Goal: Contribute content: Contribute content

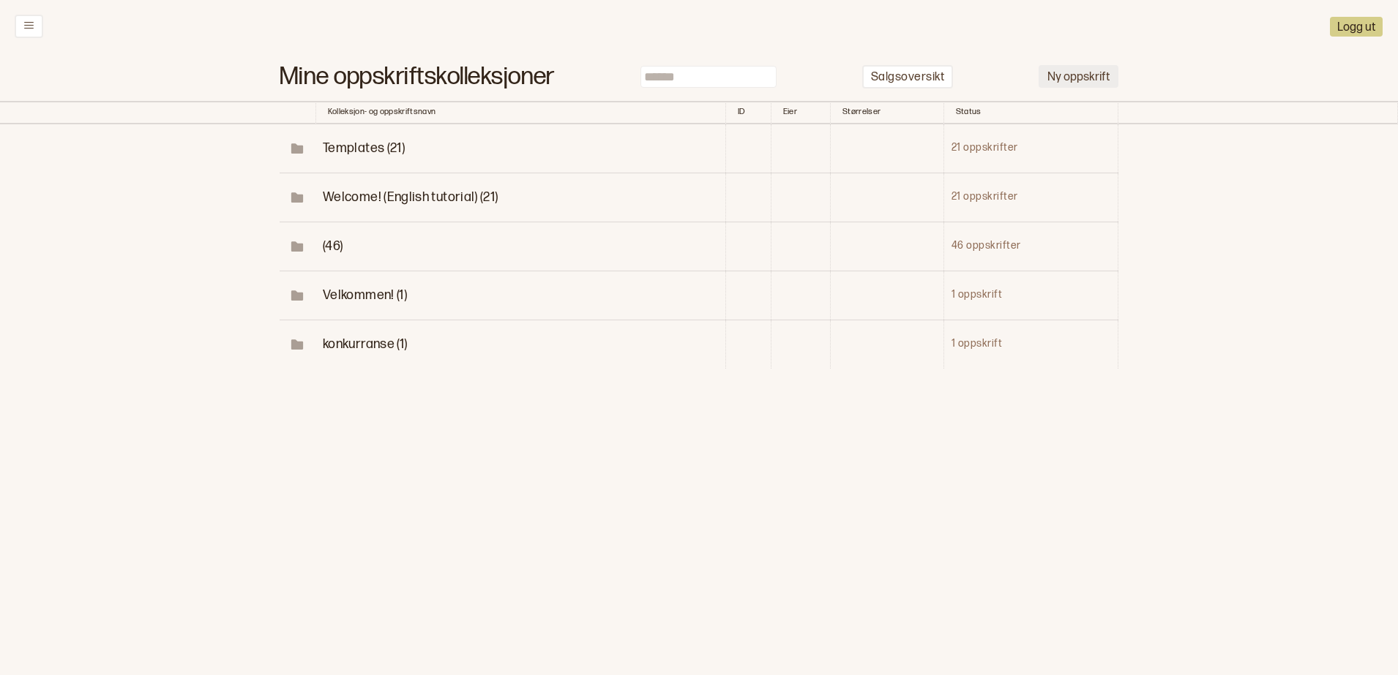
click at [1084, 70] on button "Ny oppskrift" at bounding box center [1078, 76] width 80 height 23
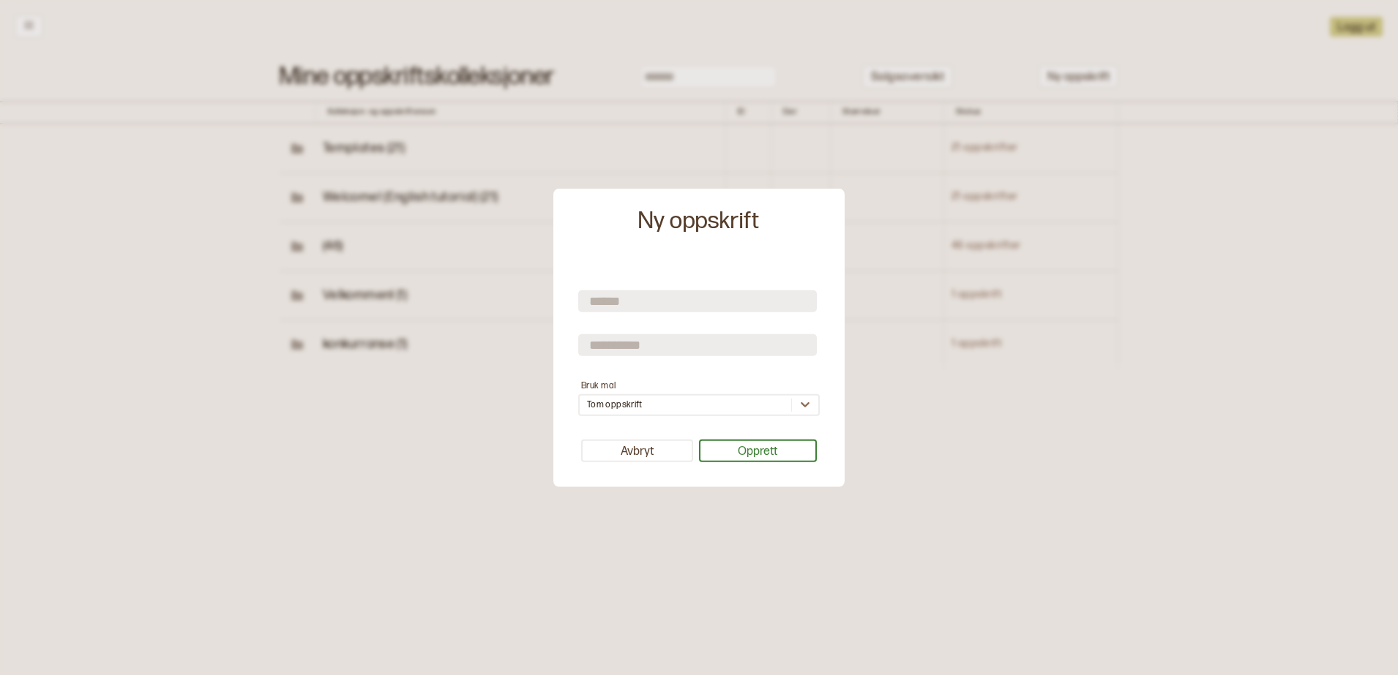
click at [636, 296] on input "text" at bounding box center [697, 302] width 239 height 22
type input "*********"
click at [664, 349] on input "text" at bounding box center [697, 345] width 239 height 22
type input "*******"
click at [742, 454] on button "Opprett" at bounding box center [758, 451] width 119 height 23
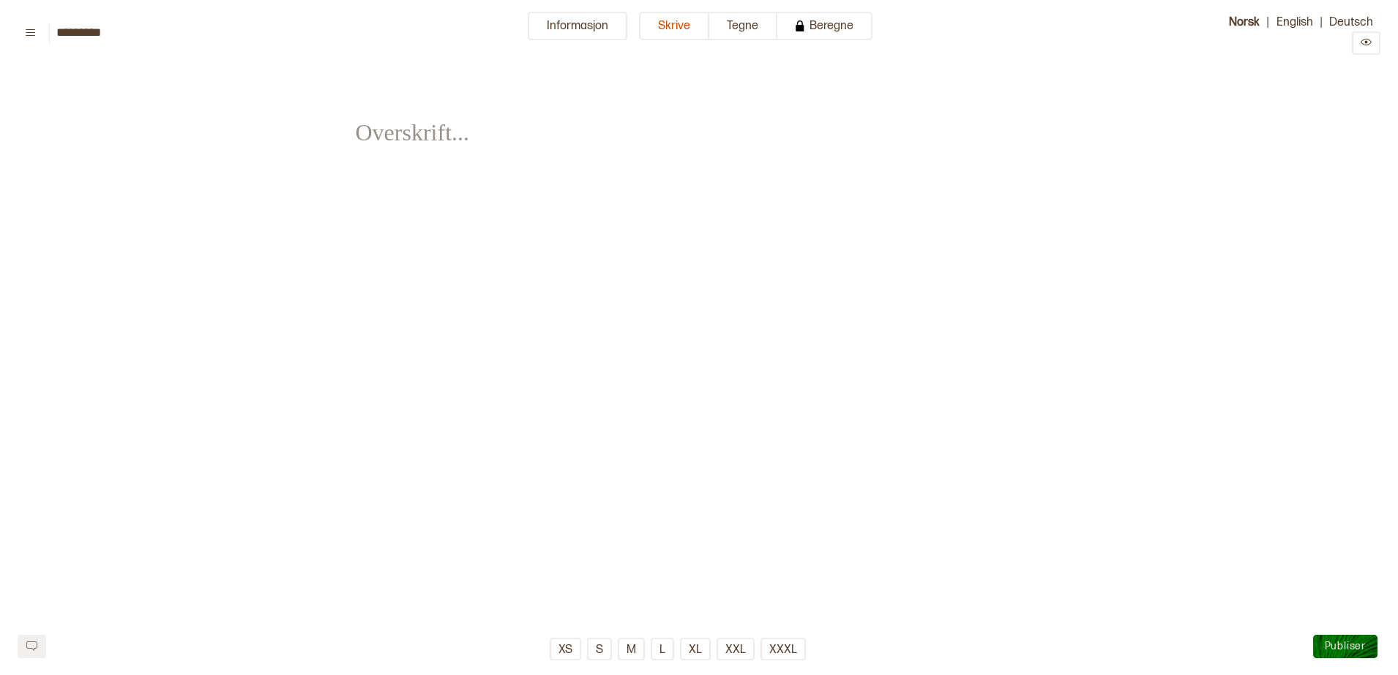
click at [606, 29] on button "Informasjon" at bounding box center [578, 26] width 100 height 29
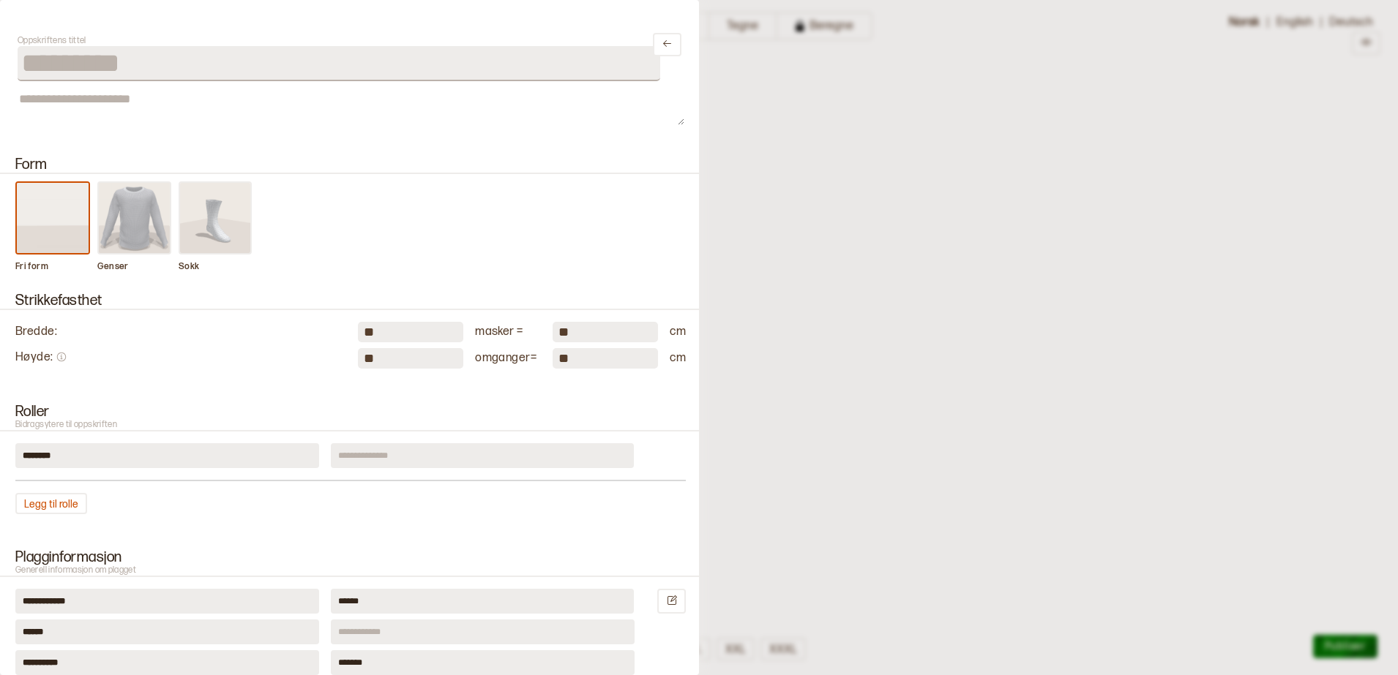
click at [126, 225] on img at bounding box center [135, 218] width 72 height 70
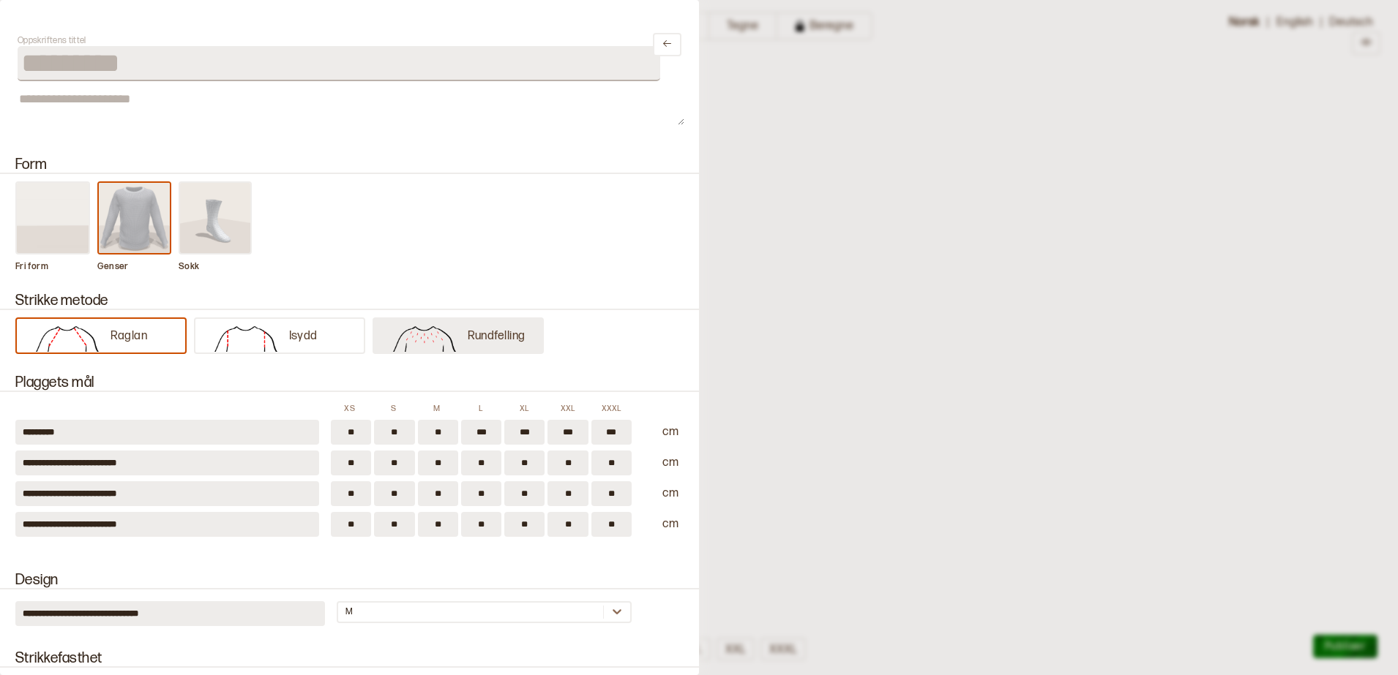
click at [441, 334] on img at bounding box center [424, 337] width 86 height 29
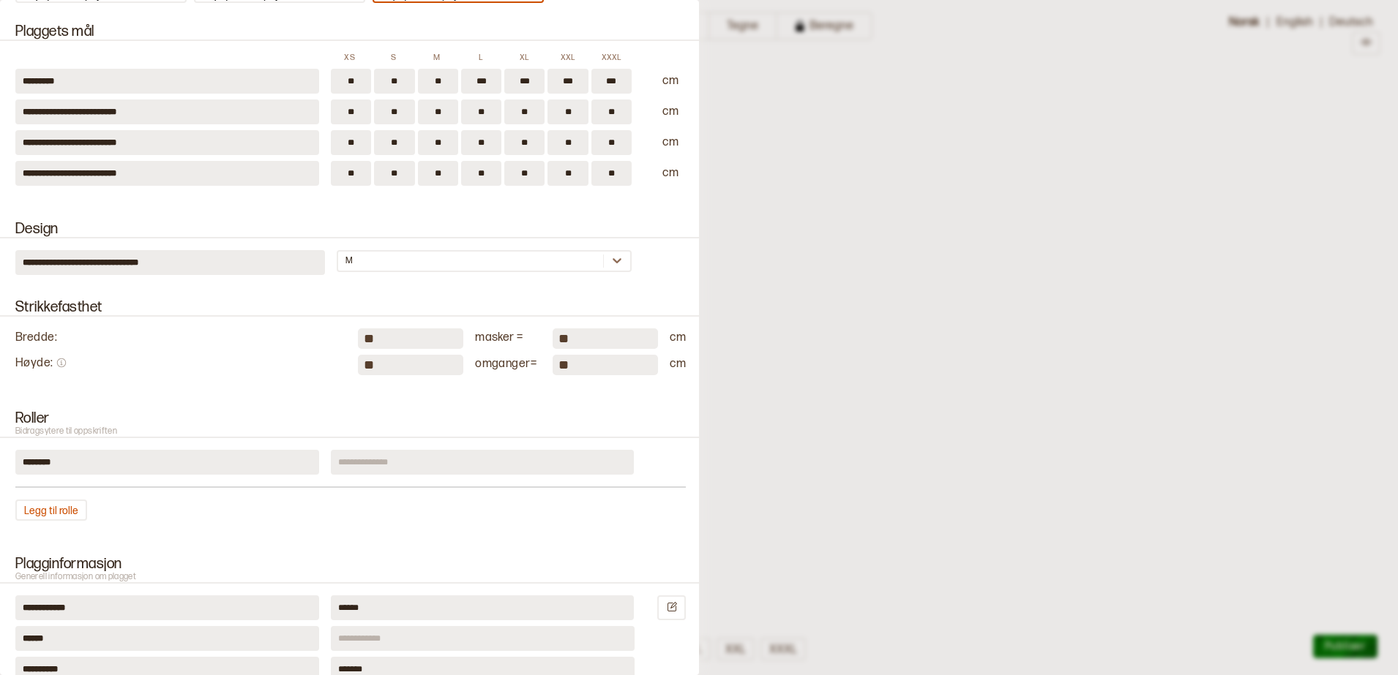
scroll to position [366, 0]
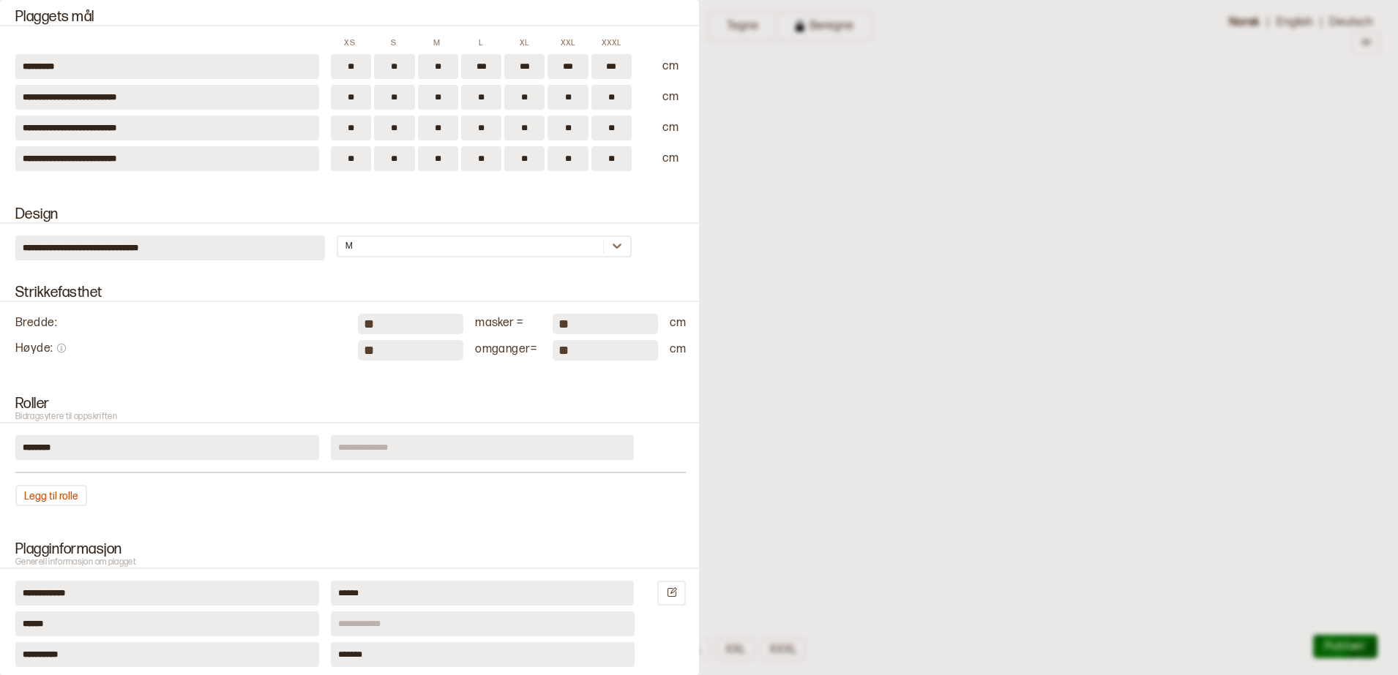
click at [392, 319] on input "**" at bounding box center [410, 324] width 105 height 20
type input "*"
type input "**"
click at [388, 348] on input "**" at bounding box center [410, 350] width 105 height 20
type input "**"
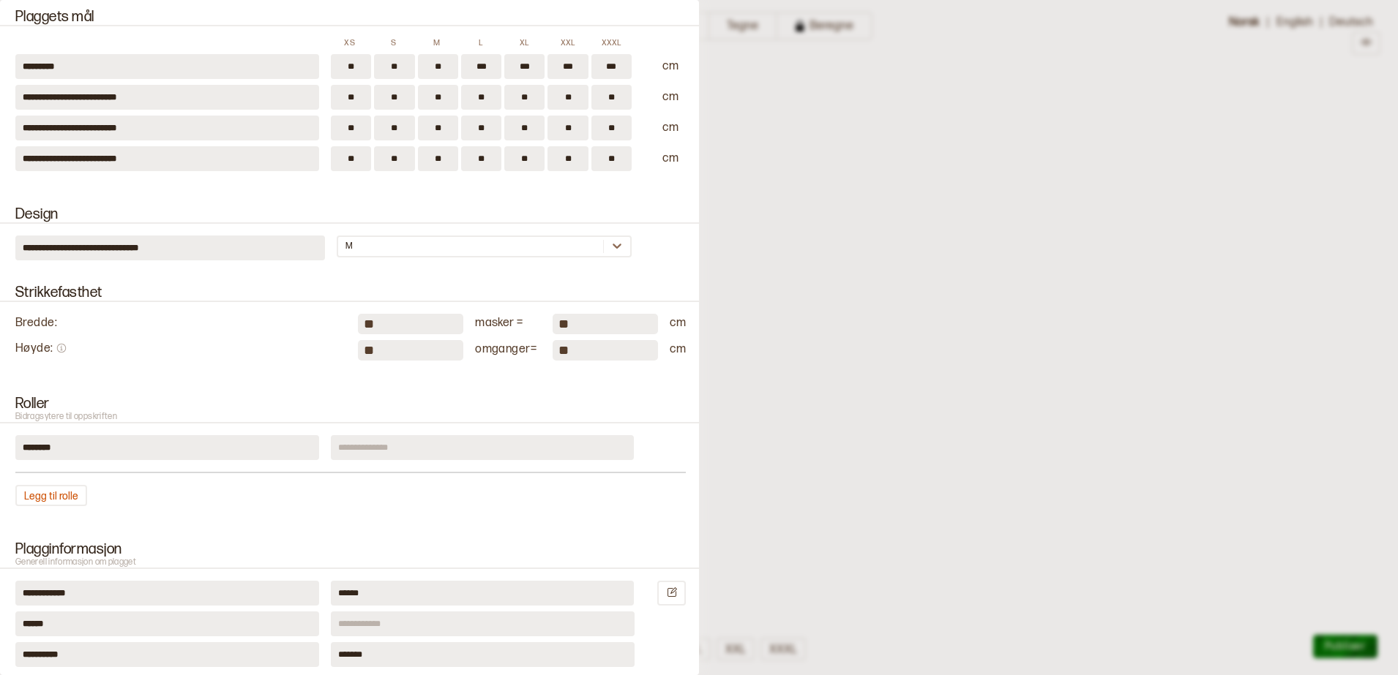
click at [559, 433] on div "Roller Bidragsytere til oppskriften ******** Legg til rolle" at bounding box center [349, 451] width 699 height 146
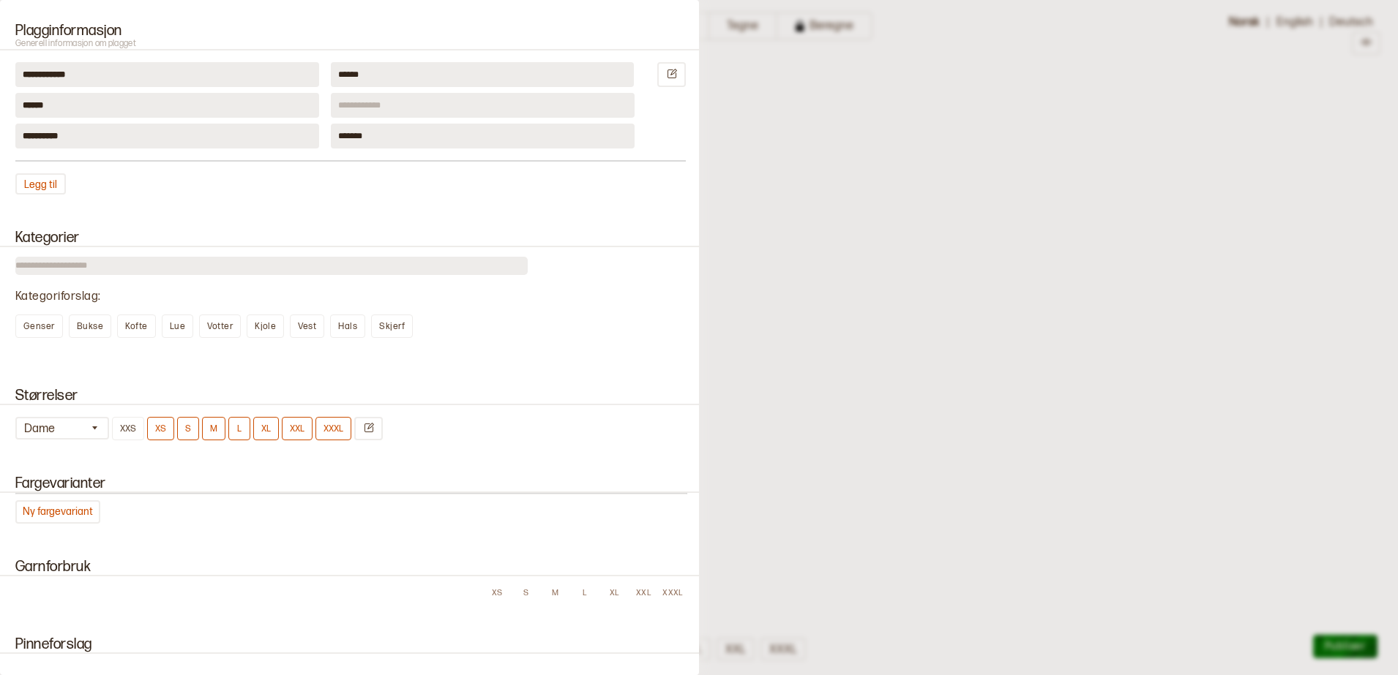
scroll to position [915, 0]
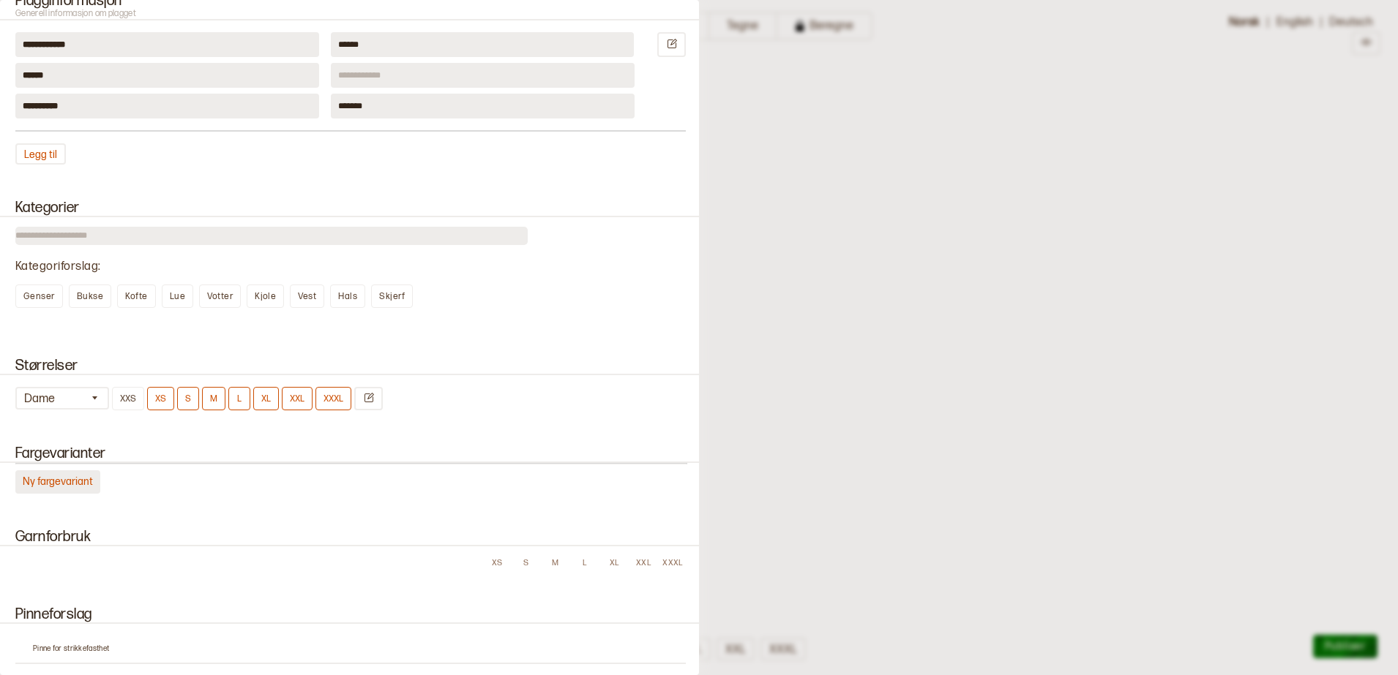
click at [60, 487] on button "Ny fargevariant" at bounding box center [57, 482] width 85 height 23
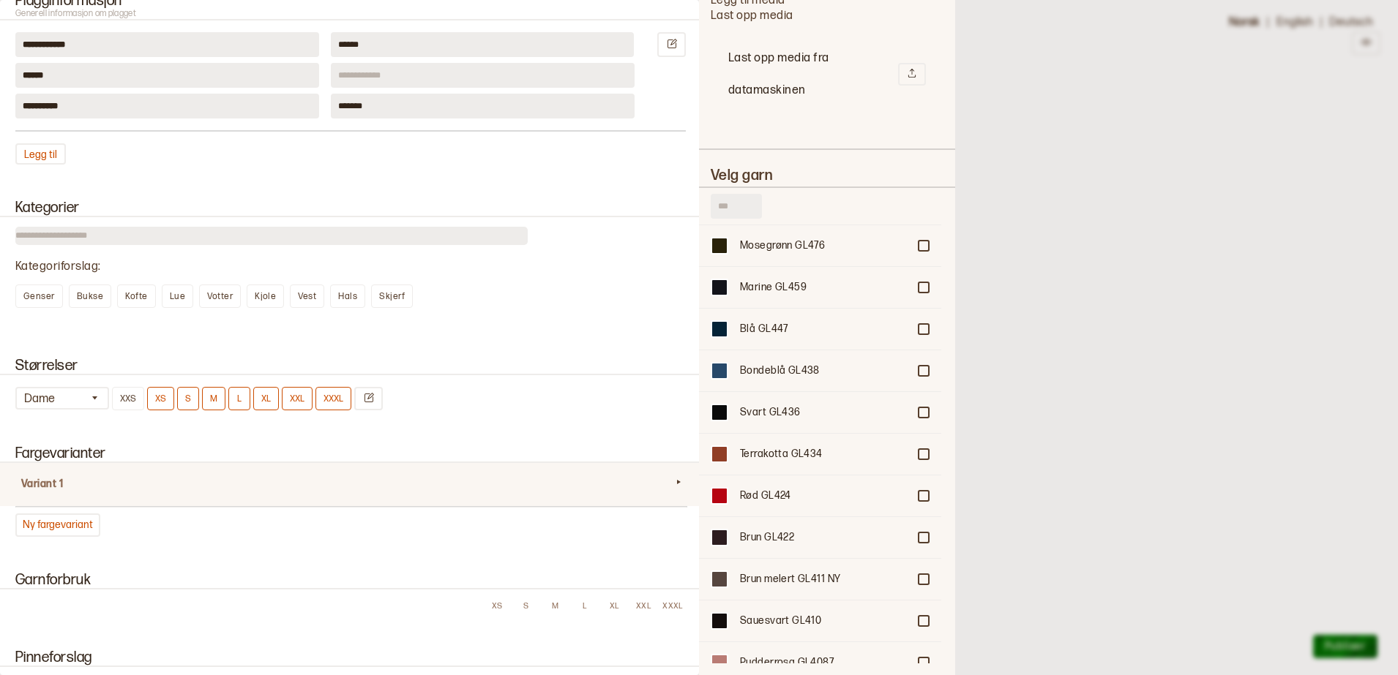
scroll to position [1647, 0]
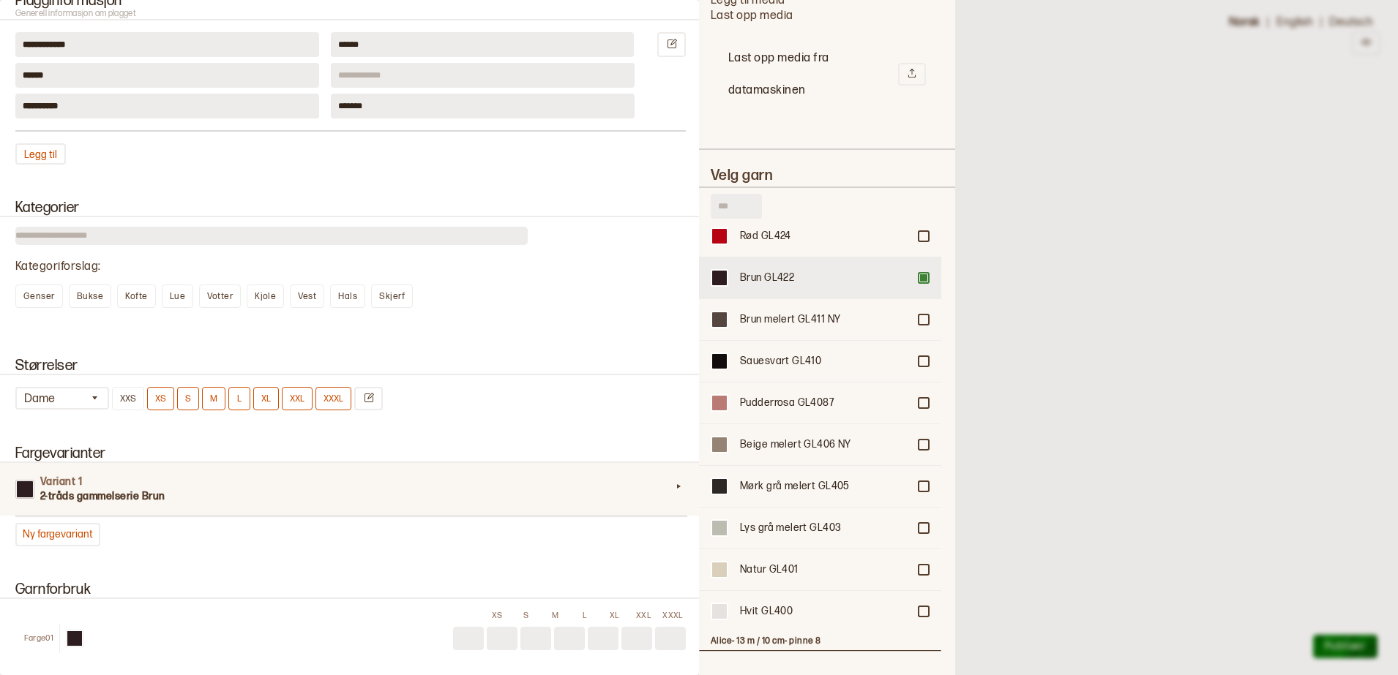
scroll to position [1921, 0]
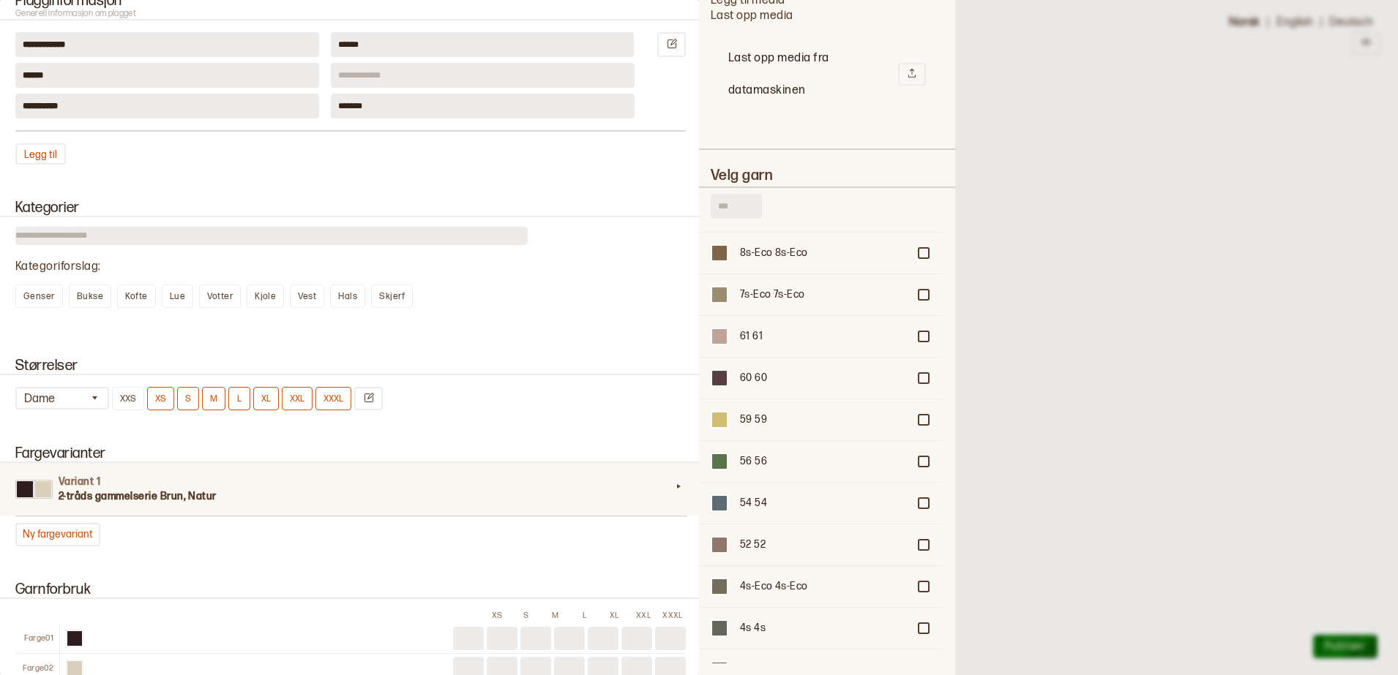
scroll to position [3476, 0]
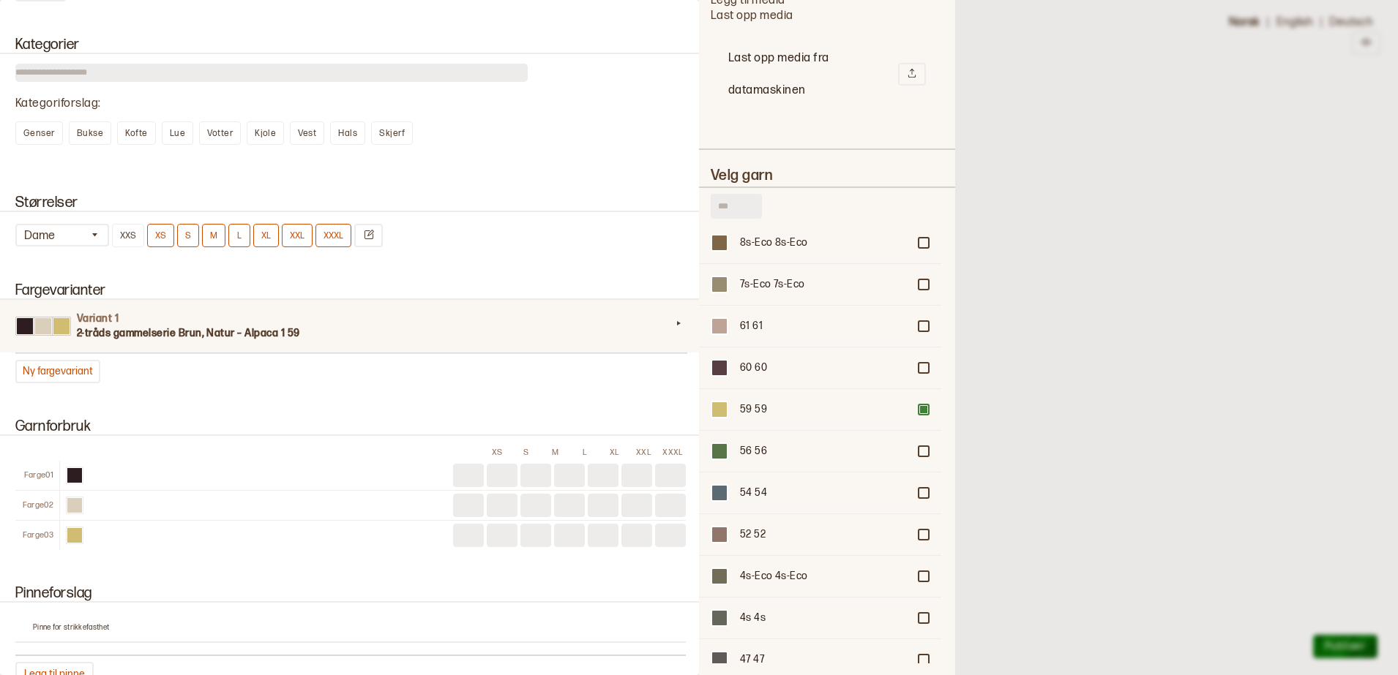
scroll to position [1098, 0]
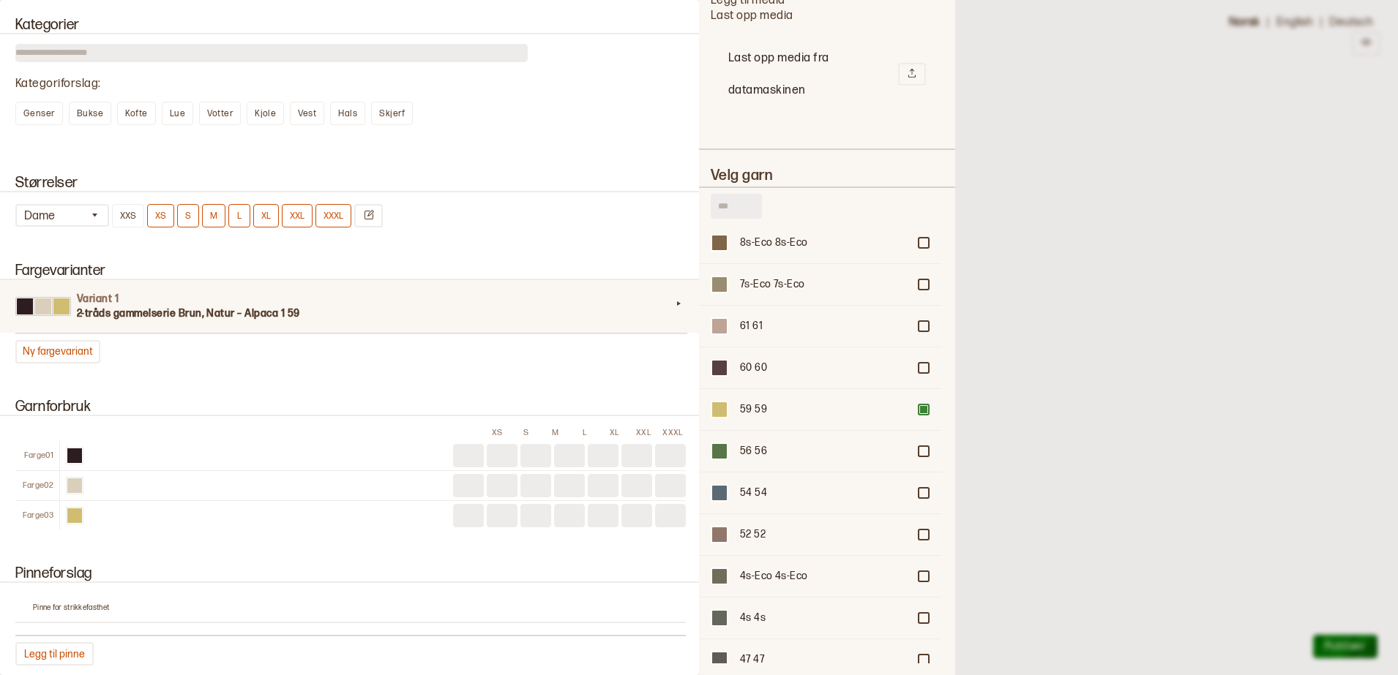
click at [542, 435] on div "M" at bounding box center [555, 433] width 26 height 10
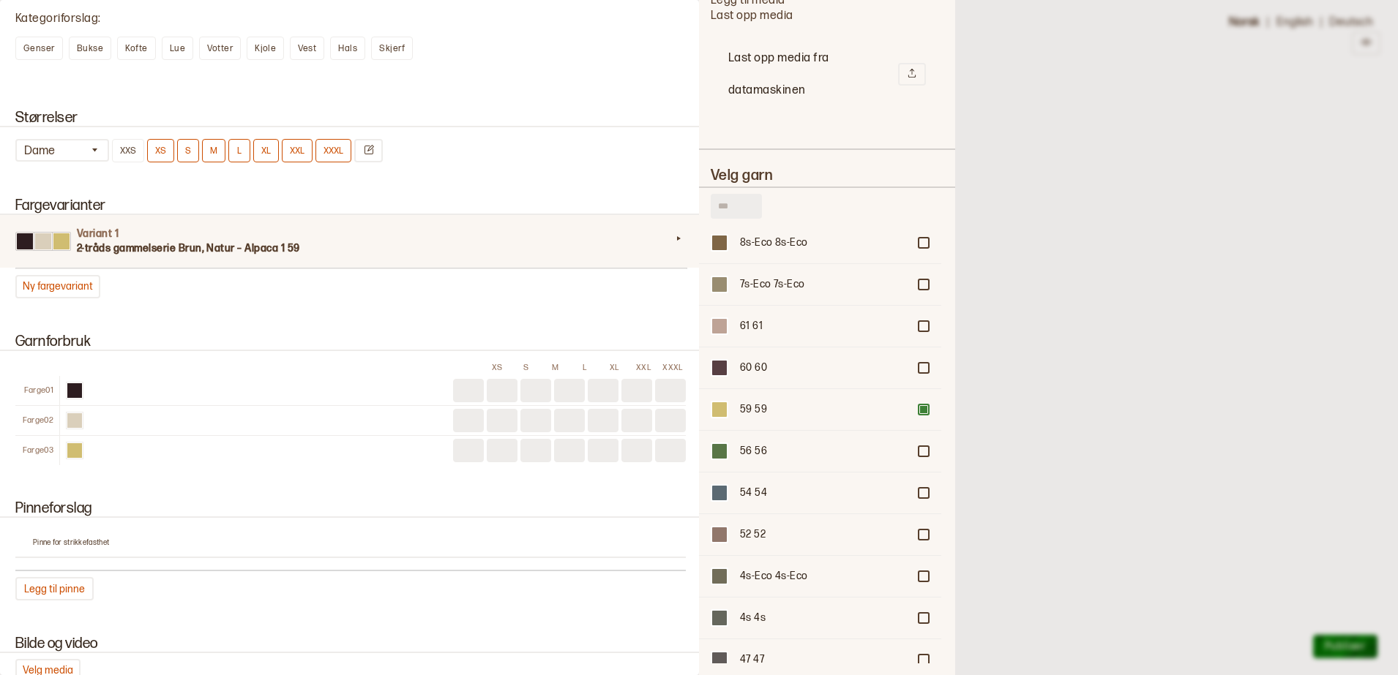
scroll to position [1189, 0]
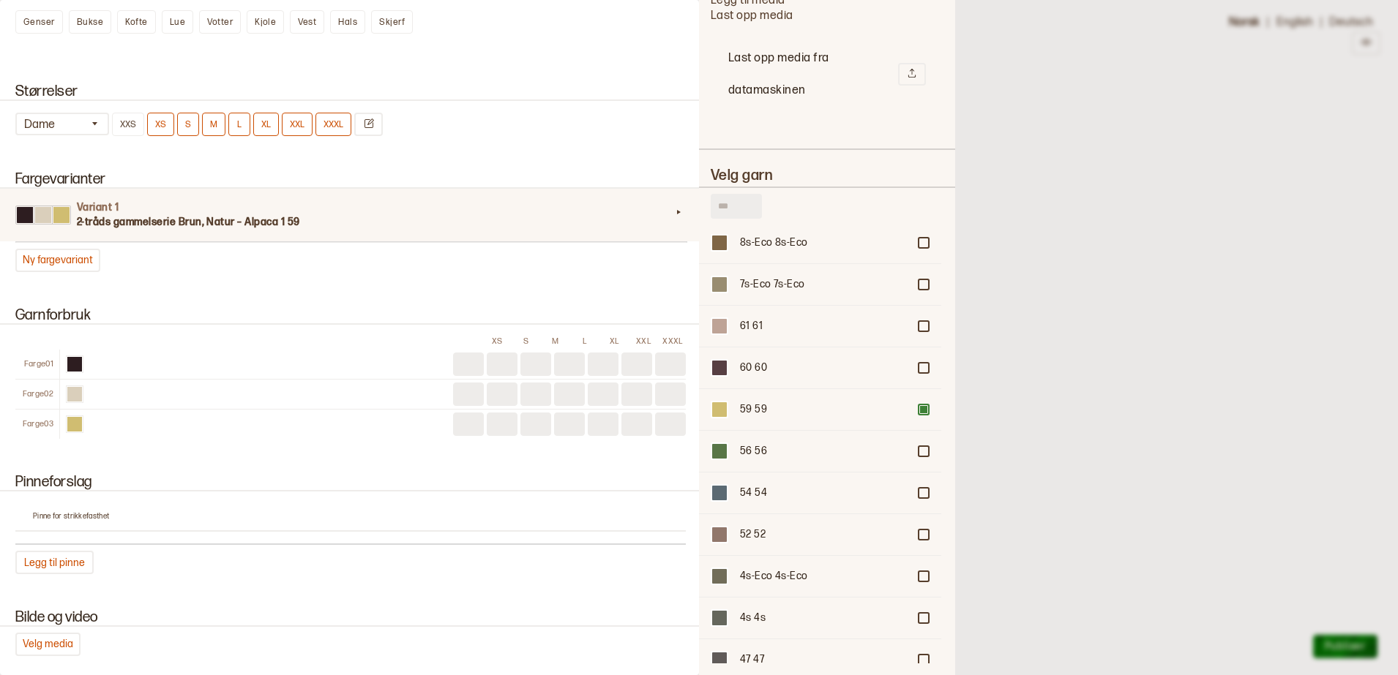
click at [108, 520] on p "Pinne for strikkefasthet" at bounding box center [359, 517] width 653 height 10
click at [53, 566] on button "Legg til pinne" at bounding box center [54, 562] width 78 height 23
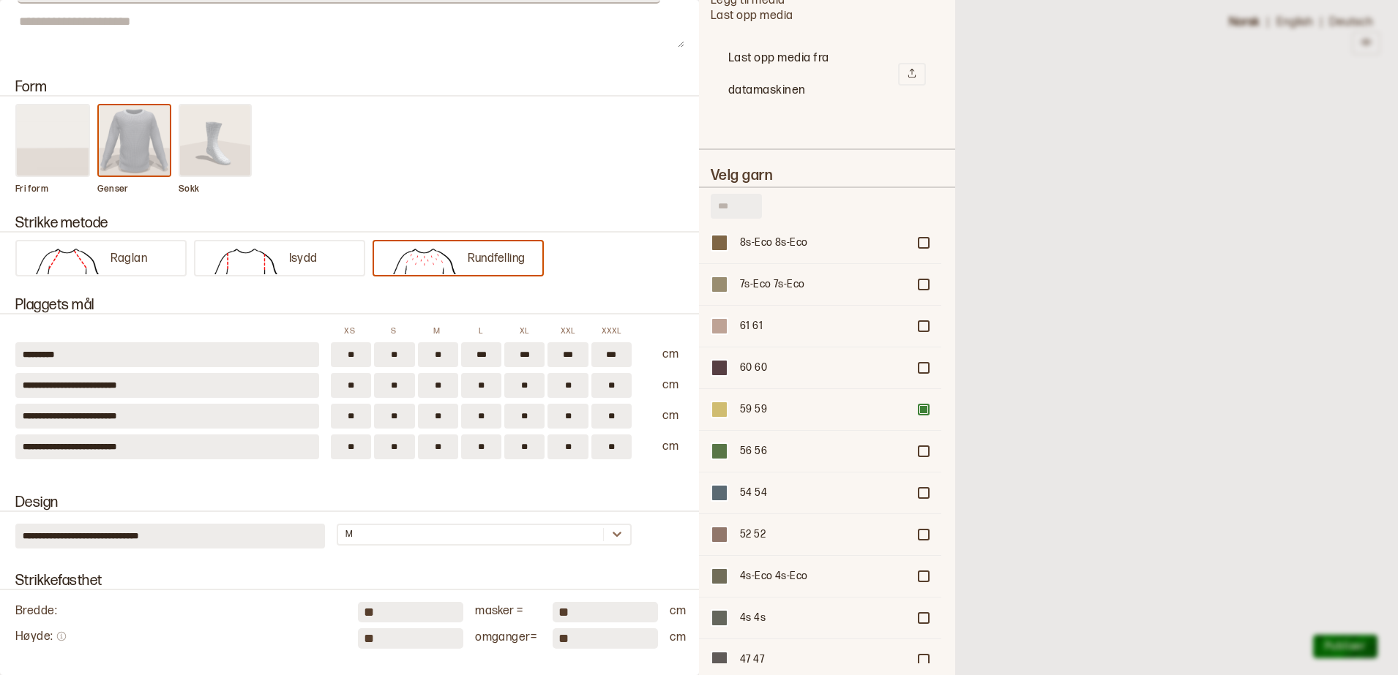
scroll to position [0, 0]
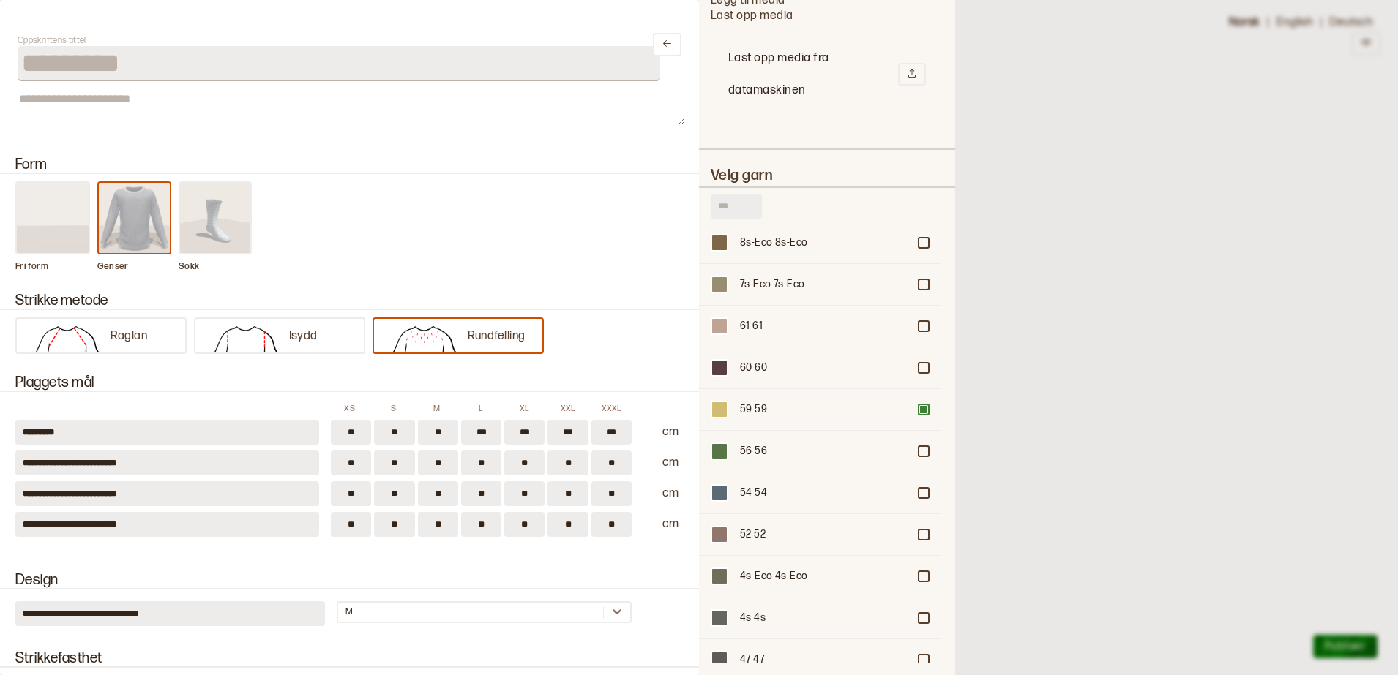
click at [1149, 149] on div at bounding box center [699, 337] width 1398 height 675
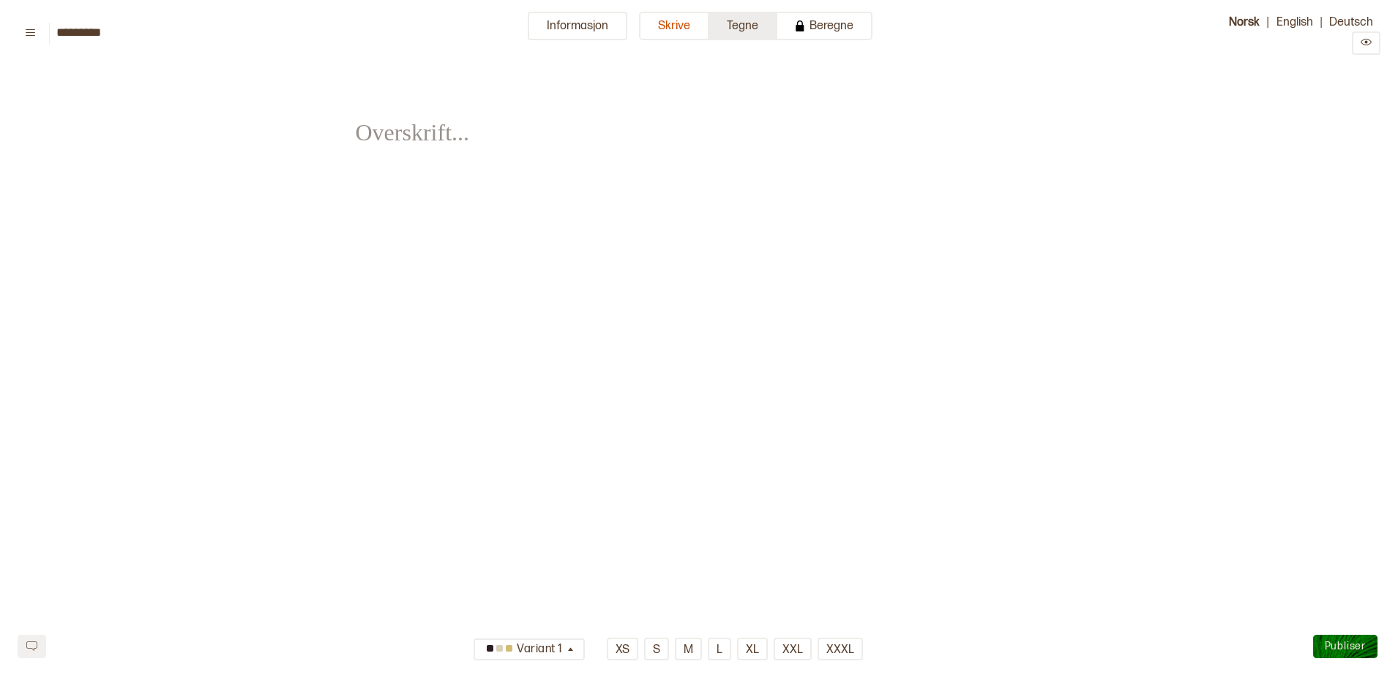
click at [735, 26] on button "Tegne" at bounding box center [743, 26] width 68 height 29
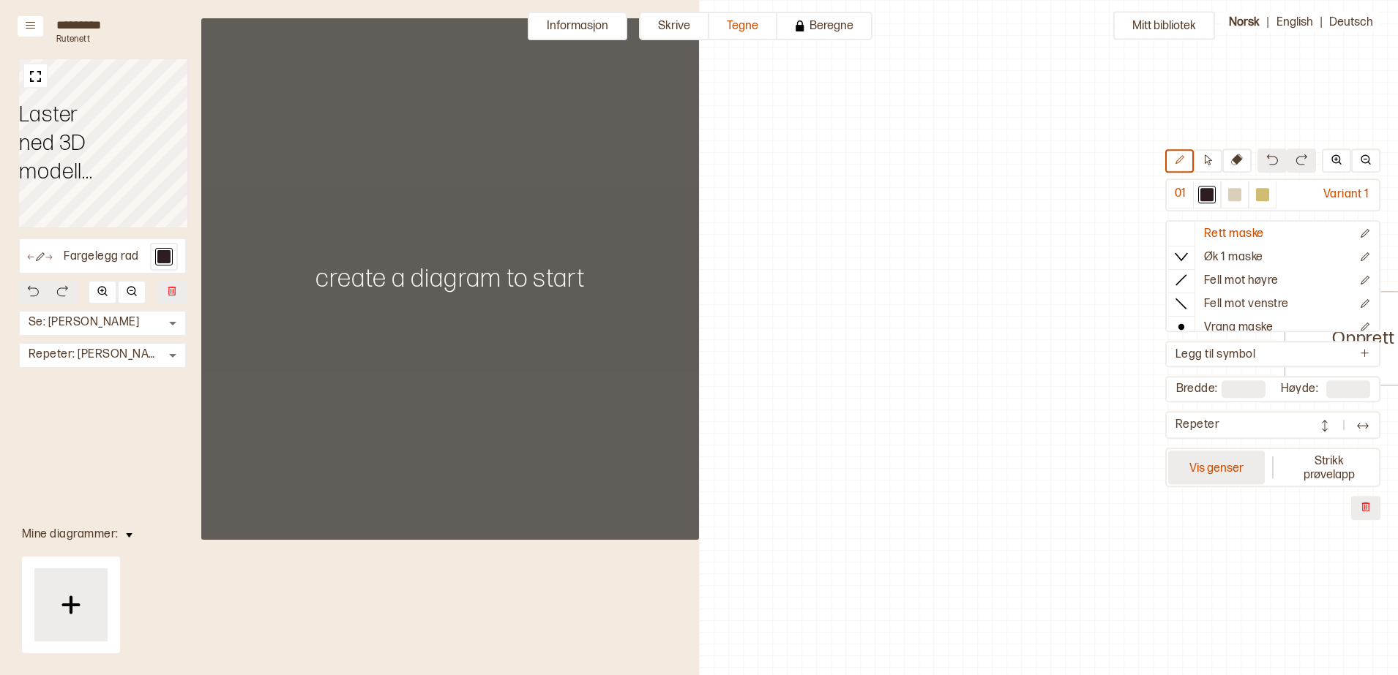
scroll to position [7, 497]
click at [1215, 464] on button "Vis genser" at bounding box center [1216, 469] width 97 height 34
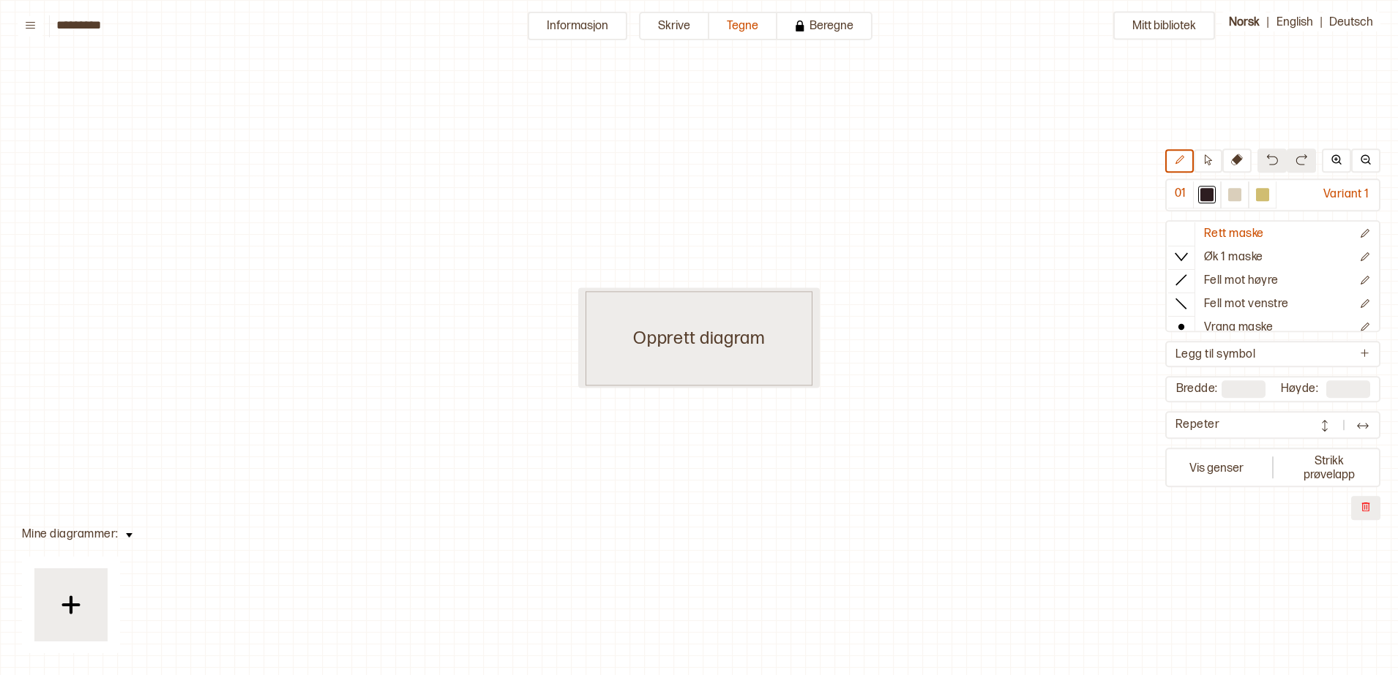
click at [726, 336] on div "Opprett diagram" at bounding box center [698, 338] width 227 height 94
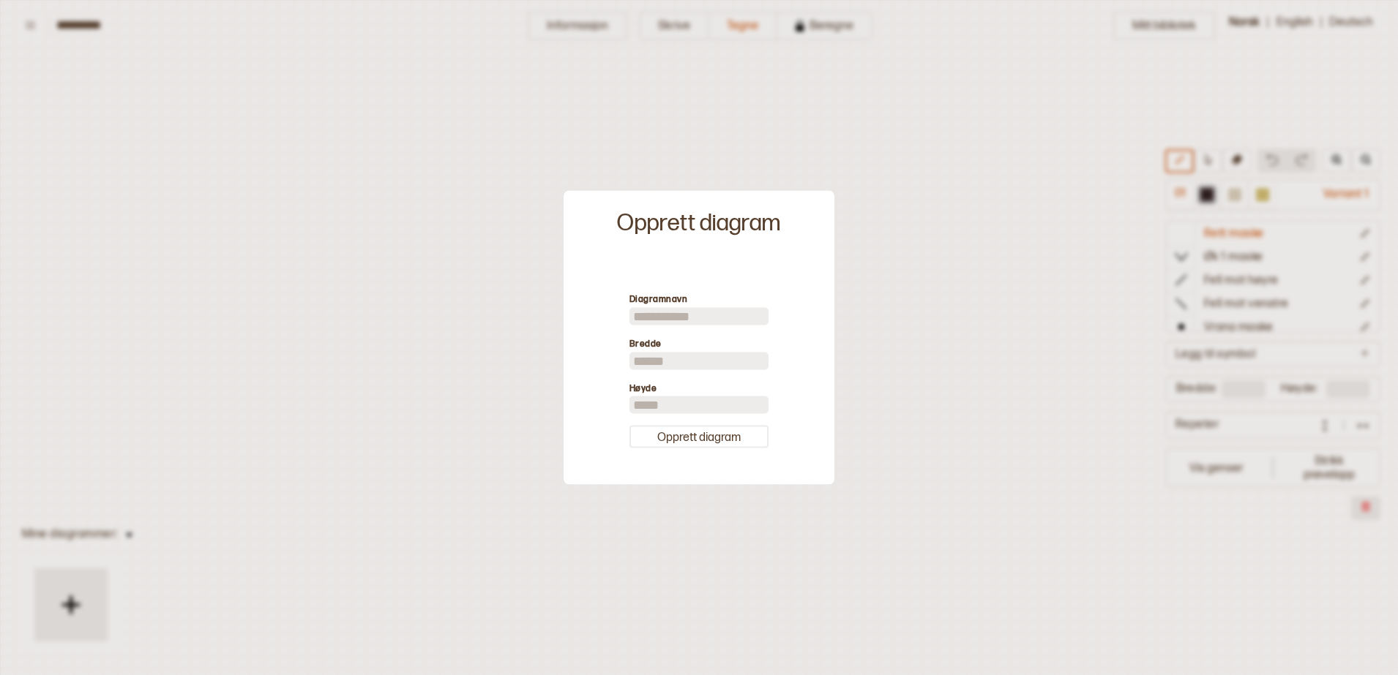
scroll to position [7, 7]
click at [687, 443] on button "Opprett diagram" at bounding box center [698, 437] width 139 height 23
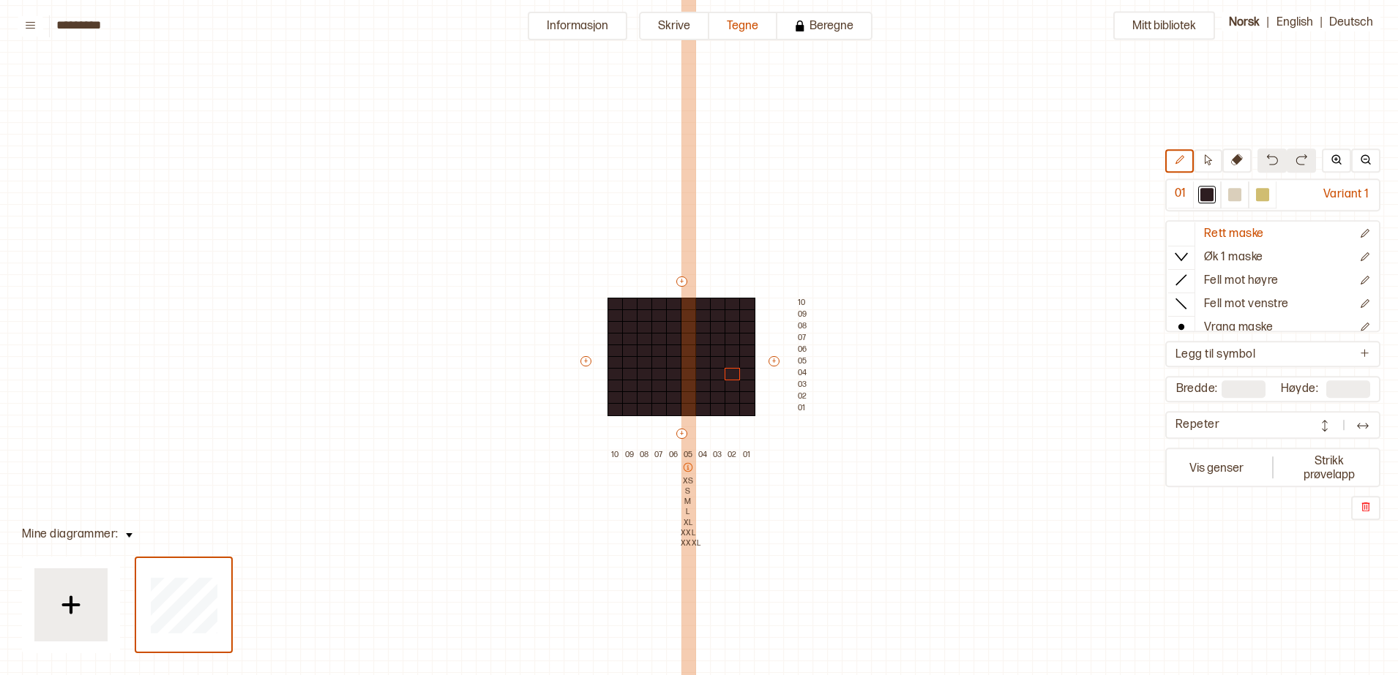
scroll to position [45, 11]
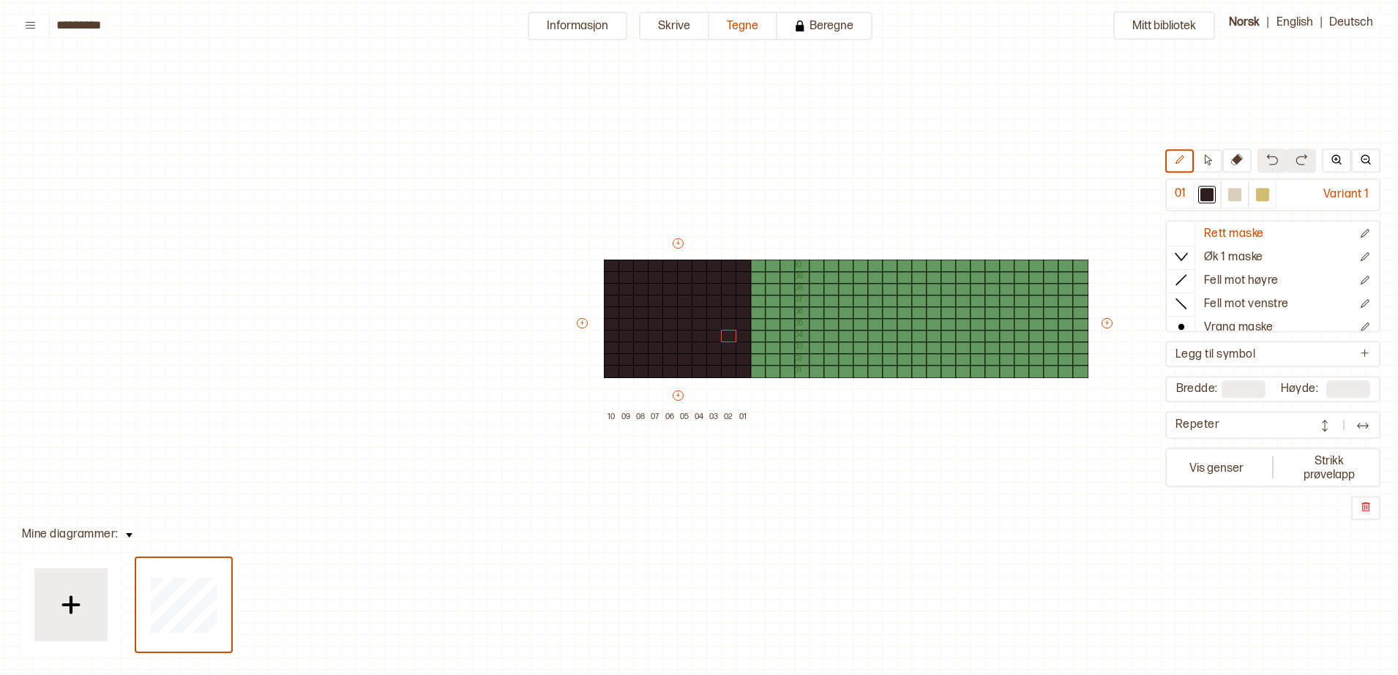
type input "**"
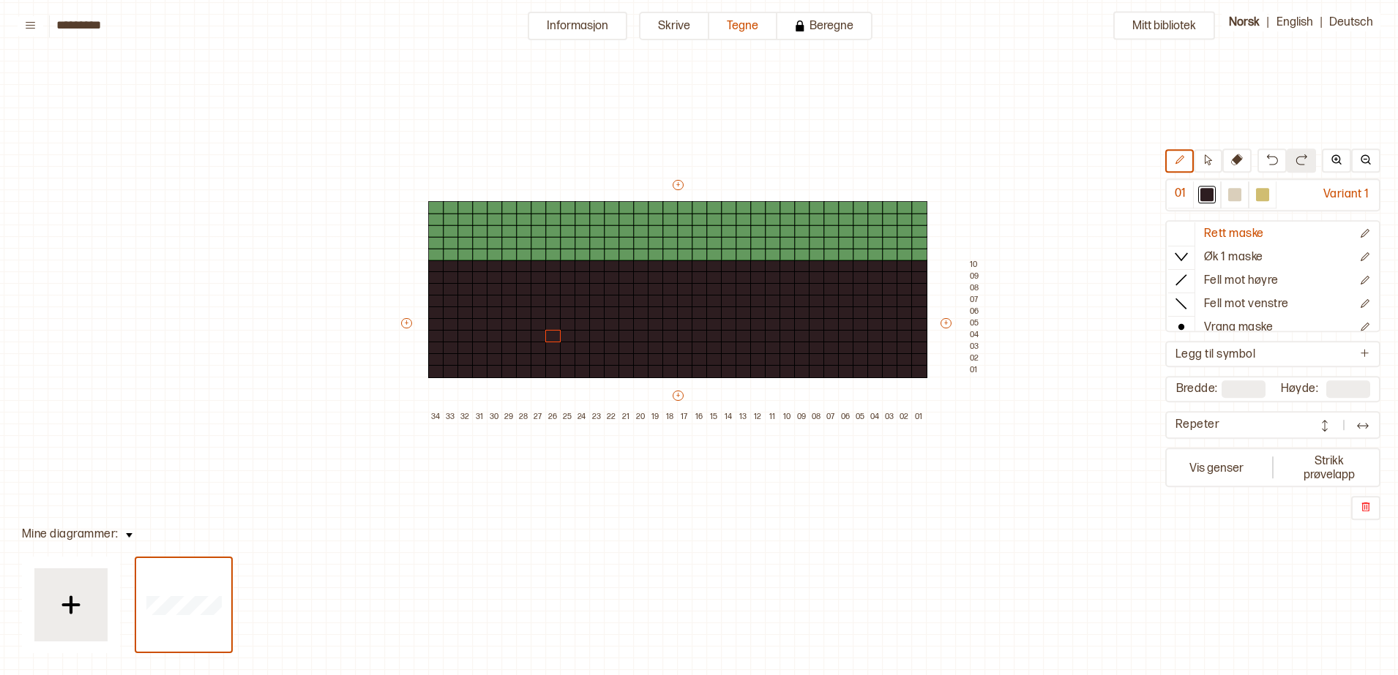
type input "**"
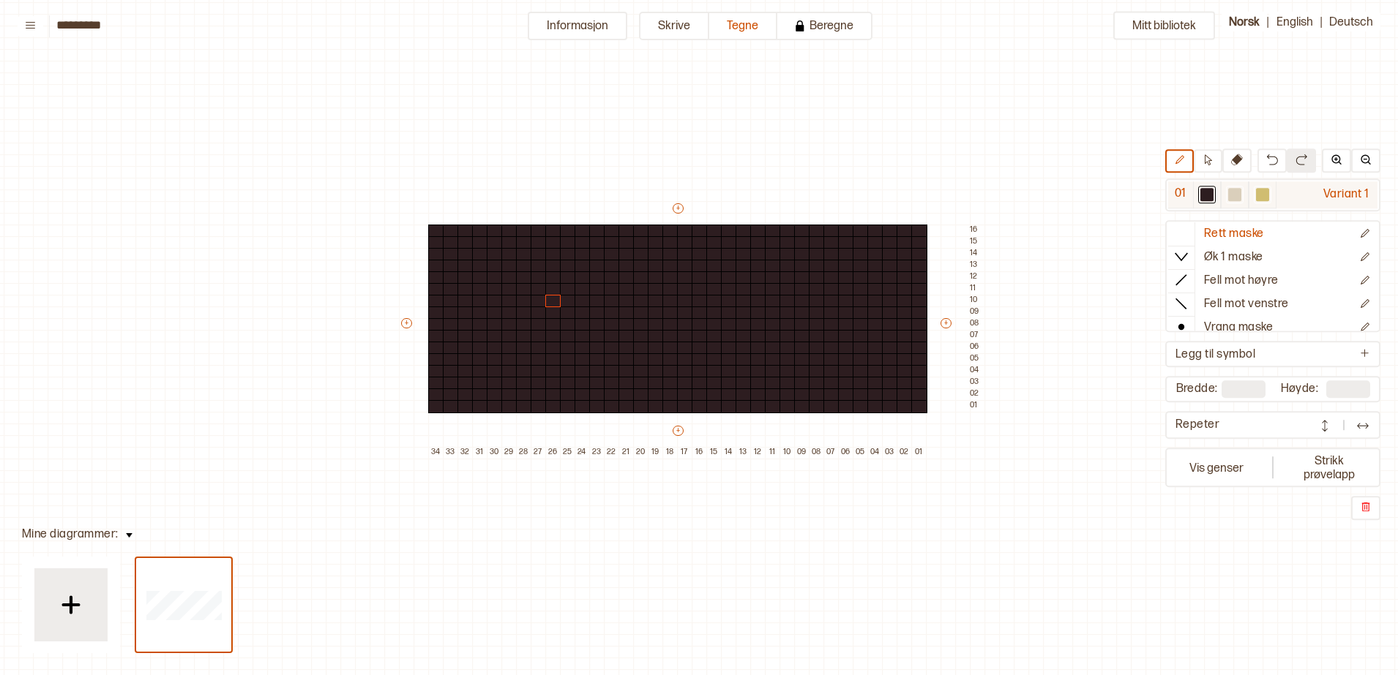
click at [1258, 192] on div at bounding box center [1262, 194] width 13 height 13
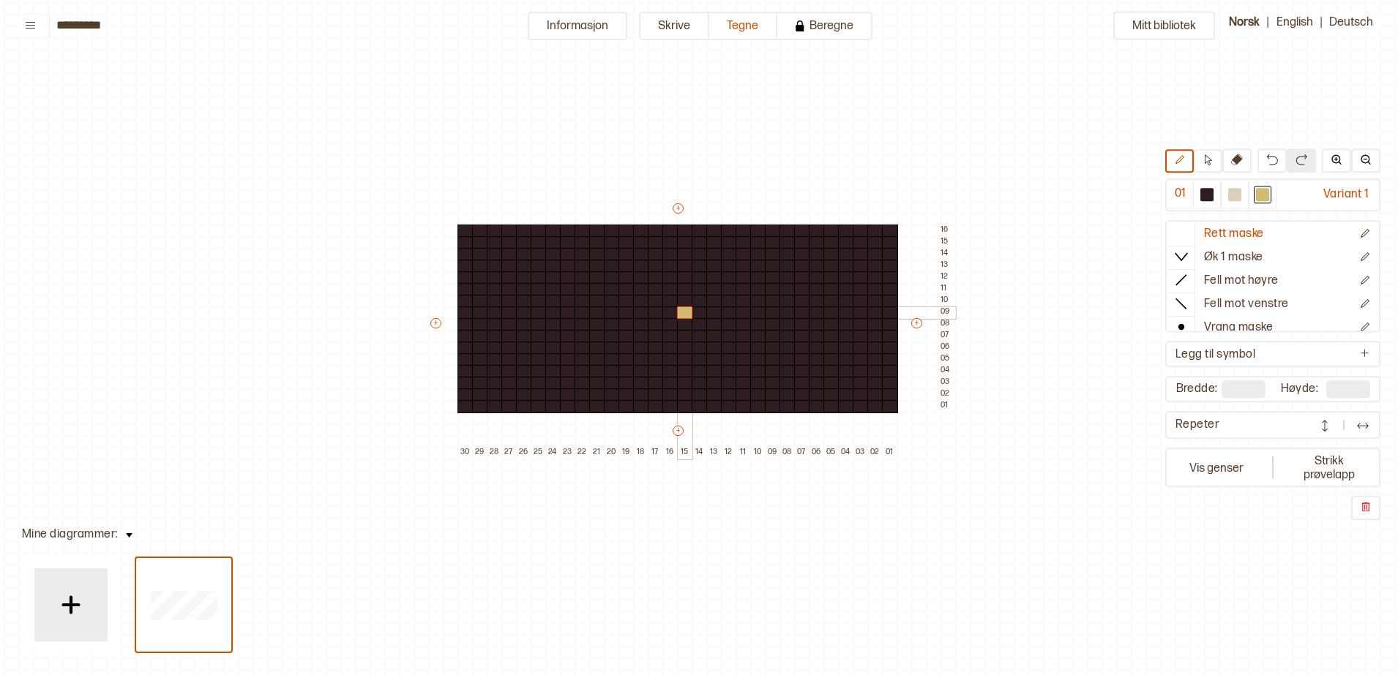
click at [684, 313] on div at bounding box center [685, 313] width 16 height 13
click at [697, 302] on div at bounding box center [700, 301] width 16 height 13
click at [712, 286] on div at bounding box center [714, 289] width 16 height 13
click at [726, 278] on div at bounding box center [729, 278] width 16 height 13
click at [666, 303] on div at bounding box center [670, 301] width 16 height 13
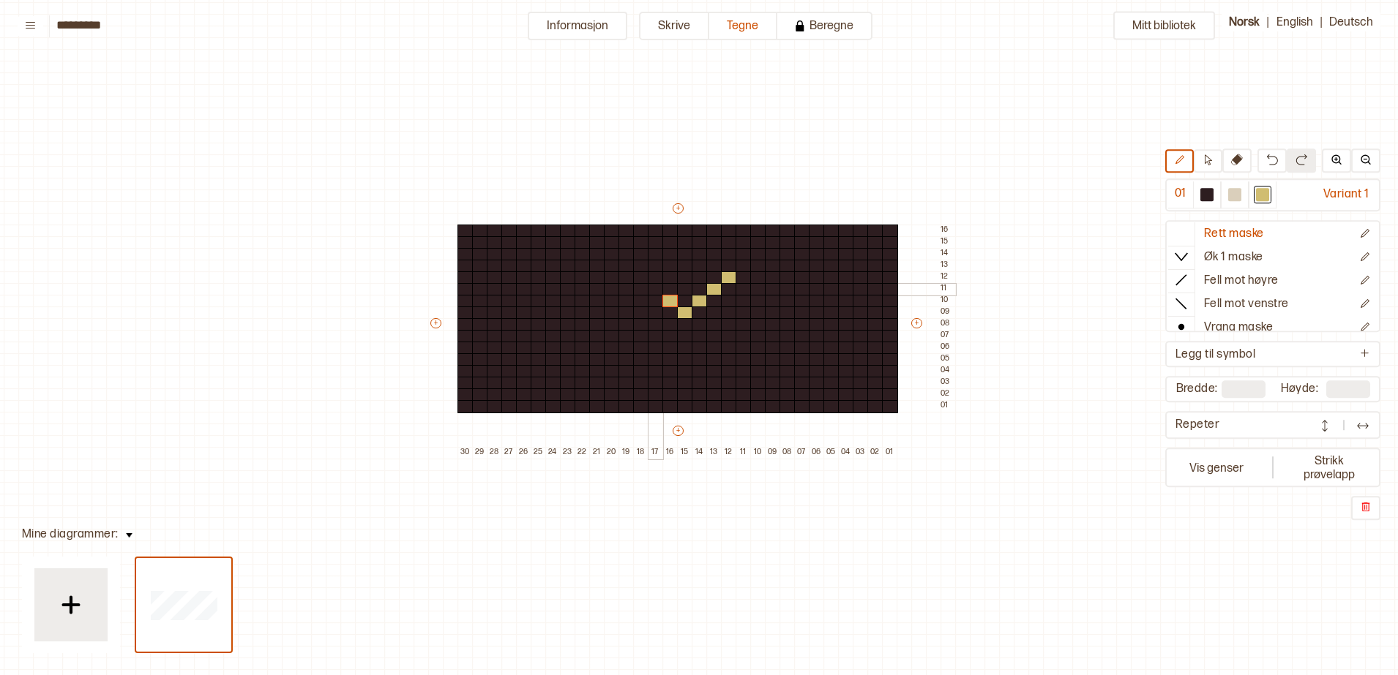
click at [650, 288] on div at bounding box center [656, 289] width 16 height 13
click at [637, 272] on div at bounding box center [641, 278] width 16 height 13
click at [623, 264] on div at bounding box center [626, 266] width 16 height 13
click at [743, 265] on div at bounding box center [744, 266] width 16 height 13
click at [754, 277] on div at bounding box center [758, 278] width 16 height 13
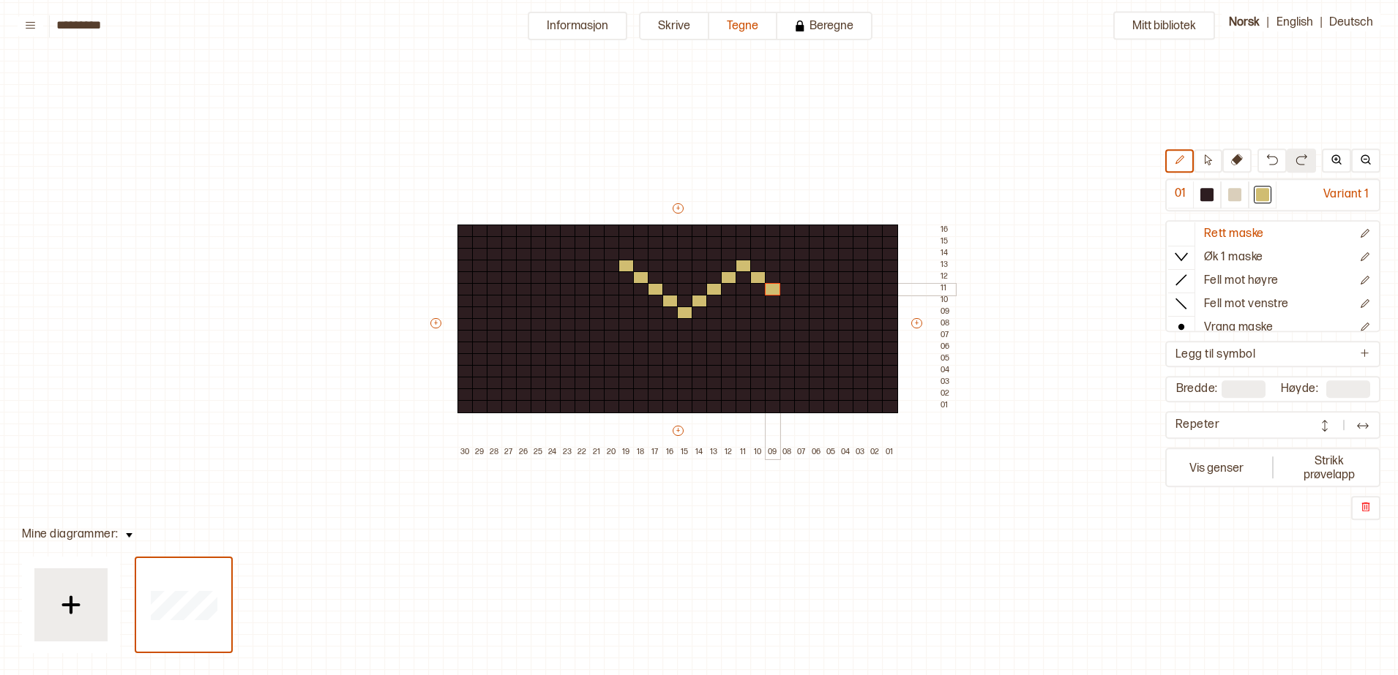
click at [769, 285] on div at bounding box center [773, 289] width 16 height 13
click at [781, 296] on div at bounding box center [787, 301] width 16 height 13
click at [801, 312] on div at bounding box center [802, 313] width 16 height 13
click at [812, 299] on div at bounding box center [817, 301] width 16 height 13
click at [830, 289] on div at bounding box center [831, 289] width 16 height 13
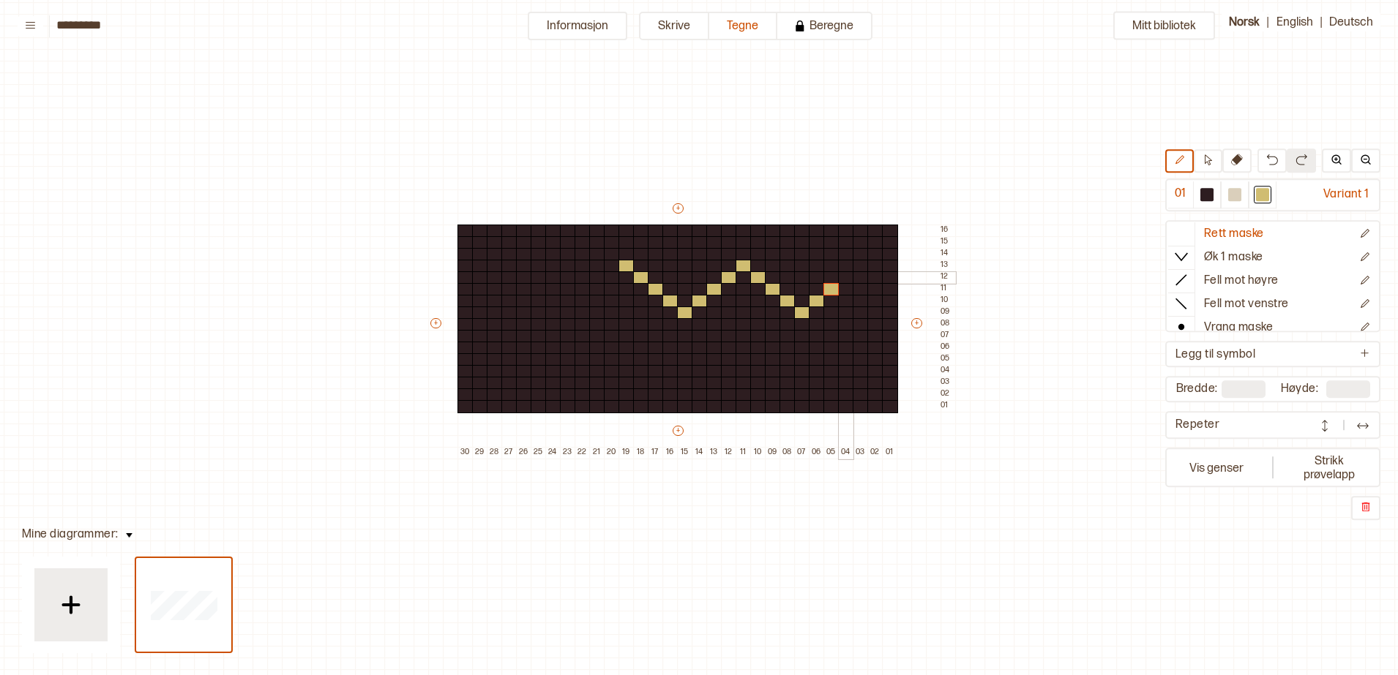
click at [848, 274] on div at bounding box center [846, 278] width 16 height 13
click at [861, 262] on div at bounding box center [861, 266] width 16 height 13
click at [608, 280] on div at bounding box center [612, 278] width 16 height 13
click at [596, 289] on div at bounding box center [597, 289] width 16 height 13
click at [583, 299] on div at bounding box center [583, 301] width 16 height 13
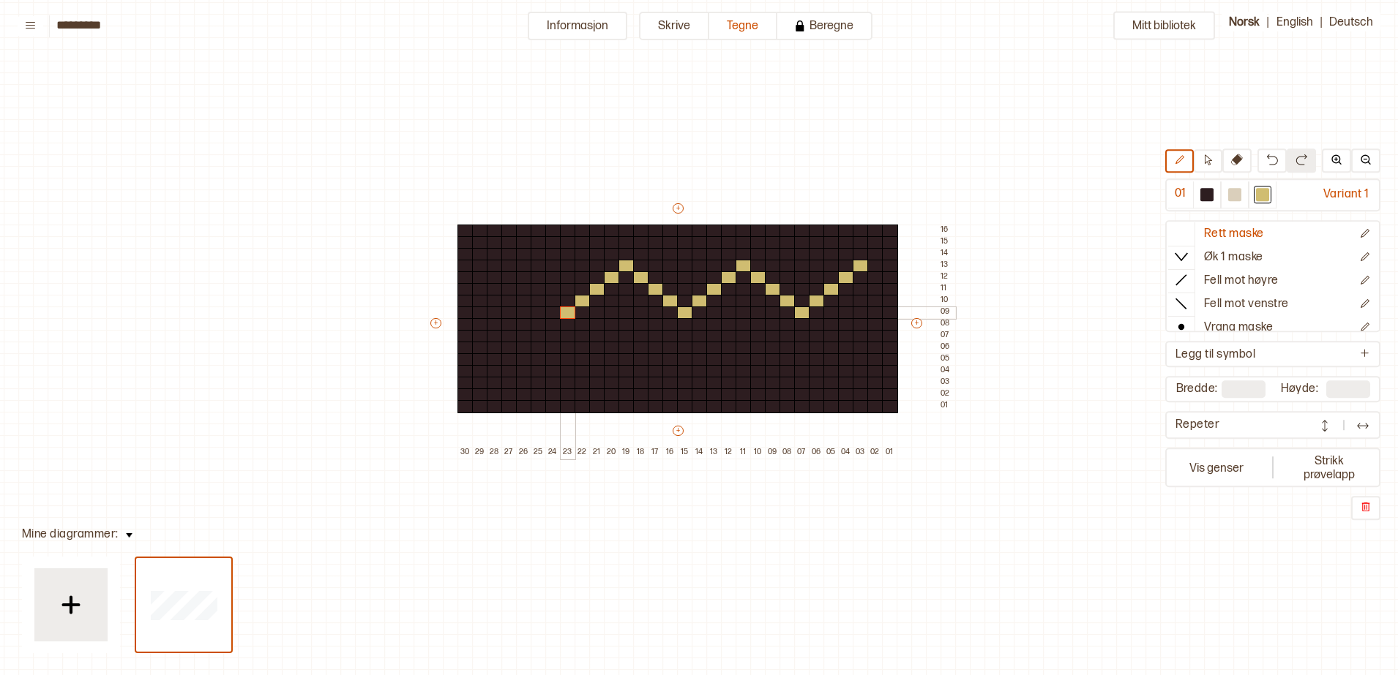
click at [566, 310] on div at bounding box center [568, 313] width 16 height 13
click at [549, 300] on div at bounding box center [553, 301] width 16 height 13
click at [538, 287] on div at bounding box center [539, 289] width 16 height 13
click at [523, 274] on div at bounding box center [524, 278] width 16 height 13
click at [509, 264] on div at bounding box center [509, 266] width 16 height 13
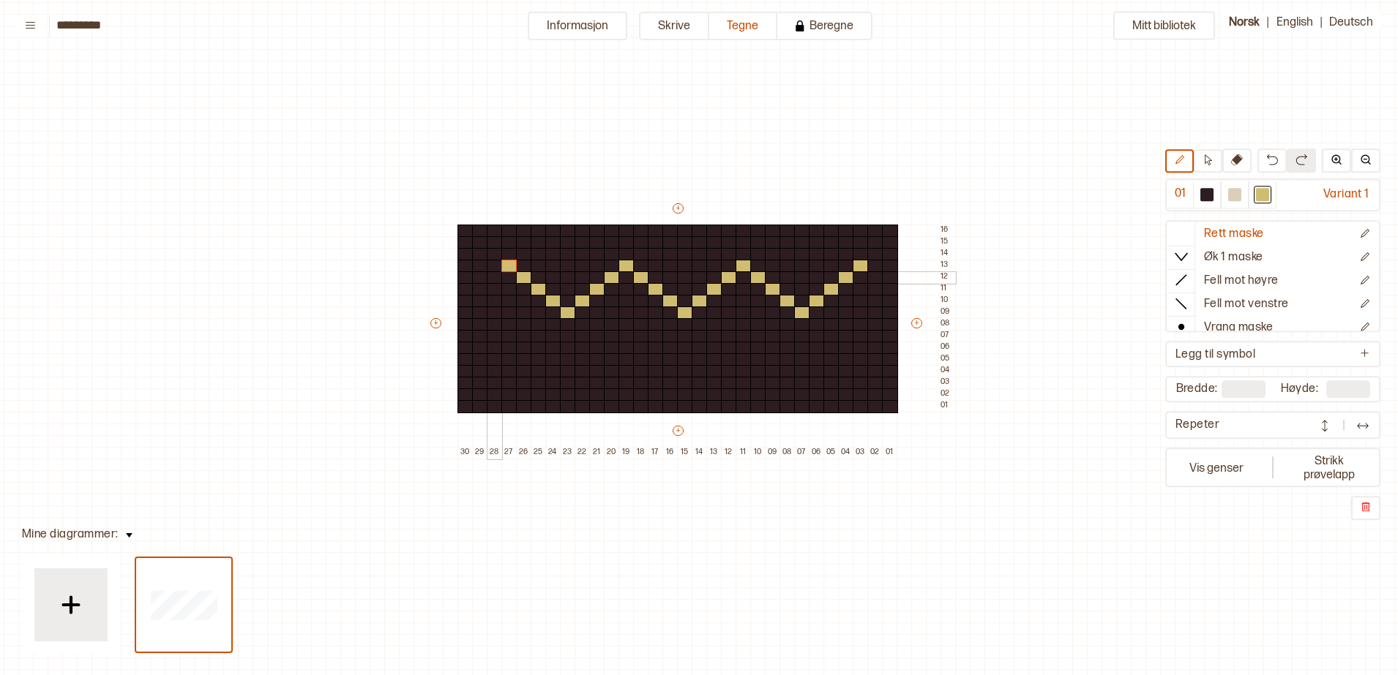
click at [497, 277] on div at bounding box center [495, 278] width 16 height 13
click at [481, 292] on div at bounding box center [480, 289] width 16 height 13
click at [468, 307] on div at bounding box center [465, 313] width 16 height 13
click at [463, 300] on div at bounding box center [465, 301] width 16 height 13
click at [874, 280] on div at bounding box center [875, 278] width 16 height 13
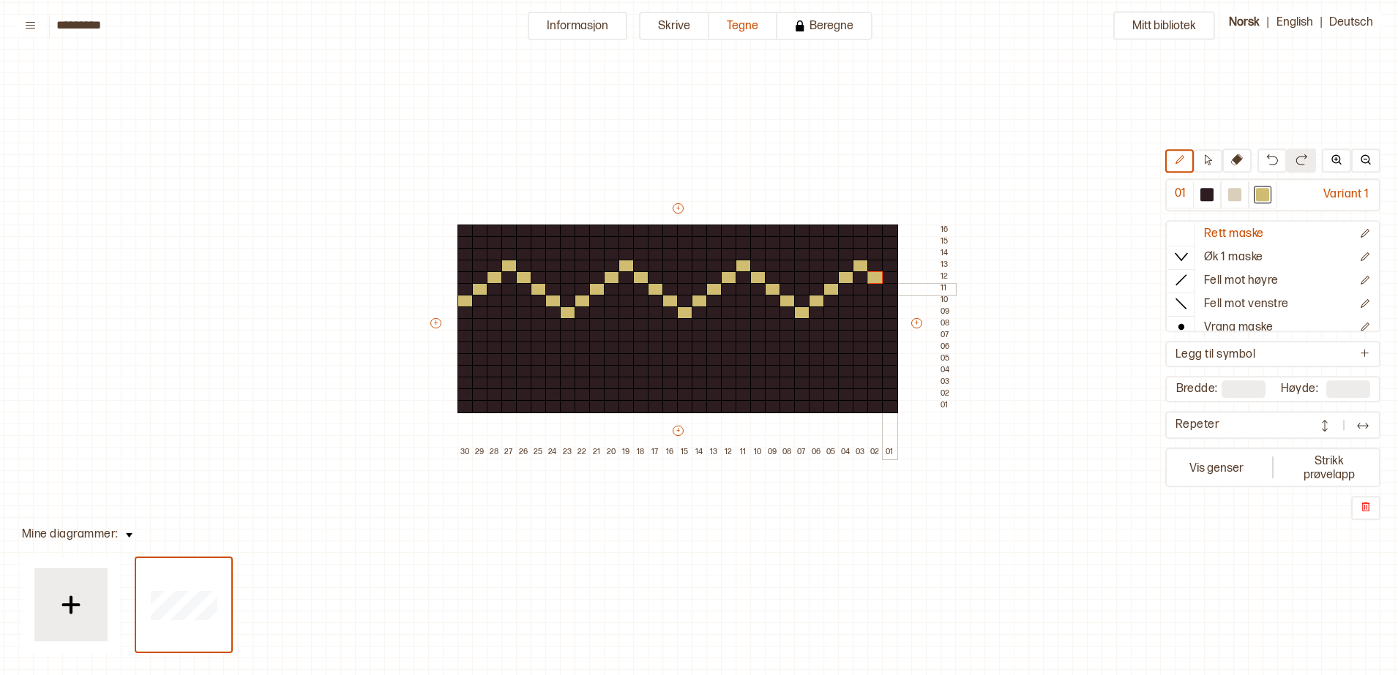
click at [891, 291] on div at bounding box center [890, 289] width 16 height 13
click at [628, 308] on div at bounding box center [626, 313] width 16 height 13
click at [746, 310] on div at bounding box center [744, 313] width 16 height 13
click at [854, 311] on div at bounding box center [861, 313] width 16 height 13
click at [506, 312] on div at bounding box center [509, 313] width 16 height 13
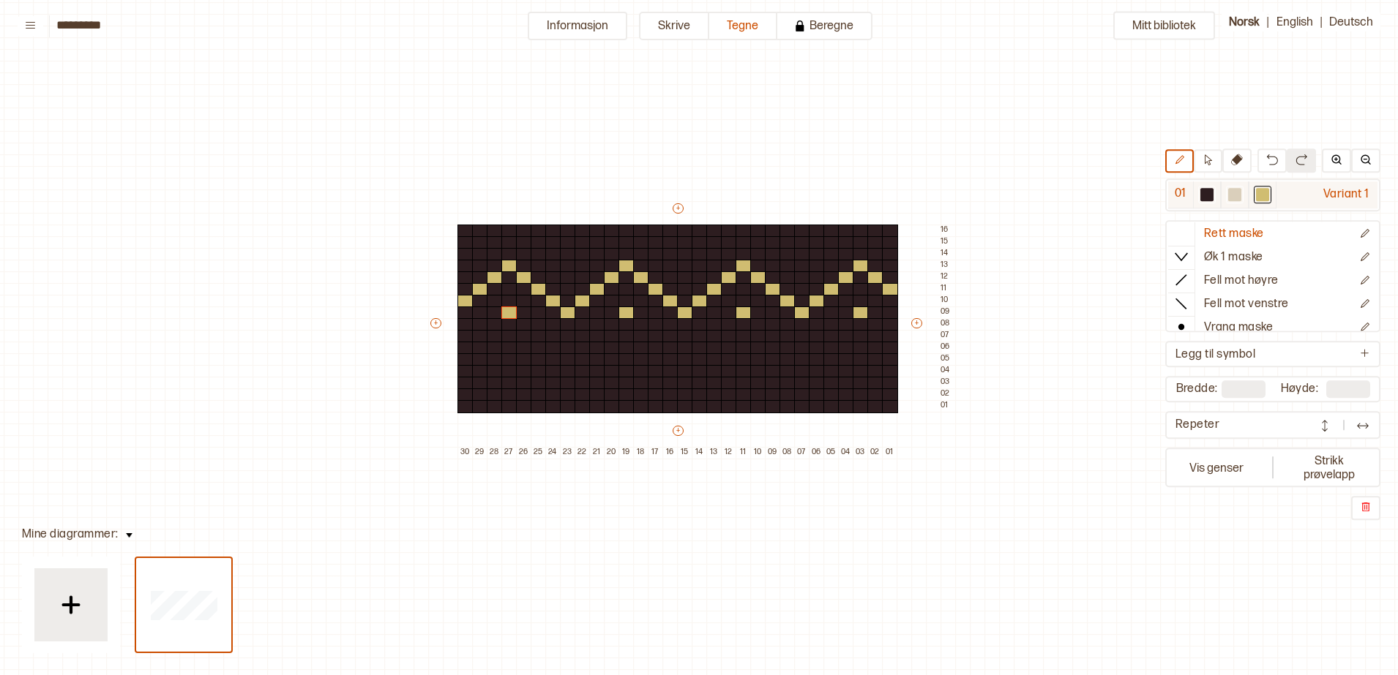
click at [1230, 198] on div at bounding box center [1234, 194] width 13 height 13
click at [686, 339] on div at bounding box center [685, 336] width 16 height 13
click at [739, 334] on div at bounding box center [744, 336] width 16 height 13
click at [864, 334] on div at bounding box center [861, 336] width 16 height 13
click at [803, 336] on div at bounding box center [802, 336] width 16 height 13
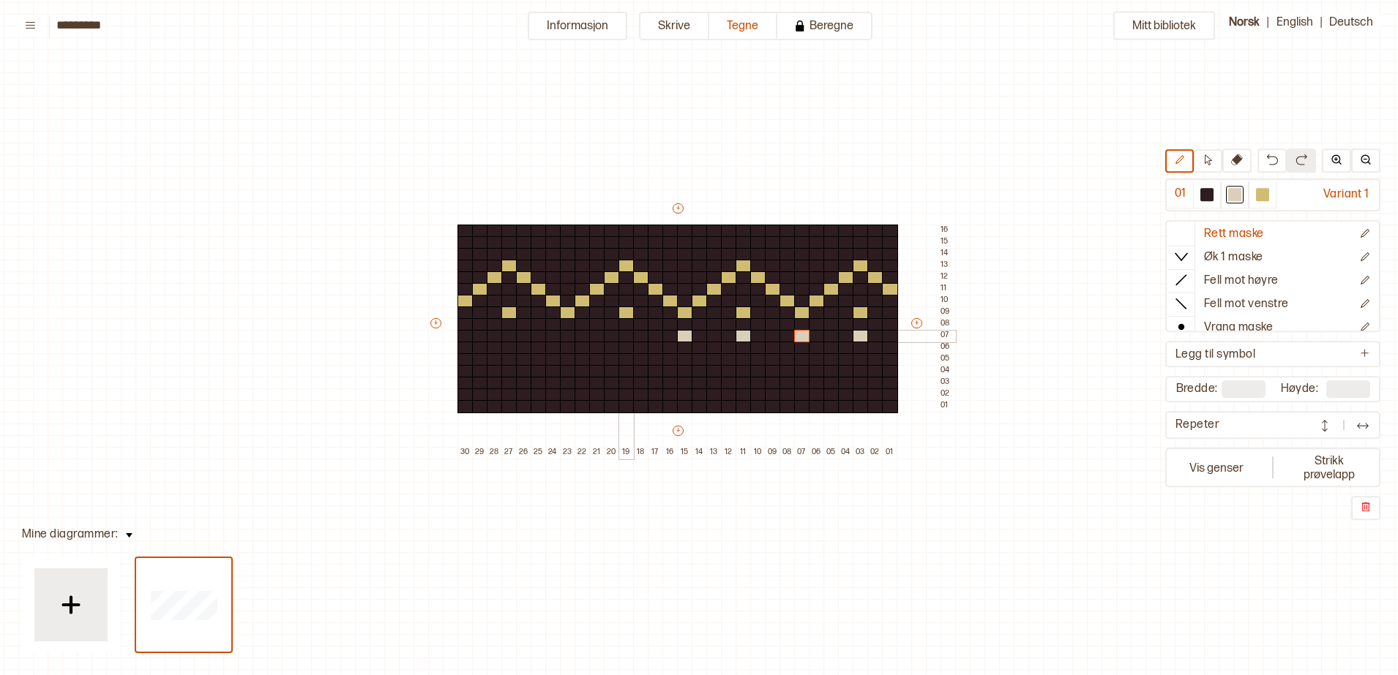
click at [629, 334] on div at bounding box center [626, 336] width 16 height 13
click at [566, 334] on div at bounding box center [568, 336] width 16 height 13
click at [510, 334] on div at bounding box center [509, 336] width 16 height 13
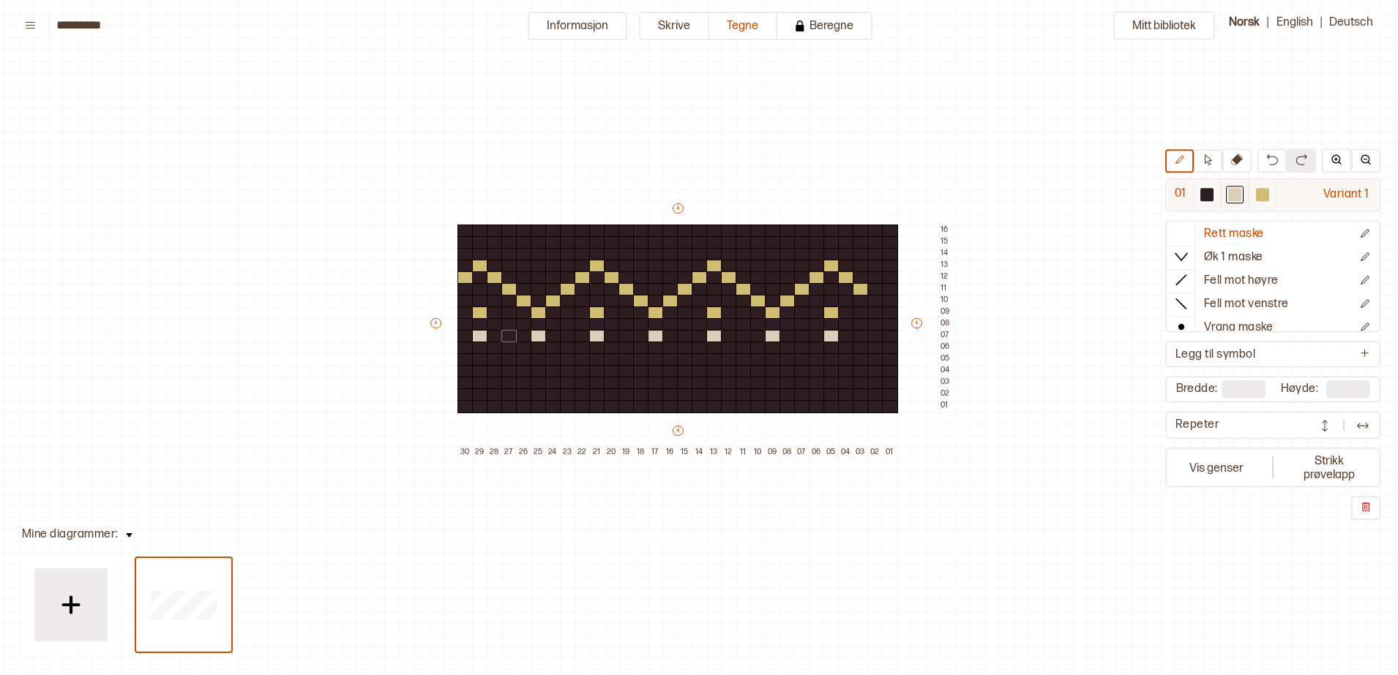
click at [1260, 198] on div at bounding box center [1262, 194] width 13 height 13
click at [876, 300] on div at bounding box center [875, 301] width 16 height 13
click at [889, 314] on div at bounding box center [890, 313] width 16 height 13
click at [1229, 195] on div at bounding box center [1234, 194] width 13 height 13
click at [892, 337] on div at bounding box center [890, 336] width 16 height 13
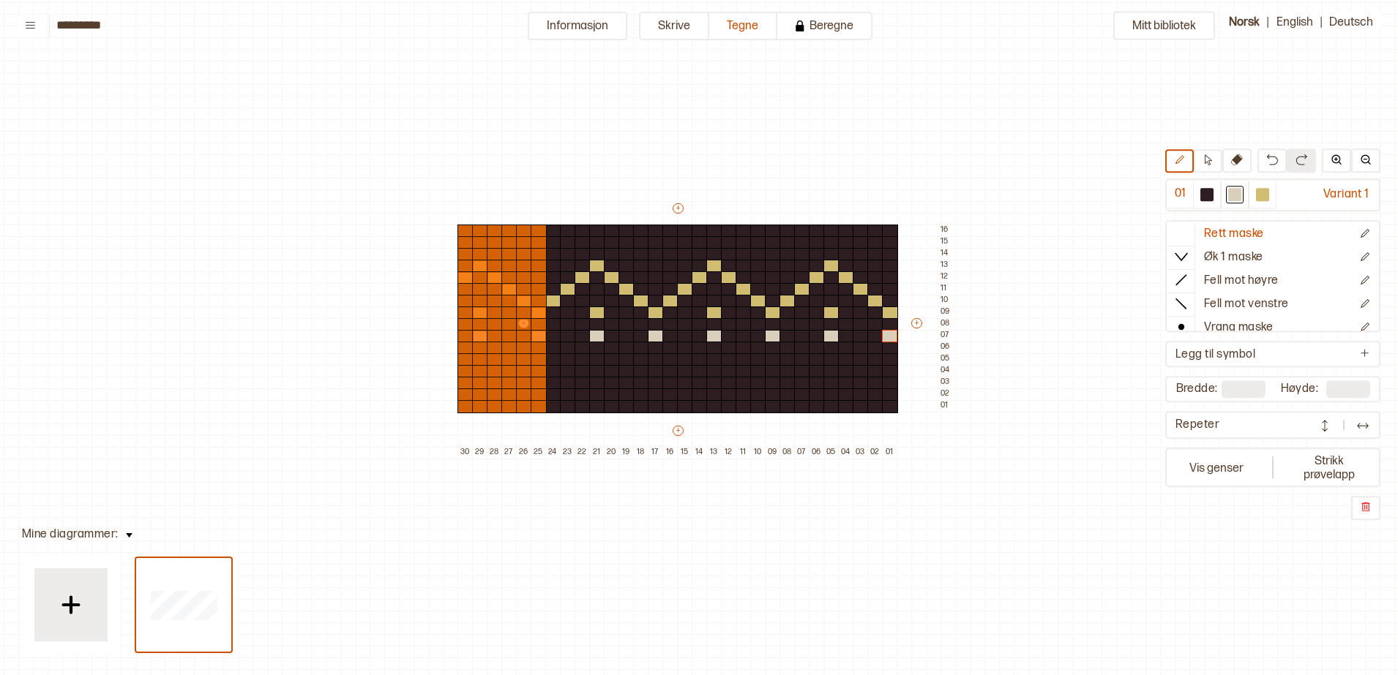
type input "**"
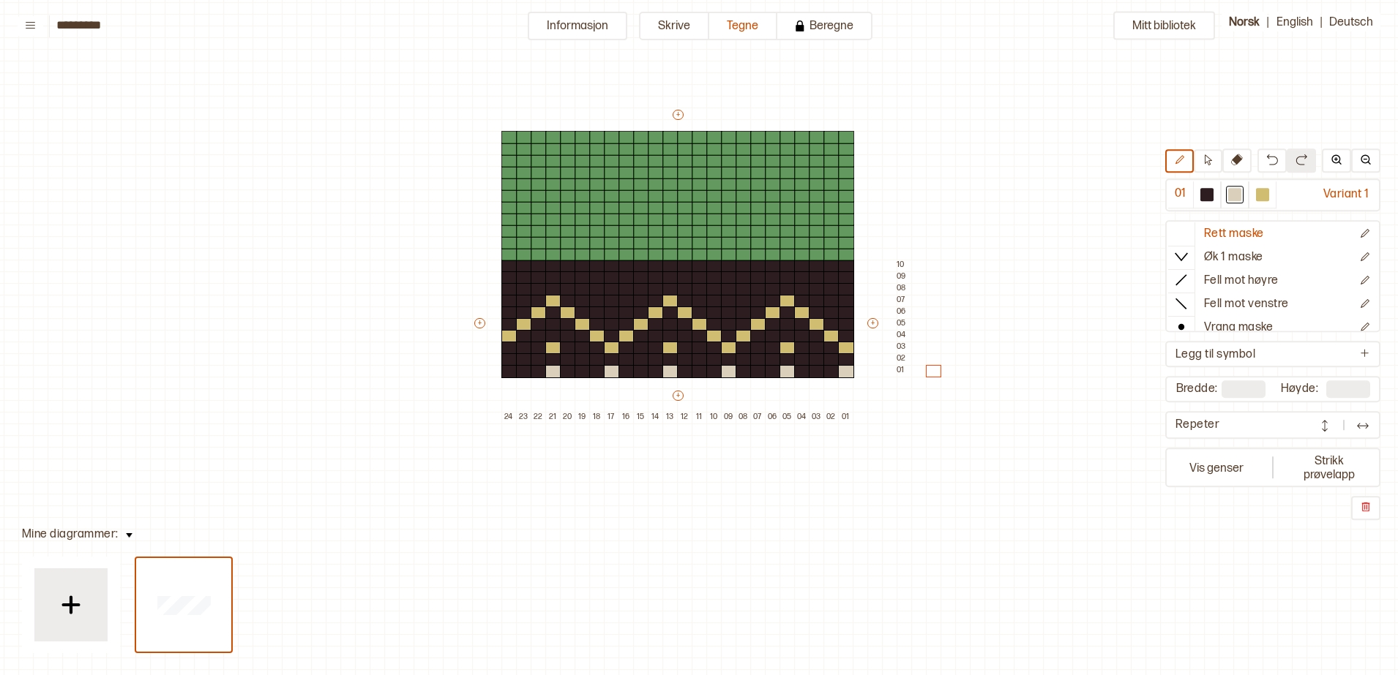
type input "**"
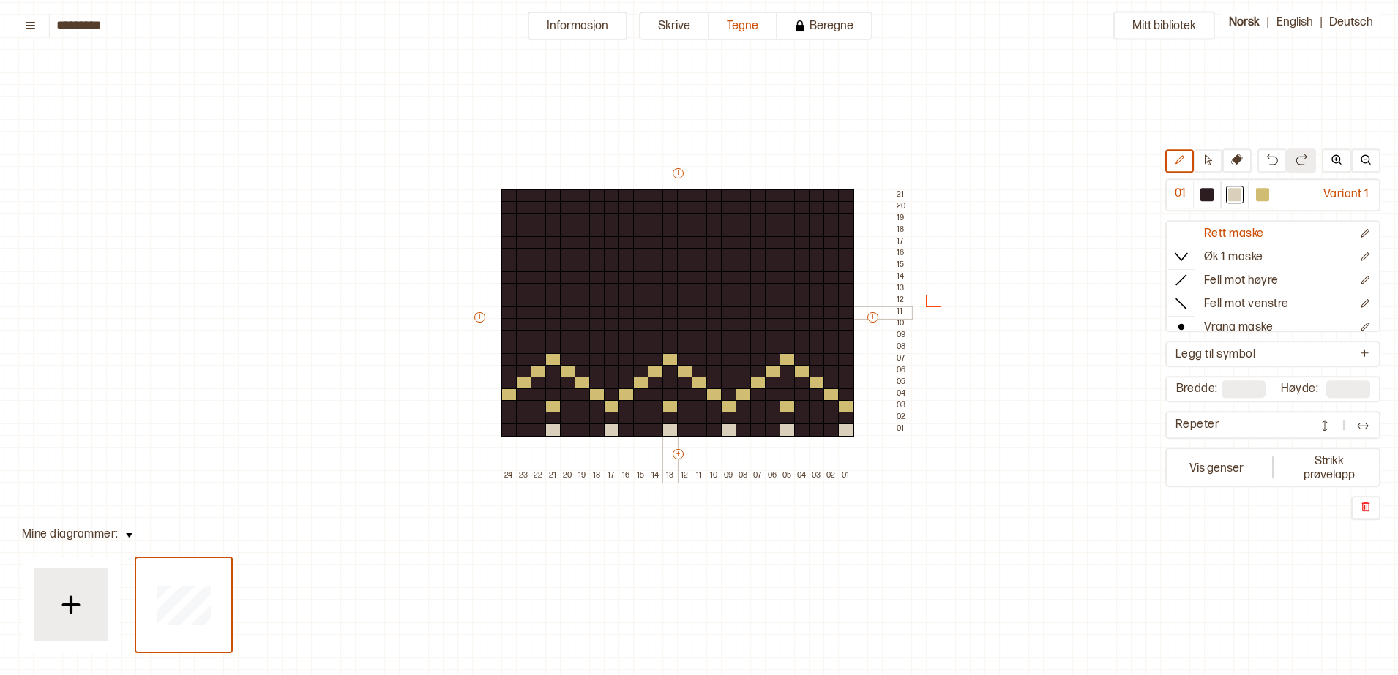
click at [667, 315] on div at bounding box center [670, 313] width 16 height 13
click at [609, 312] on div at bounding box center [612, 313] width 16 height 13
click at [727, 310] on div at bounding box center [729, 313] width 16 height 13
click at [622, 302] on div at bounding box center [626, 301] width 16 height 13
click at [640, 290] on div at bounding box center [641, 289] width 16 height 13
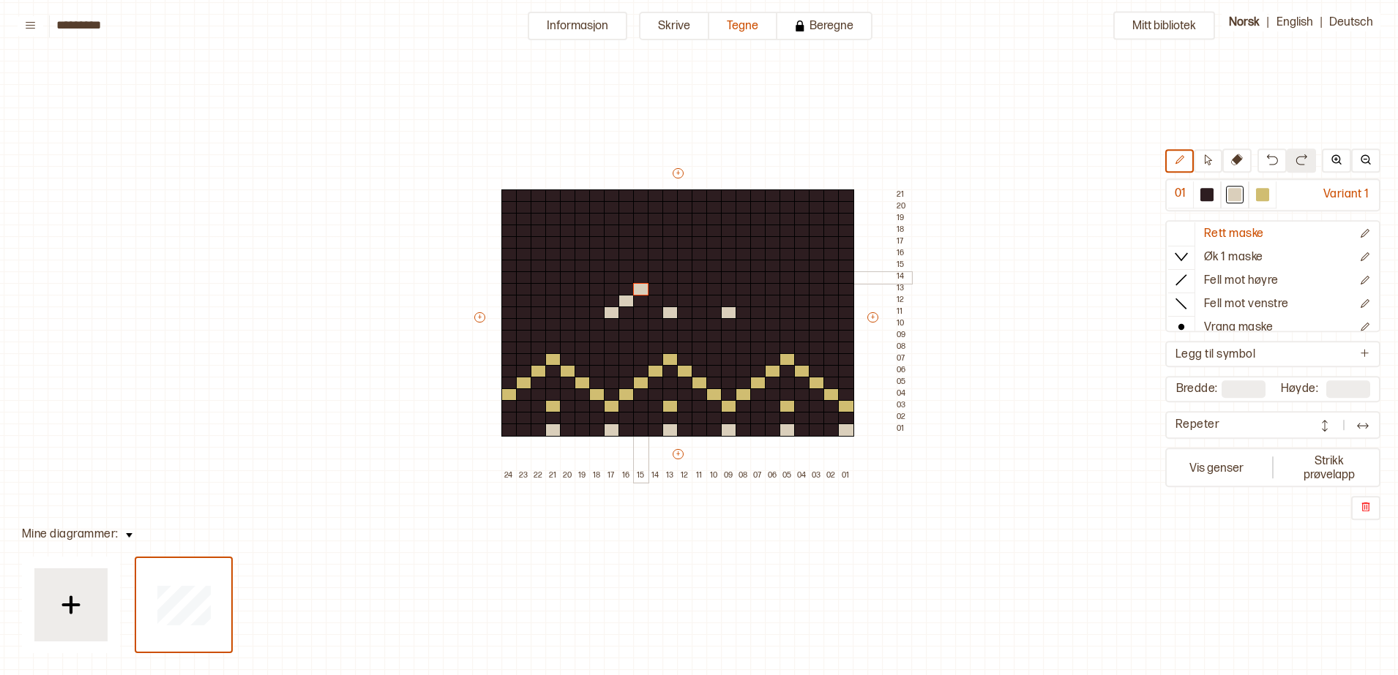
click at [650, 274] on div at bounding box center [656, 278] width 16 height 13
click at [711, 302] on div at bounding box center [714, 301] width 16 height 13
click at [697, 286] on div at bounding box center [700, 289] width 16 height 13
click at [687, 277] on div at bounding box center [685, 278] width 16 height 13
click at [656, 302] on div at bounding box center [656, 301] width 16 height 13
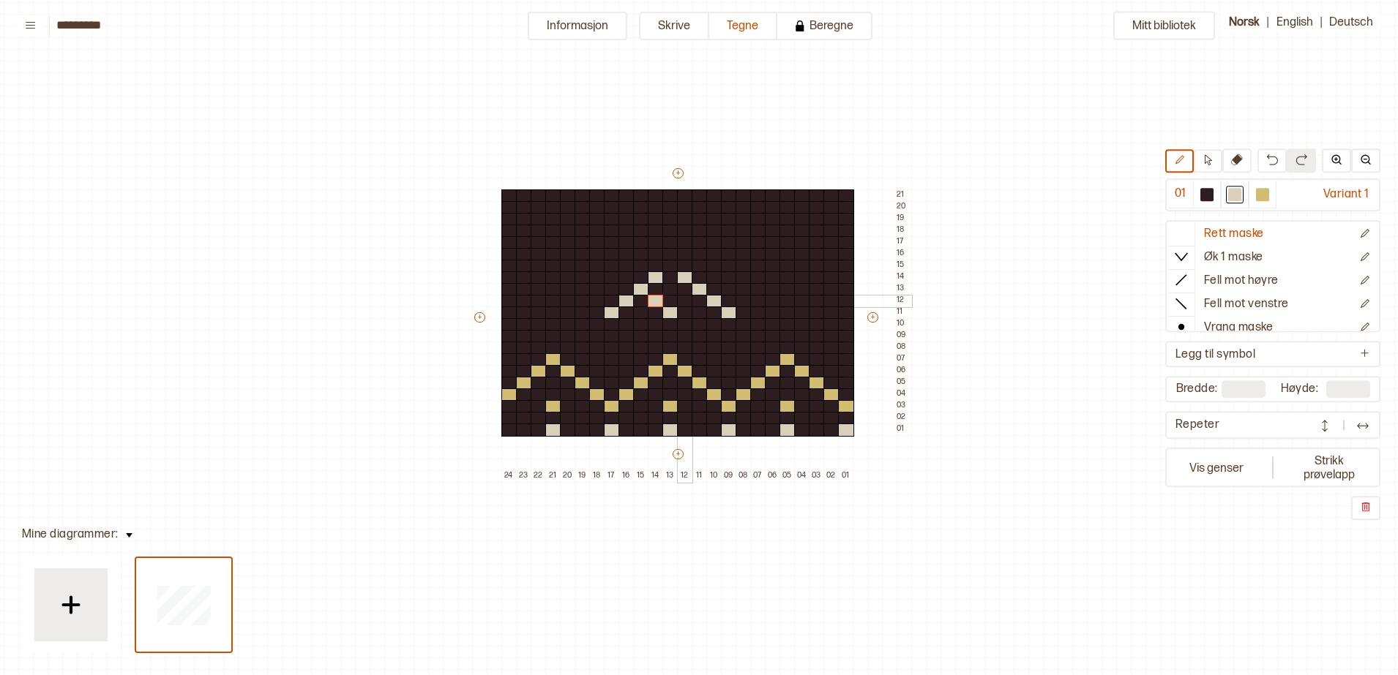
click at [680, 304] on div at bounding box center [685, 301] width 16 height 13
click at [671, 291] on div at bounding box center [670, 289] width 16 height 13
click at [610, 299] on div at bounding box center [612, 301] width 16 height 13
click at [608, 287] on div at bounding box center [612, 289] width 16 height 13
click at [608, 280] on div at bounding box center [612, 278] width 16 height 13
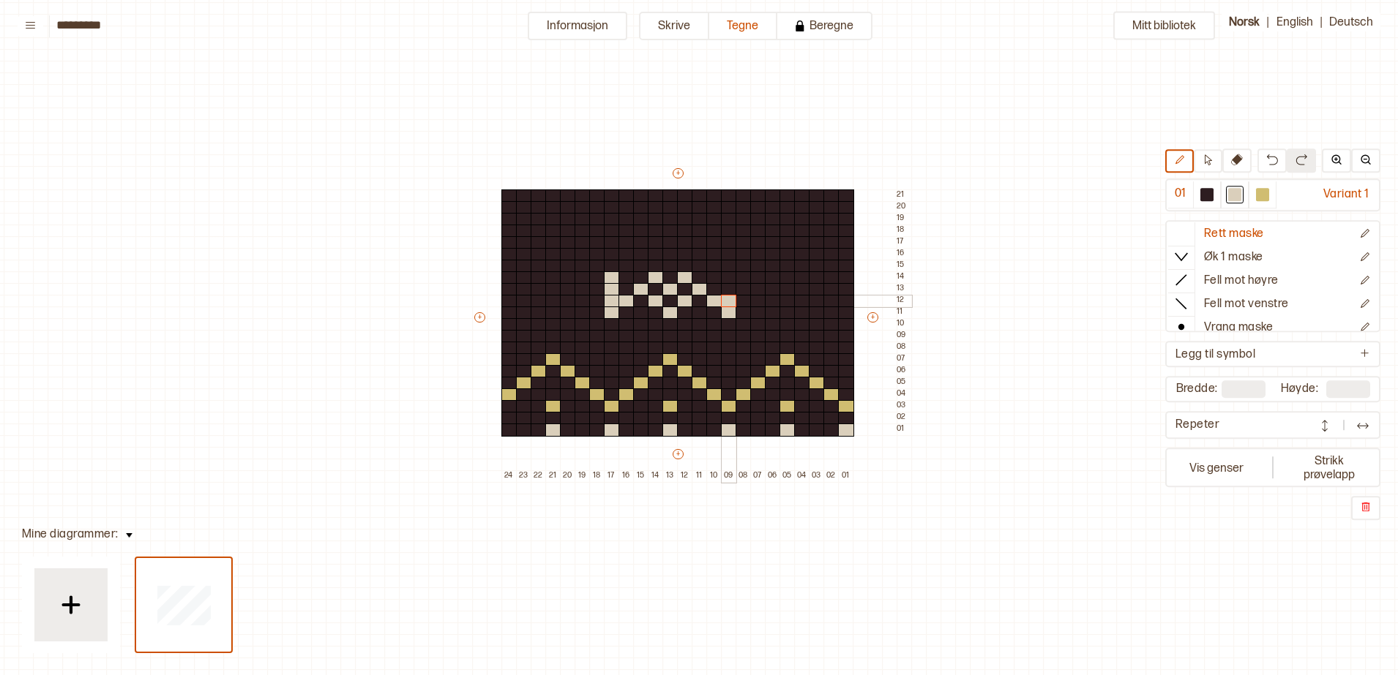
click at [727, 296] on div at bounding box center [729, 301] width 16 height 13
click at [727, 285] on div at bounding box center [729, 289] width 16 height 13
click at [727, 272] on div at bounding box center [729, 278] width 16 height 13
click at [655, 260] on div at bounding box center [656, 266] width 16 height 13
click at [655, 249] on div at bounding box center [656, 254] width 16 height 13
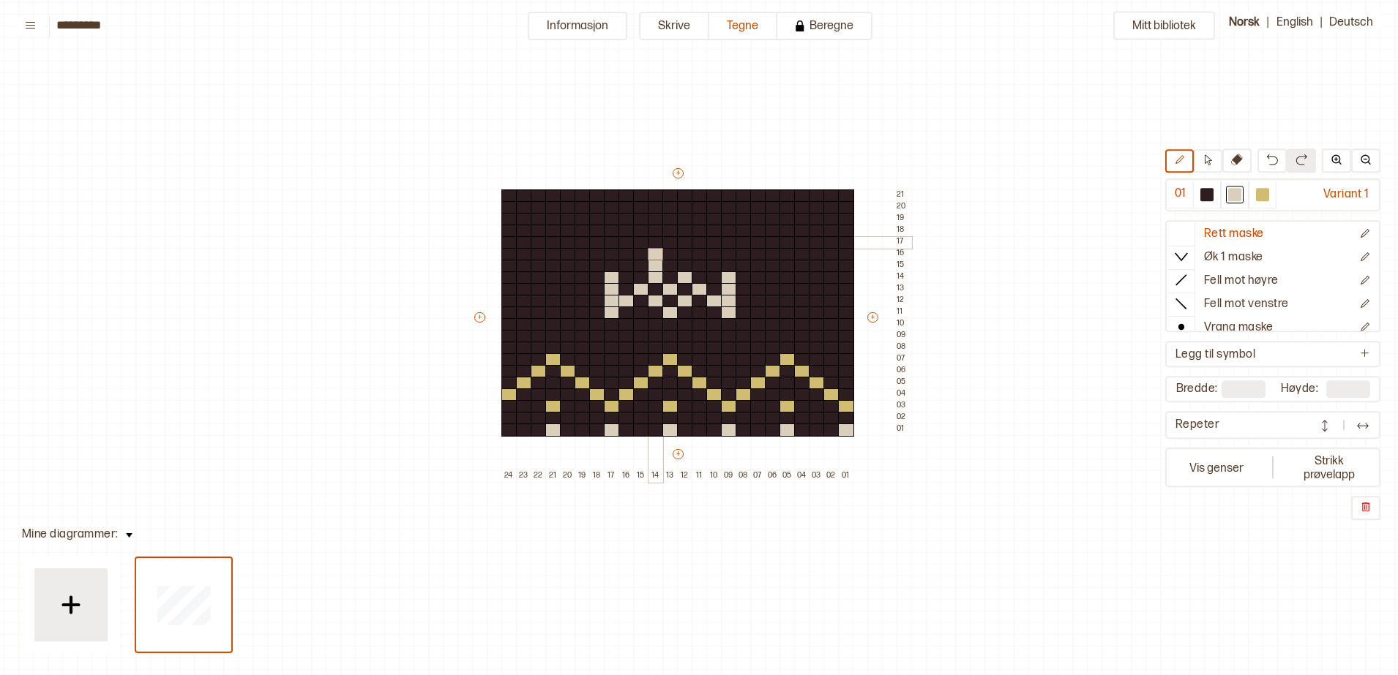
click at [653, 236] on div at bounding box center [656, 242] width 16 height 13
click at [682, 263] on div at bounding box center [685, 266] width 16 height 13
click at [682, 250] on div at bounding box center [685, 254] width 16 height 13
click at [681, 242] on div at bounding box center [685, 242] width 16 height 13
click at [1212, 162] on icon at bounding box center [1207, 159] width 11 height 11
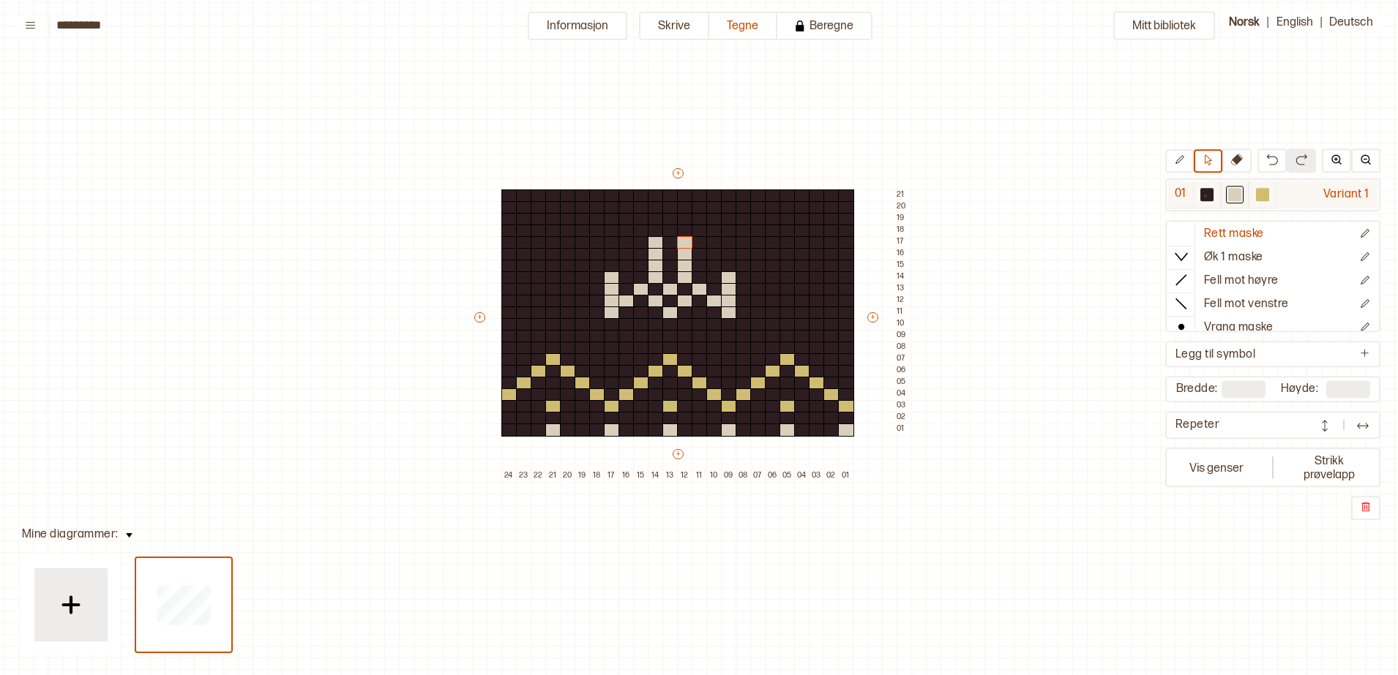
click at [1204, 195] on div at bounding box center [1206, 194] width 13 height 13
drag, startPoint x: 591, startPoint y: 360, endPoint x: 869, endPoint y: 441, distance: 289.5
click at [869, 441] on div "+ + + + 24 23 22 21 20 19 18 17 16 15 14 13 12 11 10 09 08 07 06 05 04 03 02 01…" at bounding box center [691, 324] width 439 height 316
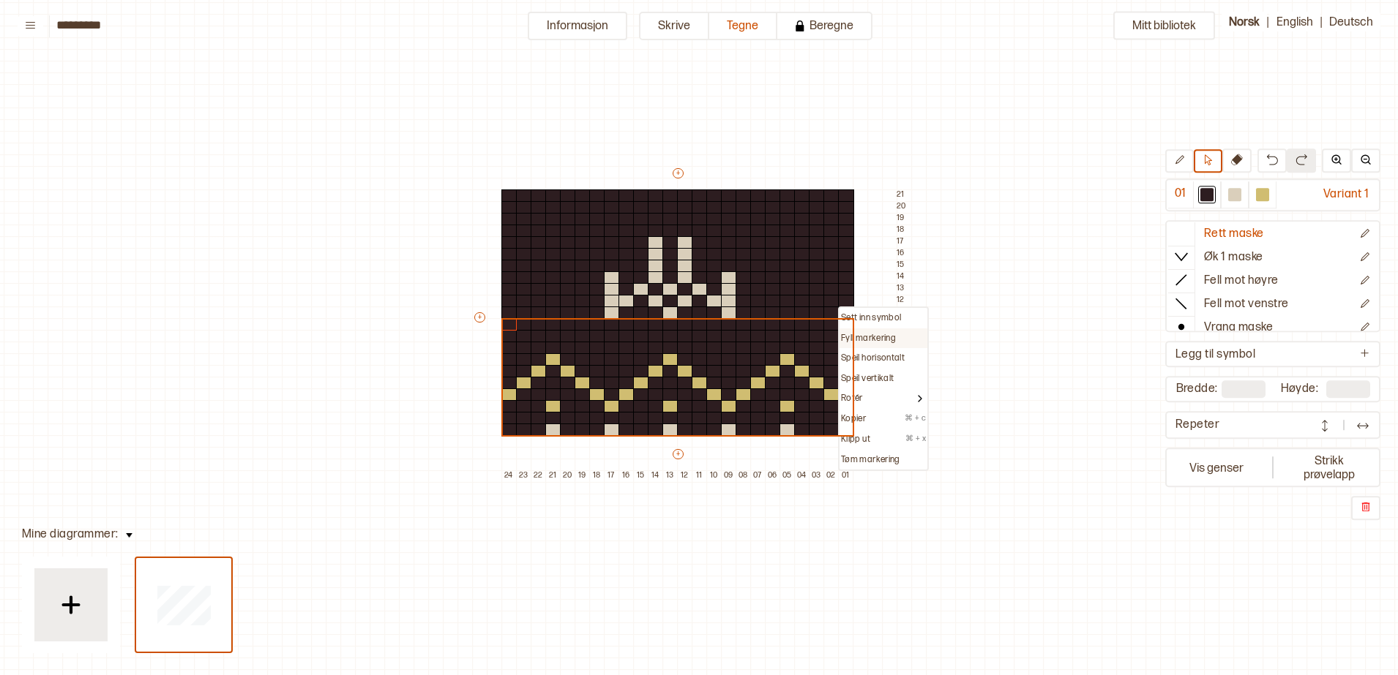
click at [878, 337] on p "Fyll markering" at bounding box center [868, 339] width 55 height 12
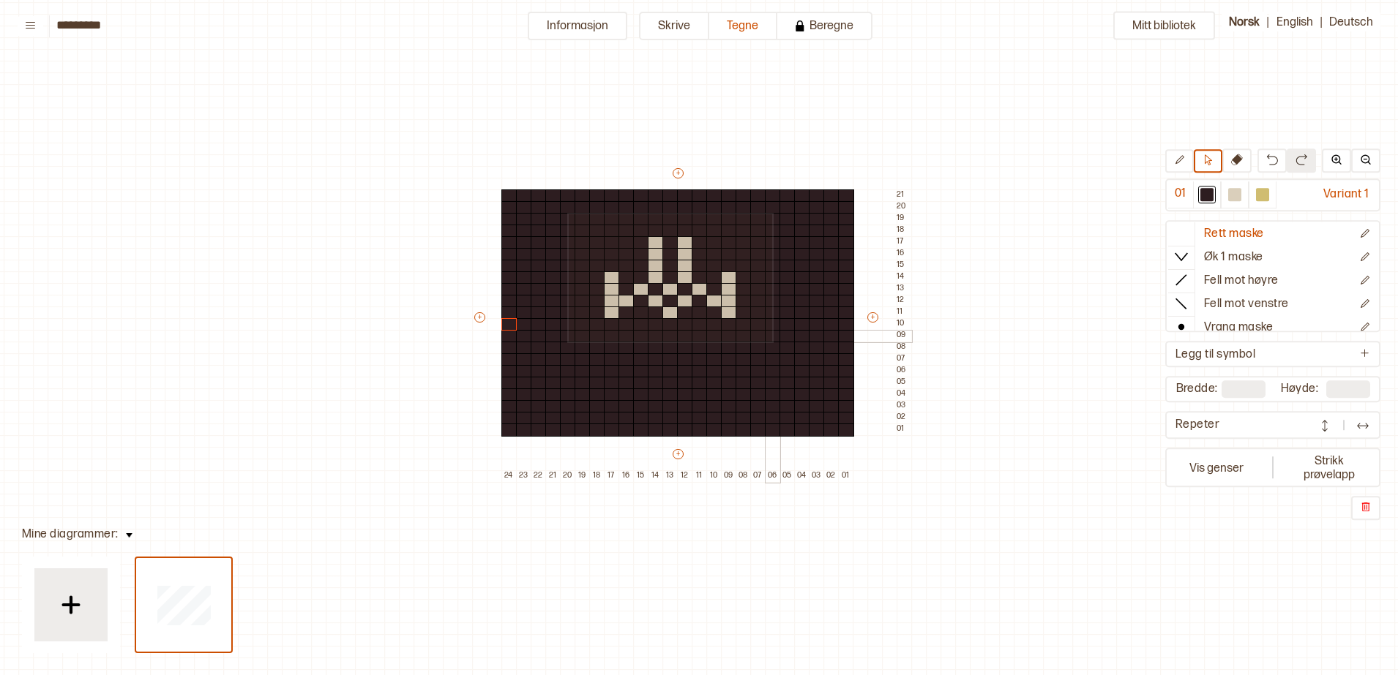
drag, startPoint x: 567, startPoint y: 213, endPoint x: 771, endPoint y: 340, distance: 240.0
click at [771, 340] on div "+ + + + 24 23 22 21 20 19 18 17 16 15 14 13 12 11 10 09 08 07 06 05 04 03 02 01…" at bounding box center [691, 324] width 439 height 316
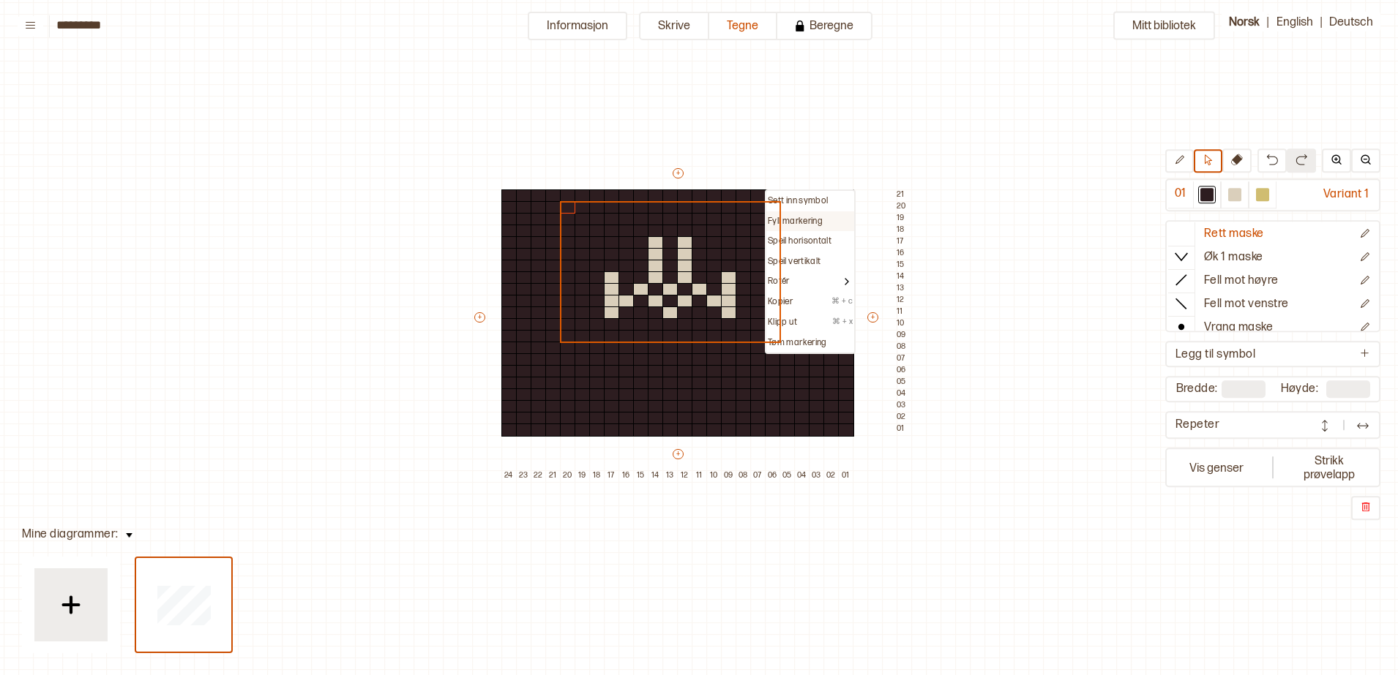
click at [796, 218] on p "Fyll markering" at bounding box center [795, 222] width 55 height 12
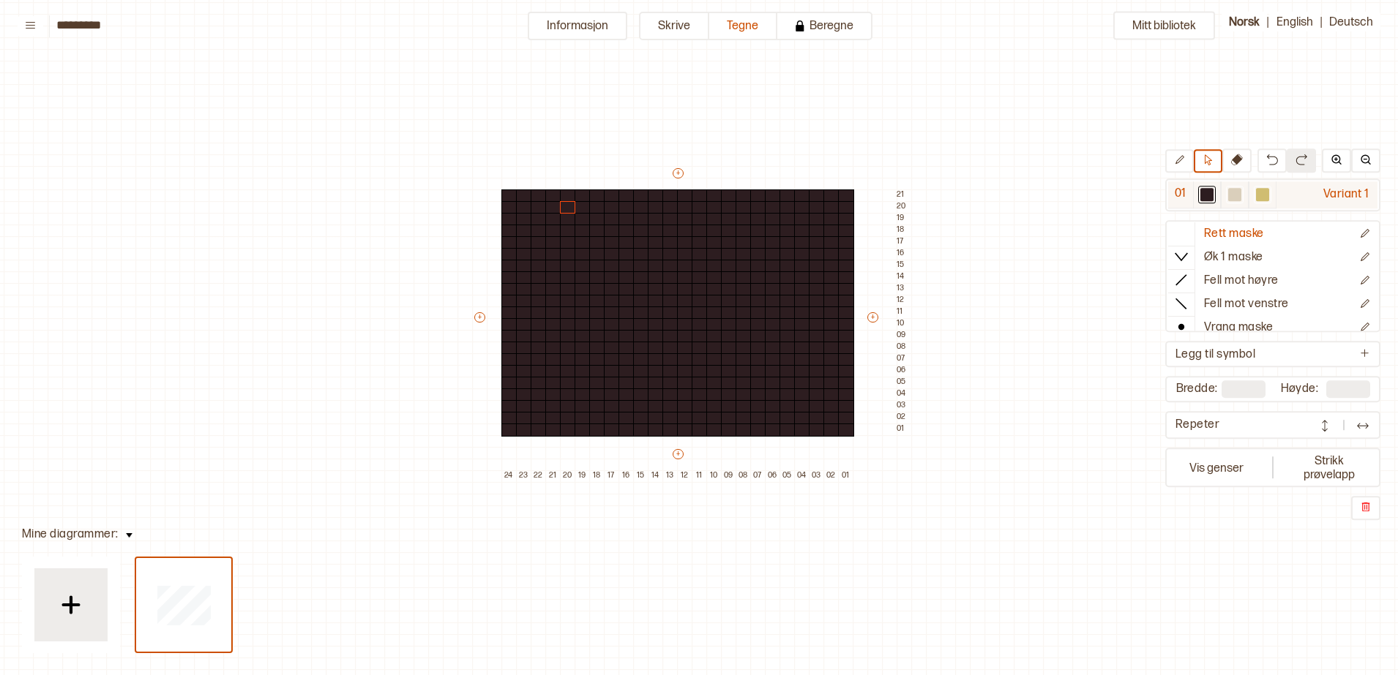
click at [1240, 193] on div at bounding box center [1234, 194] width 13 height 13
click at [485, 320] on div "+ + + + 24 23 22 21 20 19 18 17 16 15 14 13 12 11 10 09 08 07 06 05 04 03 02 01…" at bounding box center [691, 324] width 439 height 316
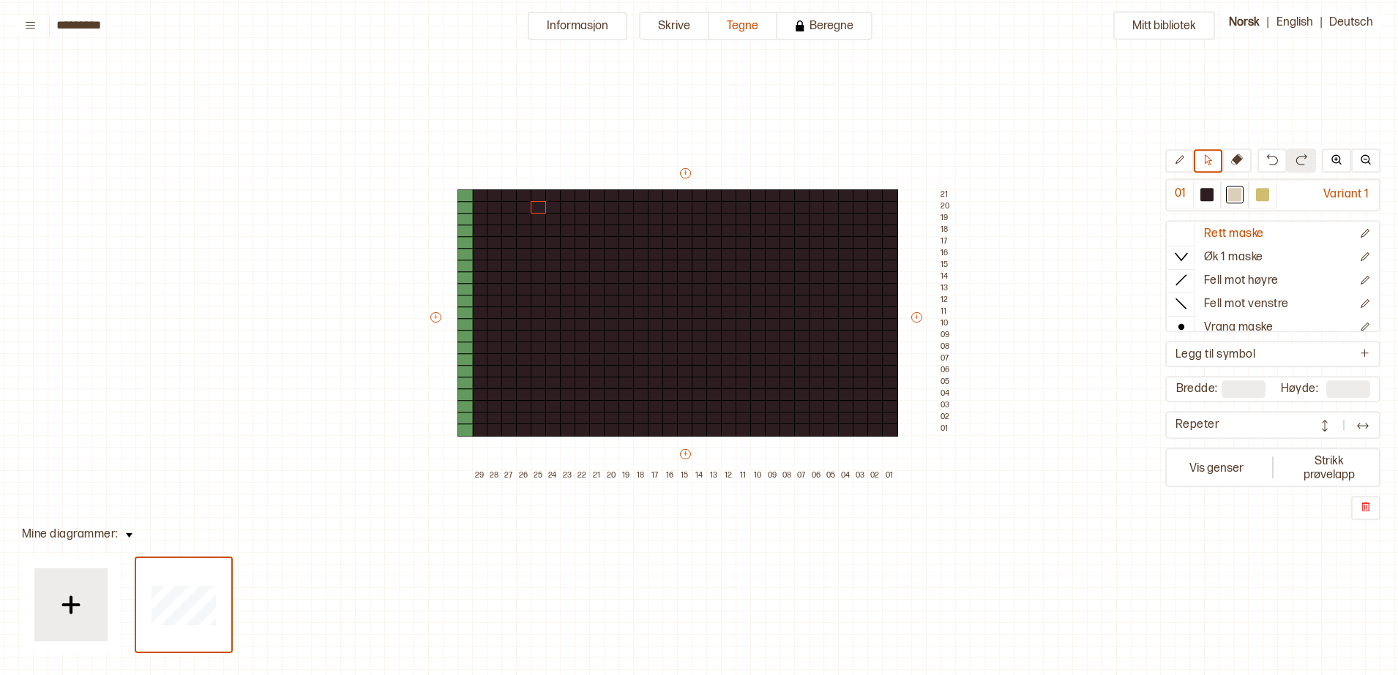
type input "**"
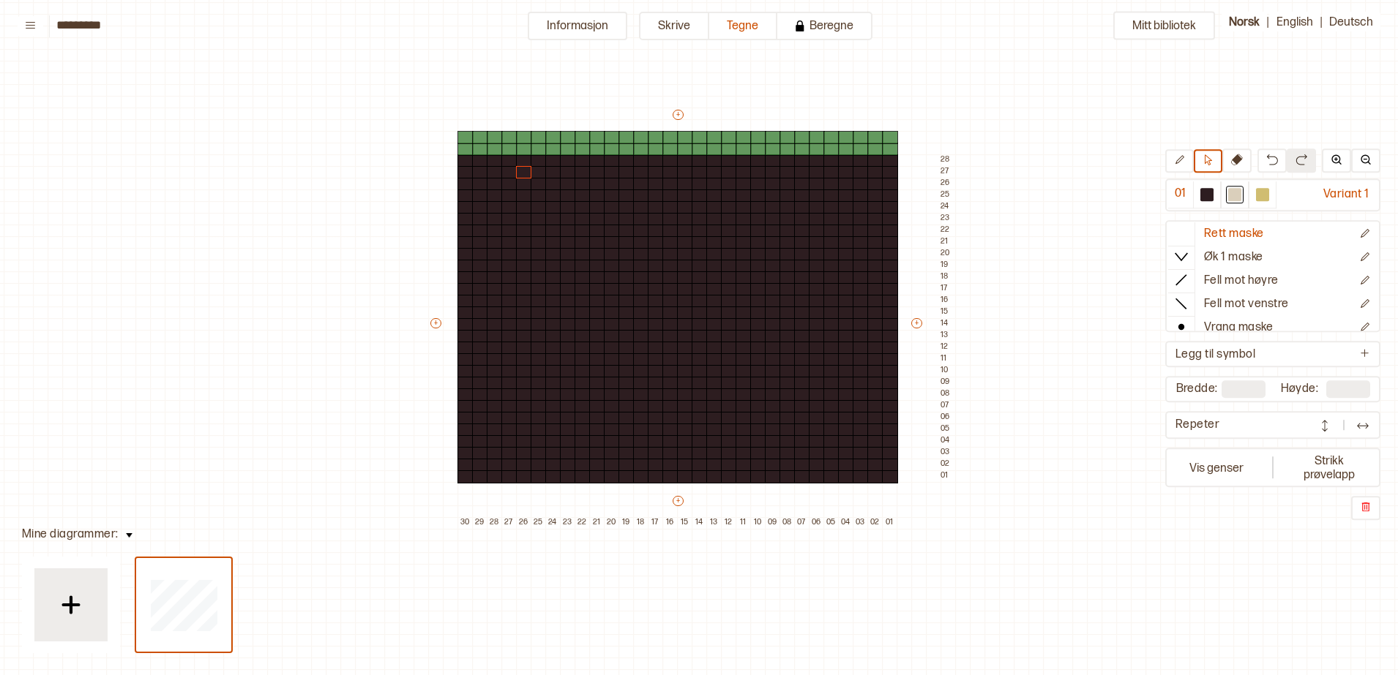
type input "**"
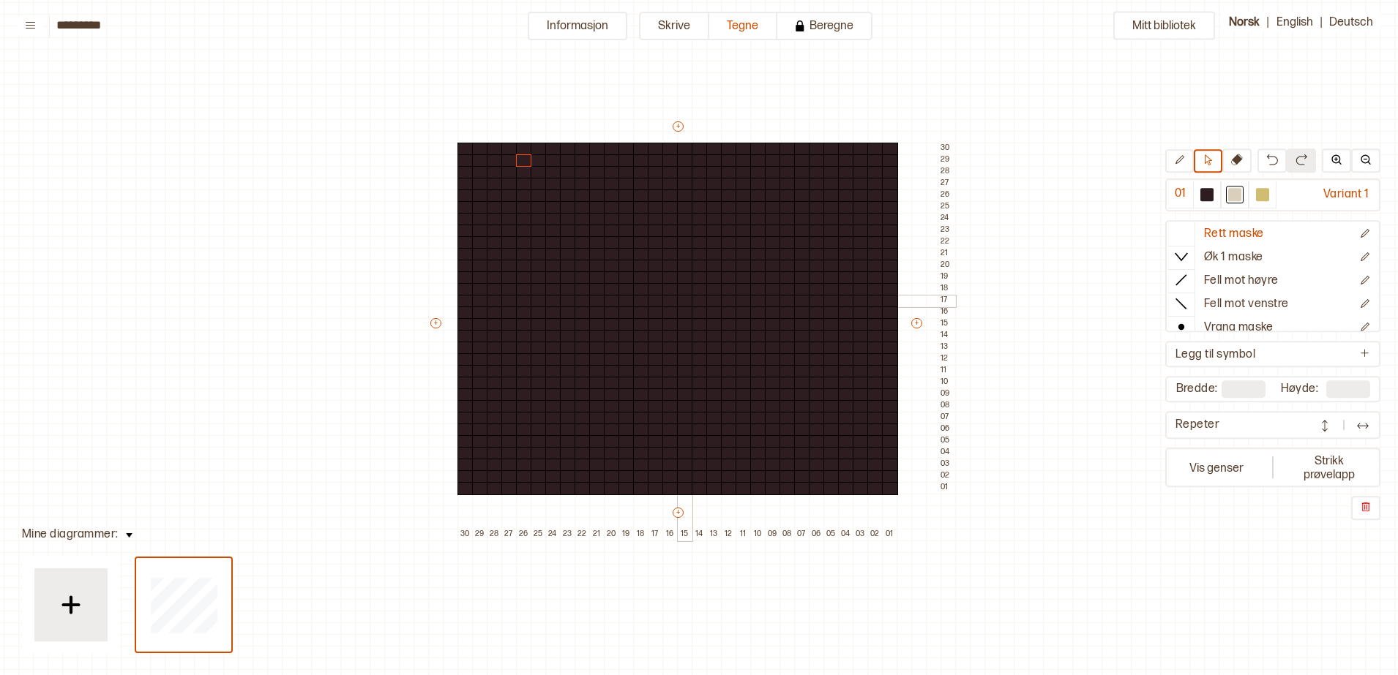
click at [683, 300] on div at bounding box center [685, 301] width 16 height 13
click at [1178, 161] on icon at bounding box center [1179, 159] width 11 height 11
click at [1264, 195] on div at bounding box center [1262, 194] width 13 height 13
click at [681, 315] on div at bounding box center [685, 313] width 16 height 13
click at [670, 301] on div at bounding box center [670, 301] width 16 height 13
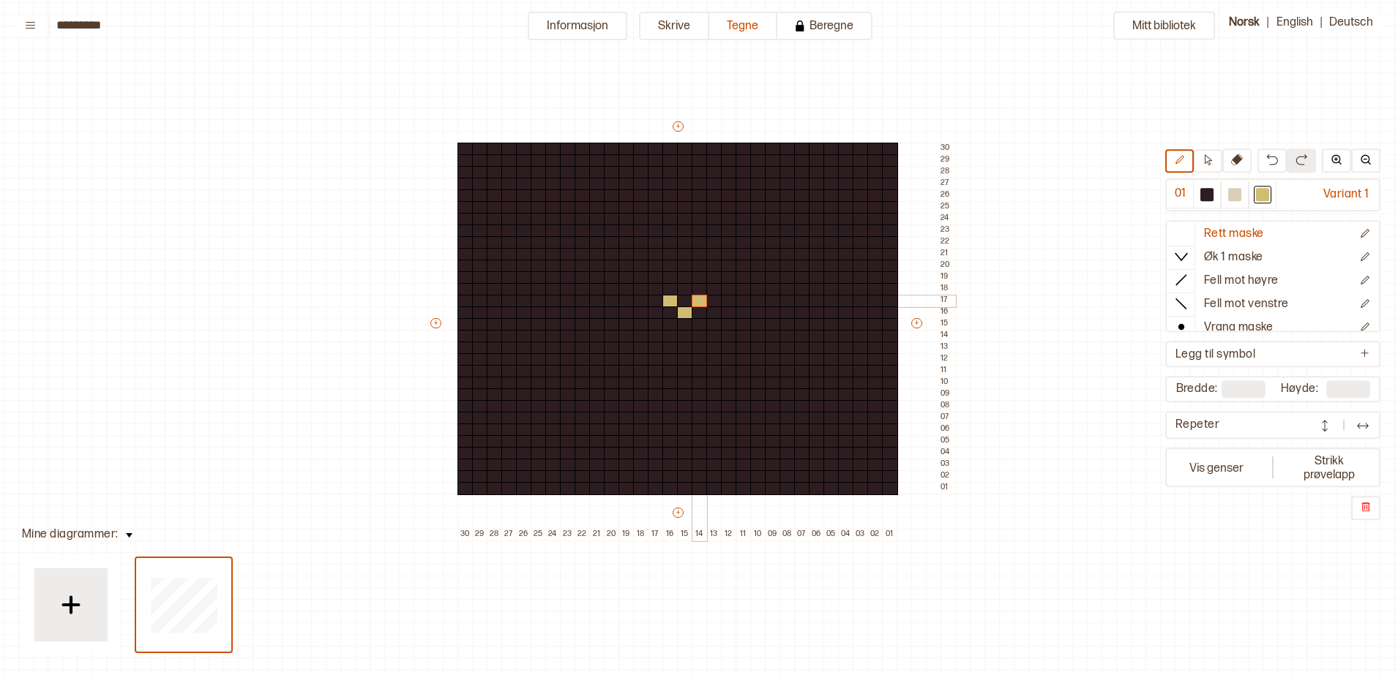
click at [695, 301] on div at bounding box center [700, 301] width 16 height 13
click at [683, 289] on div at bounding box center [685, 289] width 16 height 13
click at [1231, 198] on div at bounding box center [1234, 194] width 13 height 13
drag, startPoint x: 698, startPoint y: 337, endPoint x: 700, endPoint y: 379, distance: 41.8
click at [700, 379] on div "+ + + + 30 29 28 27 26 25 24 23 22 21 20 19 18 17 16 15 14 13 12 11 10 09 08 07…" at bounding box center [691, 330] width 527 height 422
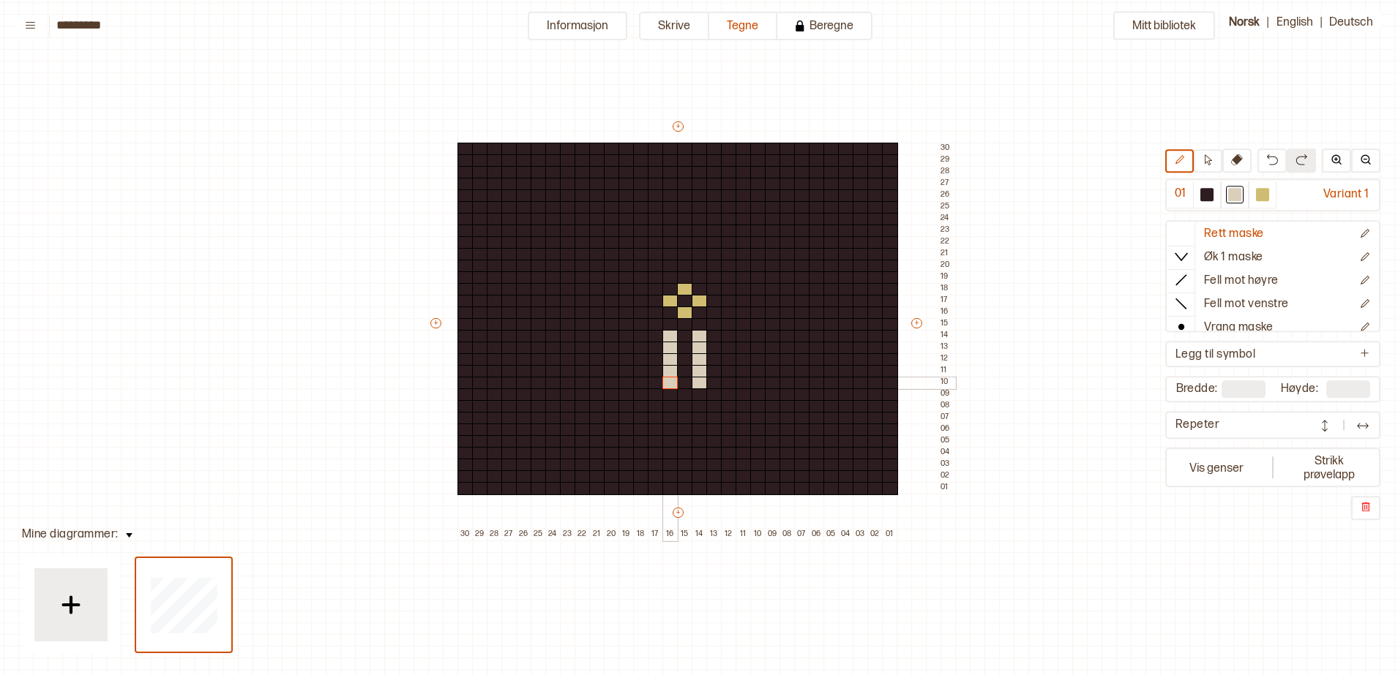
drag, startPoint x: 666, startPoint y: 337, endPoint x: 667, endPoint y: 385, distance: 48.3
click at [667, 385] on div "+ + + + 30 29 28 27 26 25 24 23 22 21 20 19 18 17 16 15 14 13 12 11 10 09 08 07…" at bounding box center [691, 330] width 527 height 422
click at [711, 392] on div at bounding box center [714, 395] width 16 height 13
click at [722, 401] on div at bounding box center [729, 406] width 16 height 13
click at [741, 416] on div at bounding box center [744, 418] width 16 height 13
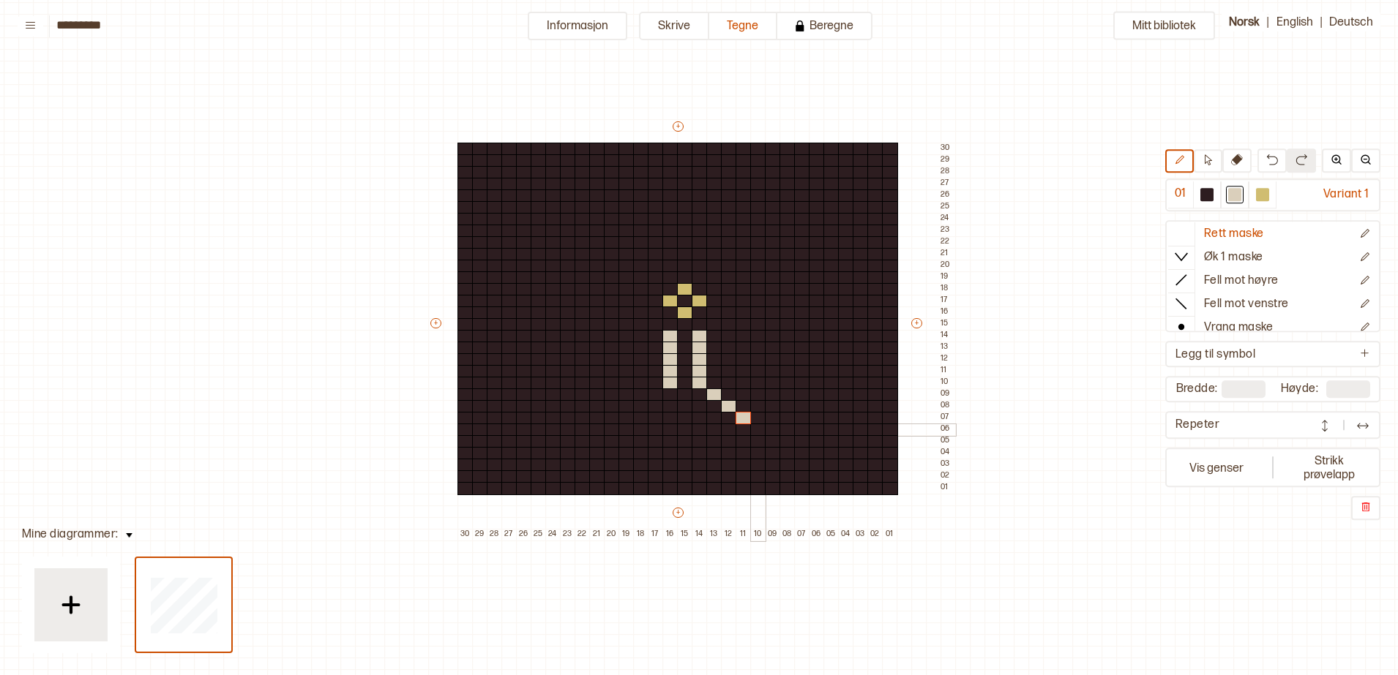
click at [753, 426] on div at bounding box center [758, 430] width 16 height 13
click at [659, 394] on div at bounding box center [656, 395] width 16 height 13
click at [645, 409] on div at bounding box center [641, 406] width 16 height 13
click at [626, 417] on div at bounding box center [626, 418] width 16 height 13
click at [613, 430] on div at bounding box center [612, 430] width 16 height 13
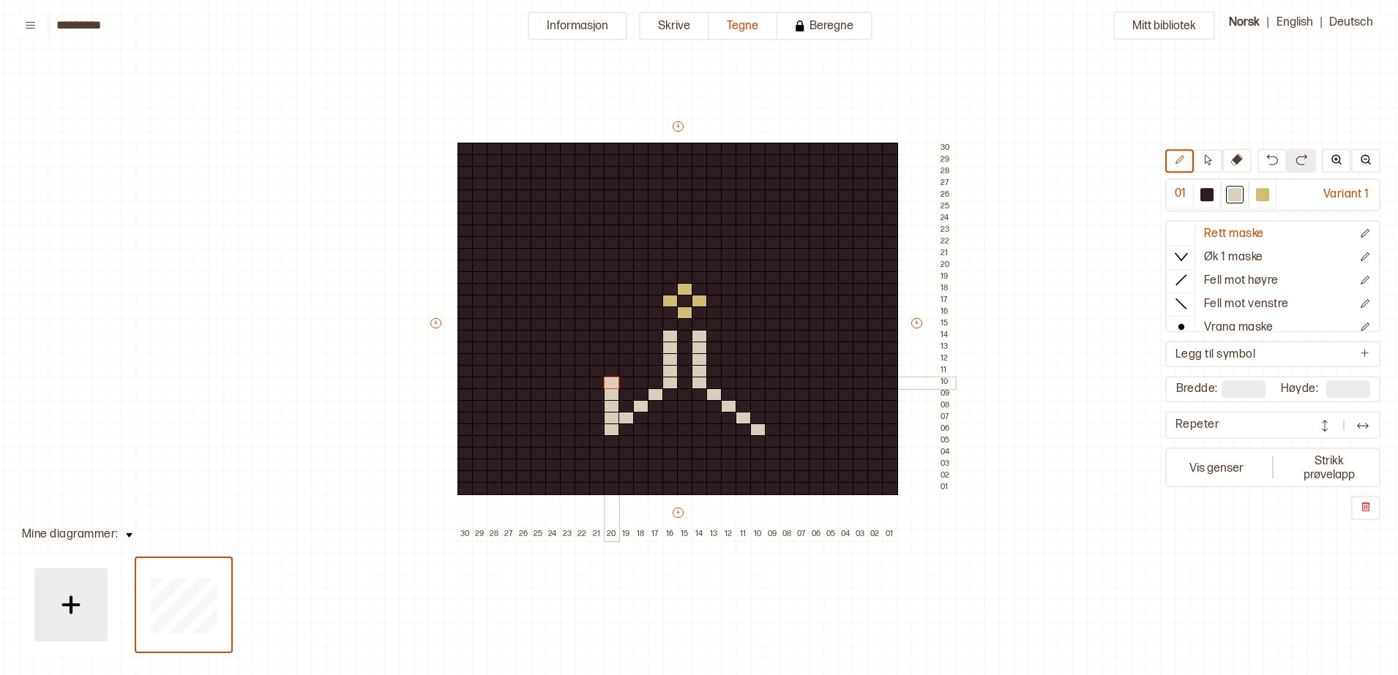
drag, startPoint x: 610, startPoint y: 422, endPoint x: 610, endPoint y: 385, distance: 37.3
click at [610, 385] on div "+ + + + 30 29 28 27 26 25 24 23 22 21 20 19 18 17 16 15 14 13 12 11 10 09 08 07…" at bounding box center [691, 330] width 527 height 422
drag, startPoint x: 755, startPoint y: 418, endPoint x: 755, endPoint y: 380, distance: 38.1
click at [755, 380] on div "+ + + + 30 29 28 27 26 25 24 23 22 21 20 19 18 17 16 15 14 13 12 11 10 09 08 07…" at bounding box center [691, 330] width 527 height 422
click at [738, 373] on div at bounding box center [744, 371] width 16 height 13
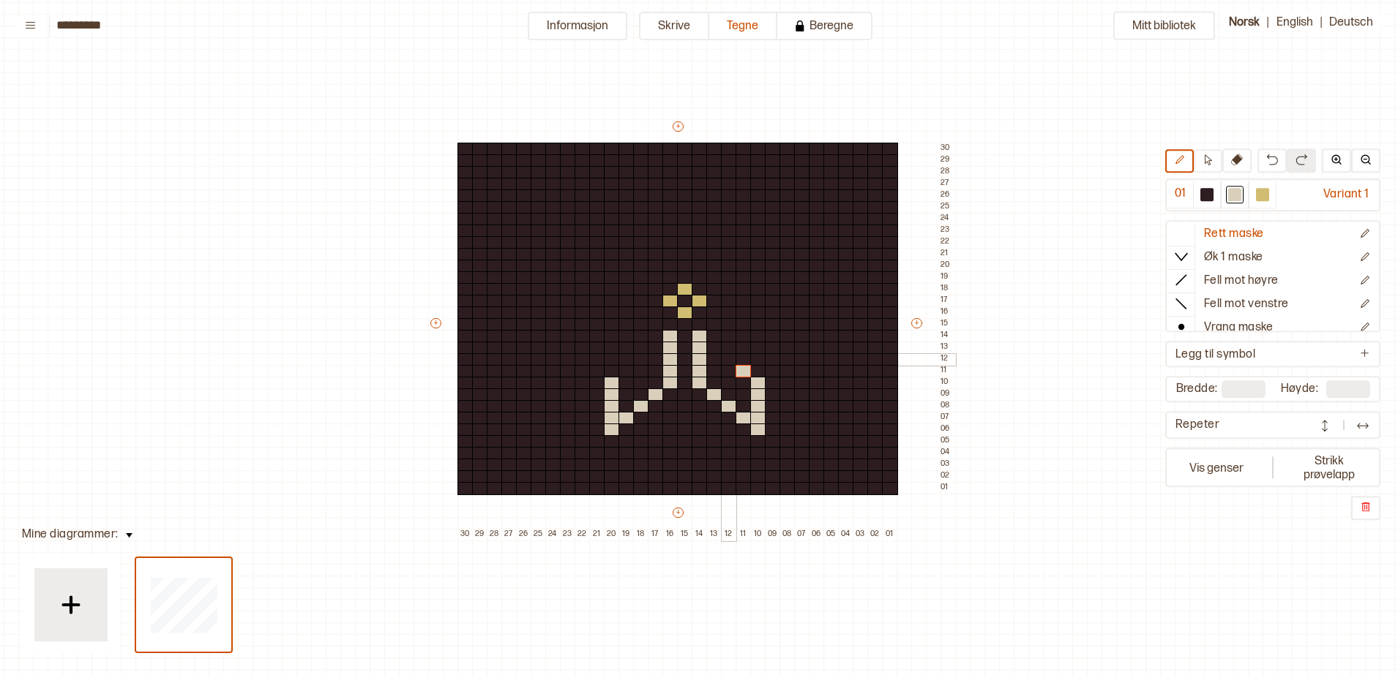
click at [729, 356] on div at bounding box center [729, 359] width 16 height 13
click at [1196, 193] on div at bounding box center [1207, 194] width 28 height 27
drag, startPoint x: 727, startPoint y: 358, endPoint x: 779, endPoint y: 404, distance: 69.5
click at [762, 415] on div "+ + + + 30 29 28 27 26 25 24 23 22 21 20 19 18 17 16 15 14 13 12 11 10 09 08 07…" at bounding box center [691, 330] width 527 height 422
drag, startPoint x: 613, startPoint y: 379, endPoint x: 611, endPoint y: 417, distance: 38.1
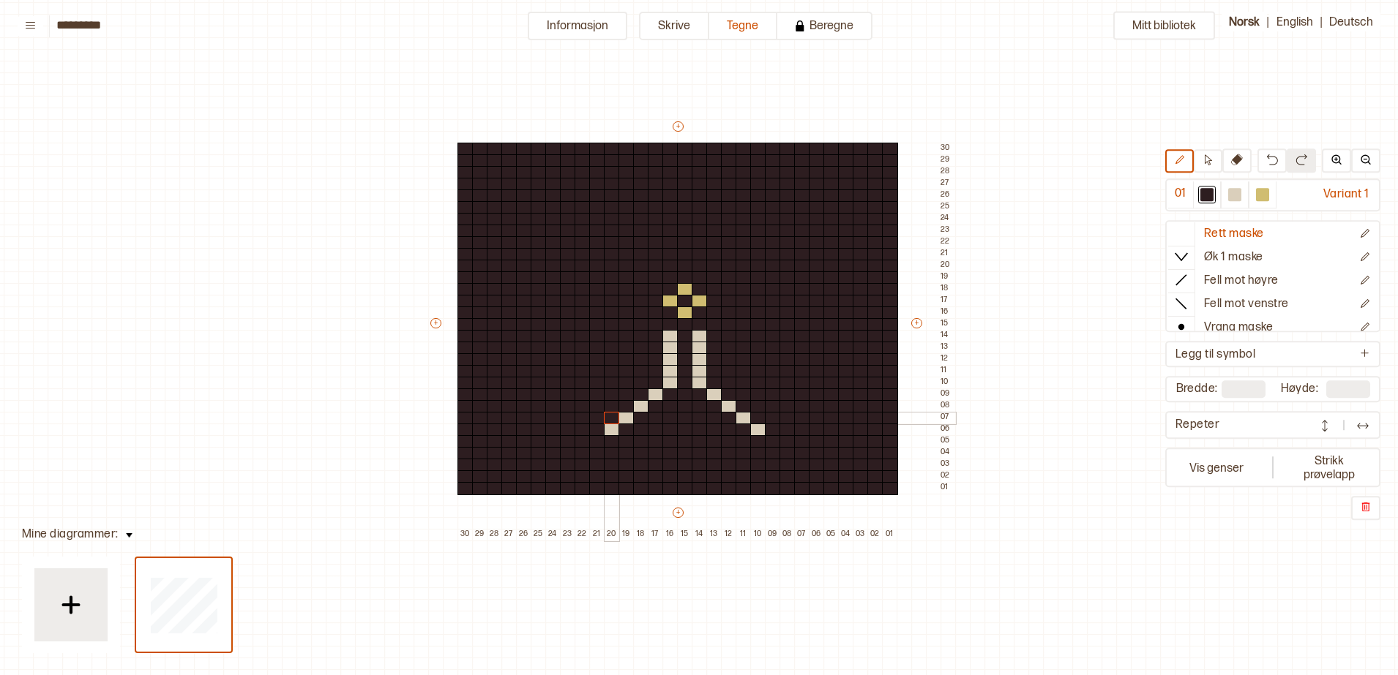
click at [611, 417] on div "+ + + + 30 29 28 27 26 25 24 23 22 21 20 19 18 17 16 15 14 13 12 11 10 09 08 07…" at bounding box center [691, 330] width 527 height 422
click at [1235, 198] on div at bounding box center [1234, 194] width 13 height 13
click at [715, 340] on div at bounding box center [714, 336] width 16 height 13
click at [1210, 195] on div at bounding box center [1206, 194] width 13 height 13
click at [714, 336] on div at bounding box center [714, 336] width 16 height 13
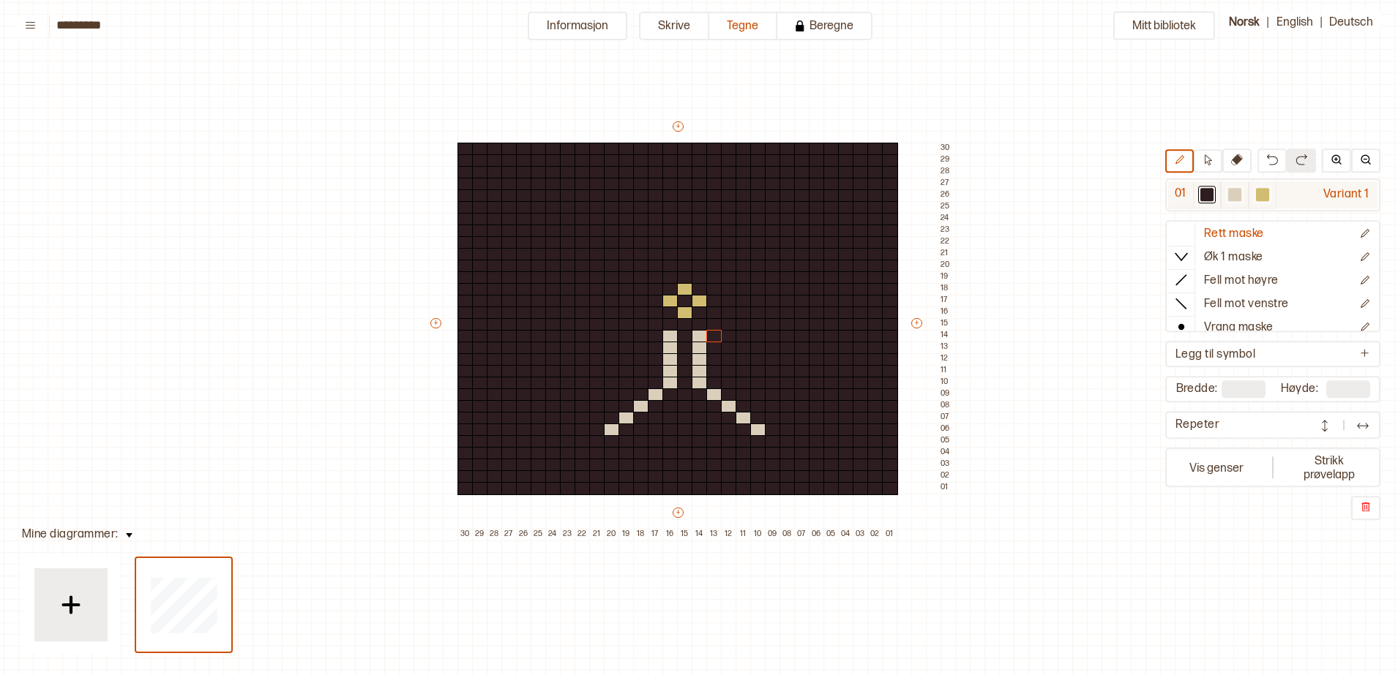
click at [1240, 195] on div at bounding box center [1234, 194] width 13 height 13
drag, startPoint x: 714, startPoint y: 351, endPoint x: 714, endPoint y: 382, distance: 31.5
click at [714, 382] on div "+ + + + 30 29 28 27 26 25 24 23 22 21 20 19 18 17 16 15 14 13 12 11 10 09 08 07…" at bounding box center [691, 330] width 527 height 422
drag, startPoint x: 727, startPoint y: 358, endPoint x: 729, endPoint y: 392, distance: 34.5
click at [729, 392] on div "+ + + + 30 29 28 27 26 25 24 23 22 21 20 19 18 17 16 15 14 13 12 11 10 09 08 07…" at bounding box center [691, 330] width 527 height 422
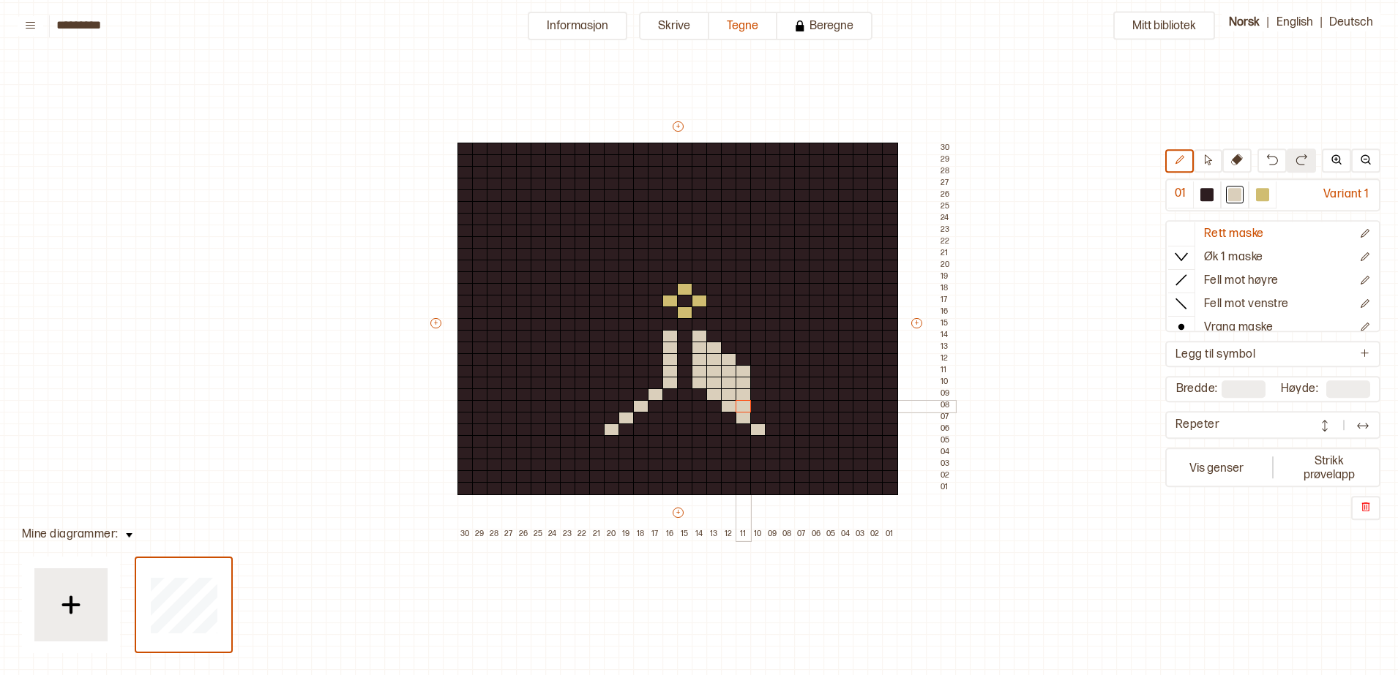
drag, startPoint x: 741, startPoint y: 370, endPoint x: 741, endPoint y: 408, distance: 37.3
click at [741, 408] on div "+ + + + 30 29 28 27 26 25 24 23 22 21 20 19 18 17 16 15 14 13 12 11 10 09 08 07…" at bounding box center [691, 330] width 527 height 422
drag, startPoint x: 757, startPoint y: 381, endPoint x: 757, endPoint y: 417, distance: 36.6
click at [757, 417] on div "+ + + + 30 29 28 27 26 25 24 23 22 21 20 19 18 17 16 15 14 13 12 11 10 09 08 07…" at bounding box center [691, 330] width 527 height 422
drag, startPoint x: 654, startPoint y: 350, endPoint x: 649, endPoint y: 381, distance: 31.0
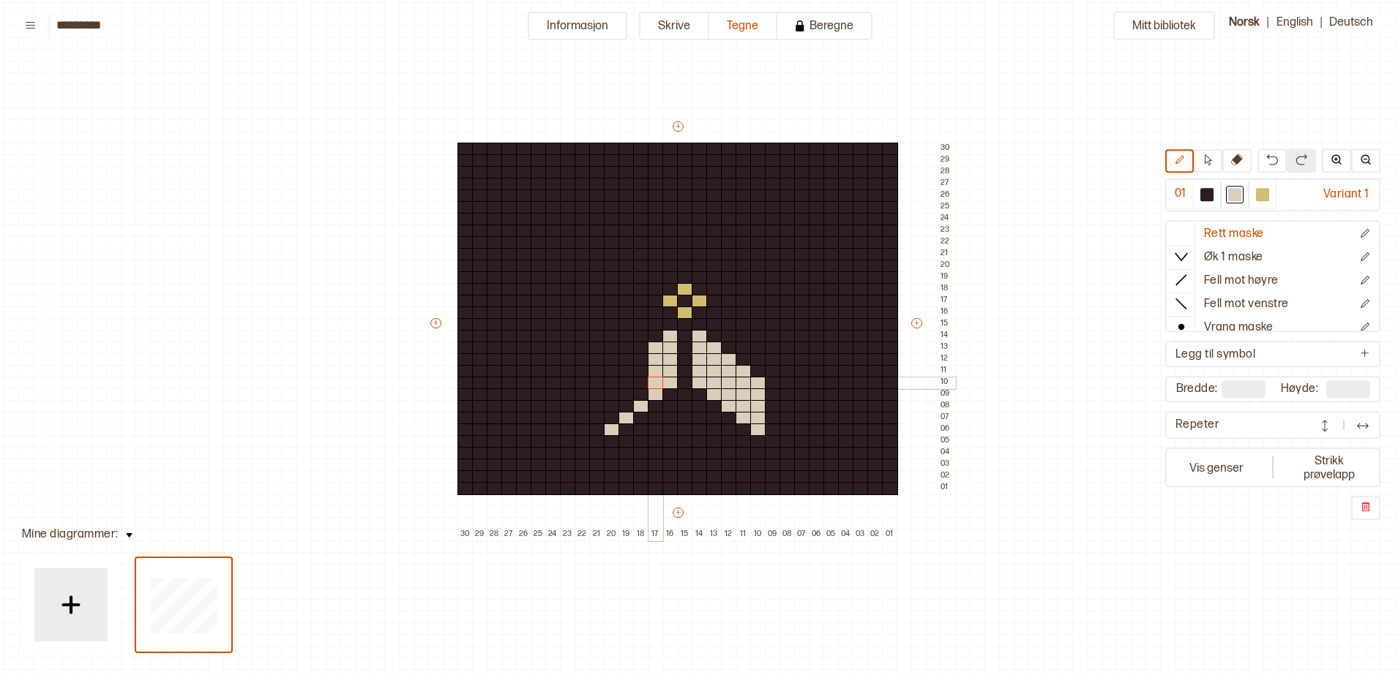
click at [653, 384] on div "+ + + + 30 29 28 27 26 25 24 23 22 21 20 19 18 17 16 15 14 13 12 11 10 09 08 07…" at bounding box center [691, 330] width 527 height 422
drag, startPoint x: 640, startPoint y: 357, endPoint x: 639, endPoint y: 393, distance: 35.9
click at [639, 393] on div "+ + + + 30 29 28 27 26 25 24 23 22 21 20 19 18 17 16 15 14 13 12 11 10 09 08 07…" at bounding box center [691, 330] width 527 height 422
drag, startPoint x: 626, startPoint y: 370, endPoint x: 625, endPoint y: 411, distance: 41.0
click at [625, 411] on div "+ + + + 30 29 28 27 26 25 24 23 22 21 20 19 18 17 16 15 14 13 12 11 10 09 08 07…" at bounding box center [691, 330] width 527 height 422
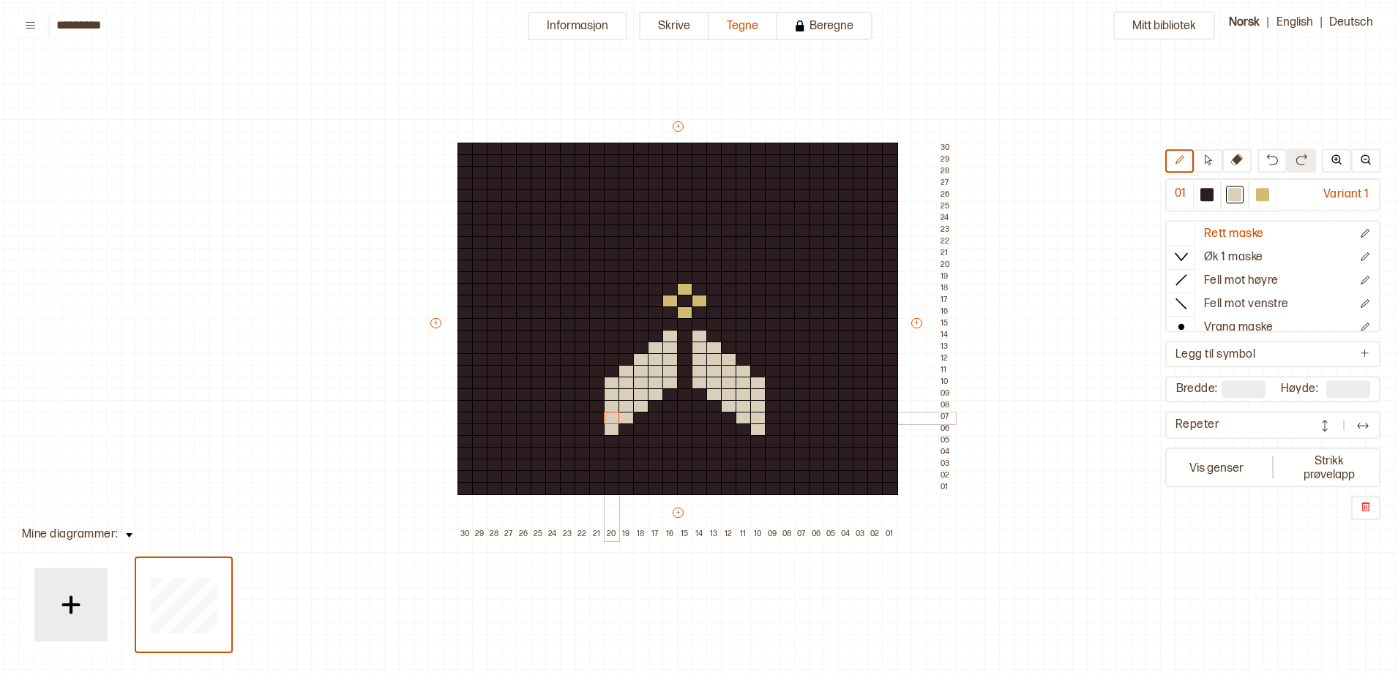
drag, startPoint x: 611, startPoint y: 381, endPoint x: 604, endPoint y: 422, distance: 41.6
click at [604, 422] on div "+ + + + 30 29 28 27 26 25 24 23 22 21 20 19 18 17 16 15 14 13 12 11 10 09 08 07…" at bounding box center [691, 330] width 527 height 422
click at [1203, 197] on div at bounding box center [1206, 194] width 13 height 13
drag, startPoint x: 679, startPoint y: 286, endPoint x: 699, endPoint y: 302, distance: 25.5
click at [699, 302] on div "+ + + + 30 29 28 27 26 25 24 23 22 21 20 19 18 17 16 15 14 13 12 11 10 09 08 07…" at bounding box center [691, 330] width 527 height 422
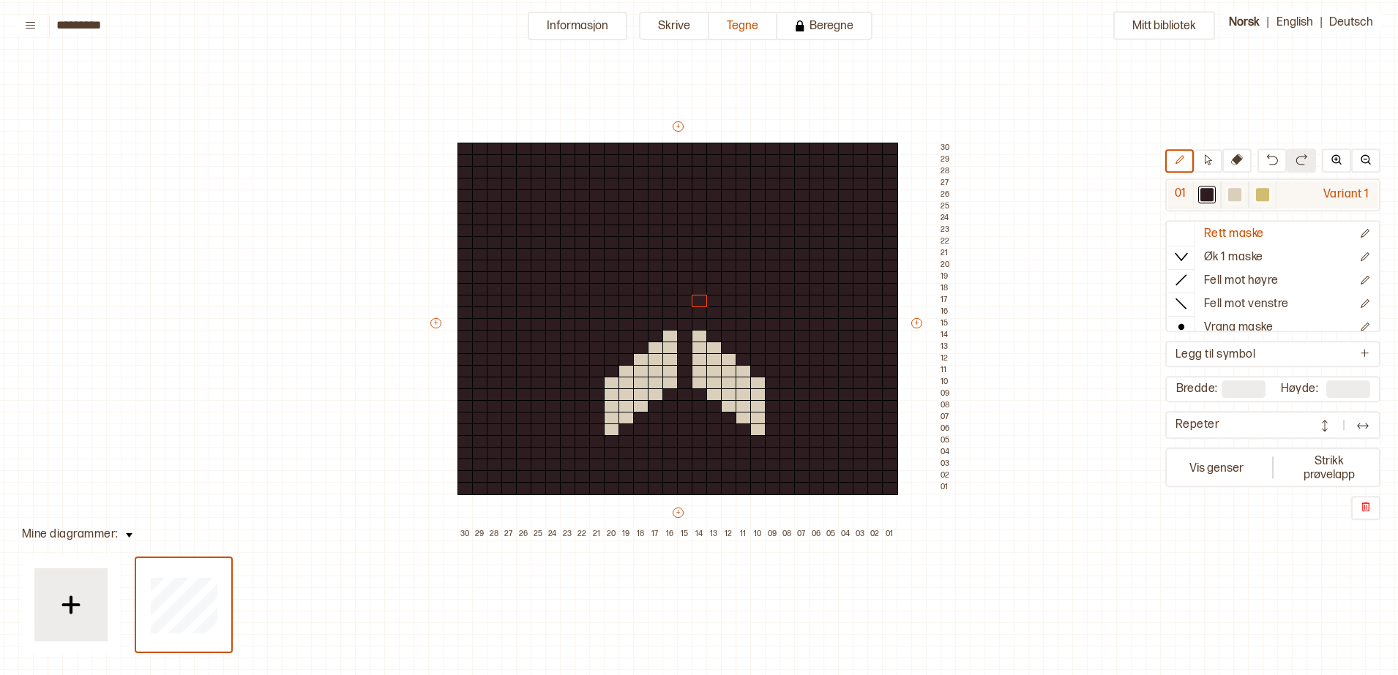
click at [1239, 192] on div at bounding box center [1234, 194] width 13 height 13
click at [700, 310] on div at bounding box center [700, 313] width 16 height 13
click at [708, 313] on div at bounding box center [714, 313] width 16 height 13
click at [732, 310] on div at bounding box center [729, 313] width 16 height 13
click at [741, 307] on div at bounding box center [744, 313] width 16 height 13
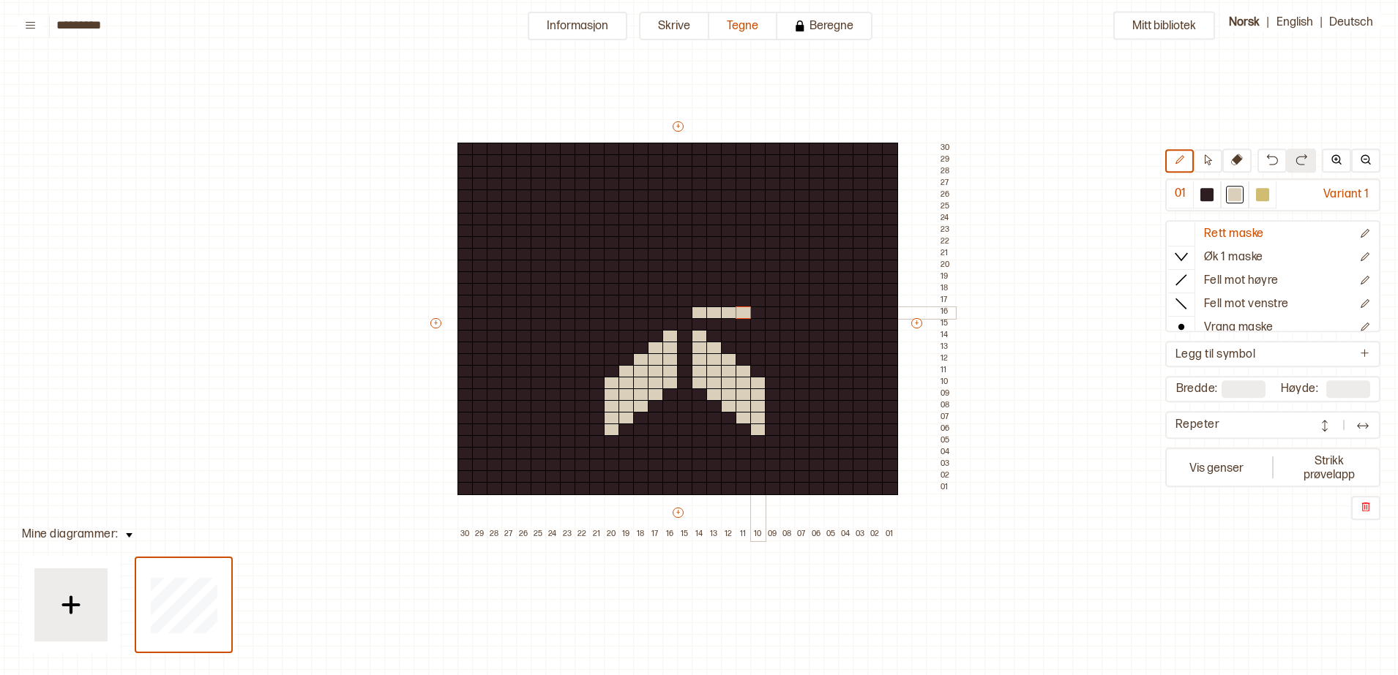
click at [759, 312] on div at bounding box center [758, 313] width 16 height 13
drag, startPoint x: 760, startPoint y: 357, endPoint x: 760, endPoint y: 318, distance: 38.8
click at [760, 318] on div "+ + + + 30 29 28 27 26 25 24 23 22 21 20 19 18 17 16 15 14 13 12 11 10 09 08 07…" at bounding box center [691, 330] width 527 height 422
drag, startPoint x: 742, startPoint y: 348, endPoint x: 742, endPoint y: 319, distance: 29.3
click at [742, 319] on div "+ + + + 30 29 28 27 26 25 24 23 22 21 20 19 18 17 16 15 14 13 12 11 10 09 08 07…" at bounding box center [691, 330] width 527 height 422
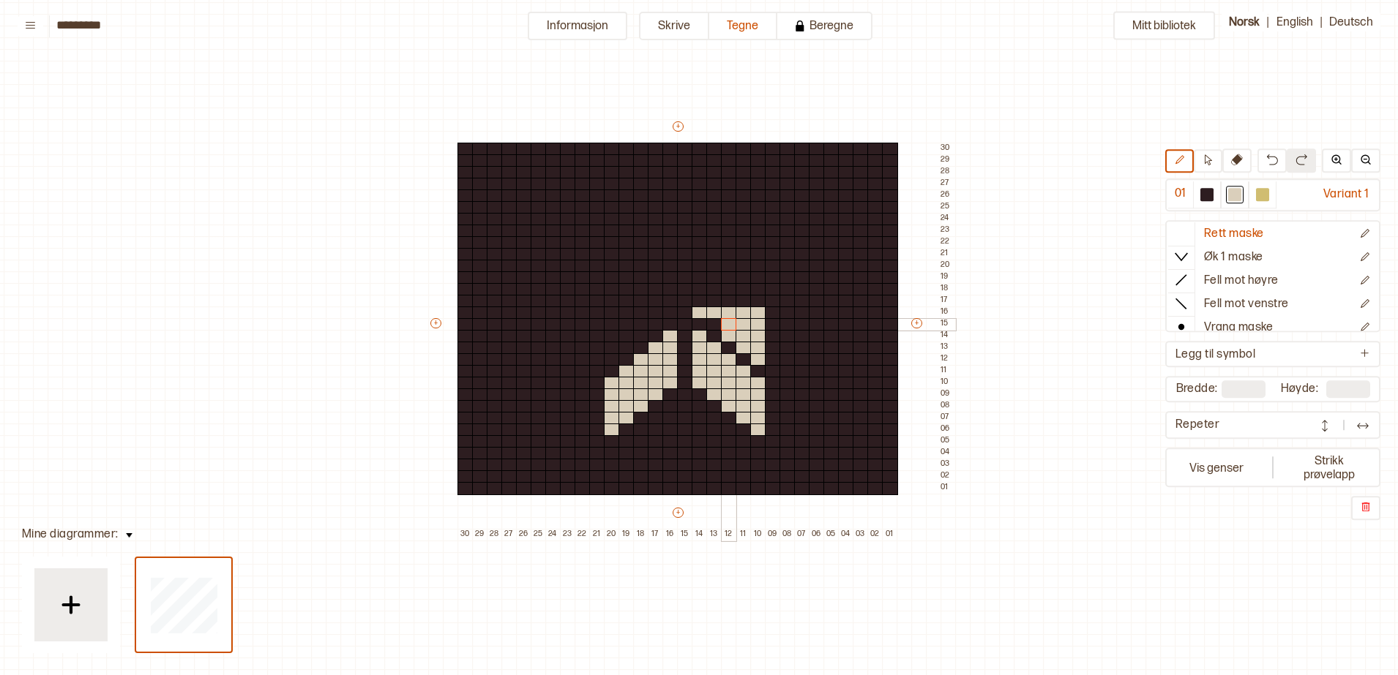
drag, startPoint x: 727, startPoint y: 335, endPoint x: 728, endPoint y: 319, distance: 16.1
click at [728, 319] on div "+ + + + 30 29 28 27 26 25 24 23 22 21 20 19 18 17 16 15 14 13 12 11 10 09 08 07…" at bounding box center [691, 330] width 527 height 422
click at [719, 326] on div at bounding box center [714, 324] width 16 height 13
click at [1205, 197] on div at bounding box center [1206, 194] width 13 height 13
drag, startPoint x: 758, startPoint y: 358, endPoint x: 712, endPoint y: 321, distance: 58.9
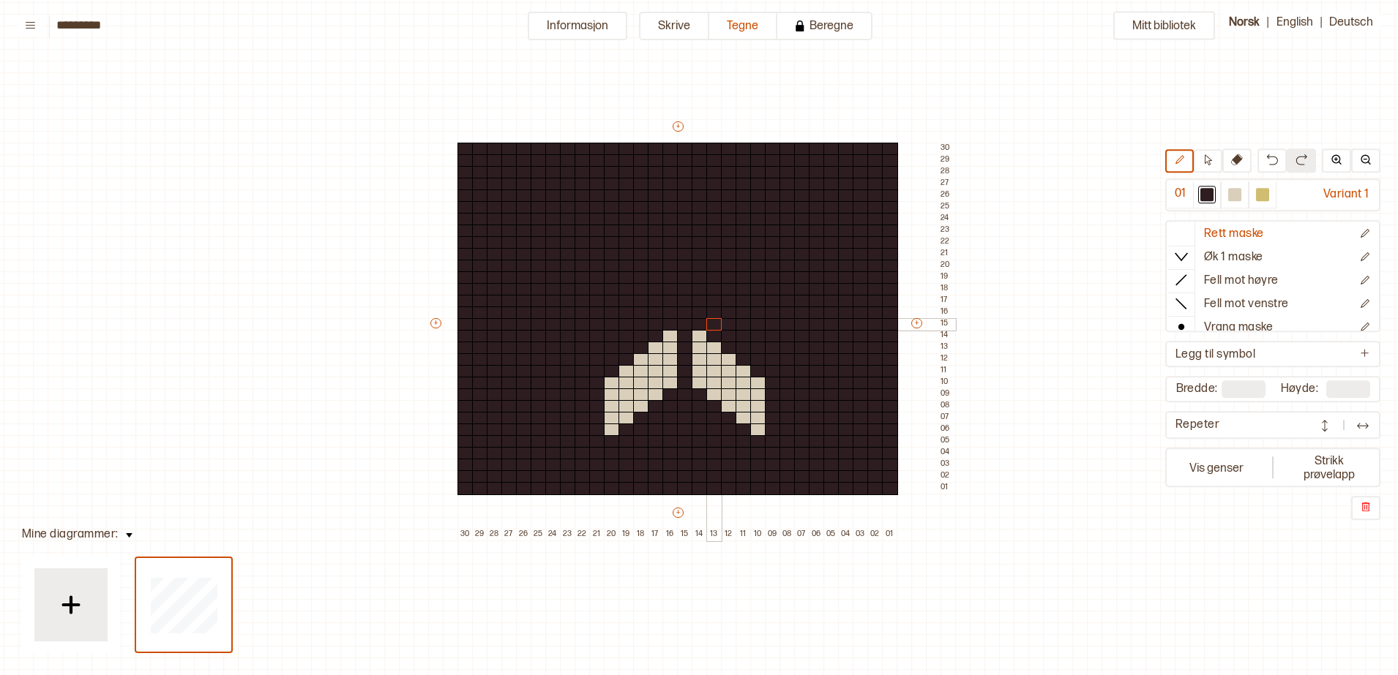
click at [712, 321] on div "+ + + + 30 29 28 27 26 25 24 23 22 21 20 19 18 17 16 15 14 13 12 11 10 09 08 07…" at bounding box center [691, 330] width 527 height 422
click at [1238, 197] on div at bounding box center [1234, 194] width 13 height 13
drag, startPoint x: 609, startPoint y: 357, endPoint x: 558, endPoint y: 361, distance: 51.4
click at [558, 361] on div "+ + + + 30 29 28 27 26 25 24 23 22 21 20 19 18 17 16 15 14 13 12 11 10 09 08 07…" at bounding box center [691, 330] width 527 height 422
drag, startPoint x: 565, startPoint y: 348, endPoint x: 624, endPoint y: 343, distance: 59.6
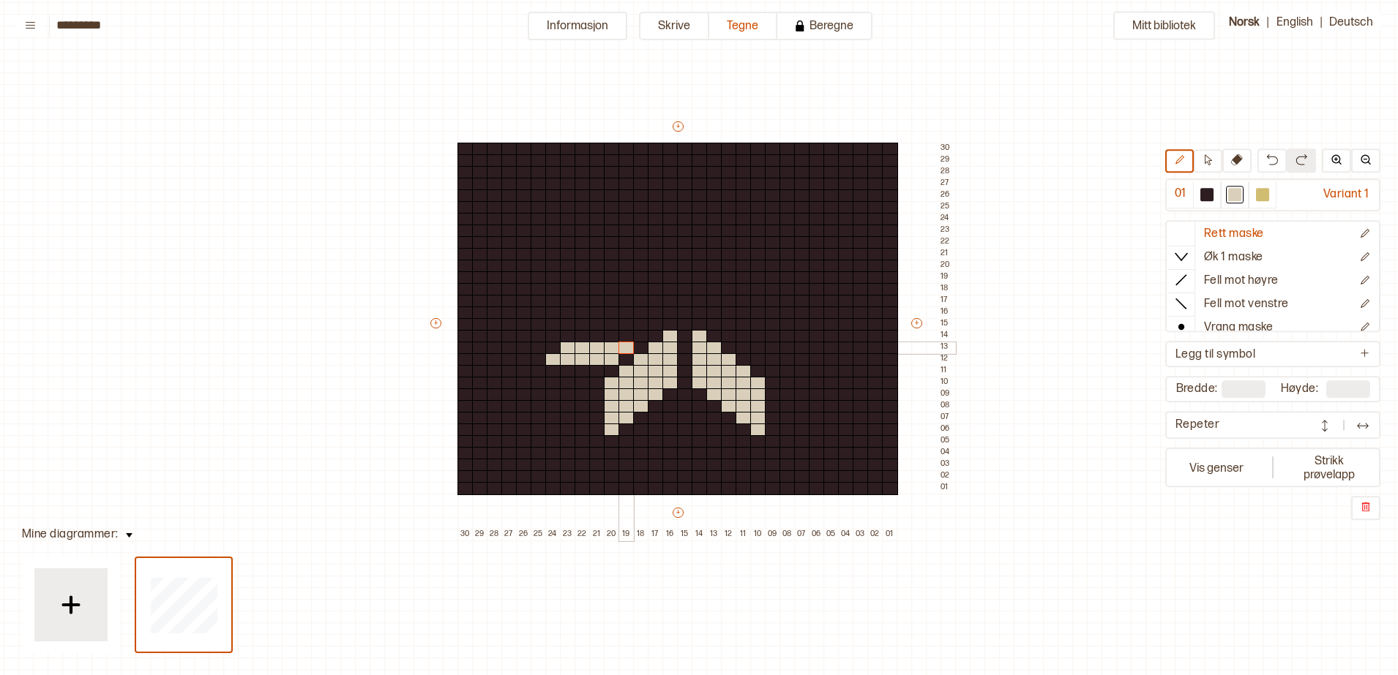
click at [624, 343] on div "+ + + + 30 29 28 27 26 25 24 23 22 21 20 19 18 17 16 15 14 13 12 11 10 09 08 07…" at bounding box center [691, 330] width 527 height 422
drag, startPoint x: 581, startPoint y: 333, endPoint x: 640, endPoint y: 332, distance: 59.3
click at [640, 332] on div "+ + + + 30 29 28 27 26 25 24 23 22 21 20 19 18 17 16 15 14 13 12 11 10 09 08 07…" at bounding box center [691, 330] width 527 height 422
drag, startPoint x: 599, startPoint y: 326, endPoint x: 648, endPoint y: 321, distance: 49.3
click at [648, 321] on div "+ + + + 30 29 28 27 26 25 24 23 22 21 20 19 18 17 16 15 14 13 12 11 10 09 08 07…" at bounding box center [691, 330] width 527 height 422
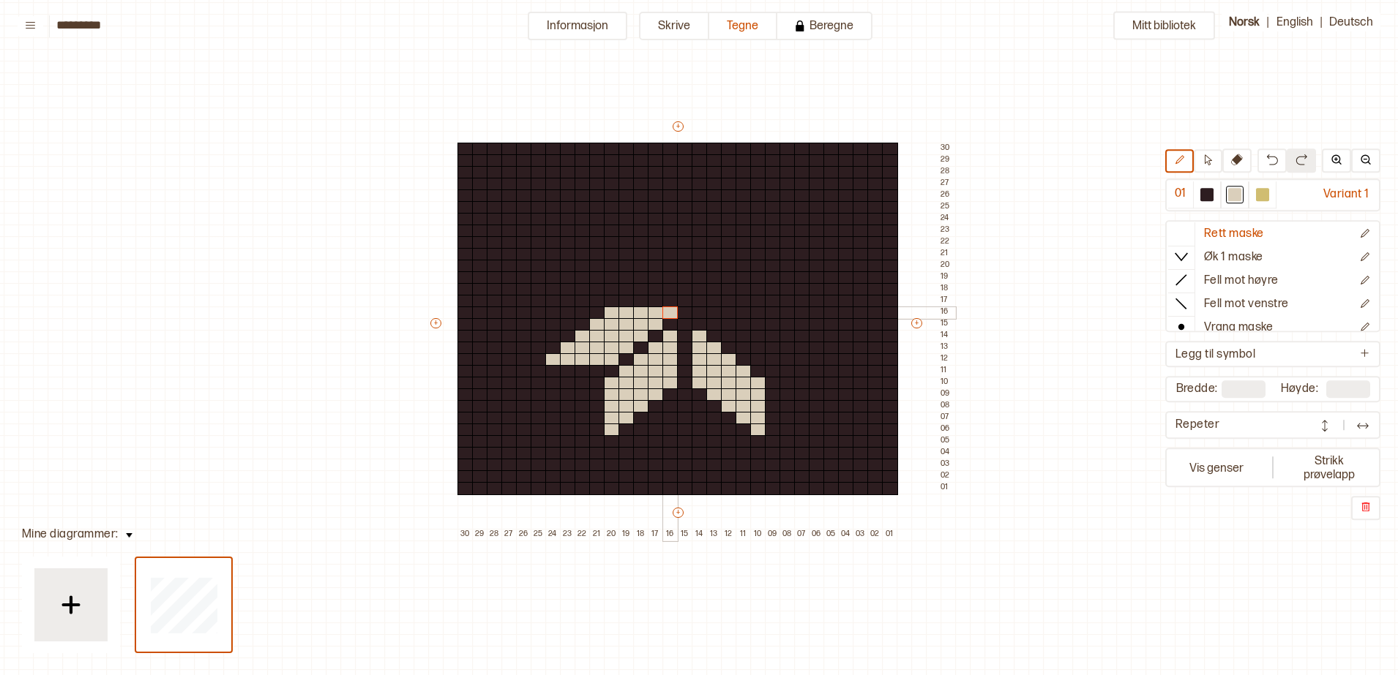
drag, startPoint x: 611, startPoint y: 313, endPoint x: 667, endPoint y: 310, distance: 56.5
click at [667, 310] on div "+ + + + 30 29 28 27 26 25 24 23 22 21 20 19 18 17 16 15 14 13 12 11 10 09 08 07…" at bounding box center [691, 330] width 527 height 422
drag, startPoint x: 700, startPoint y: 313, endPoint x: 752, endPoint y: 310, distance: 52.1
click at [752, 310] on div "+ + + + 30 29 28 27 26 25 24 23 22 21 20 19 18 17 16 15 14 13 12 11 10 09 08 07…" at bounding box center [691, 330] width 527 height 422
drag, startPoint x: 718, startPoint y: 324, endPoint x: 767, endPoint y: 321, distance: 49.2
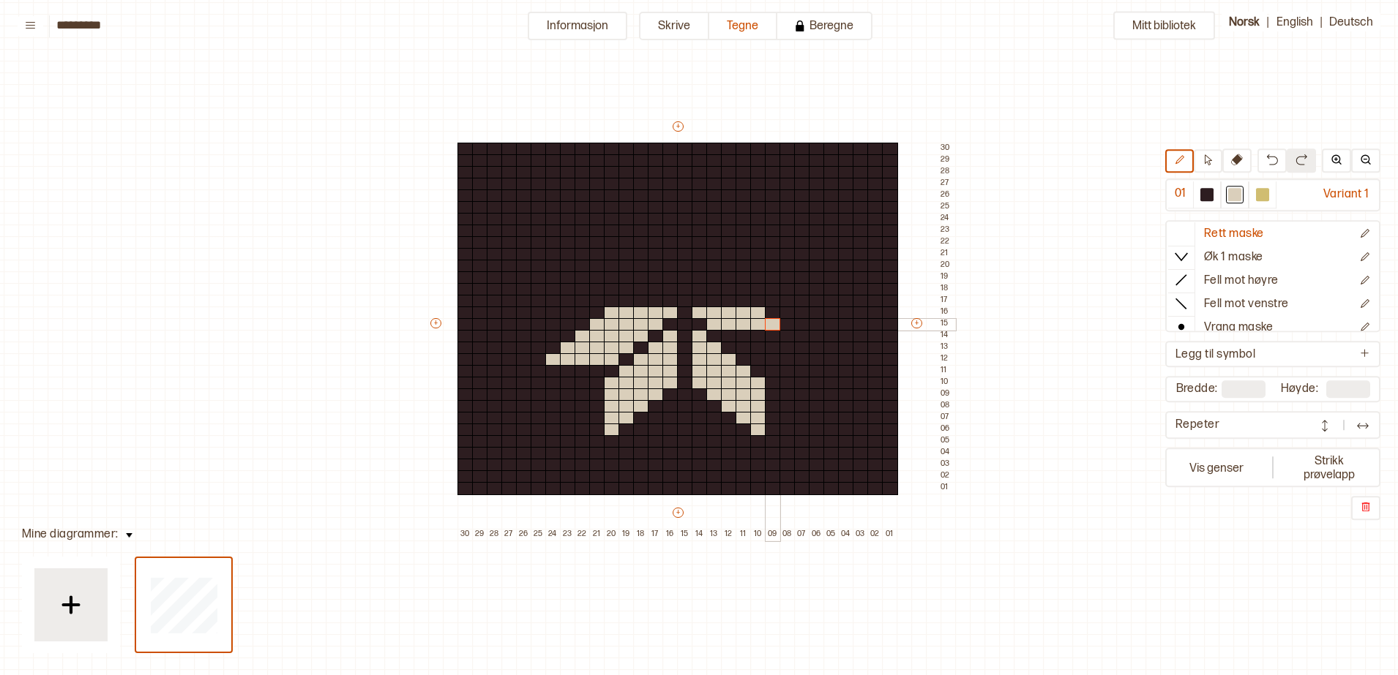
click at [767, 321] on div "+ + + + 30 29 28 27 26 25 24 23 22 21 20 19 18 17 16 15 14 13 12 11 10 09 08 07…" at bounding box center [691, 330] width 527 height 422
drag, startPoint x: 733, startPoint y: 334, endPoint x: 782, endPoint y: 332, distance: 49.9
click at [782, 332] on div "+ + + + 30 29 28 27 26 25 24 23 22 21 20 19 18 17 16 15 14 13 12 11 10 09 08 07…" at bounding box center [691, 330] width 527 height 422
drag, startPoint x: 744, startPoint y: 349, endPoint x: 796, endPoint y: 348, distance: 52.0
click at [797, 348] on div "+ + + + 30 29 28 27 26 25 24 23 22 21 20 19 18 17 16 15 14 13 12 11 10 09 08 07…" at bounding box center [691, 330] width 527 height 422
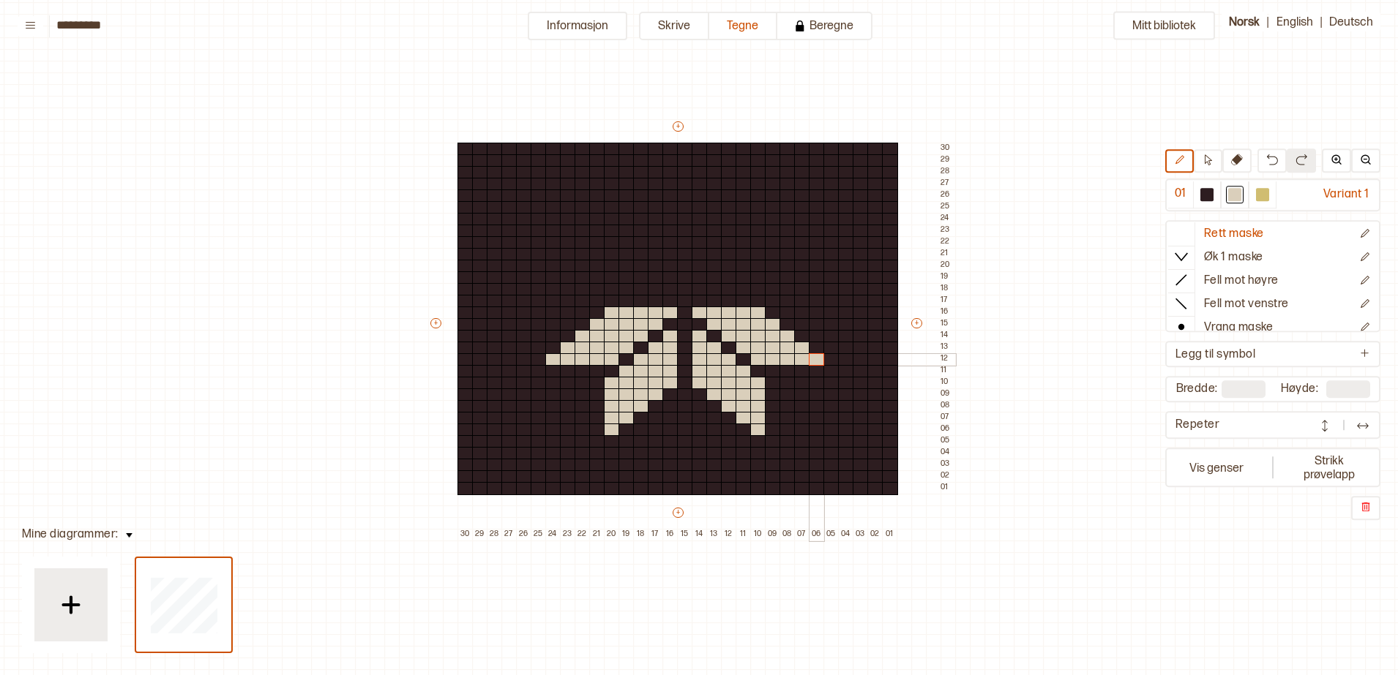
drag, startPoint x: 760, startPoint y: 360, endPoint x: 815, endPoint y: 359, distance: 54.9
click at [815, 359] on div "+ + + + 30 29 28 27 26 25 24 23 22 21 20 19 18 17 16 15 14 13 12 11 10 09 08 07…" at bounding box center [691, 330] width 527 height 422
click at [1260, 194] on div at bounding box center [1262, 194] width 13 height 13
click at [681, 303] on div at bounding box center [685, 301] width 16 height 13
click at [667, 287] on div at bounding box center [670, 289] width 16 height 13
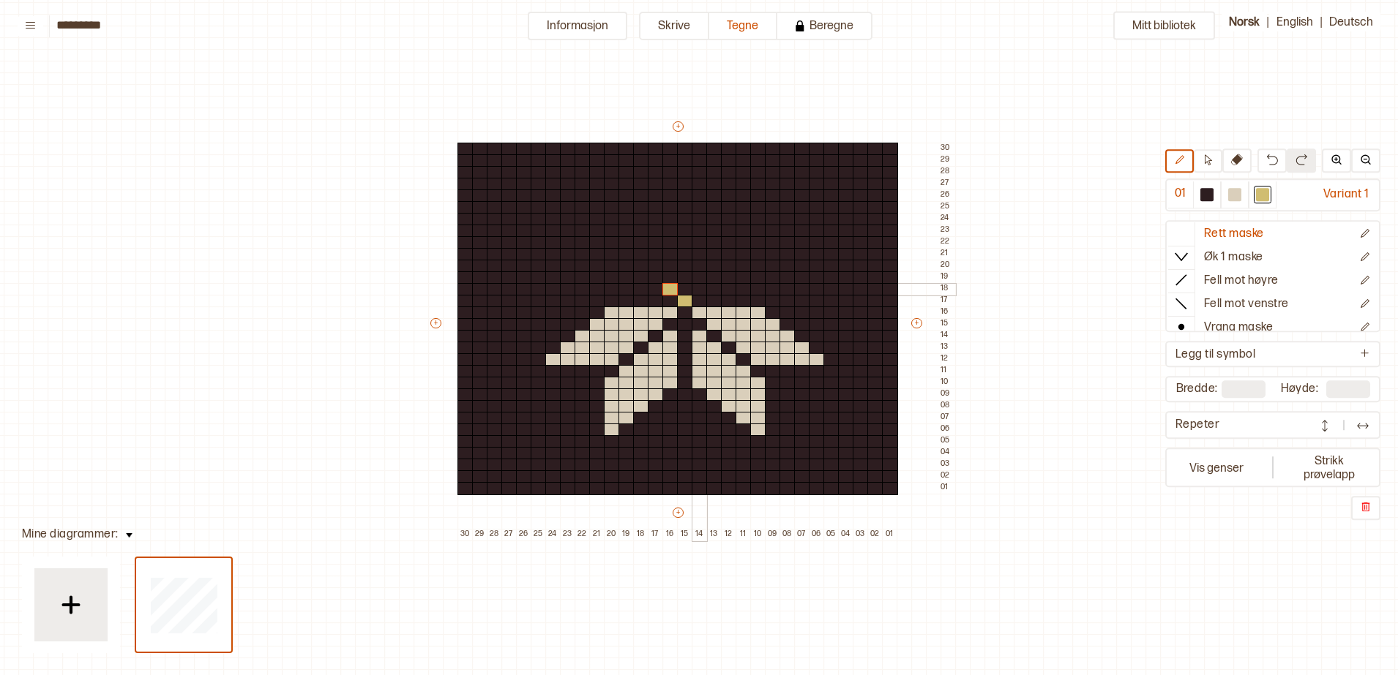
click at [701, 291] on div at bounding box center [700, 289] width 16 height 13
click at [681, 277] on div at bounding box center [685, 278] width 16 height 13
click at [1227, 202] on div at bounding box center [1235, 194] width 28 height 27
click at [1232, 193] on div at bounding box center [1234, 194] width 13 height 13
drag, startPoint x: 701, startPoint y: 265, endPoint x: 762, endPoint y: 269, distance: 60.9
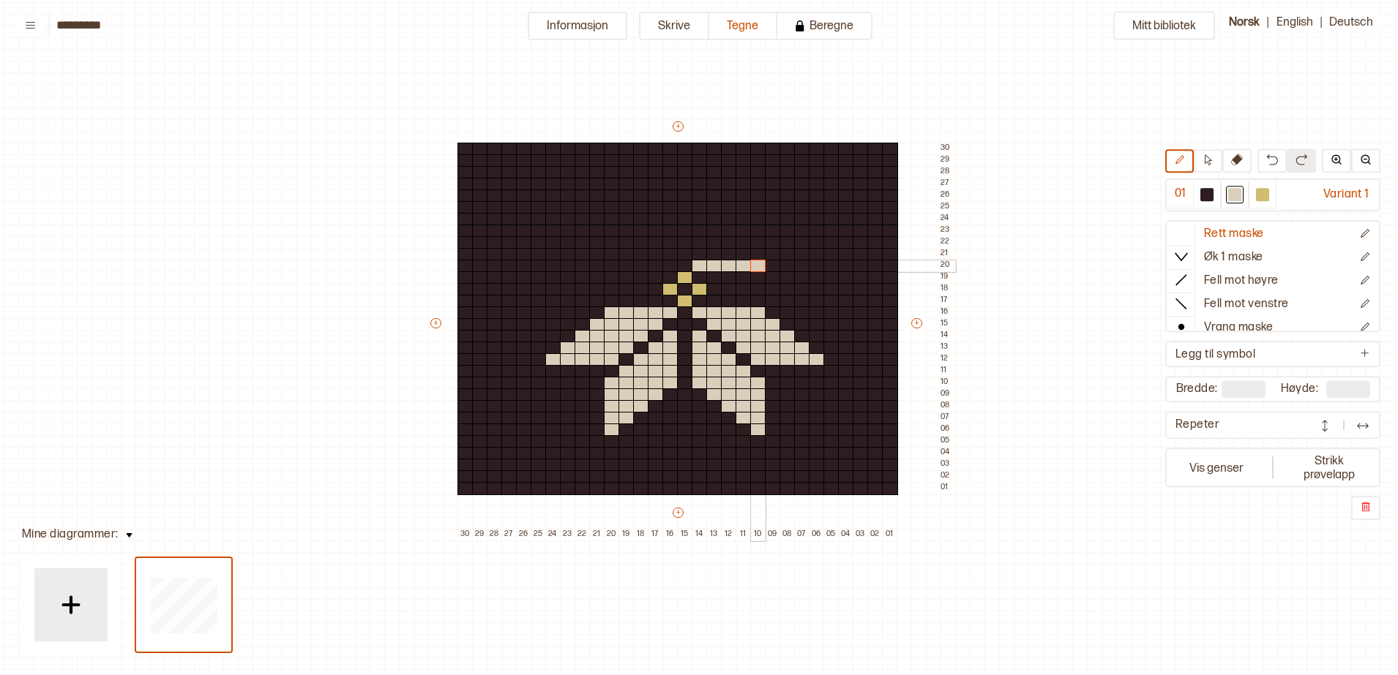
click at [762, 269] on div "+ + + + 30 29 28 27 26 25 24 23 22 21 20 19 18 17 16 15 14 13 12 11 10 09 08 07…" at bounding box center [691, 330] width 527 height 422
drag, startPoint x: 708, startPoint y: 255, endPoint x: 768, endPoint y: 257, distance: 60.1
click at [768, 257] on div "+ + + + 30 29 28 27 26 25 24 23 22 21 20 19 18 17 16 15 14 13 12 11 10 09 08 07…" at bounding box center [691, 330] width 527 height 422
drag, startPoint x: 729, startPoint y: 243, endPoint x: 788, endPoint y: 242, distance: 59.3
click at [788, 242] on div "+ + + + 30 29 28 27 26 25 24 23 22 21 20 19 18 17 16 15 14 13 12 11 10 09 08 07…" at bounding box center [691, 330] width 527 height 422
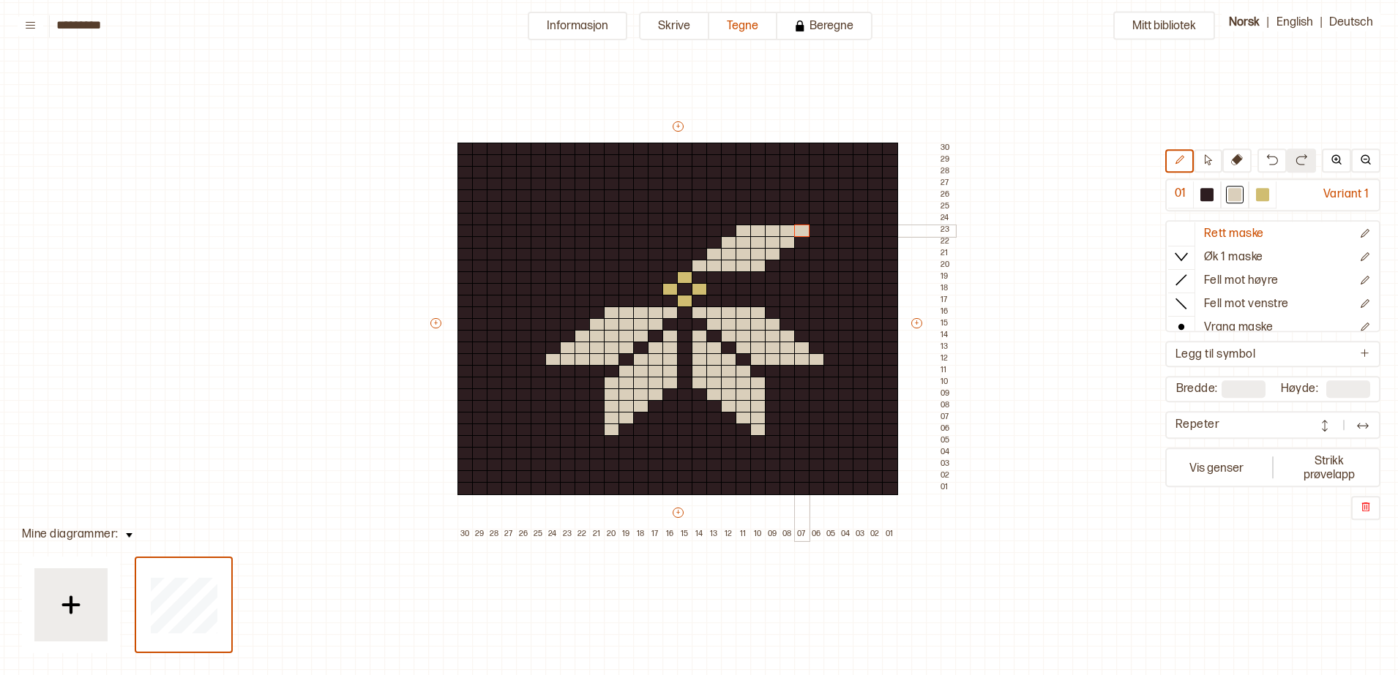
drag, startPoint x: 744, startPoint y: 231, endPoint x: 801, endPoint y: 232, distance: 57.8
click at [801, 232] on div "+ + + + 30 29 28 27 26 25 24 23 22 21 20 19 18 17 16 15 14 13 12 11 10 09 08 07…" at bounding box center [691, 330] width 527 height 422
drag, startPoint x: 670, startPoint y: 264, endPoint x: 613, endPoint y: 266, distance: 56.4
click at [613, 266] on div "+ + + + 30 29 28 27 26 25 24 23 22 21 20 19 18 17 16 15 14 13 12 11 10 09 08 07…" at bounding box center [691, 330] width 527 height 422
drag, startPoint x: 651, startPoint y: 255, endPoint x: 597, endPoint y: 257, distance: 53.4
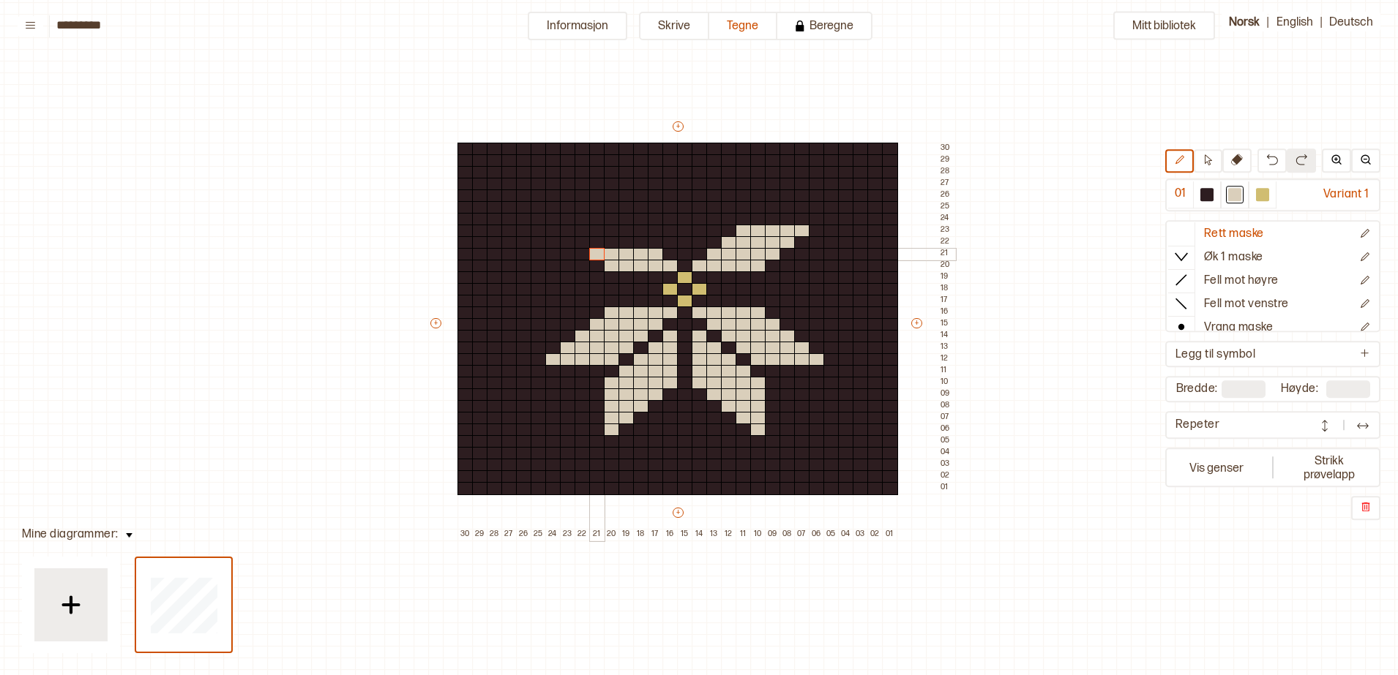
click at [597, 257] on div "+ + + + 30 29 28 27 26 25 24 23 22 21 20 19 18 17 16 15 14 13 12 11 10 09 08 07…" at bounding box center [691, 330] width 527 height 422
drag, startPoint x: 638, startPoint y: 247, endPoint x: 591, endPoint y: 251, distance: 47.7
click at [591, 251] on div "+ + + + 30 29 28 27 26 25 24 23 22 21 20 19 18 17 16 15 14 13 12 11 10 09 08 07…" at bounding box center [691, 330] width 527 height 422
drag, startPoint x: 583, startPoint y: 247, endPoint x: 610, endPoint y: 242, distance: 27.7
click at [610, 242] on div "+ + + + 30 29 28 27 26 25 24 23 22 21 20 19 18 17 16 15 14 13 12 11 10 09 08 07…" at bounding box center [691, 330] width 527 height 422
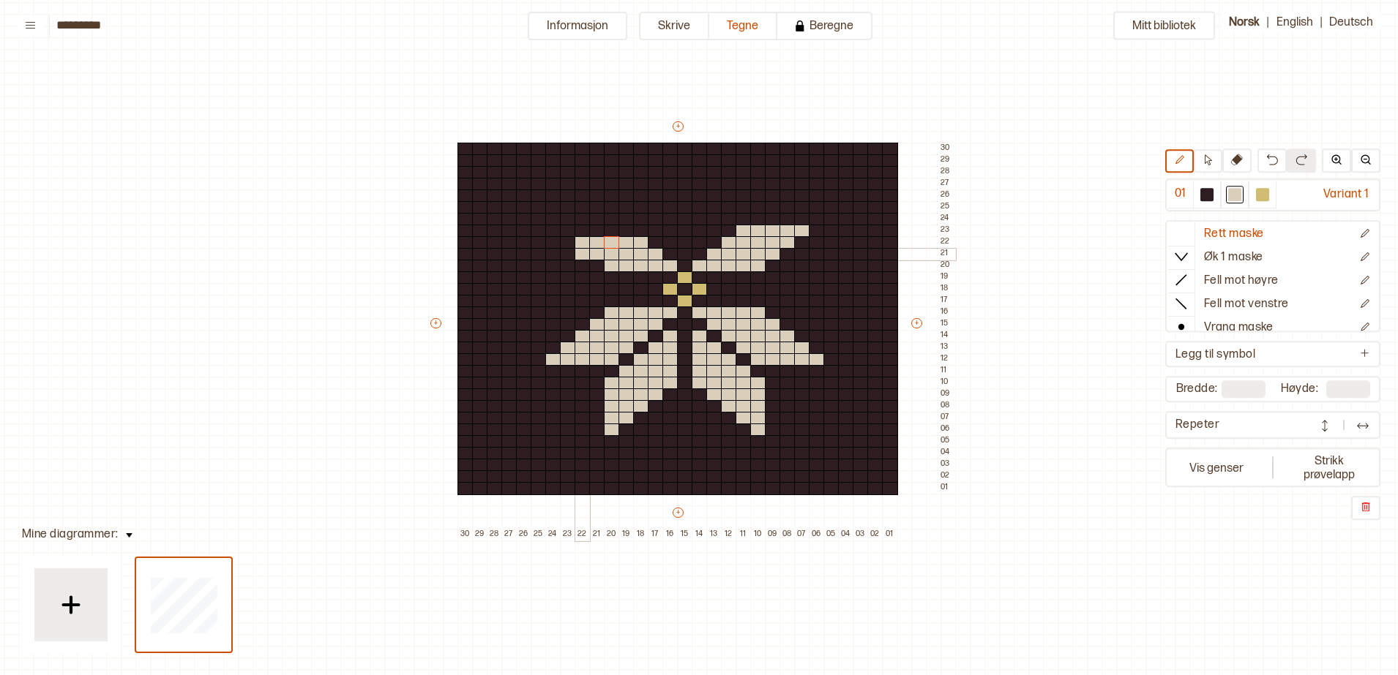
click at [584, 254] on div at bounding box center [583, 254] width 16 height 13
drag, startPoint x: 621, startPoint y: 232, endPoint x: 542, endPoint y: 237, distance: 78.5
click at [542, 237] on div "+ + + + 30 29 28 27 26 25 24 23 22 21 20 19 18 17 16 15 14 13 12 11 10 09 08 07…" at bounding box center [691, 330] width 527 height 422
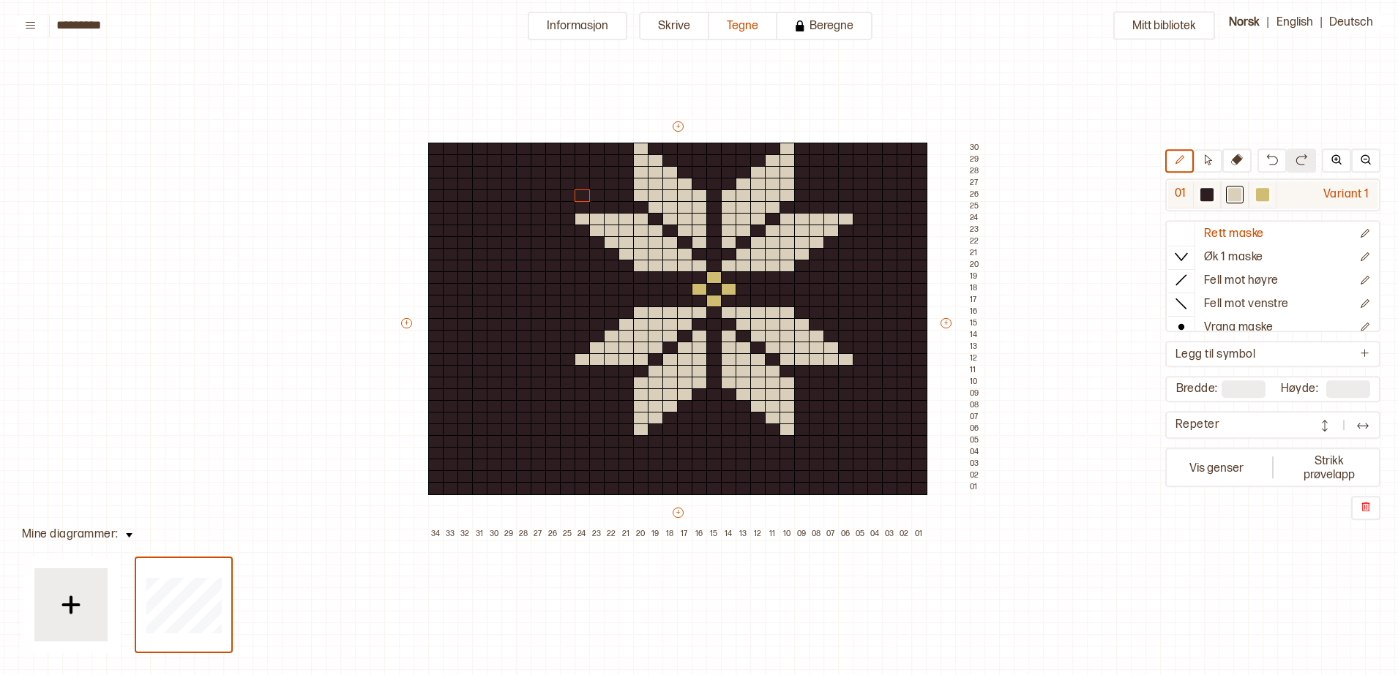
click at [1267, 195] on div at bounding box center [1262, 194] width 13 height 13
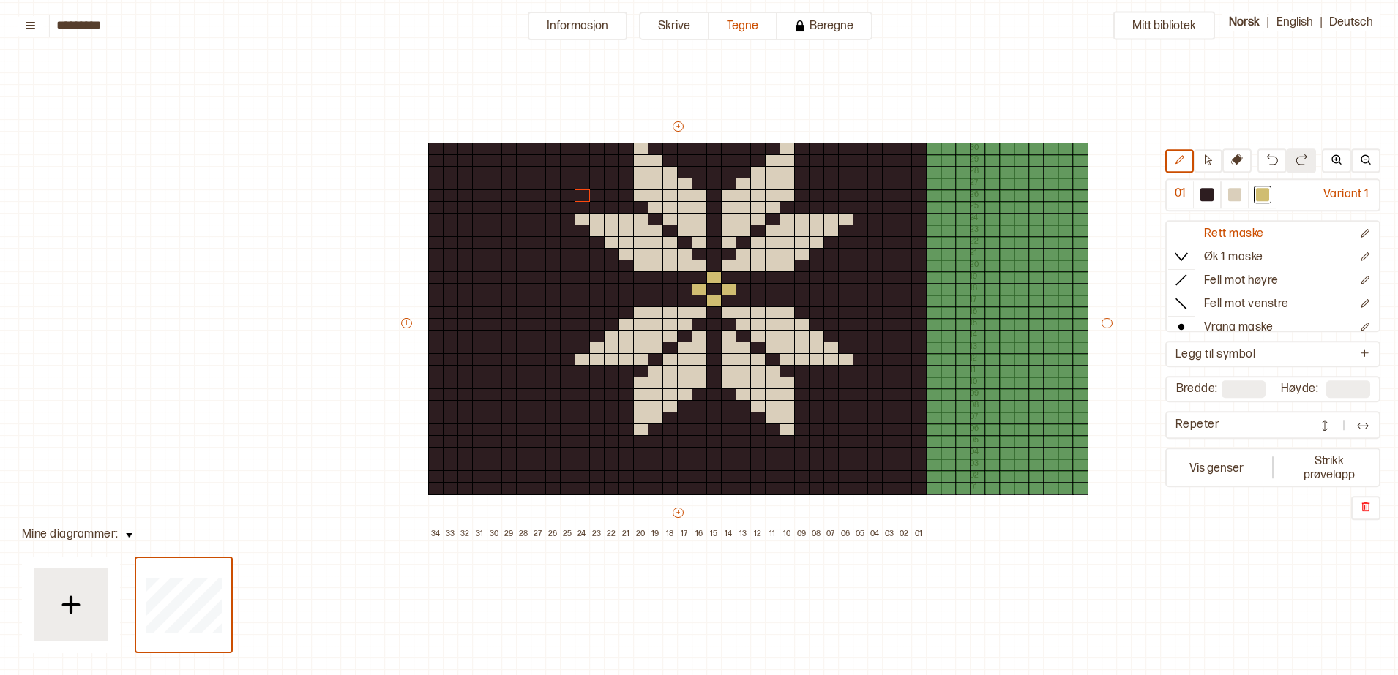
type input "**"
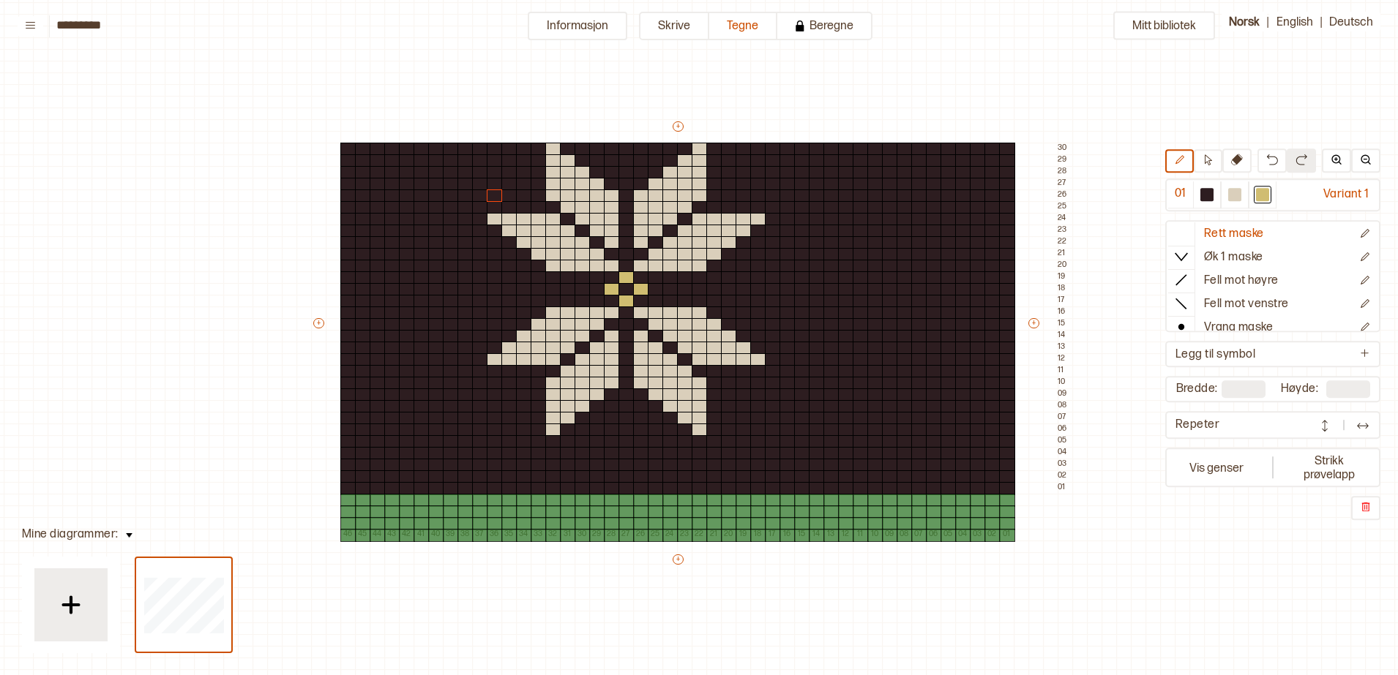
type input "**"
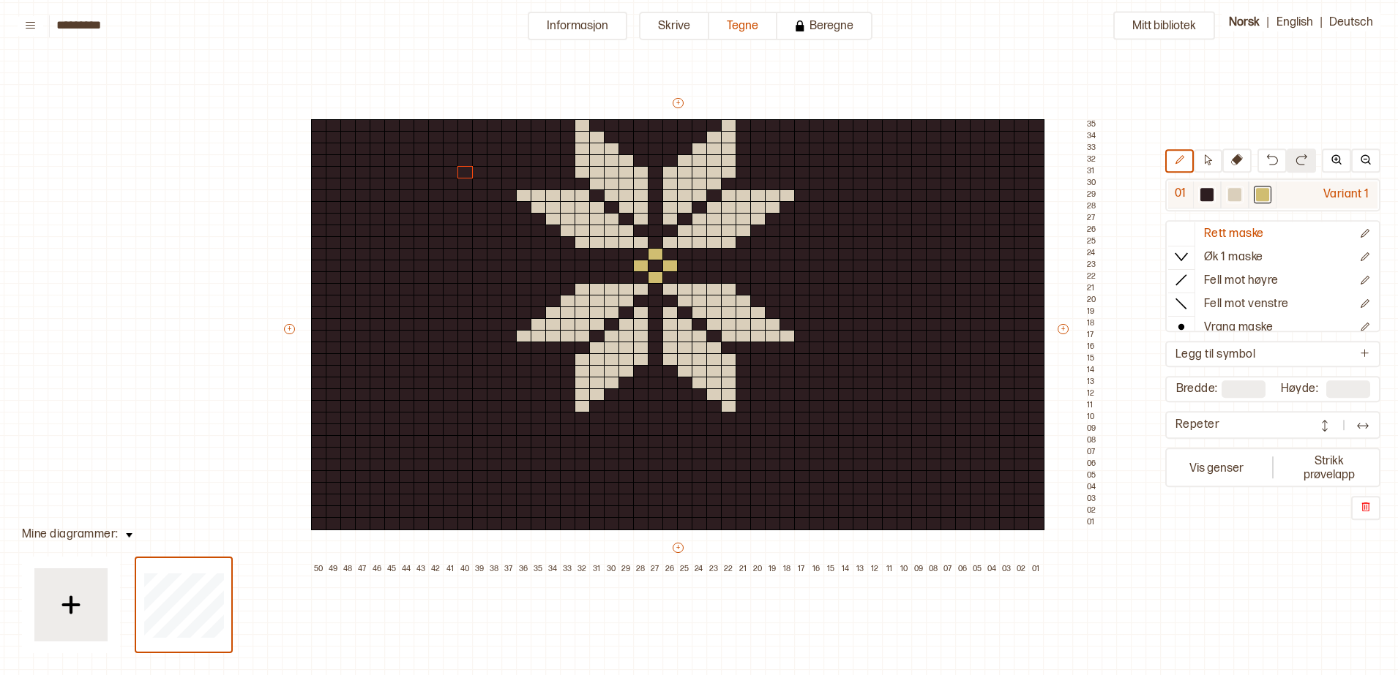
click at [1262, 193] on div at bounding box center [1262, 194] width 13 height 13
click at [581, 445] on div at bounding box center [583, 441] width 16 height 13
click at [653, 396] on div at bounding box center [656, 395] width 16 height 13
click at [632, 414] on div at bounding box center [626, 418] width 16 height 13
click at [637, 419] on div at bounding box center [641, 418] width 16 height 13
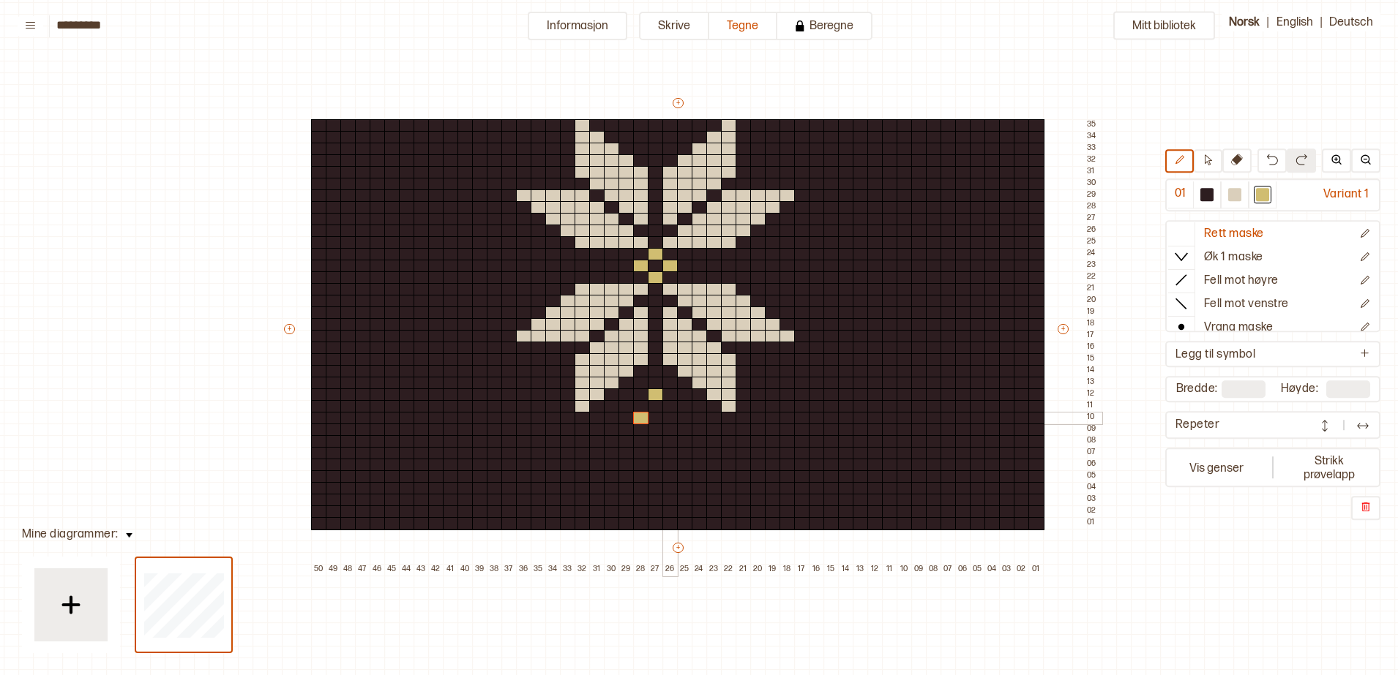
click at [671, 418] on div at bounding box center [670, 418] width 16 height 13
click at [655, 441] on div at bounding box center [656, 441] width 16 height 13
click at [644, 419] on div at bounding box center [641, 418] width 16 height 13
click at [668, 417] on div at bounding box center [670, 418] width 16 height 13
click at [655, 397] on div at bounding box center [656, 395] width 16 height 13
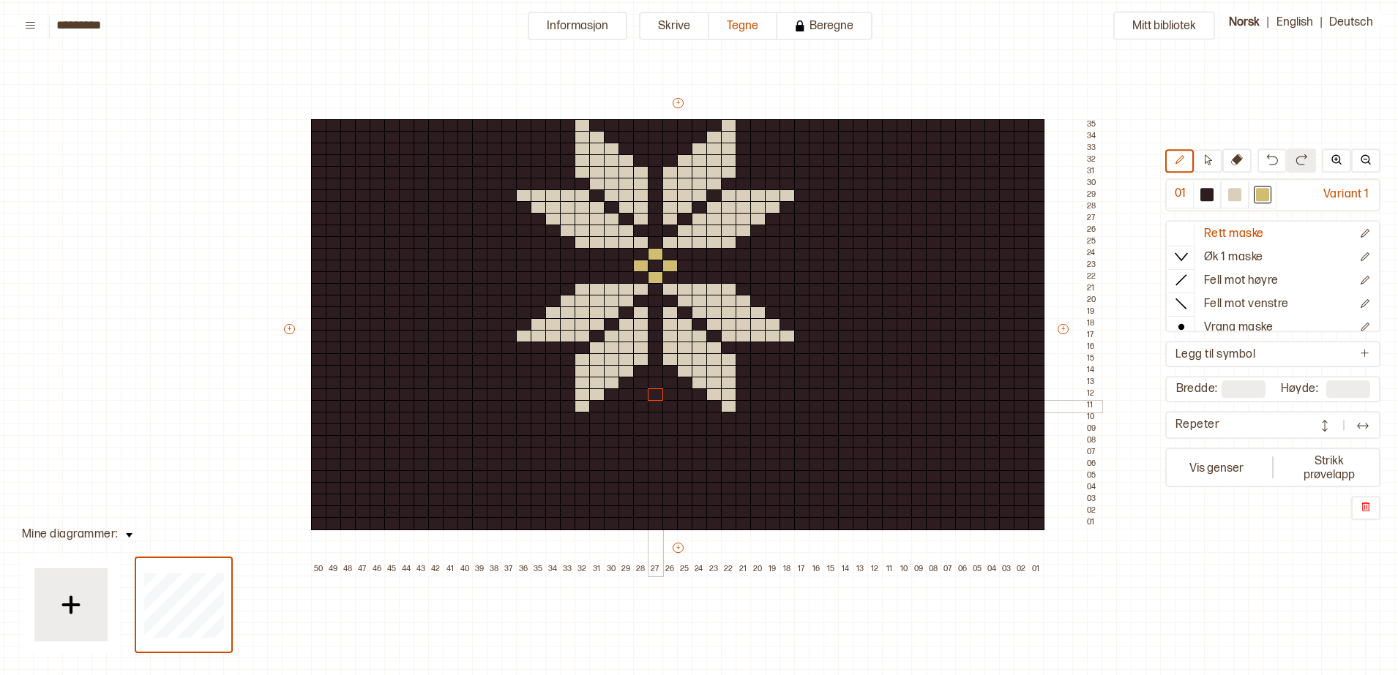
click at [653, 402] on div at bounding box center [656, 406] width 16 height 13
click at [645, 419] on div at bounding box center [641, 418] width 16 height 13
click at [665, 419] on div at bounding box center [670, 418] width 16 height 13
click at [655, 430] on div at bounding box center [656, 430] width 16 height 13
click at [654, 465] on div at bounding box center [656, 465] width 16 height 13
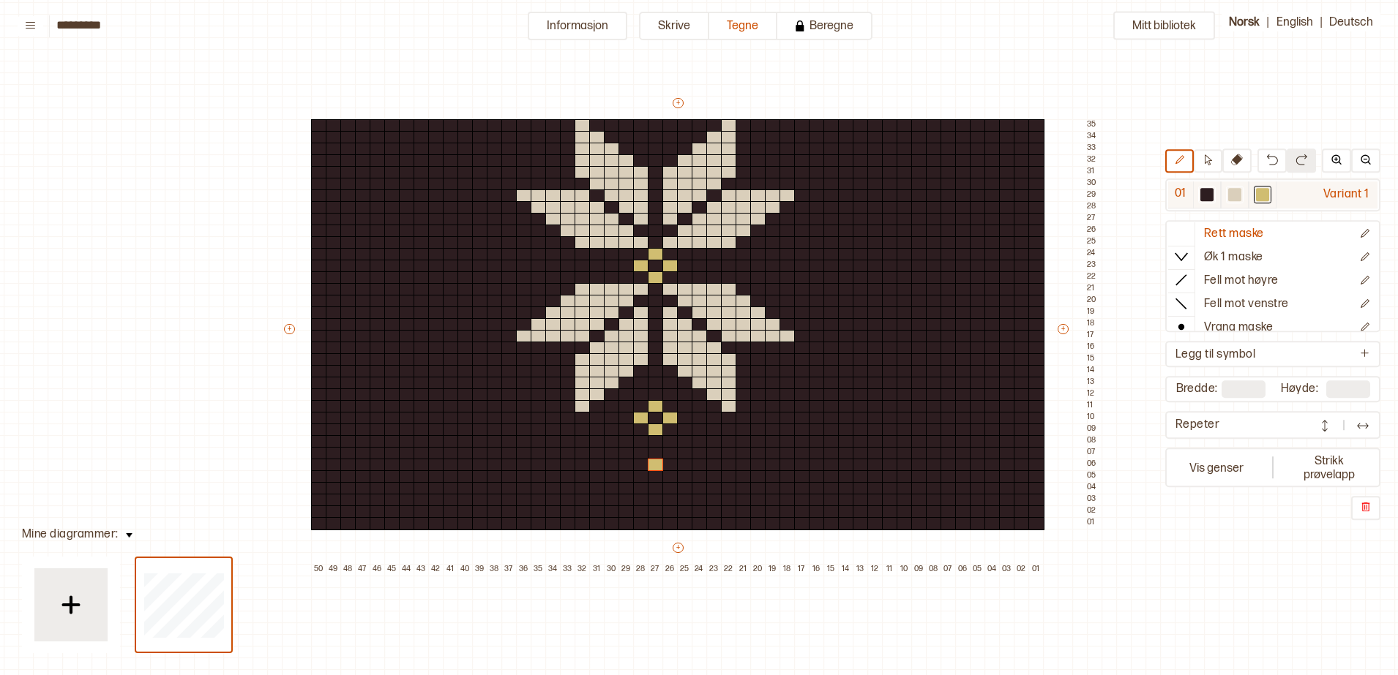
click at [1235, 195] on div at bounding box center [1234, 194] width 13 height 13
click at [651, 406] on div at bounding box center [656, 406] width 16 height 13
click at [639, 419] on div at bounding box center [641, 418] width 16 height 13
click at [667, 416] on div at bounding box center [670, 418] width 16 height 13
click at [658, 432] on div at bounding box center [656, 430] width 16 height 13
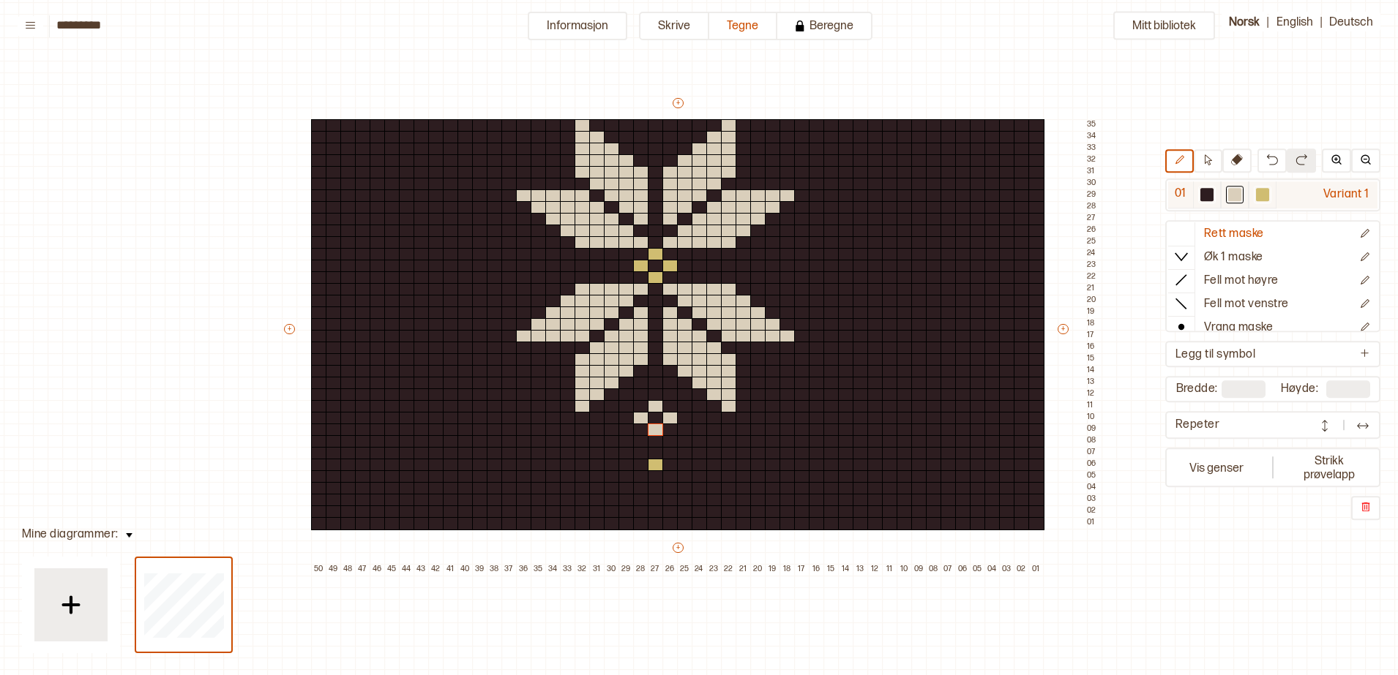
click at [1268, 196] on div at bounding box center [1262, 194] width 13 height 13
click at [670, 477] on div at bounding box center [670, 477] width 16 height 13
click at [683, 490] on div at bounding box center [685, 488] width 16 height 13
click at [691, 496] on div at bounding box center [685, 500] width 16 height 13
click at [727, 525] on div at bounding box center [729, 523] width 16 height 13
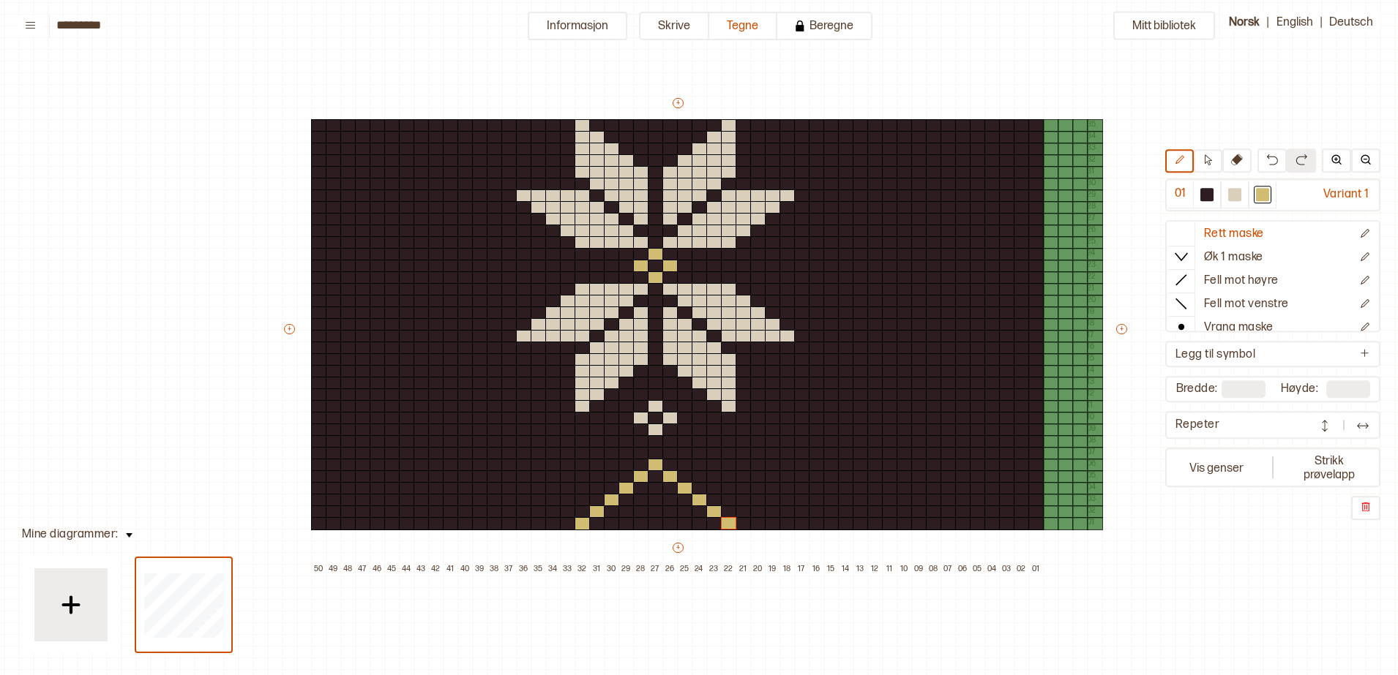
type input "**"
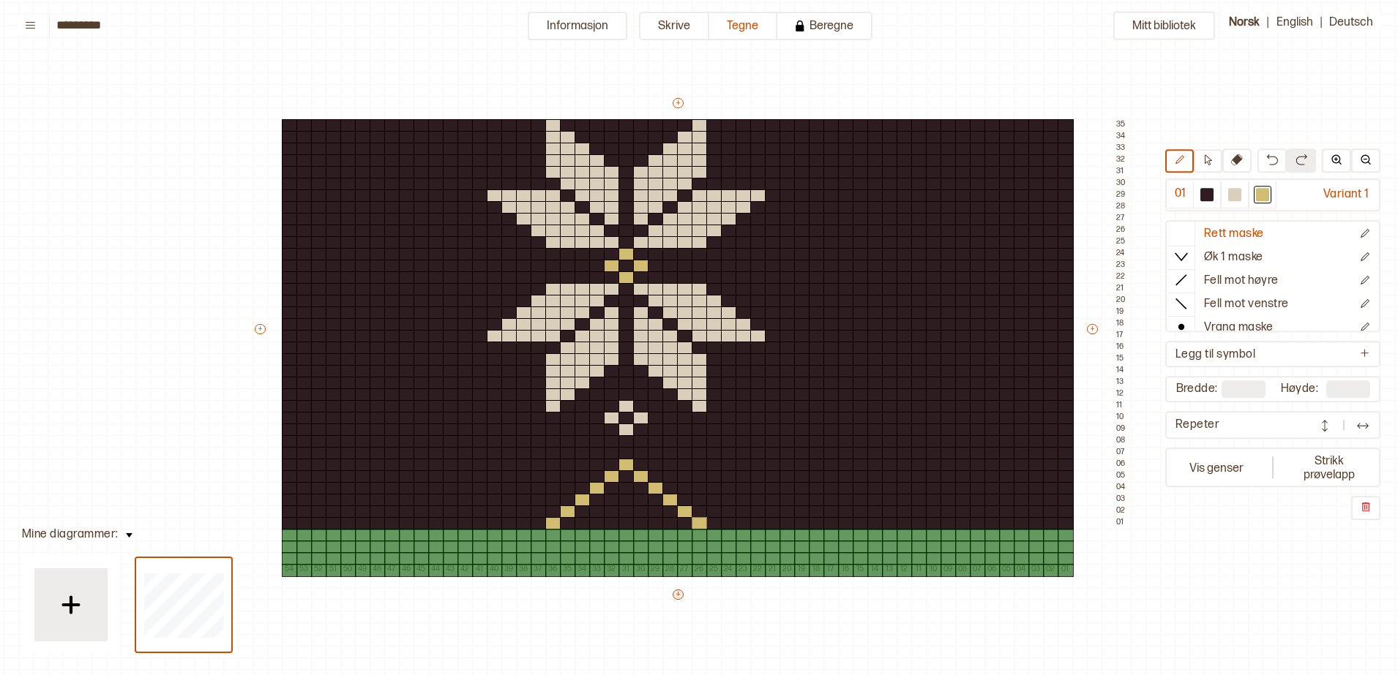
type input "**"
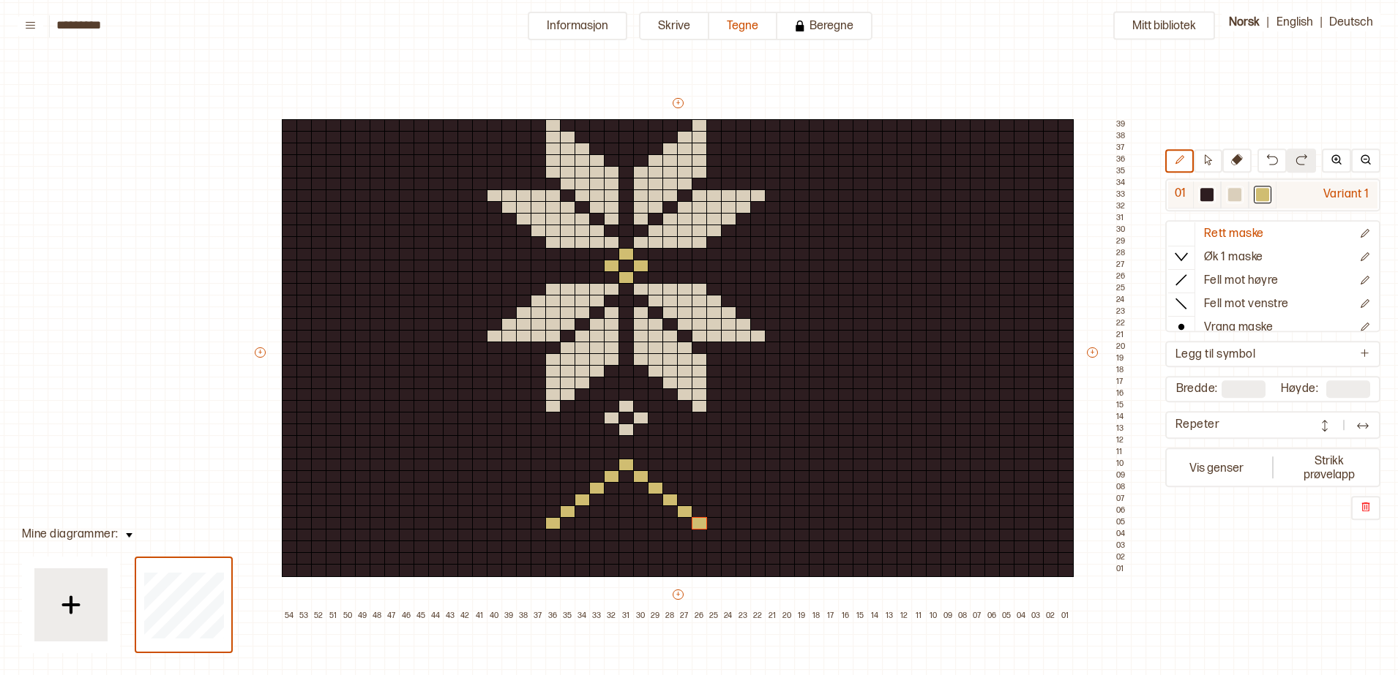
click at [1232, 201] on div at bounding box center [1235, 195] width 18 height 18
click at [622, 534] on div at bounding box center [626, 535] width 16 height 13
click at [1266, 198] on div at bounding box center [1262, 194] width 13 height 13
click at [626, 525] on div at bounding box center [626, 523] width 16 height 13
click at [715, 512] on div at bounding box center [714, 512] width 16 height 13
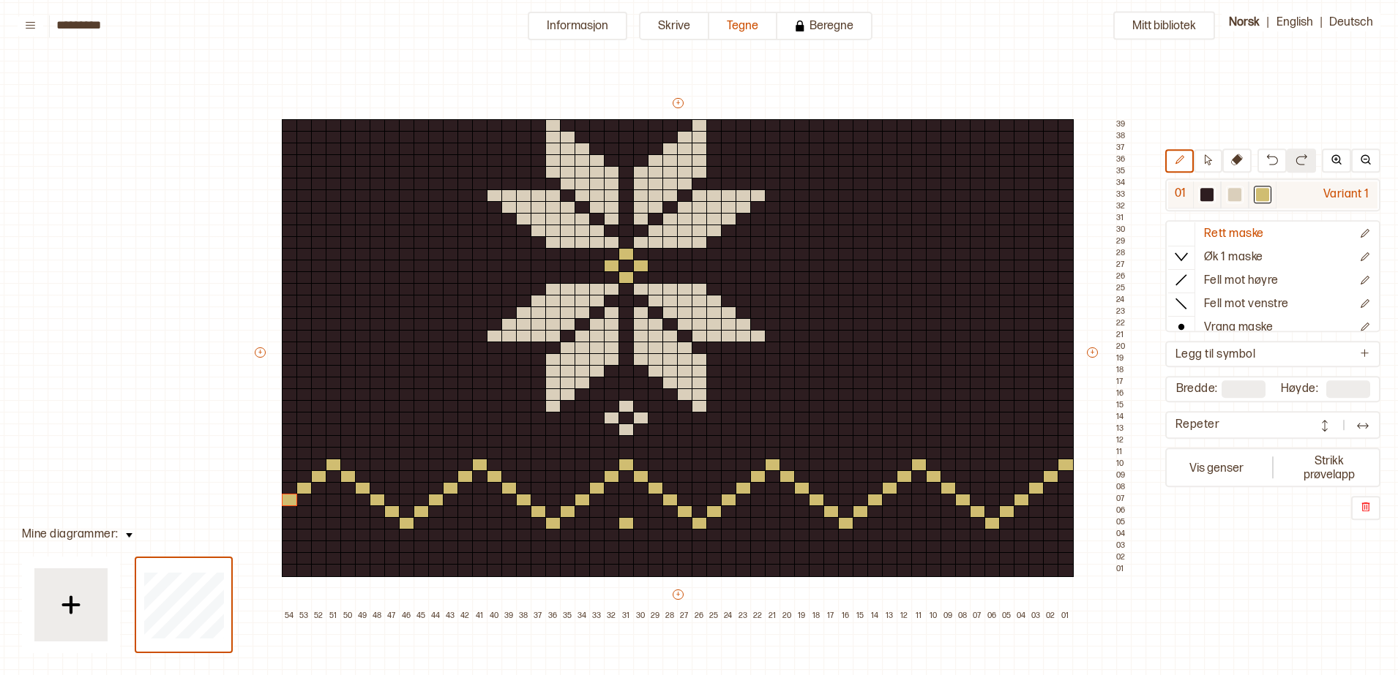
click at [1234, 195] on div at bounding box center [1234, 194] width 13 height 13
click at [775, 526] on div at bounding box center [773, 523] width 16 height 13
click at [920, 525] on div at bounding box center [919, 523] width 16 height 13
click at [1068, 523] on div at bounding box center [1066, 523] width 16 height 13
click at [624, 525] on div at bounding box center [626, 523] width 16 height 13
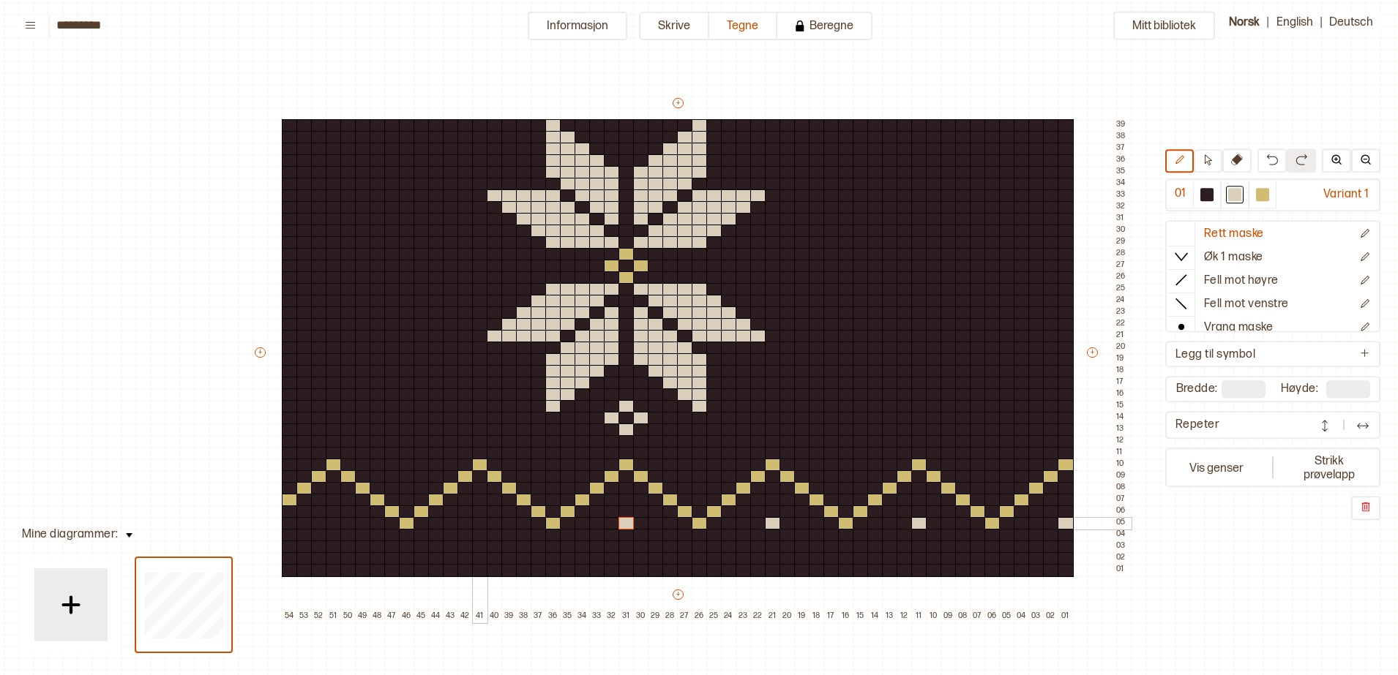
click at [478, 525] on div at bounding box center [480, 523] width 16 height 13
click at [337, 523] on div at bounding box center [334, 523] width 16 height 13
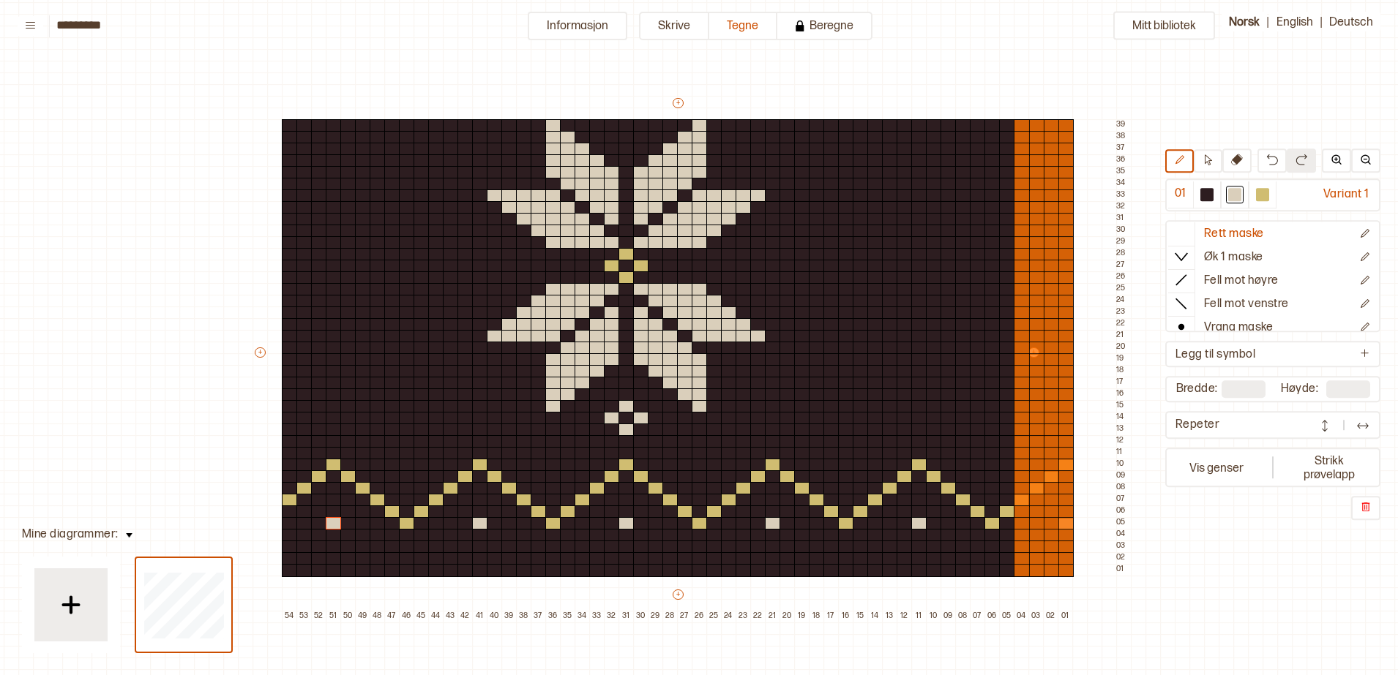
type input "**"
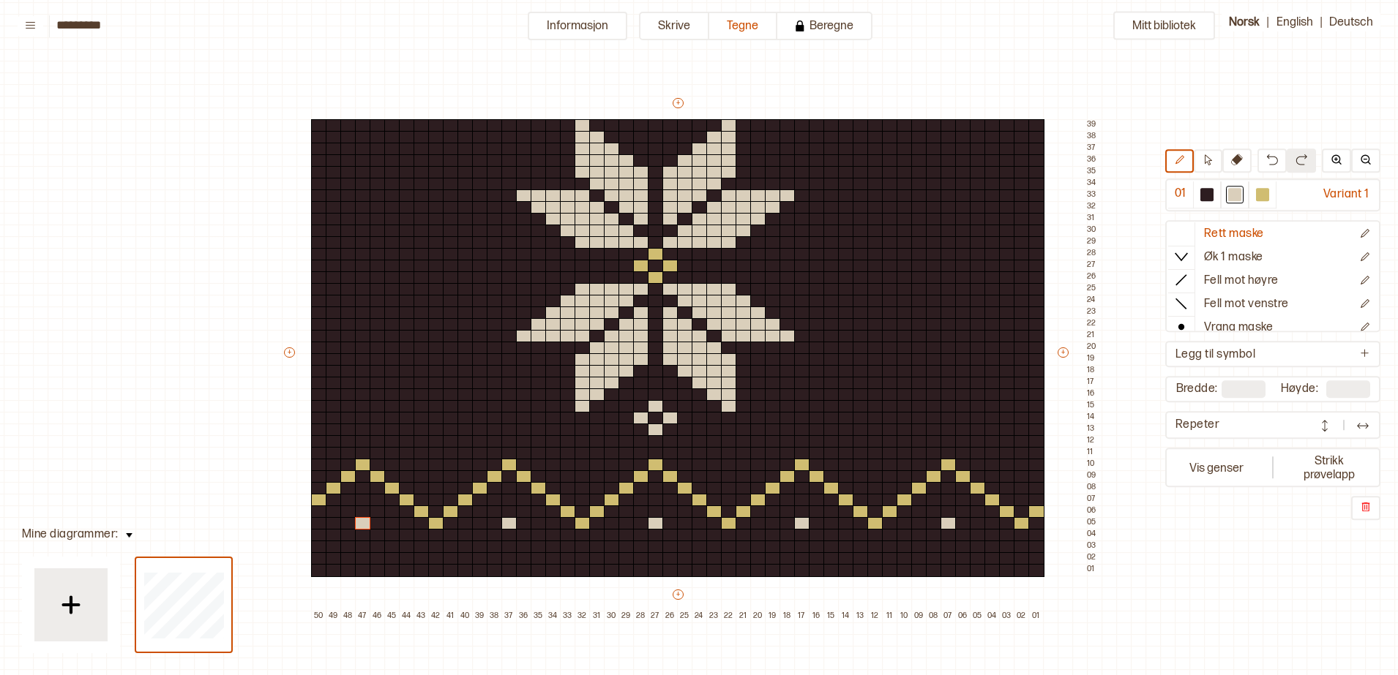
drag, startPoint x: 678, startPoint y: 97, endPoint x: 680, endPoint y: 74, distance: 23.5
click at [680, 74] on div "Mitt bibliotek 01 Variant 1 Rett maske Øk 1 maske Fell mot høyre Fell mot venst…" at bounding box center [1387, 630] width 2796 height 1351
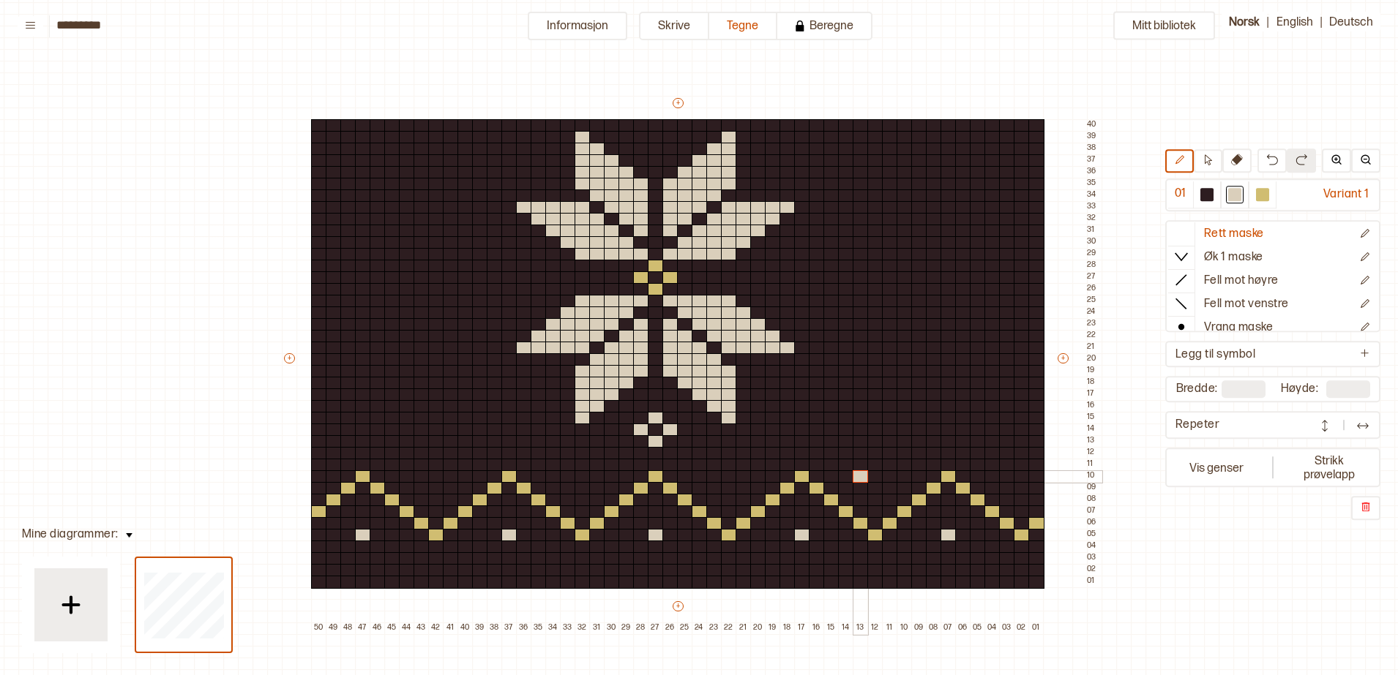
click at [858, 476] on div at bounding box center [861, 477] width 16 height 13
click at [888, 476] on div at bounding box center [890, 477] width 16 height 13
click at [875, 487] on div at bounding box center [875, 488] width 16 height 13
click at [872, 461] on div at bounding box center [875, 465] width 16 height 13
click at [423, 476] on div at bounding box center [421, 477] width 16 height 13
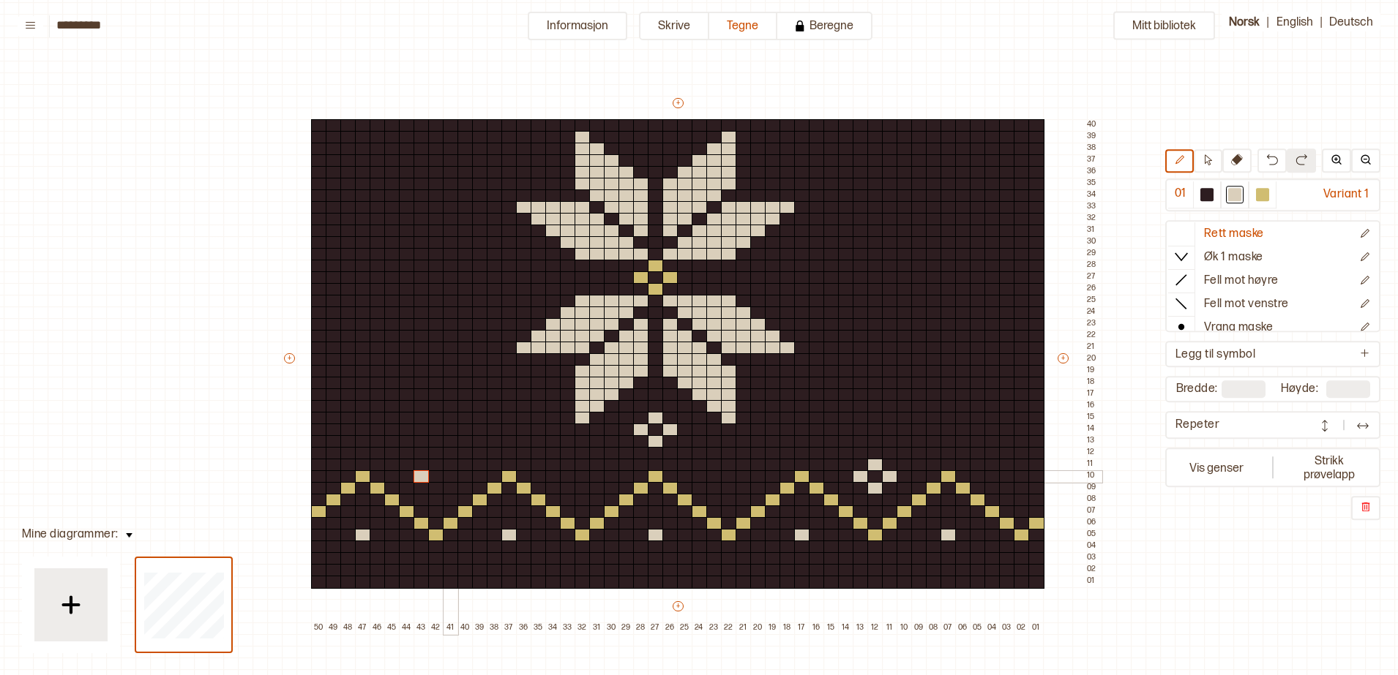
click at [449, 474] on div at bounding box center [451, 477] width 16 height 13
click at [440, 489] on div at bounding box center [436, 488] width 16 height 13
click at [433, 460] on div at bounding box center [436, 465] width 16 height 13
click at [581, 476] on div at bounding box center [583, 477] width 16 height 13
click at [730, 478] on div at bounding box center [729, 477] width 16 height 13
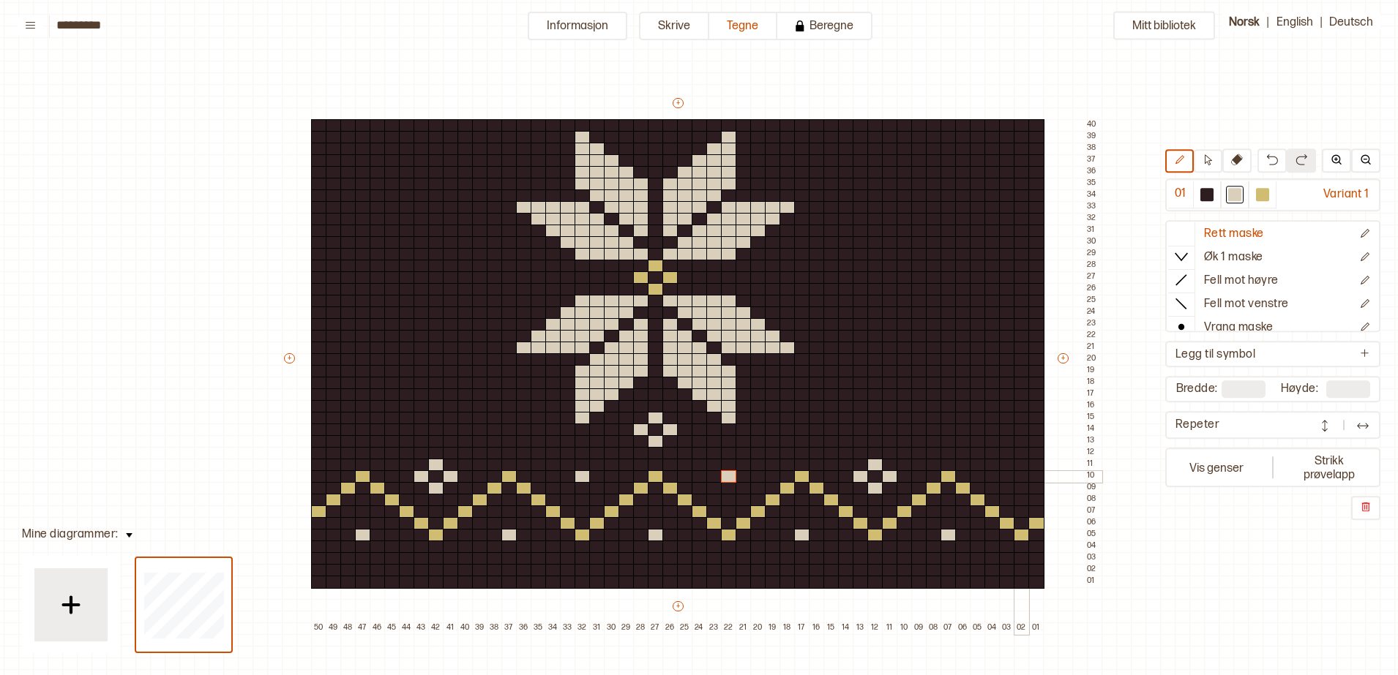
click at [1024, 476] on div at bounding box center [1022, 477] width 16 height 13
click at [861, 274] on div at bounding box center [861, 278] width 16 height 13
click at [889, 277] on div at bounding box center [890, 278] width 16 height 13
click at [875, 265] on div at bounding box center [875, 266] width 16 height 13
click at [875, 285] on div at bounding box center [875, 289] width 16 height 13
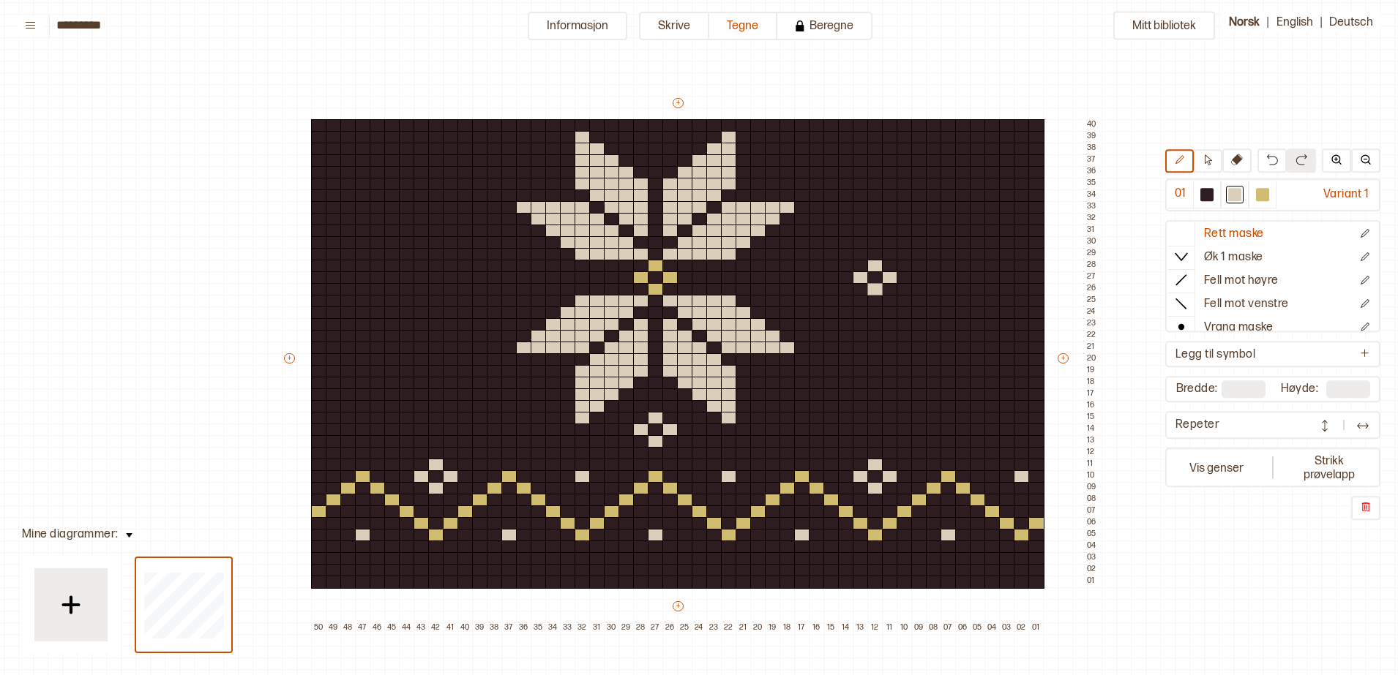
click at [675, 96] on div "+ + + + 50 49 48 47 46 45 44 43 42 41 40 39 38 37 36 35 34 33 32 31 30 29 28 27…" at bounding box center [692, 365] width 820 height 539
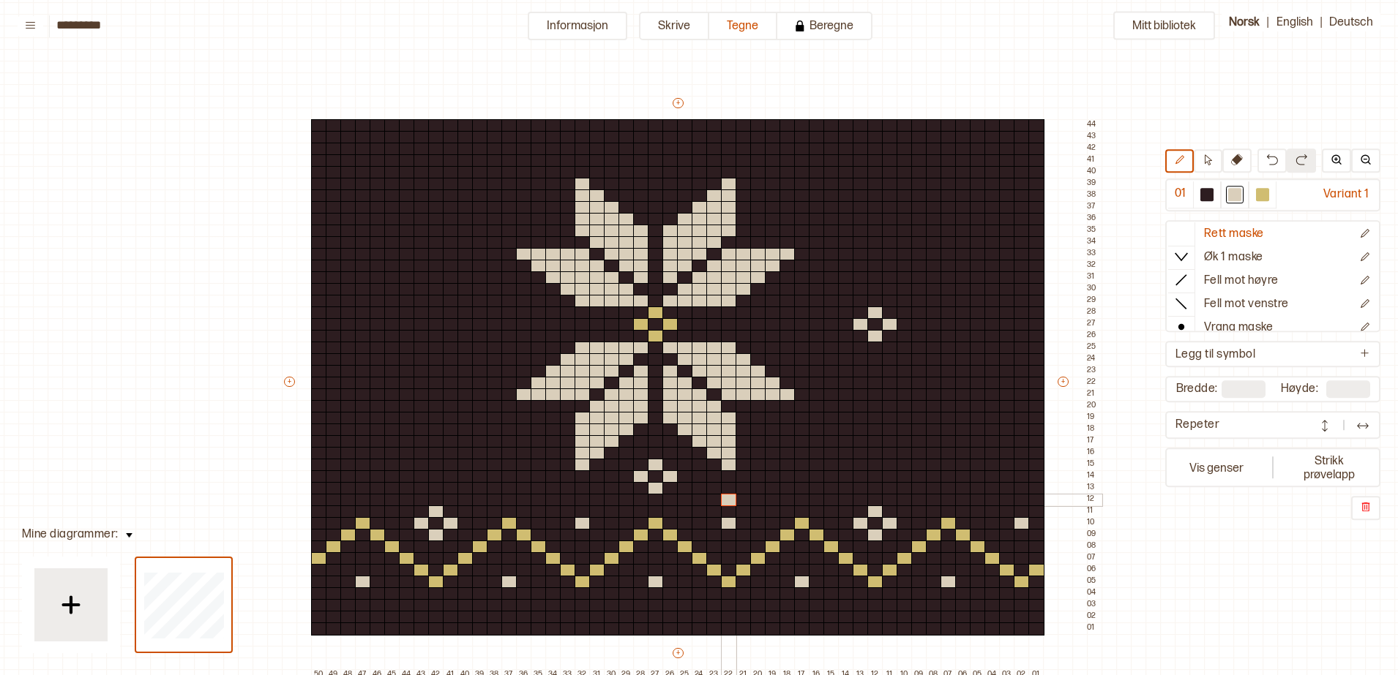
click at [728, 495] on div at bounding box center [729, 500] width 16 height 13
click at [873, 136] on div at bounding box center [875, 137] width 16 height 13
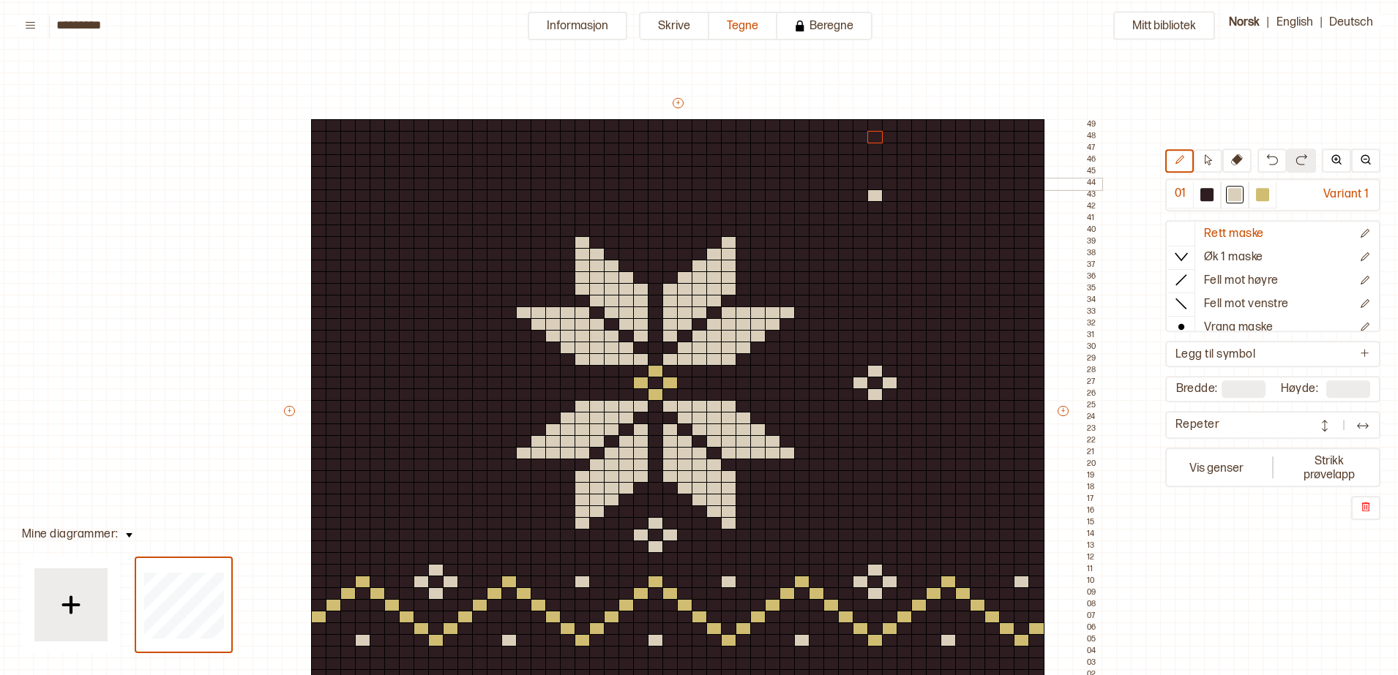
drag, startPoint x: 856, startPoint y: 185, endPoint x: 882, endPoint y: 178, distance: 27.3
click at [856, 185] on div at bounding box center [861, 184] width 16 height 13
click at [888, 183] on div at bounding box center [890, 184] width 16 height 13
click at [871, 172] on div at bounding box center [875, 172] width 16 height 13
click at [422, 381] on div at bounding box center [421, 383] width 16 height 13
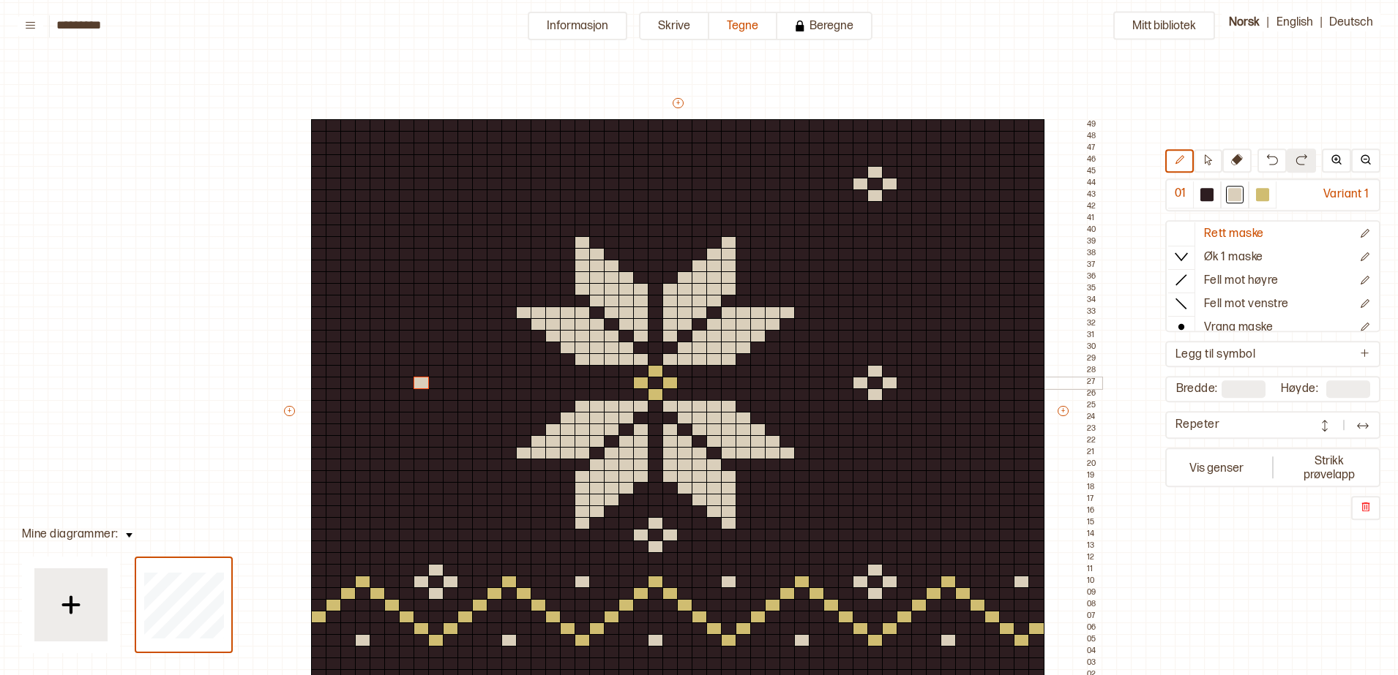
click at [433, 397] on div at bounding box center [436, 395] width 16 height 13
click at [449, 381] on div at bounding box center [451, 383] width 16 height 13
click at [439, 372] on div at bounding box center [436, 371] width 16 height 13
click at [437, 172] on div at bounding box center [436, 172] width 16 height 13
click at [451, 184] on div at bounding box center [451, 184] width 16 height 13
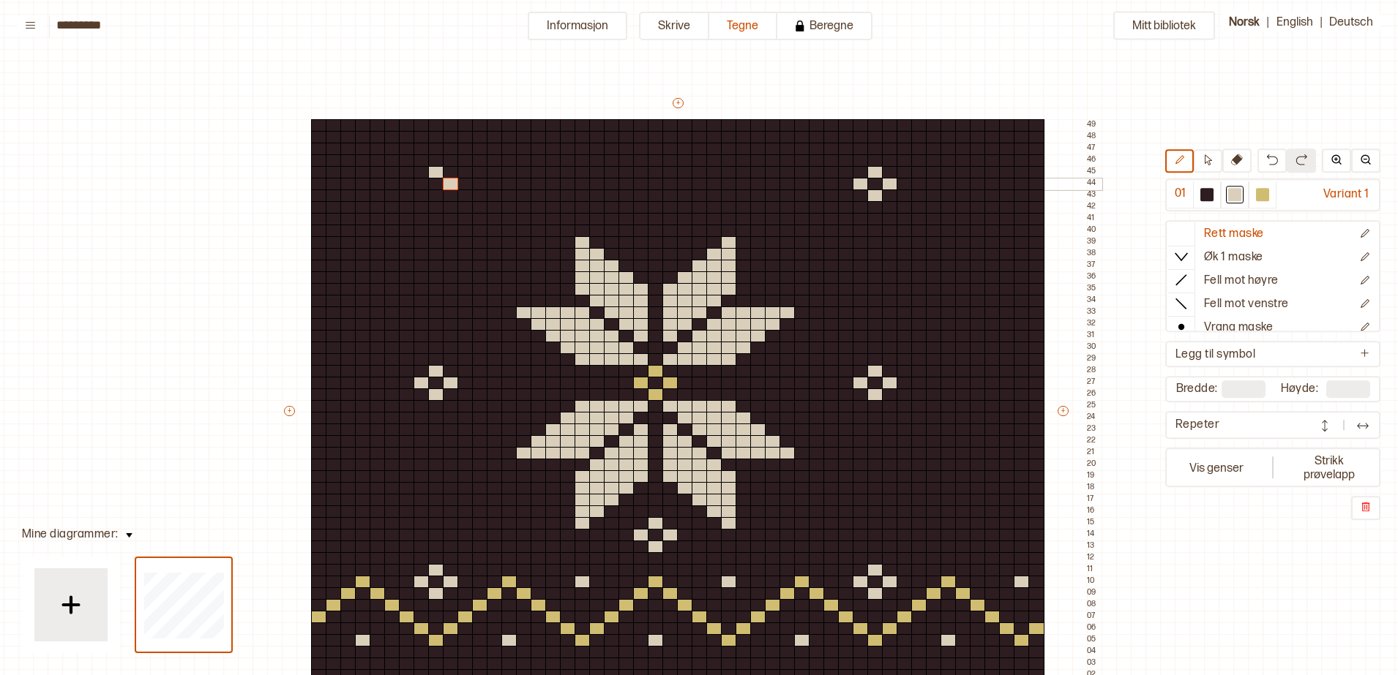
click at [419, 186] on div at bounding box center [421, 184] width 16 height 13
click at [432, 193] on div at bounding box center [436, 196] width 16 height 13
click at [801, 544] on div at bounding box center [802, 547] width 16 height 13
click at [801, 498] on div at bounding box center [802, 500] width 16 height 13
click at [921, 321] on div at bounding box center [919, 324] width 16 height 13
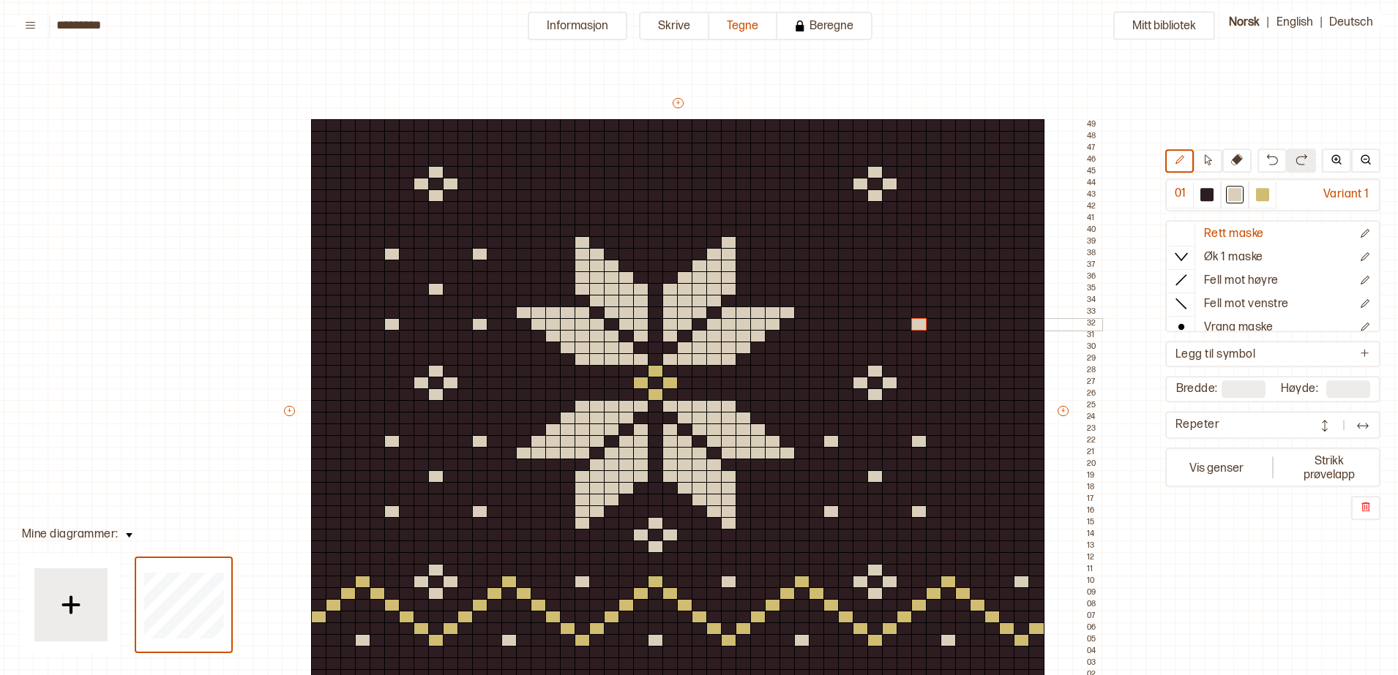
click at [826, 321] on div at bounding box center [831, 324] width 16 height 13
click at [828, 253] on div at bounding box center [831, 254] width 16 height 13
click at [921, 255] on div at bounding box center [919, 254] width 16 height 13
click at [876, 286] on div at bounding box center [875, 289] width 16 height 13
click at [655, 243] on div at bounding box center [656, 242] width 16 height 13
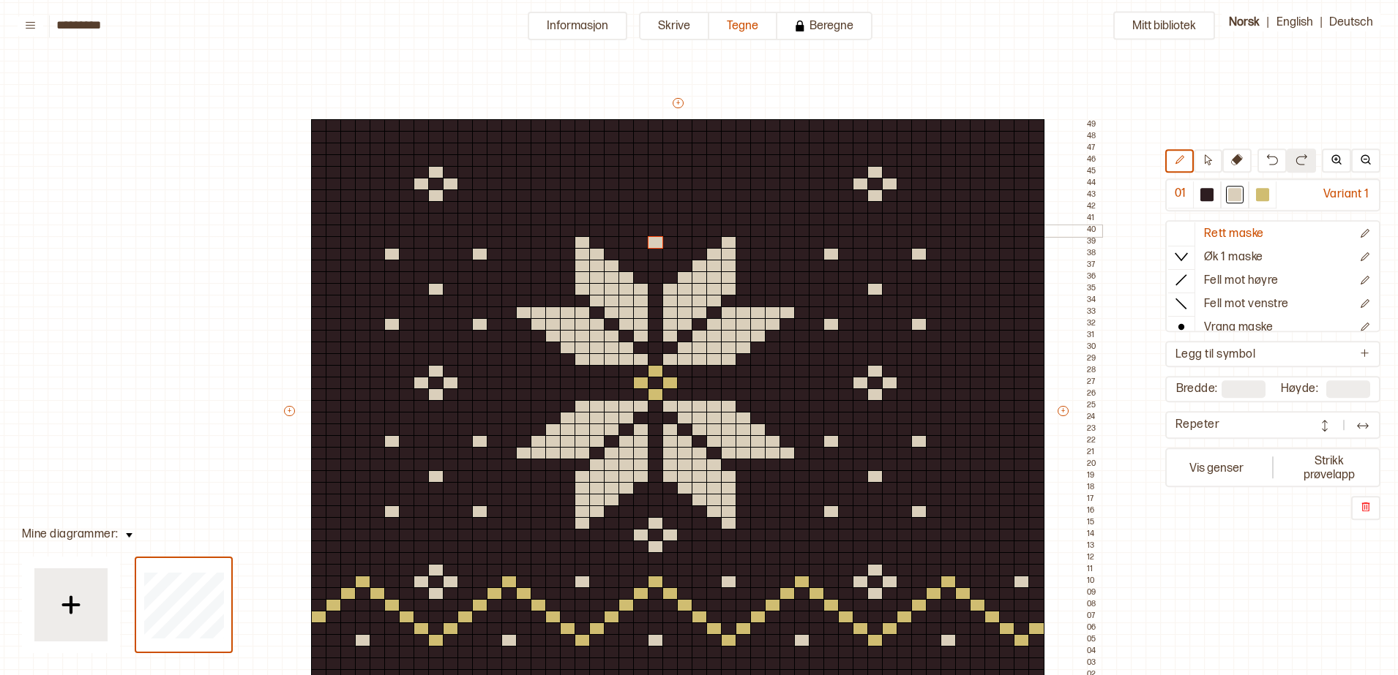
click at [643, 232] on div at bounding box center [641, 231] width 16 height 13
click at [667, 227] on div at bounding box center [670, 231] width 16 height 13
click at [654, 216] on div at bounding box center [656, 219] width 16 height 13
click at [1265, 197] on div at bounding box center [1262, 194] width 13 height 13
click at [875, 125] on div at bounding box center [875, 125] width 16 height 13
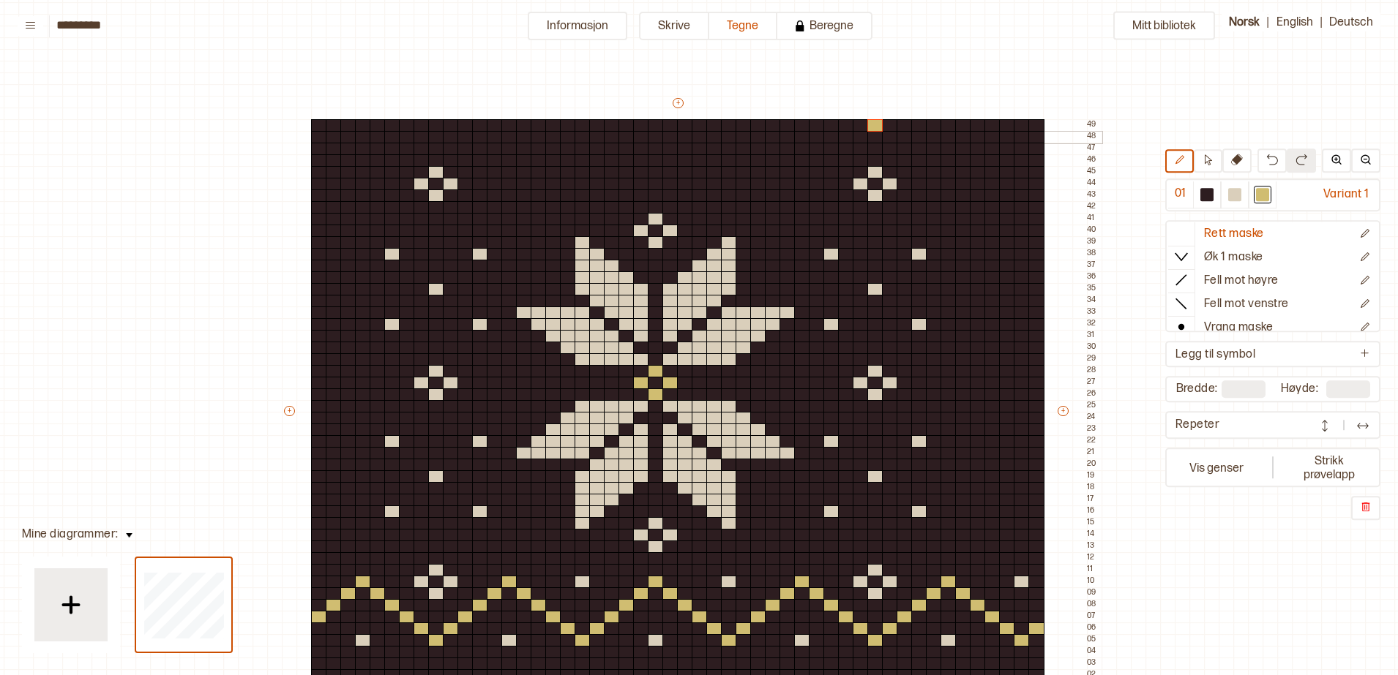
click at [859, 134] on div at bounding box center [861, 137] width 16 height 13
click at [847, 149] on div at bounding box center [846, 149] width 16 height 13
click at [829, 164] on div at bounding box center [831, 160] width 16 height 13
click at [817, 172] on div at bounding box center [817, 172] width 16 height 13
click at [796, 160] on div at bounding box center [802, 160] width 16 height 13
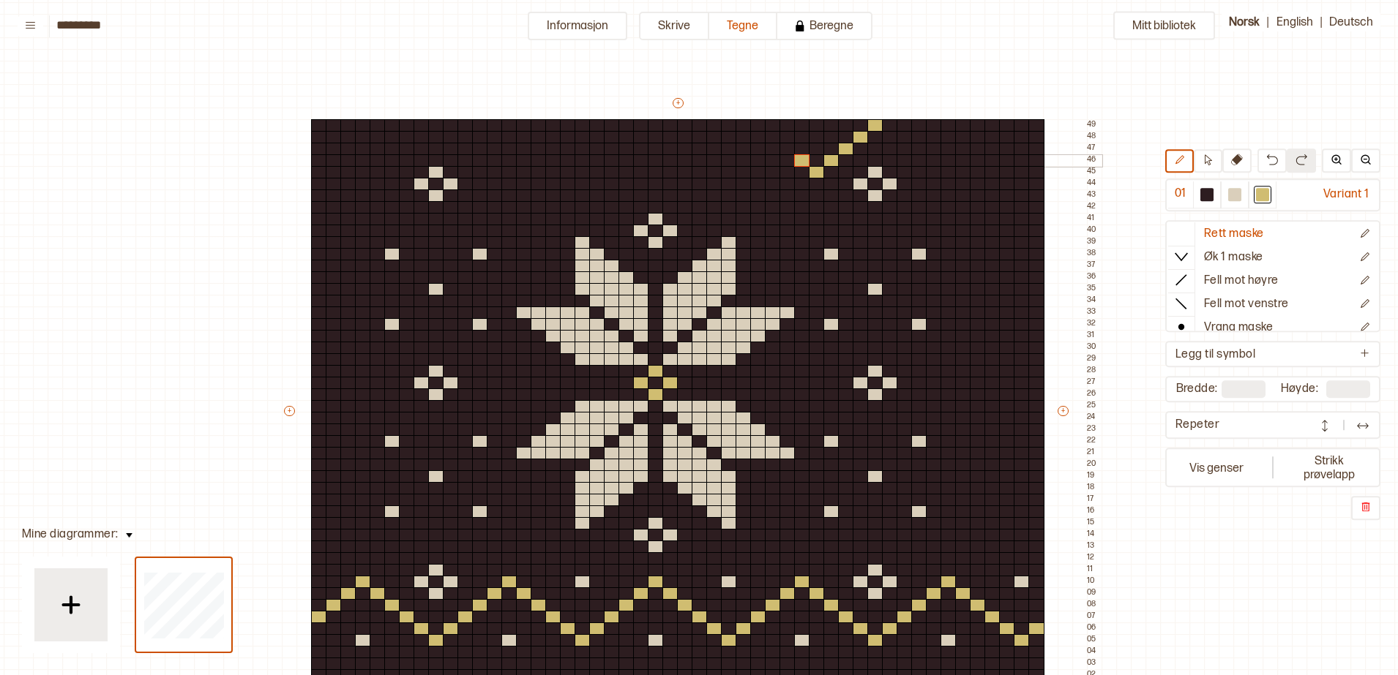
click at [785, 149] on div at bounding box center [787, 149] width 16 height 13
click at [770, 134] on div at bounding box center [773, 137] width 16 height 13
click at [757, 126] on div at bounding box center [758, 125] width 16 height 13
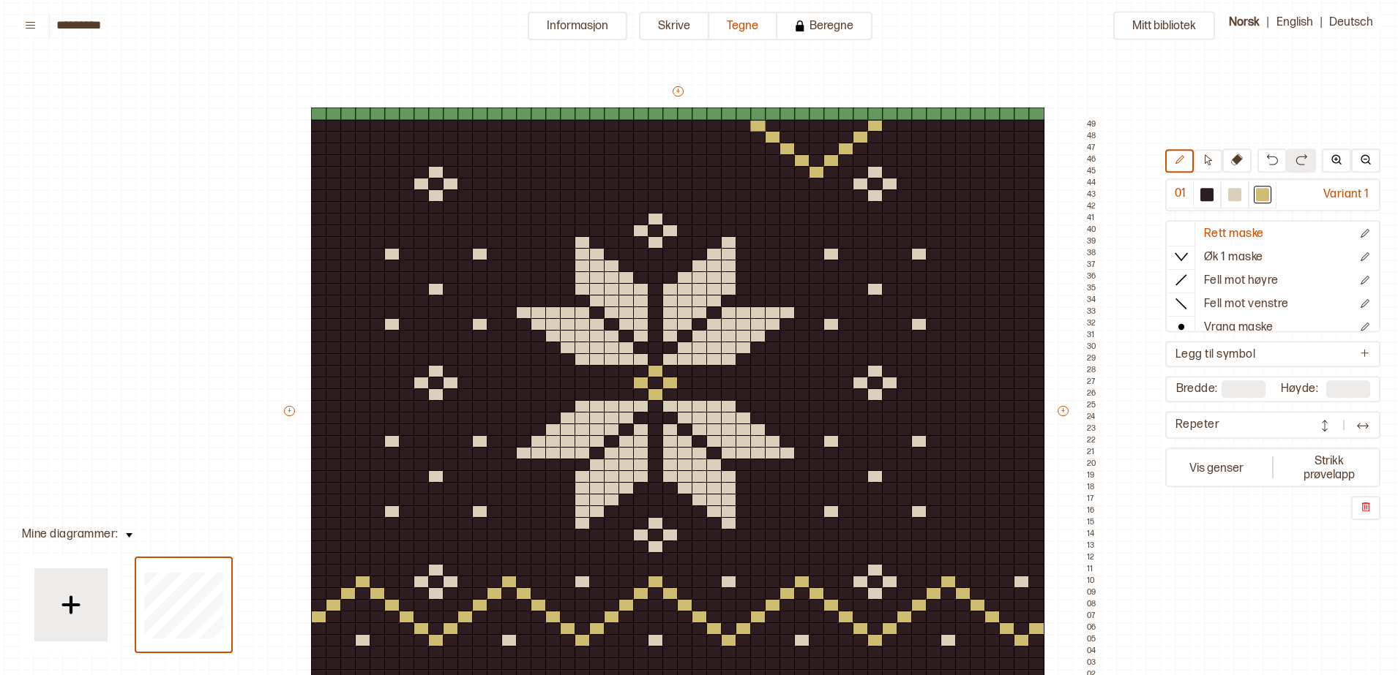
type input "**"
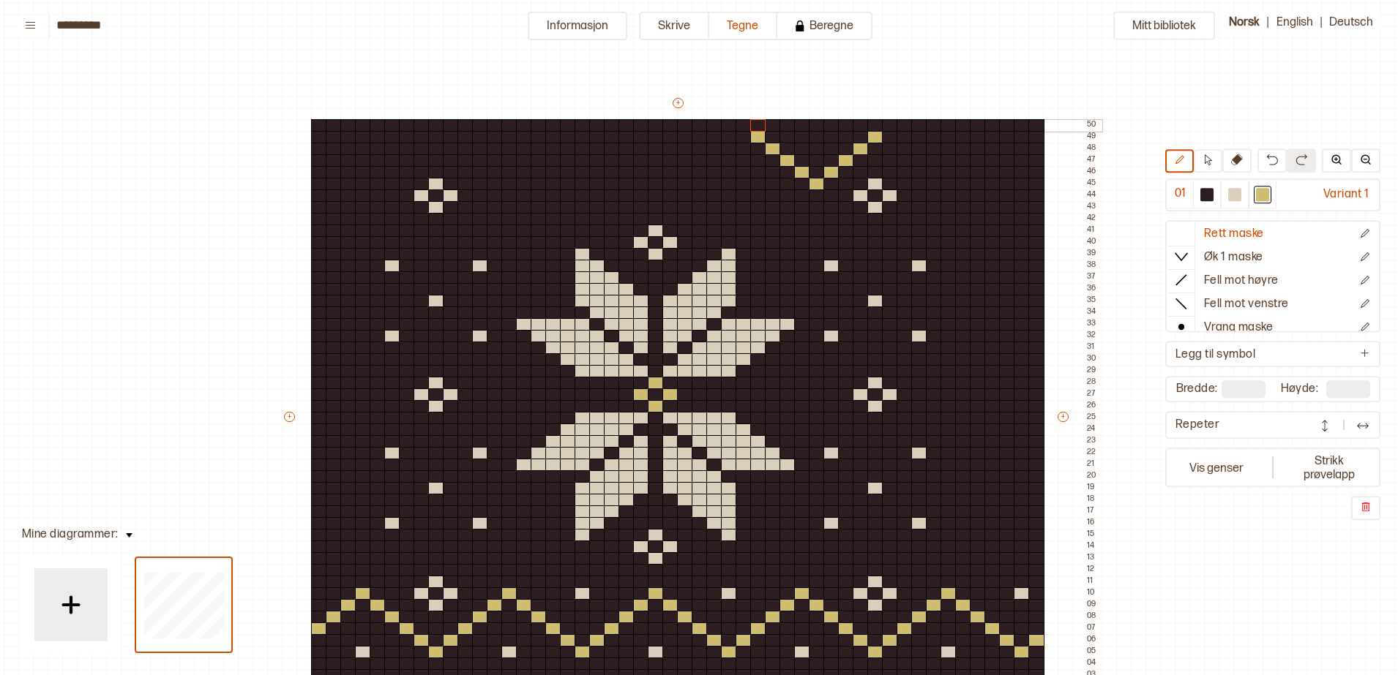
click at [892, 125] on div at bounding box center [890, 125] width 16 height 13
click at [739, 123] on div at bounding box center [744, 125] width 16 height 13
click at [903, 141] on div at bounding box center [905, 137] width 16 height 13
click at [912, 149] on div at bounding box center [919, 149] width 16 height 13
click at [924, 158] on div at bounding box center [919, 160] width 16 height 13
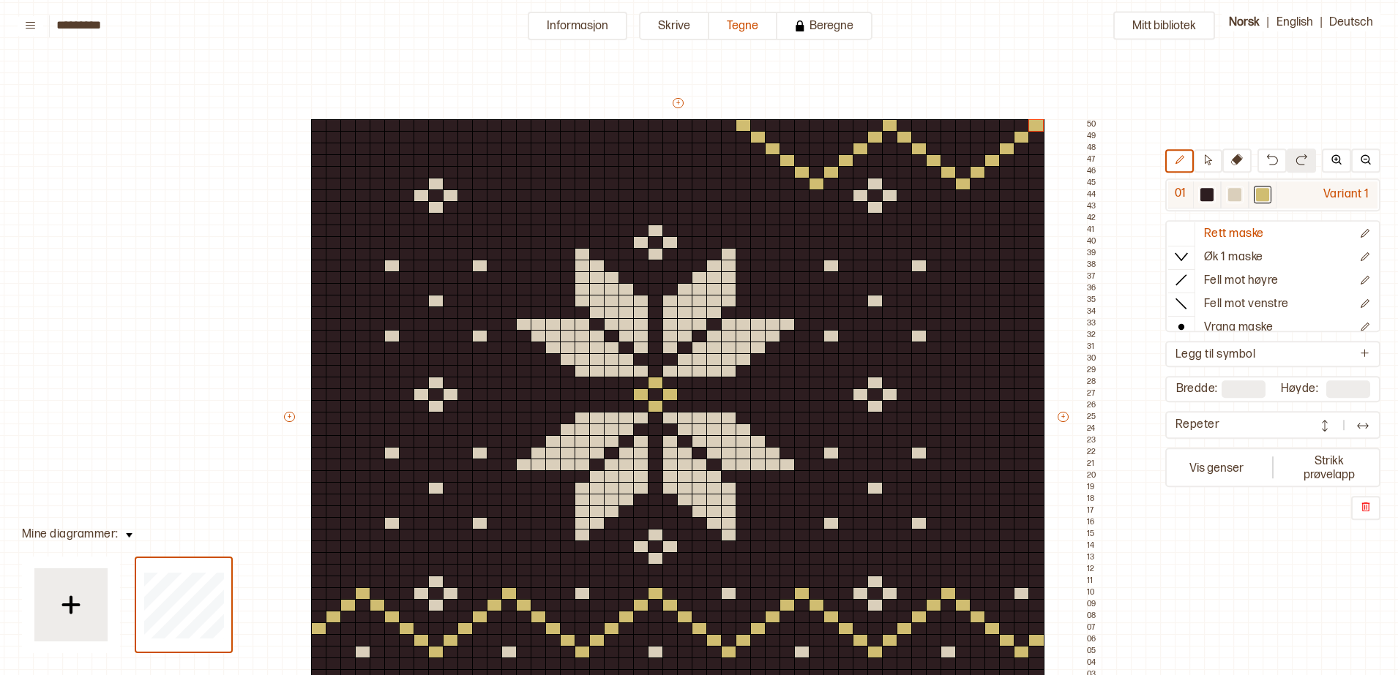
click at [1207, 193] on div at bounding box center [1206, 194] width 13 height 13
drag, startPoint x: 1035, startPoint y: 125, endPoint x: 741, endPoint y: 122, distance: 293.5
click at [741, 122] on div "+ + + + 50 49 48 47 46 45 44 43 42 41 40 39 38 37 36 35 34 33 32 31 30 29 28 27…" at bounding box center [692, 424] width 820 height 656
click at [1259, 195] on div at bounding box center [1262, 194] width 13 height 13
click at [785, 162] on div at bounding box center [787, 160] width 16 height 13
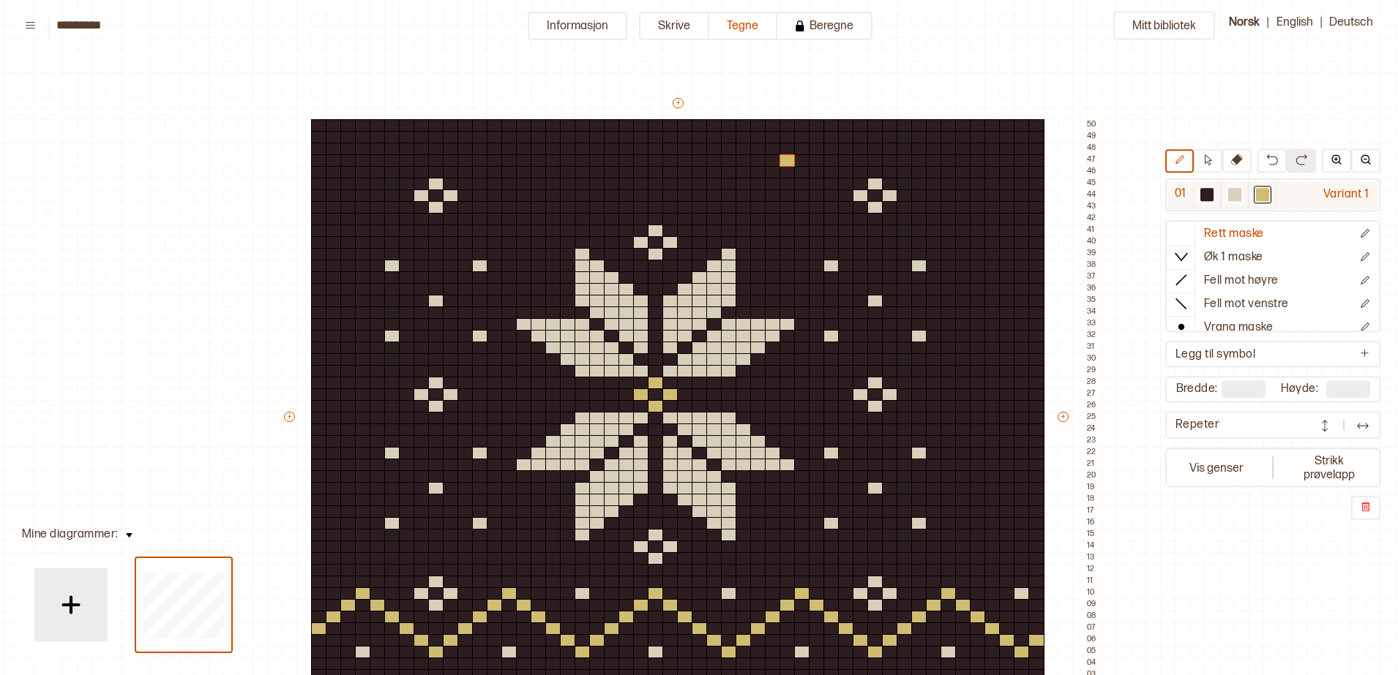
click at [1207, 200] on div at bounding box center [1206, 194] width 13 height 13
click at [789, 158] on div at bounding box center [787, 160] width 16 height 13
click at [1257, 194] on div at bounding box center [1262, 194] width 13 height 13
click at [655, 192] on div at bounding box center [656, 196] width 16 height 13
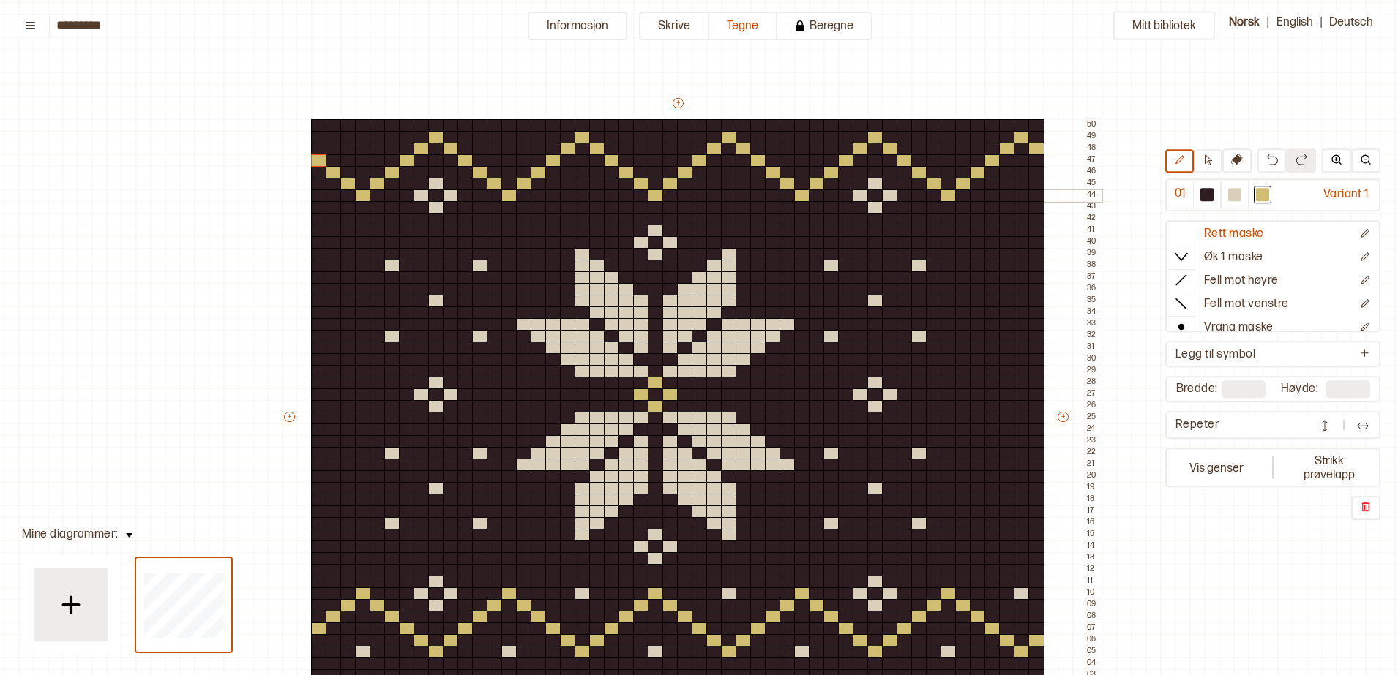
click at [580, 196] on div at bounding box center [583, 196] width 16 height 13
click at [1233, 195] on div at bounding box center [1234, 194] width 13 height 13
click at [580, 194] on div at bounding box center [583, 196] width 16 height 13
click at [722, 195] on div at bounding box center [729, 196] width 16 height 13
click at [1017, 195] on div at bounding box center [1022, 196] width 16 height 13
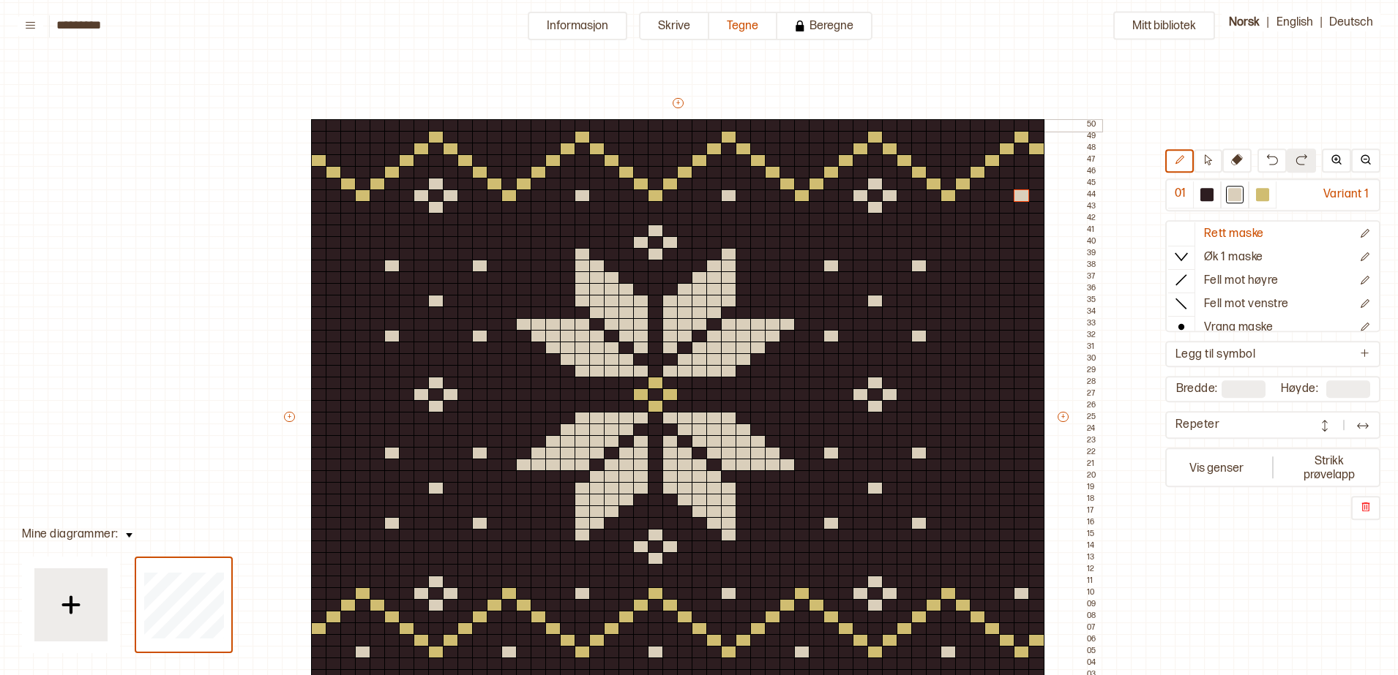
click at [946, 125] on div at bounding box center [948, 125] width 16 height 13
click at [934, 136] on div at bounding box center [934, 137] width 16 height 13
click at [965, 138] on div at bounding box center [963, 137] width 16 height 13
click at [948, 151] on div at bounding box center [948, 149] width 16 height 13
click at [801, 122] on div at bounding box center [802, 125] width 16 height 13
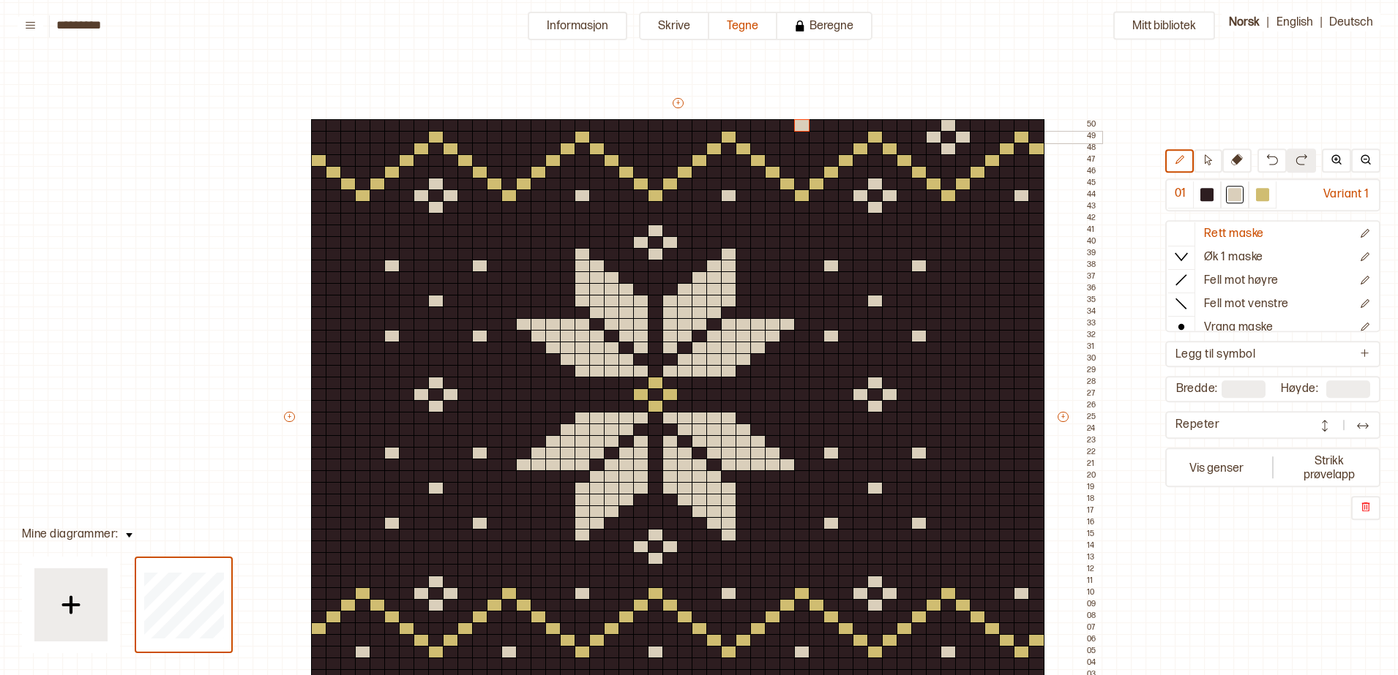
click at [782, 135] on div at bounding box center [787, 137] width 16 height 13
click at [806, 136] on div at bounding box center [802, 137] width 16 height 13
click at [651, 146] on div at bounding box center [656, 149] width 16 height 13
click at [640, 137] on div at bounding box center [641, 137] width 16 height 13
click at [672, 138] on div at bounding box center [670, 137] width 16 height 13
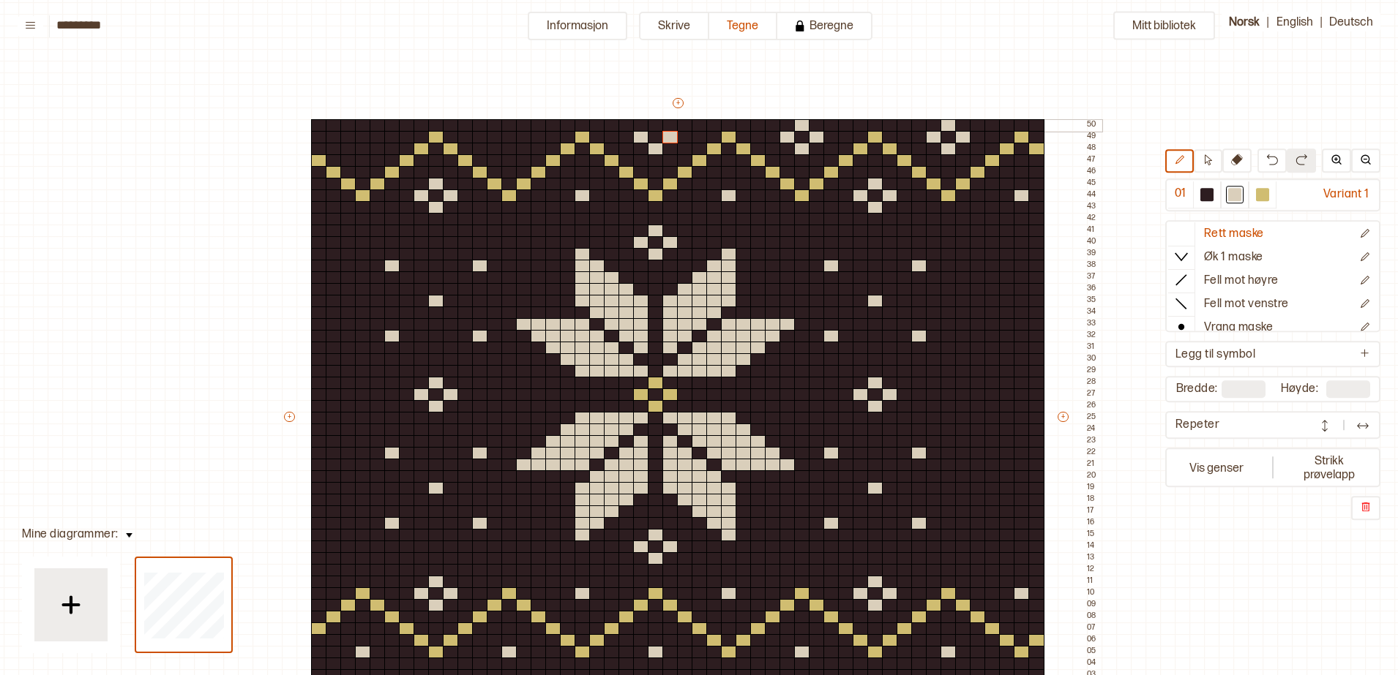
click at [653, 130] on div at bounding box center [656, 125] width 16 height 13
click at [502, 124] on div at bounding box center [509, 125] width 16 height 13
click at [494, 134] on div at bounding box center [495, 137] width 16 height 13
click at [526, 138] on div at bounding box center [524, 137] width 16 height 13
click at [504, 149] on div at bounding box center [509, 149] width 16 height 13
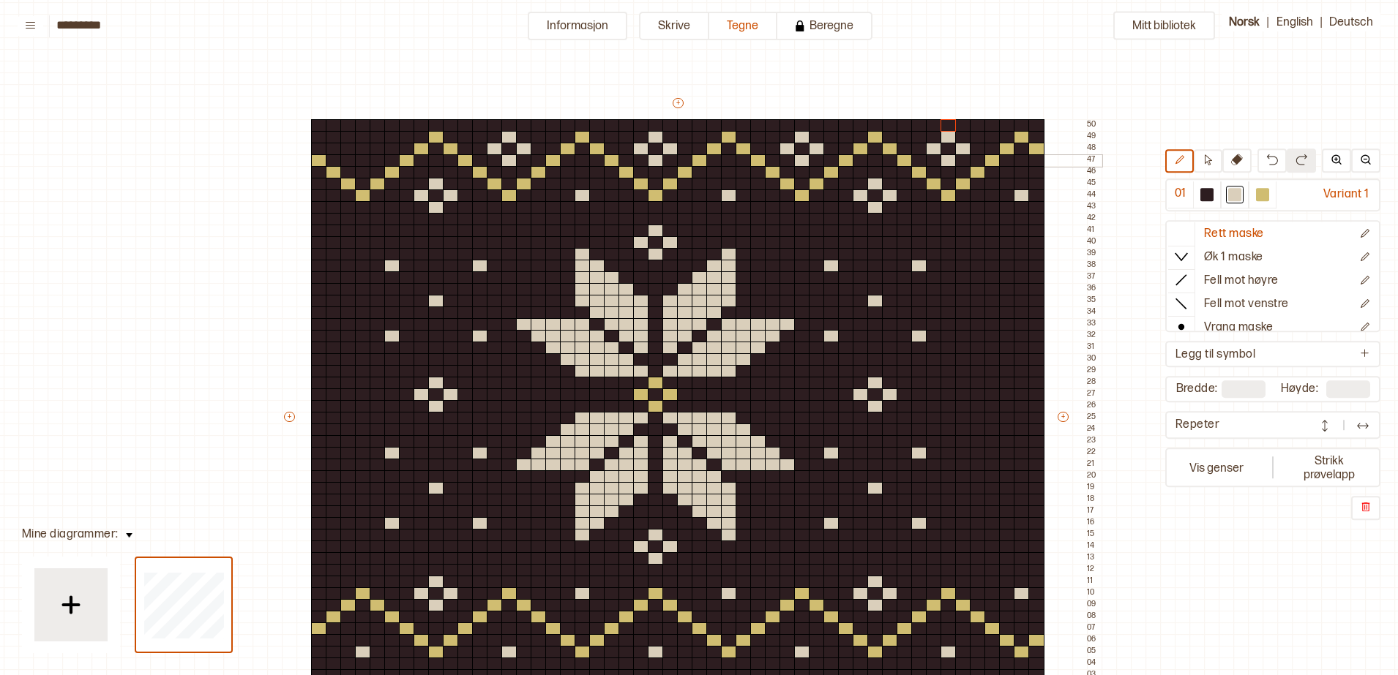
click at [357, 159] on div at bounding box center [363, 160] width 16 height 13
click at [345, 147] on div at bounding box center [348, 149] width 16 height 13
click at [375, 151] on div at bounding box center [378, 149] width 16 height 13
click at [360, 138] on div at bounding box center [363, 137] width 16 height 13
click at [975, 336] on div at bounding box center [978, 336] width 16 height 13
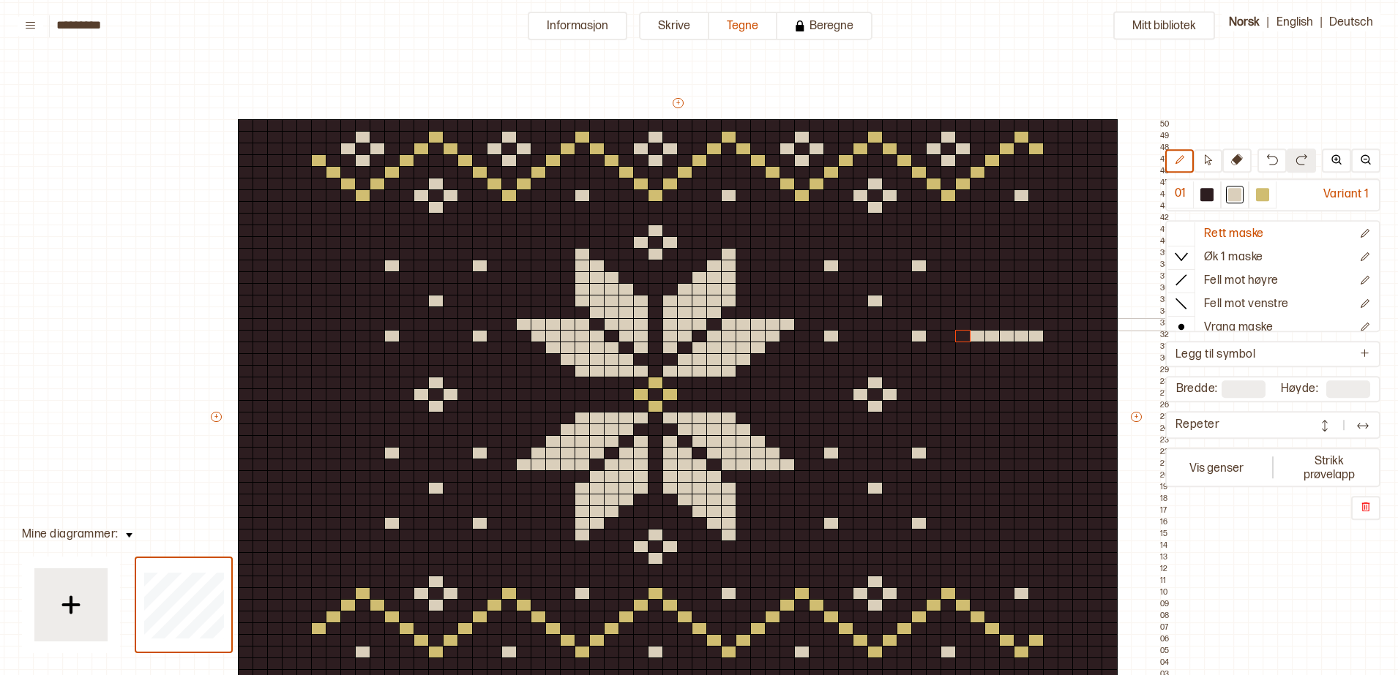
click at [955, 326] on div at bounding box center [963, 324] width 16 height 13
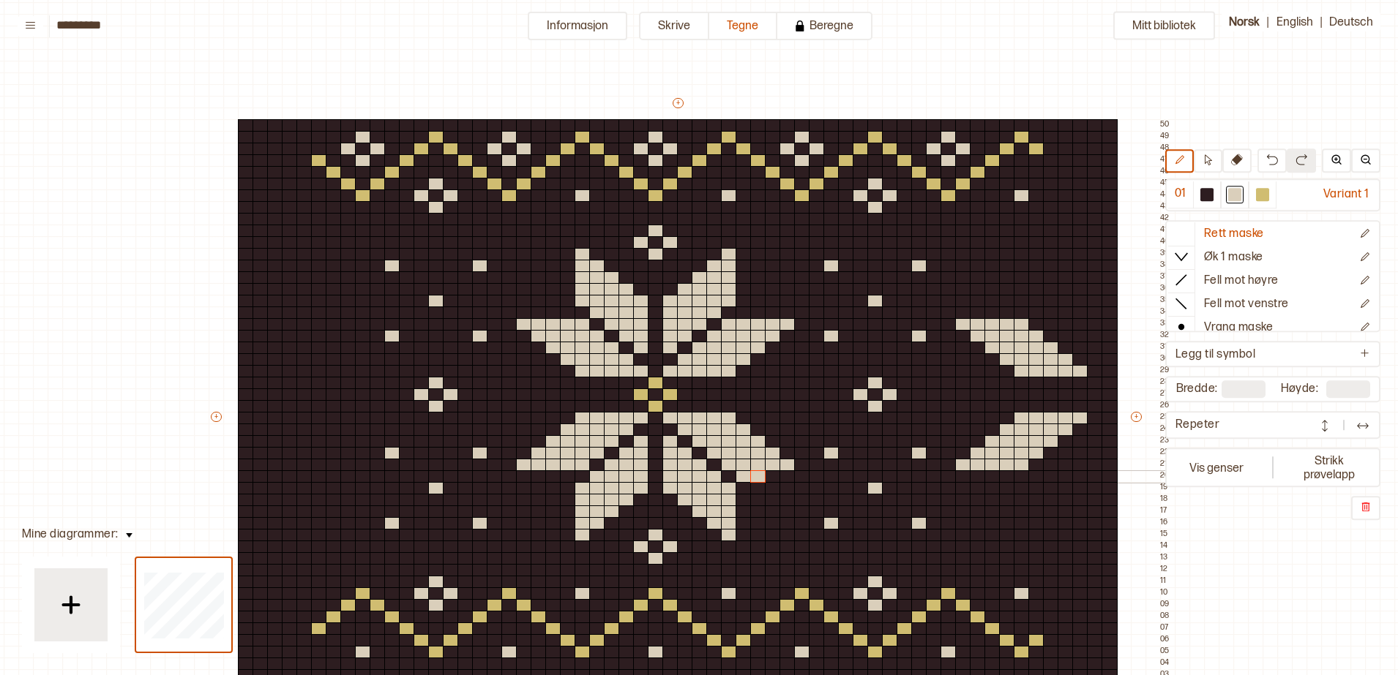
click at [758, 478] on div "+ + + + 60 59 58 57 56 55 54 53 52 51 50 49 48 47 46 45 44 43 42 41 40 39 38 37…" at bounding box center [692, 424] width 966 height 656
drag, startPoint x: 773, startPoint y: 478, endPoint x: 801, endPoint y: 476, distance: 28.6
click at [801, 476] on div "+ + + + 60 59 58 57 56 55 54 53 52 51 50 49 48 47 46 45 44 43 42 41 40 39 38 37…" at bounding box center [692, 424] width 966 height 656
drag, startPoint x: 569, startPoint y: 478, endPoint x: 506, endPoint y: 481, distance: 62.3
click at [506, 481] on div "+ + + + 60 59 58 57 56 55 54 53 52 51 50 49 48 47 46 45 44 43 42 41 40 39 38 37…" at bounding box center [692, 424] width 966 height 656
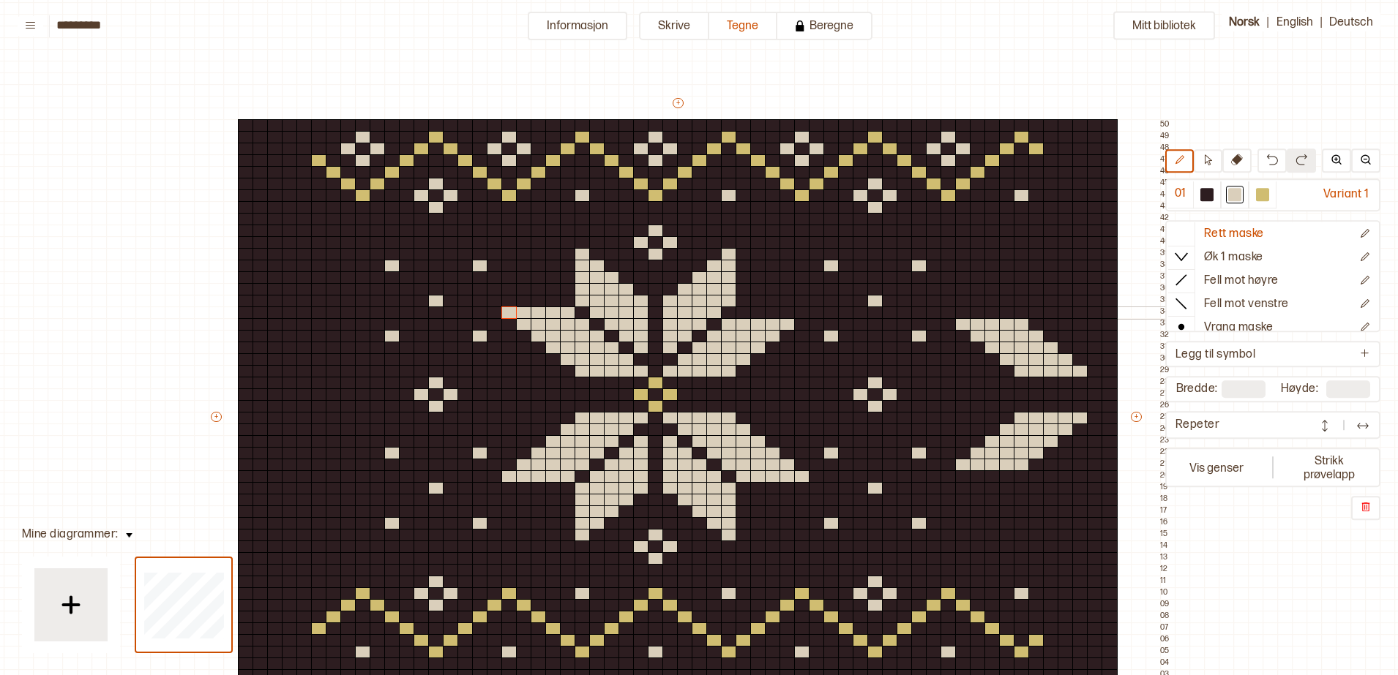
drag, startPoint x: 565, startPoint y: 309, endPoint x: 509, endPoint y: 315, distance: 56.0
click at [509, 315] on div "+ + + + 60 59 58 57 56 55 54 53 52 51 50 49 48 47 46 45 44 43 42 41 40 39 38 37…" at bounding box center [692, 424] width 966 height 656
drag, startPoint x: 741, startPoint y: 310, endPoint x: 801, endPoint y: 309, distance: 60.0
click at [801, 309] on div "+ + + + 60 59 58 57 56 55 54 53 52 51 50 49 48 47 46 45 44 43 42 41 40 39 38 37…" at bounding box center [692, 424] width 966 height 656
drag, startPoint x: 1004, startPoint y: 476, endPoint x: 978, endPoint y: 475, distance: 25.6
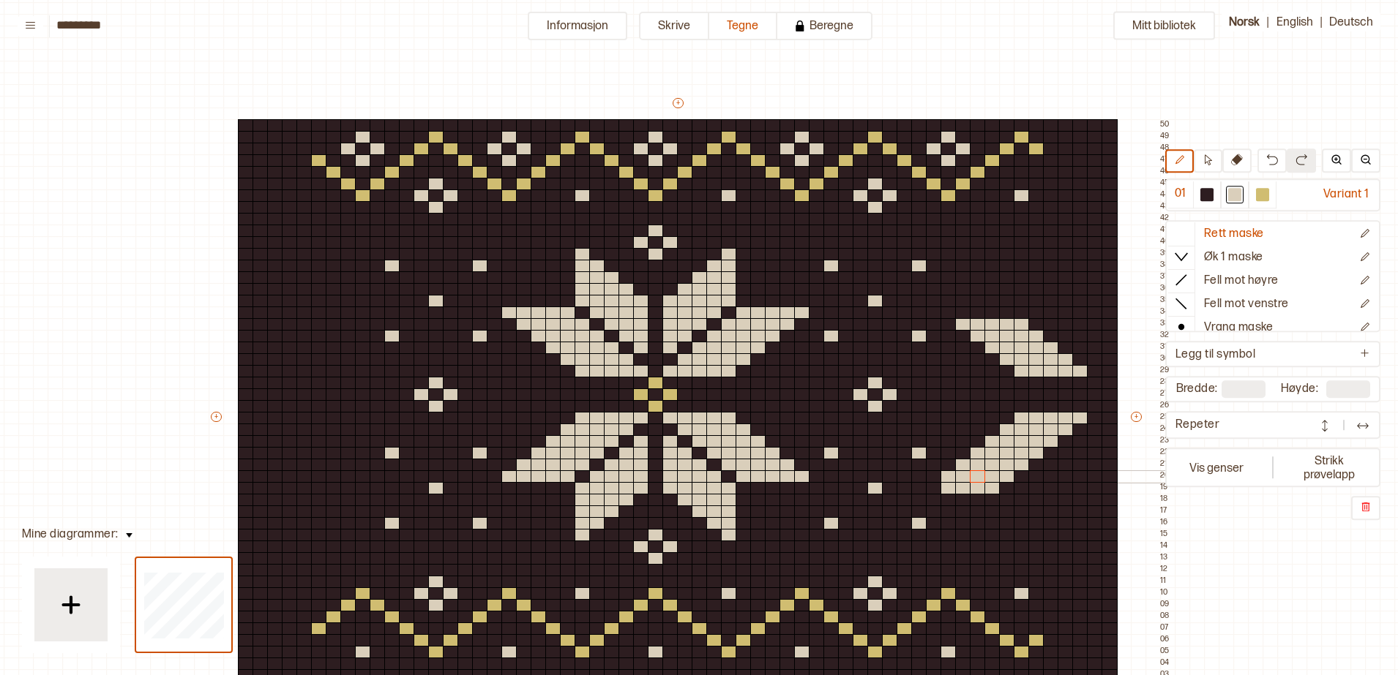
click at [978, 475] on div "+ + + + 60 59 58 57 56 55 54 53 52 51 50 49 48 47 46 45 44 43 42 41 40 39 38 37…" at bounding box center [692, 424] width 966 height 656
click at [943, 486] on div at bounding box center [948, 488] width 16 height 13
drag, startPoint x: 1213, startPoint y: 194, endPoint x: 1189, endPoint y: 222, distance: 37.4
click at [1213, 193] on div at bounding box center [1207, 195] width 18 height 18
drag, startPoint x: 1096, startPoint y: 424, endPoint x: 1099, endPoint y: 483, distance: 59.4
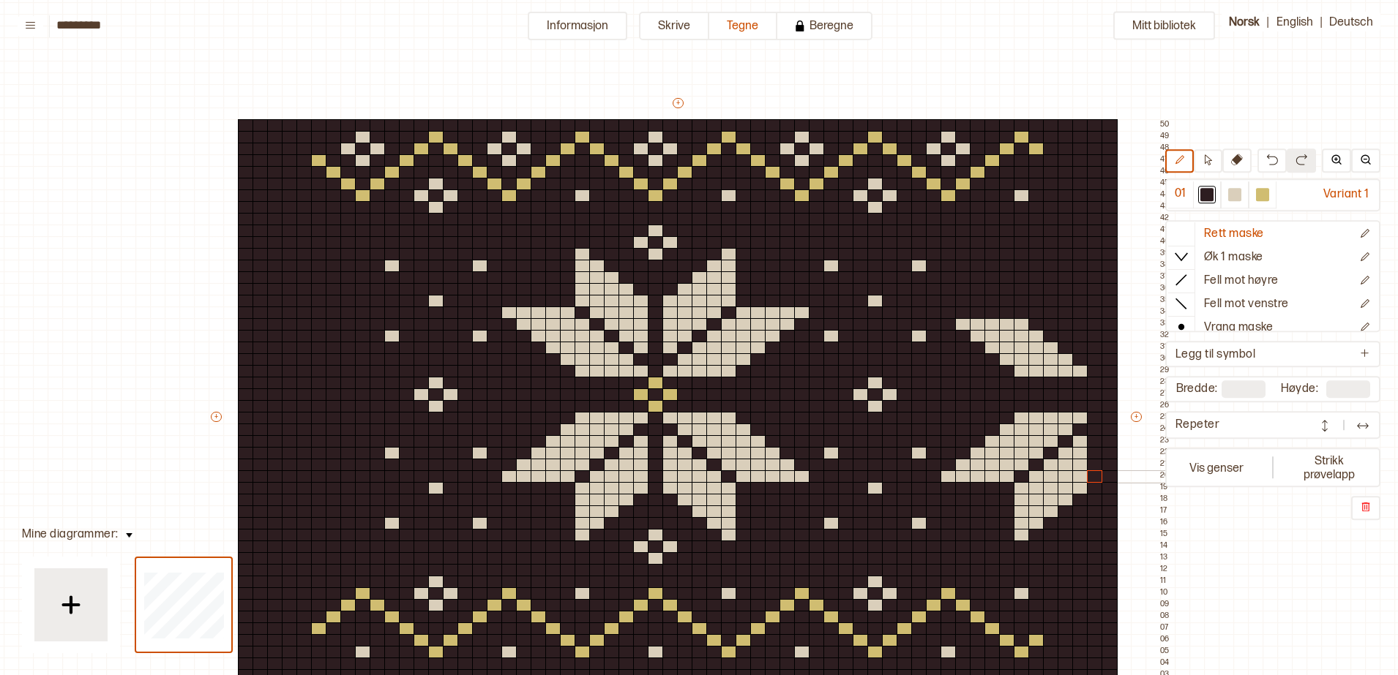
click at [1099, 482] on div "+ + + + 60 59 58 57 56 55 54 53 52 51 50 49 48 47 46 45 44 43 42 41 40 39 38 37…" at bounding box center [692, 424] width 966 height 656
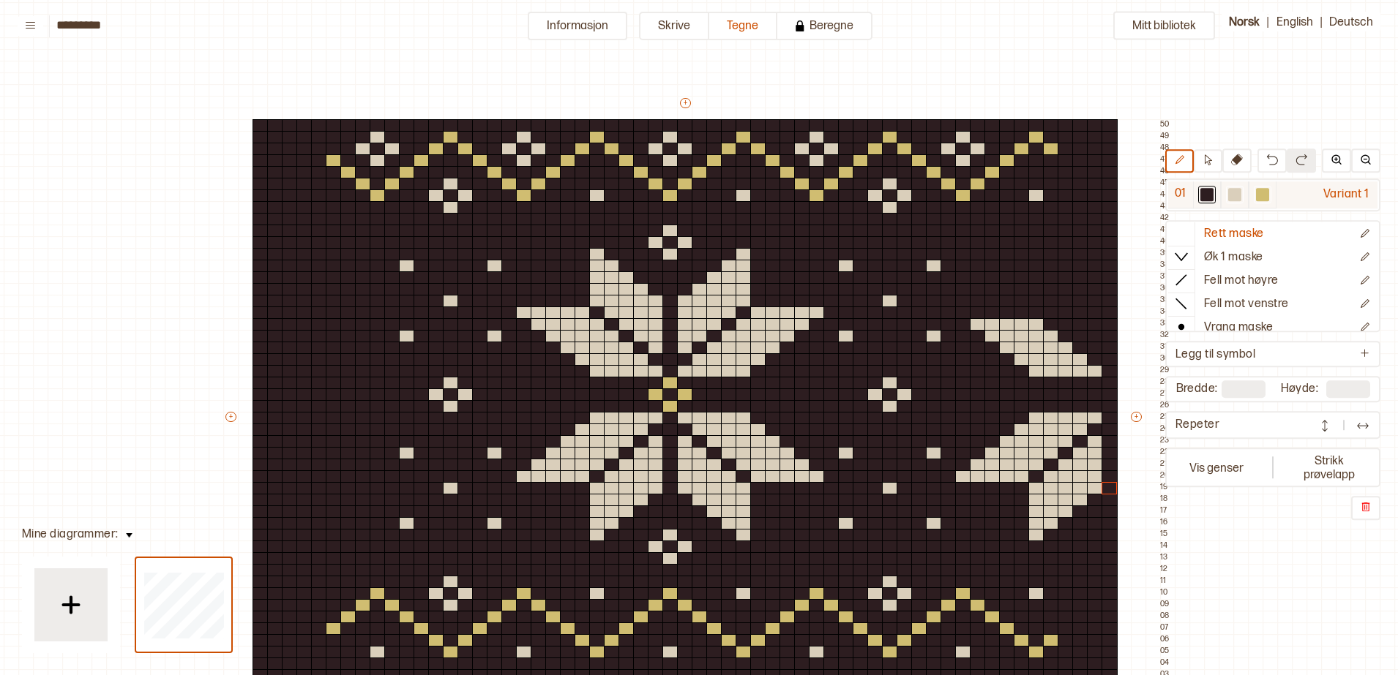
click at [1236, 198] on div at bounding box center [1234, 194] width 13 height 13
drag, startPoint x: 1096, startPoint y: 346, endPoint x: 1096, endPoint y: 291, distance: 55.6
click at [1096, 291] on div "+ + + + 59 58 57 56 55 54 53 52 51 50 49 48 47 46 45 44 43 42 41 40 39 38 37 36…" at bounding box center [698, 424] width 951 height 656
click at [1265, 198] on div at bounding box center [1262, 194] width 13 height 13
click at [1099, 395] on div at bounding box center [1095, 395] width 16 height 13
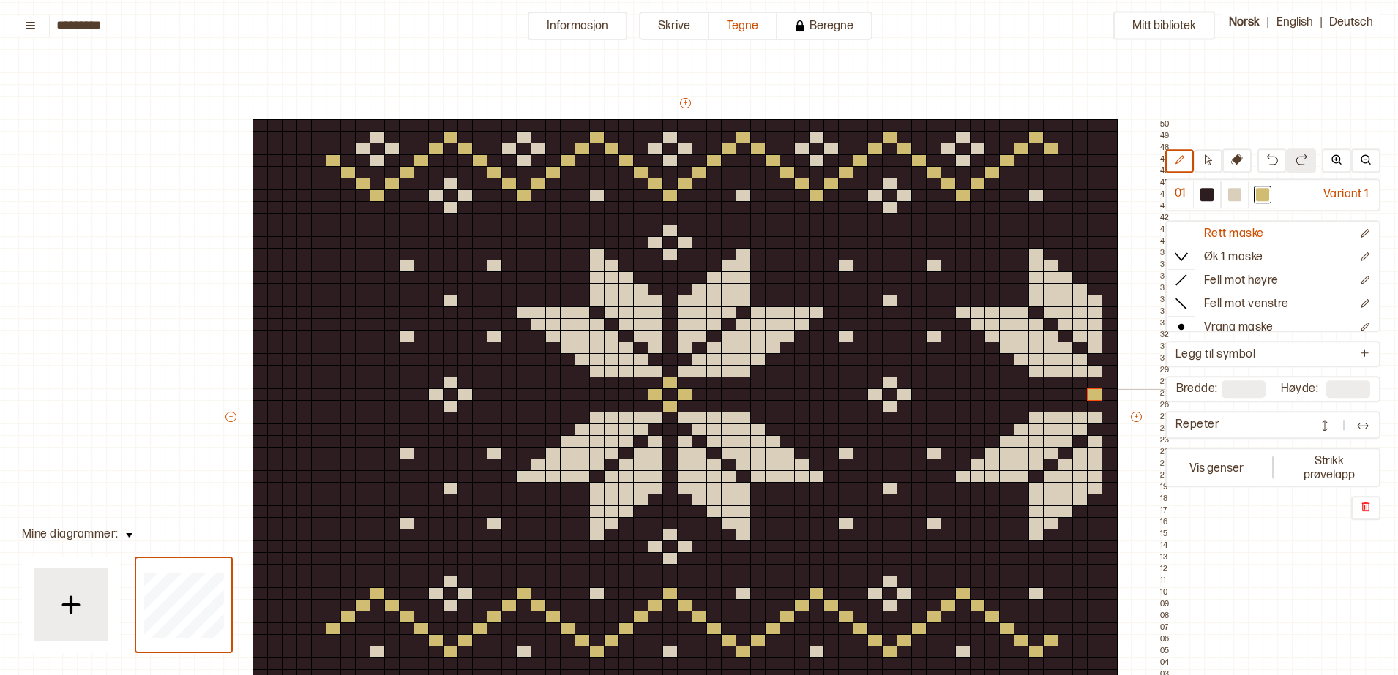
click at [1109, 383] on div at bounding box center [1109, 383] width 16 height 13
click at [1111, 403] on div at bounding box center [1109, 406] width 16 height 13
click at [1234, 194] on div at bounding box center [1234, 194] width 13 height 13
click at [1109, 536] on div at bounding box center [1109, 535] width 16 height 13
click at [1113, 561] on div at bounding box center [1109, 559] width 16 height 13
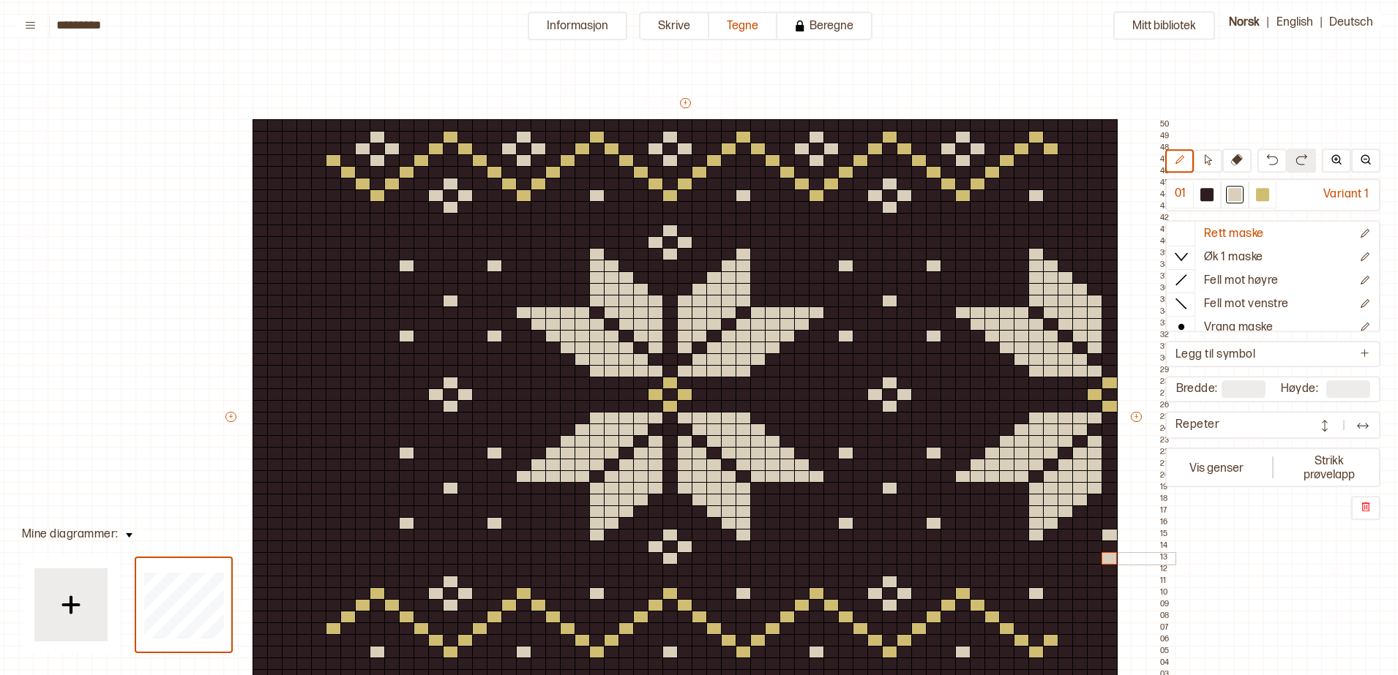
click at [1096, 547] on div at bounding box center [1095, 547] width 16 height 13
click at [1110, 252] on div at bounding box center [1109, 254] width 16 height 13
click at [1107, 228] on div at bounding box center [1109, 231] width 16 height 13
click at [1095, 239] on div at bounding box center [1095, 242] width 16 height 13
click at [388, 313] on div at bounding box center [392, 313] width 16 height 13
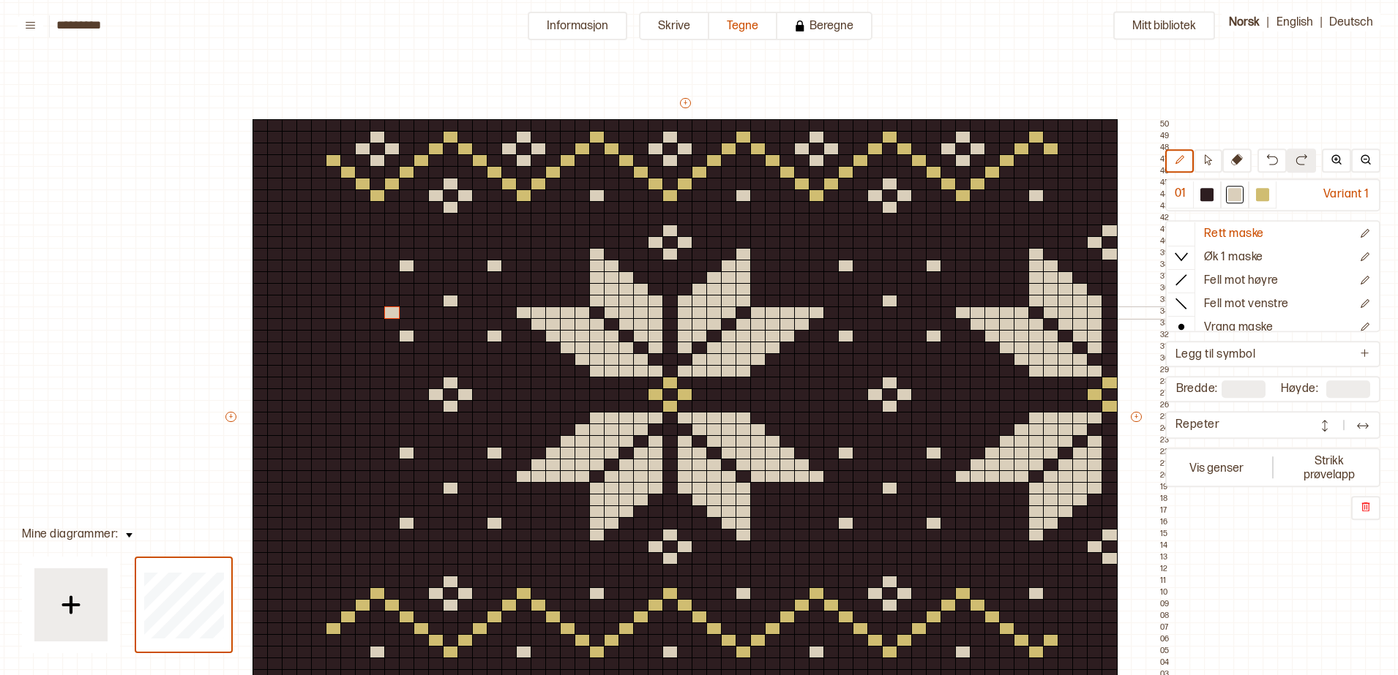
click at [506, 315] on div at bounding box center [509, 313] width 16 height 13
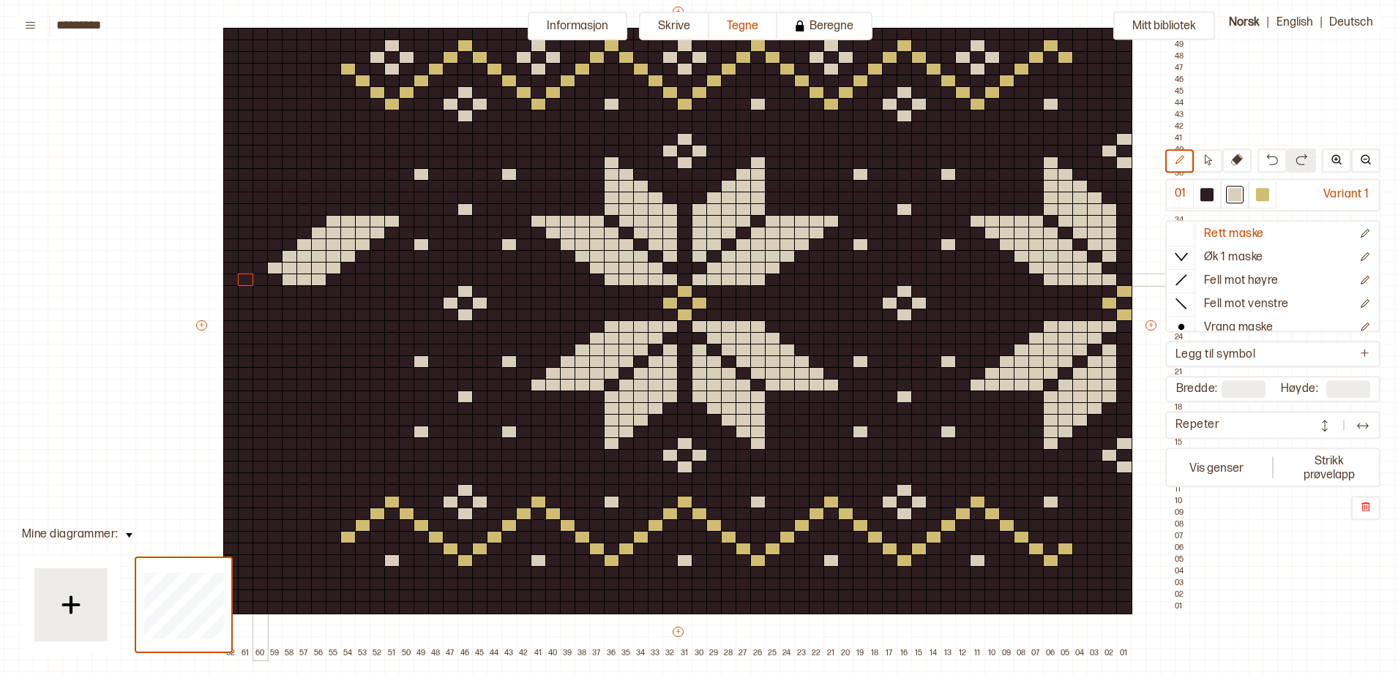
click at [267, 278] on div at bounding box center [275, 280] width 16 height 13
click at [262, 279] on div at bounding box center [260, 280] width 16 height 13
click at [1259, 197] on div at bounding box center [1262, 194] width 13 height 13
click at [257, 302] on div at bounding box center [260, 303] width 16 height 13
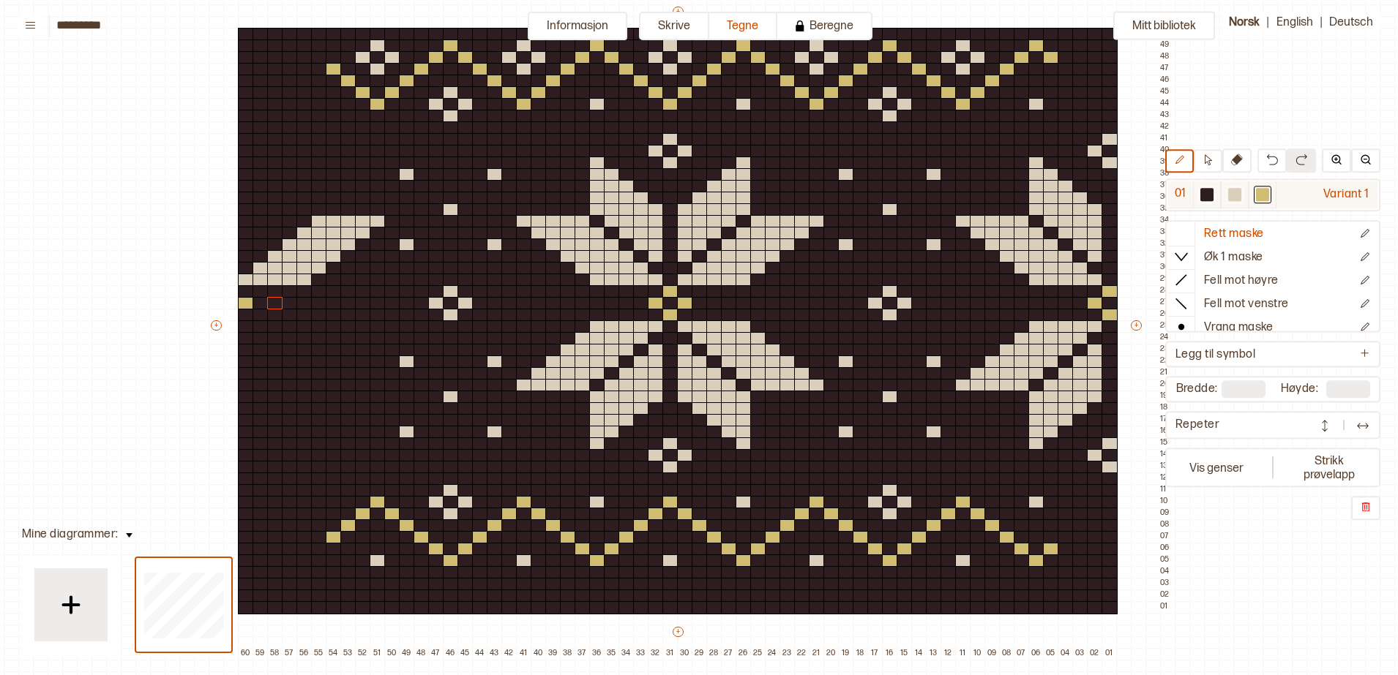
click at [1232, 192] on div at bounding box center [1234, 194] width 13 height 13
click at [240, 258] on div at bounding box center [246, 256] width 16 height 13
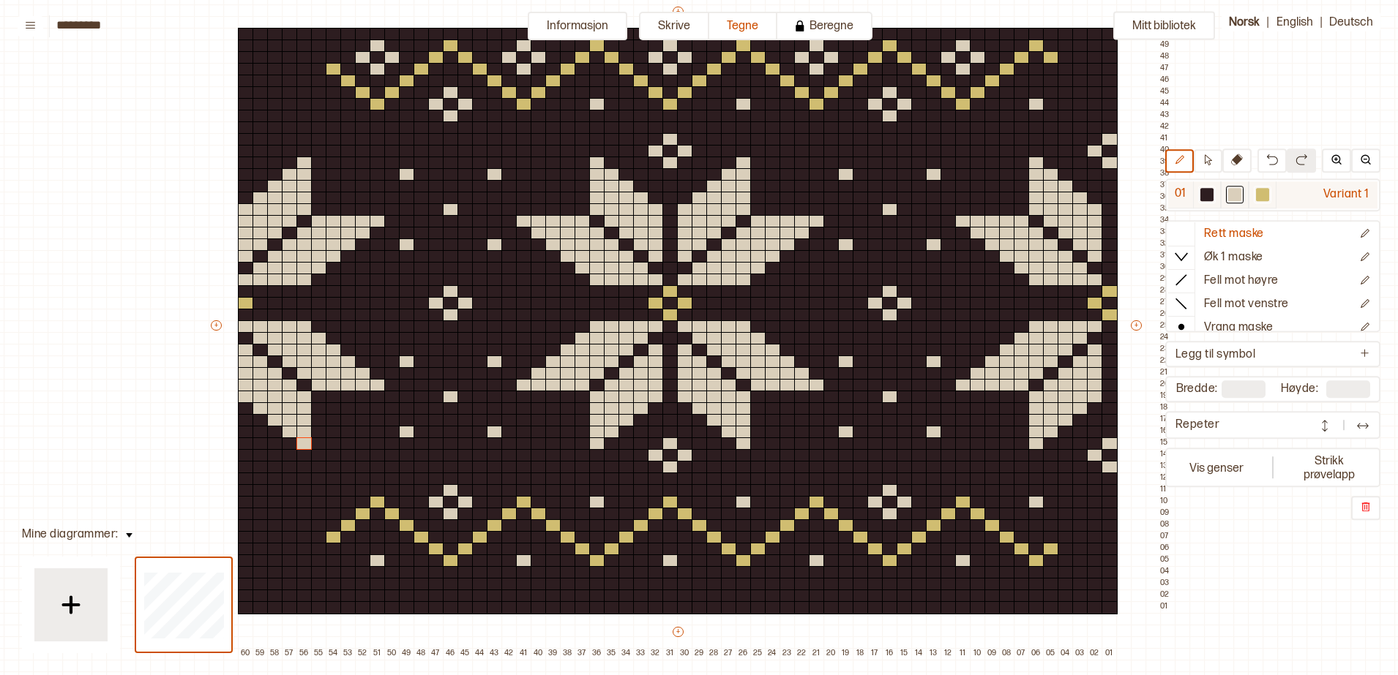
click at [1264, 198] on div at bounding box center [1262, 194] width 13 height 13
click at [314, 547] on div at bounding box center [319, 549] width 16 height 13
click at [302, 563] on div at bounding box center [304, 561] width 16 height 13
click at [291, 550] on div at bounding box center [290, 549] width 16 height 13
click at [273, 539] on div at bounding box center [275, 537] width 16 height 13
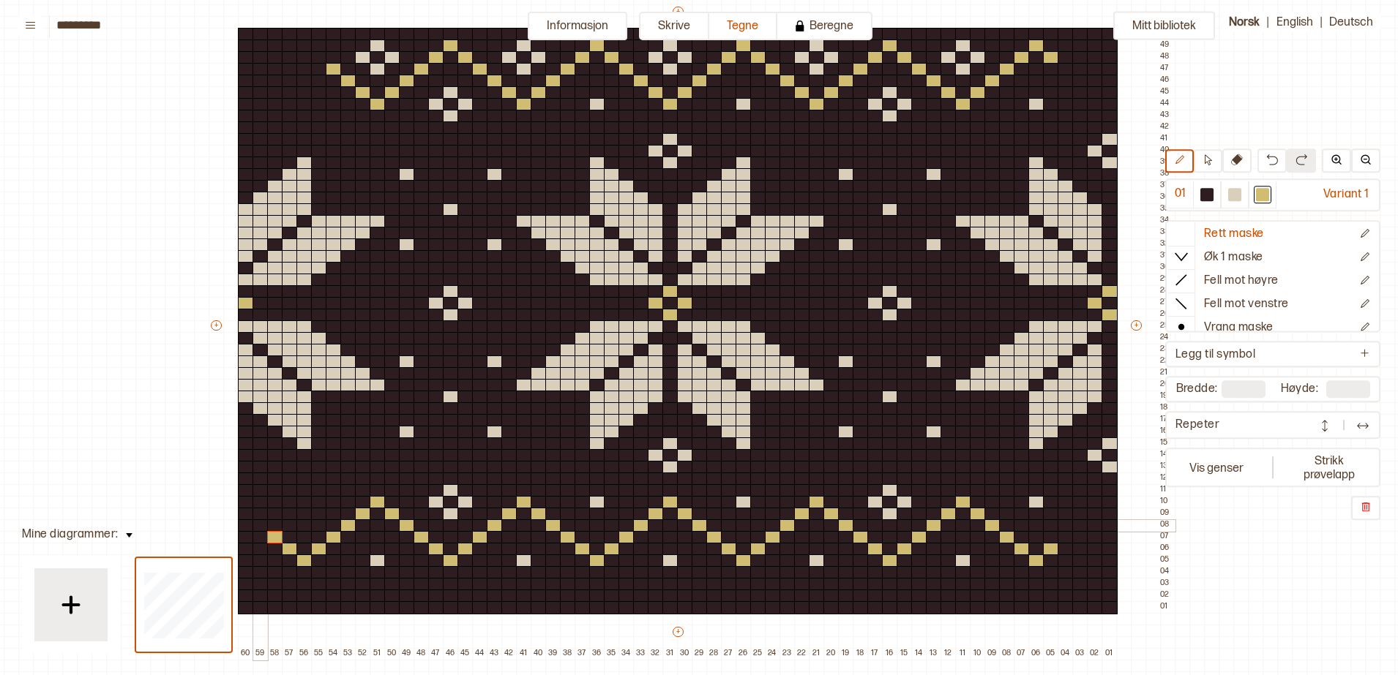
click at [260, 520] on div at bounding box center [260, 526] width 16 height 13
click at [247, 515] on div at bounding box center [246, 514] width 16 height 13
click at [316, 57] on div at bounding box center [319, 57] width 16 height 13
click at [299, 46] on div at bounding box center [304, 46] width 16 height 13
click at [290, 58] on div at bounding box center [290, 57] width 16 height 13
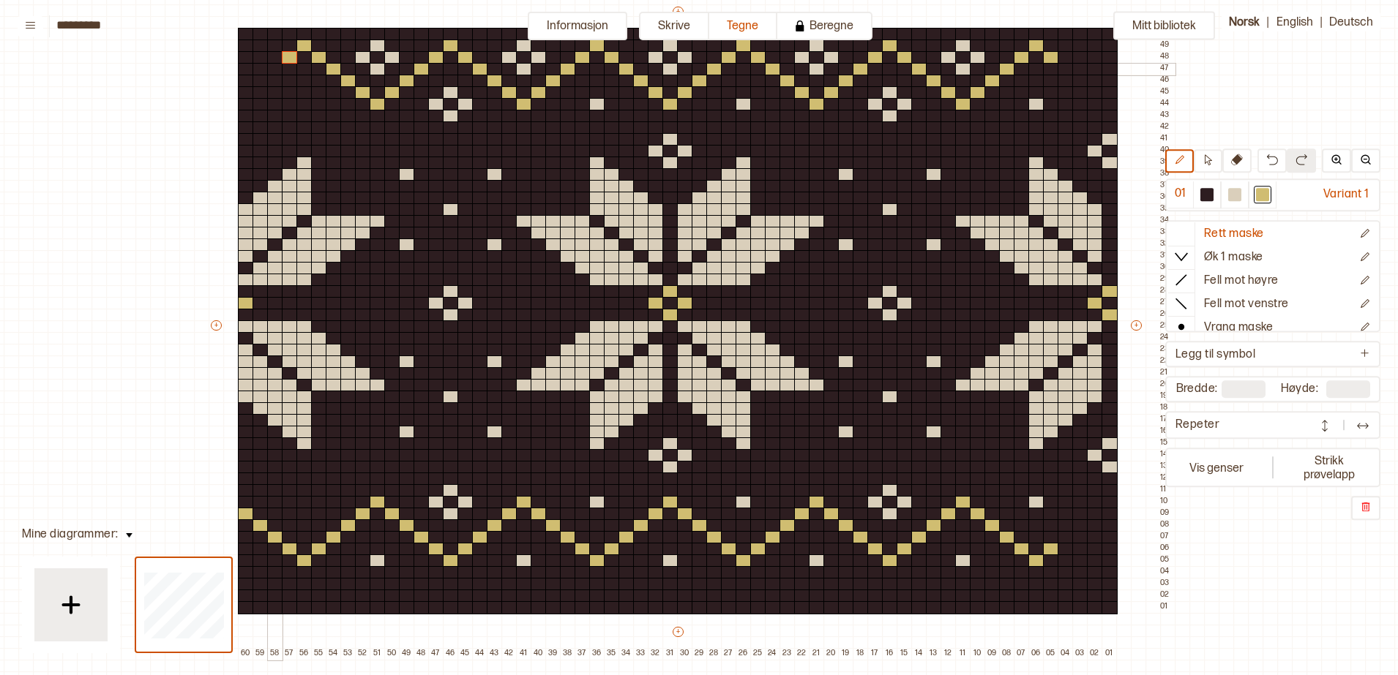
click at [280, 68] on div at bounding box center [275, 69] width 16 height 13
click at [262, 82] on div at bounding box center [260, 81] width 16 height 13
click at [247, 91] on div at bounding box center [246, 92] width 16 height 13
click at [1066, 67] on div at bounding box center [1066, 69] width 16 height 13
click at [1077, 81] on div at bounding box center [1080, 81] width 16 height 13
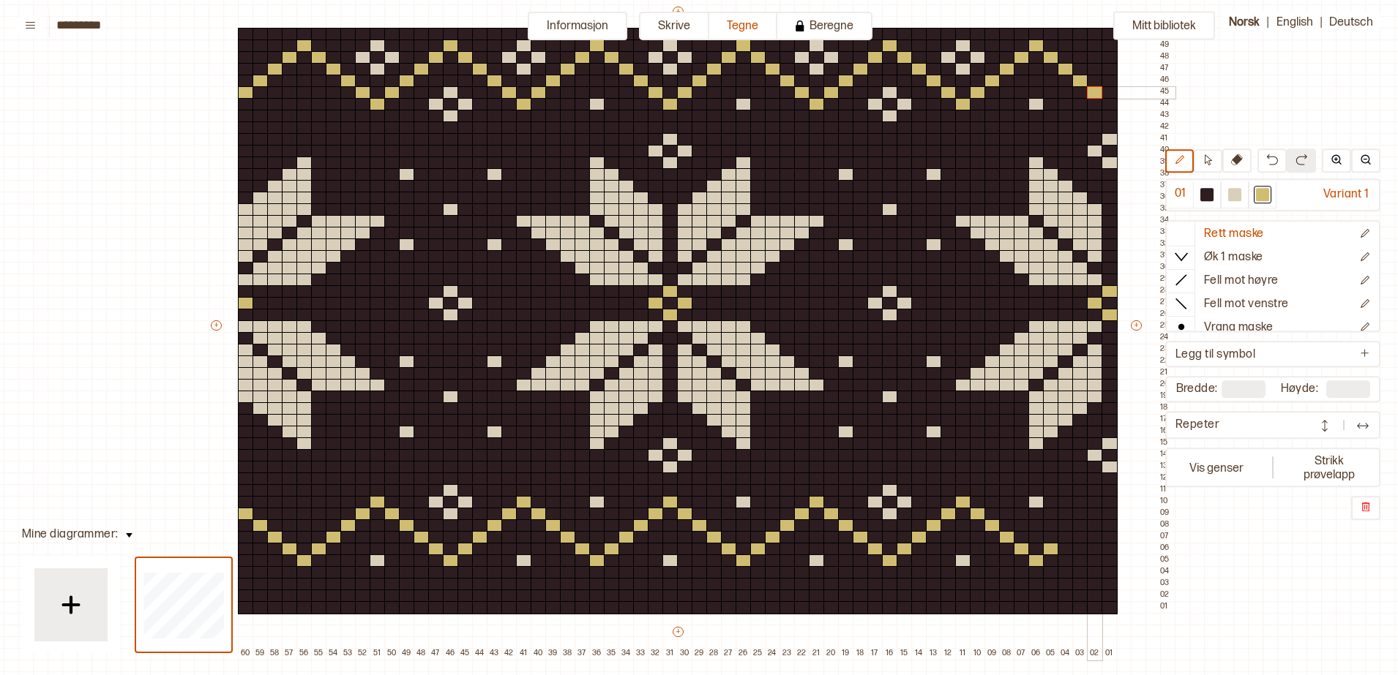
click at [1091, 91] on div at bounding box center [1095, 92] width 16 height 13
click at [1108, 101] on div at bounding box center [1109, 104] width 16 height 13
click at [1062, 537] on div at bounding box center [1066, 537] width 16 height 13
click at [1079, 525] on div at bounding box center [1080, 526] width 16 height 13
click at [1091, 512] on div at bounding box center [1095, 514] width 16 height 13
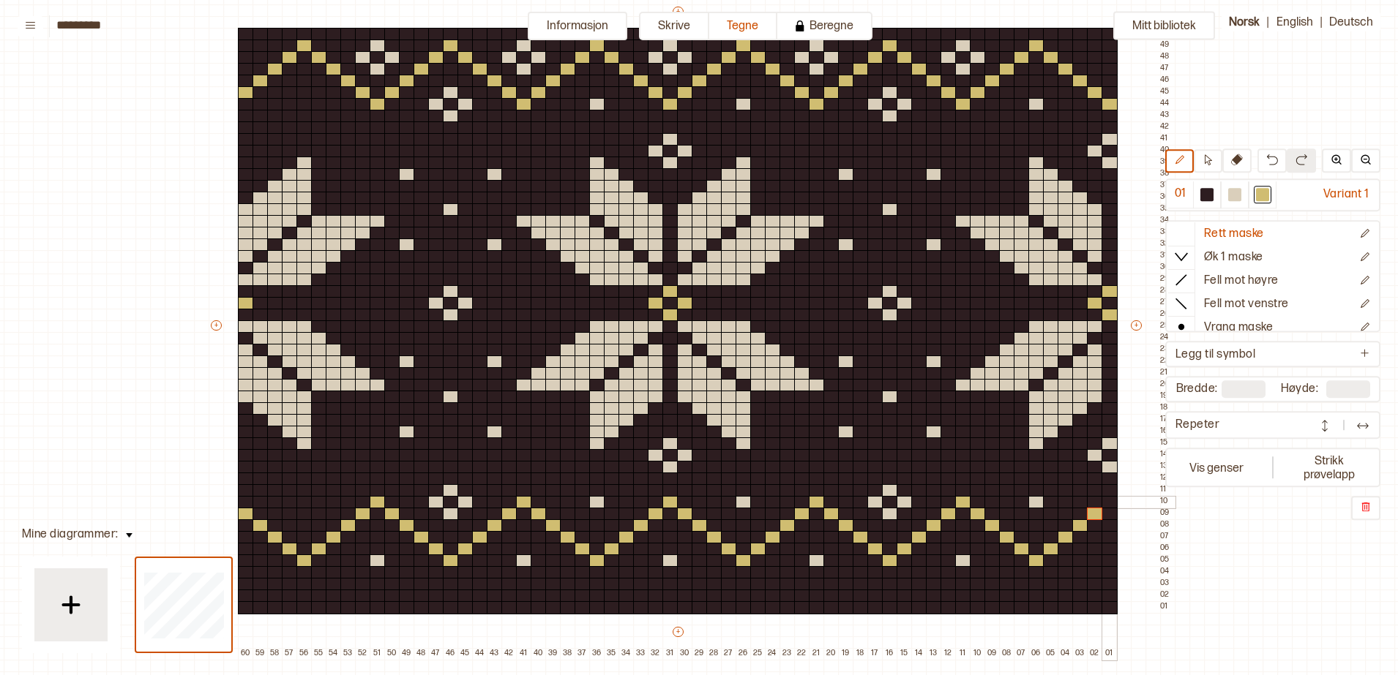
click at [1105, 498] on div at bounding box center [1109, 502] width 16 height 13
click at [1235, 195] on div at bounding box center [1234, 194] width 13 height 13
click at [1108, 46] on div at bounding box center [1109, 46] width 16 height 13
click at [1092, 56] on div at bounding box center [1095, 57] width 16 height 13
click at [1113, 68] on div at bounding box center [1109, 69] width 16 height 13
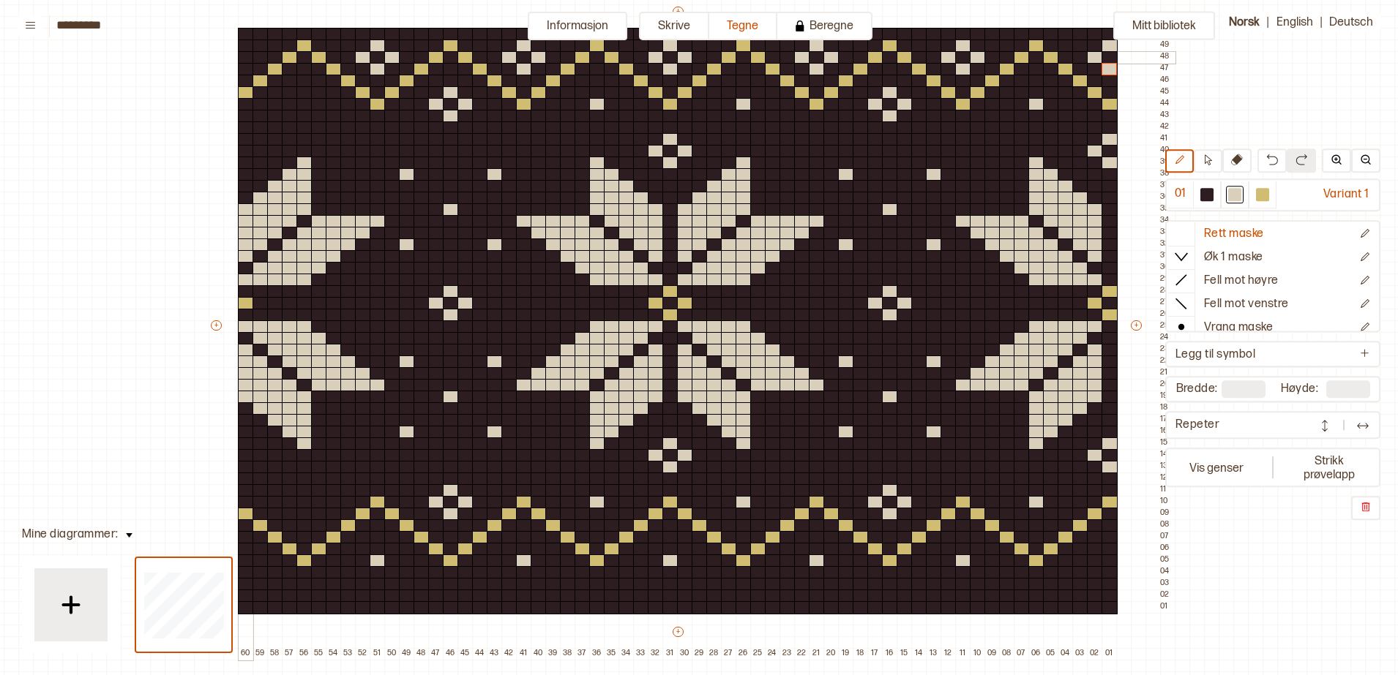
click at [241, 56] on div at bounding box center [246, 57] width 16 height 13
click at [1106, 559] on div at bounding box center [1109, 561] width 16 height 13
click at [301, 500] on div at bounding box center [304, 502] width 16 height 13
click at [244, 457] on div at bounding box center [246, 455] width 16 height 13
click at [244, 149] on div at bounding box center [246, 151] width 16 height 13
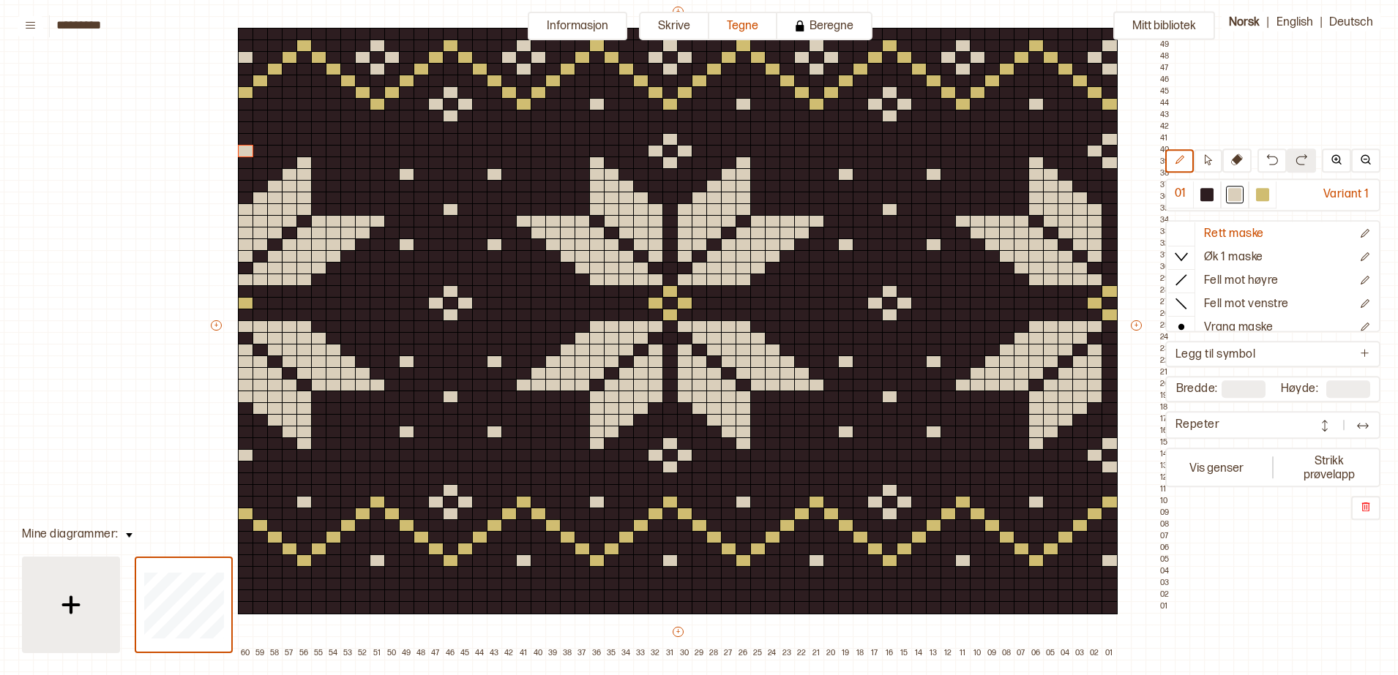
click at [64, 606] on img at bounding box center [71, 605] width 37 height 37
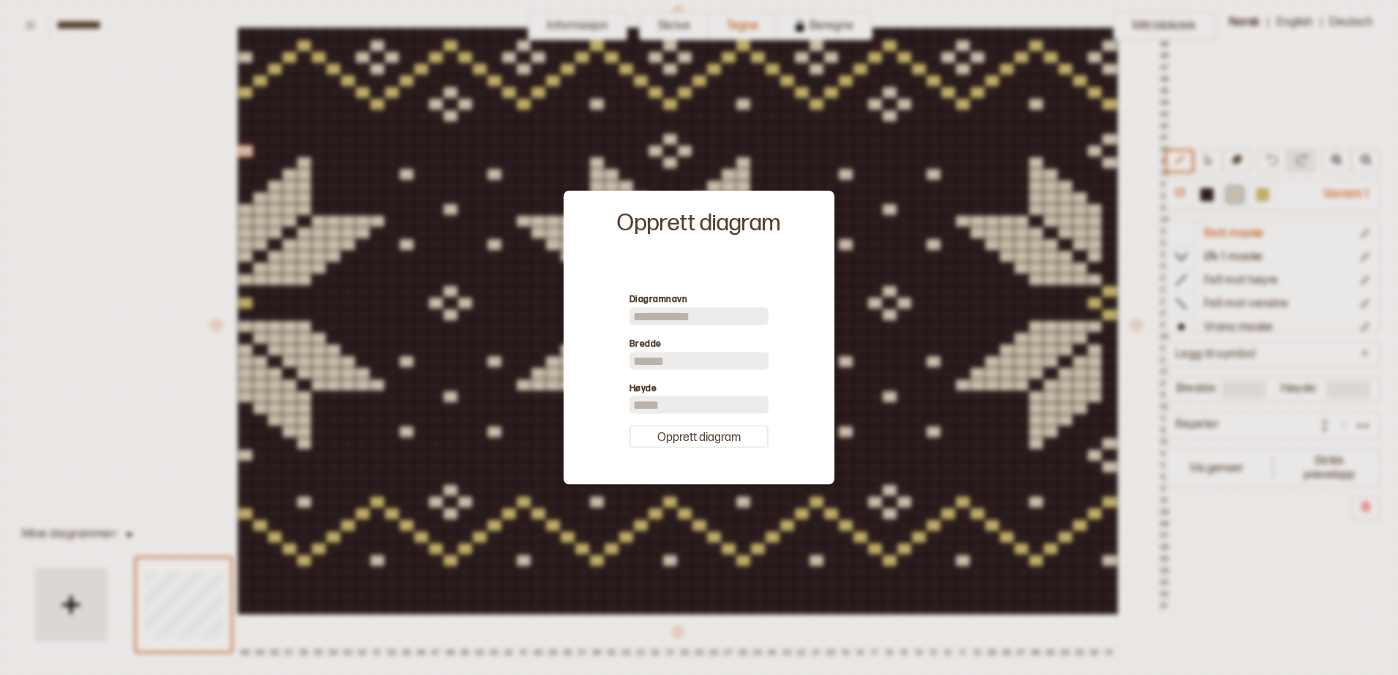
click at [1008, 209] on div at bounding box center [699, 337] width 1398 height 675
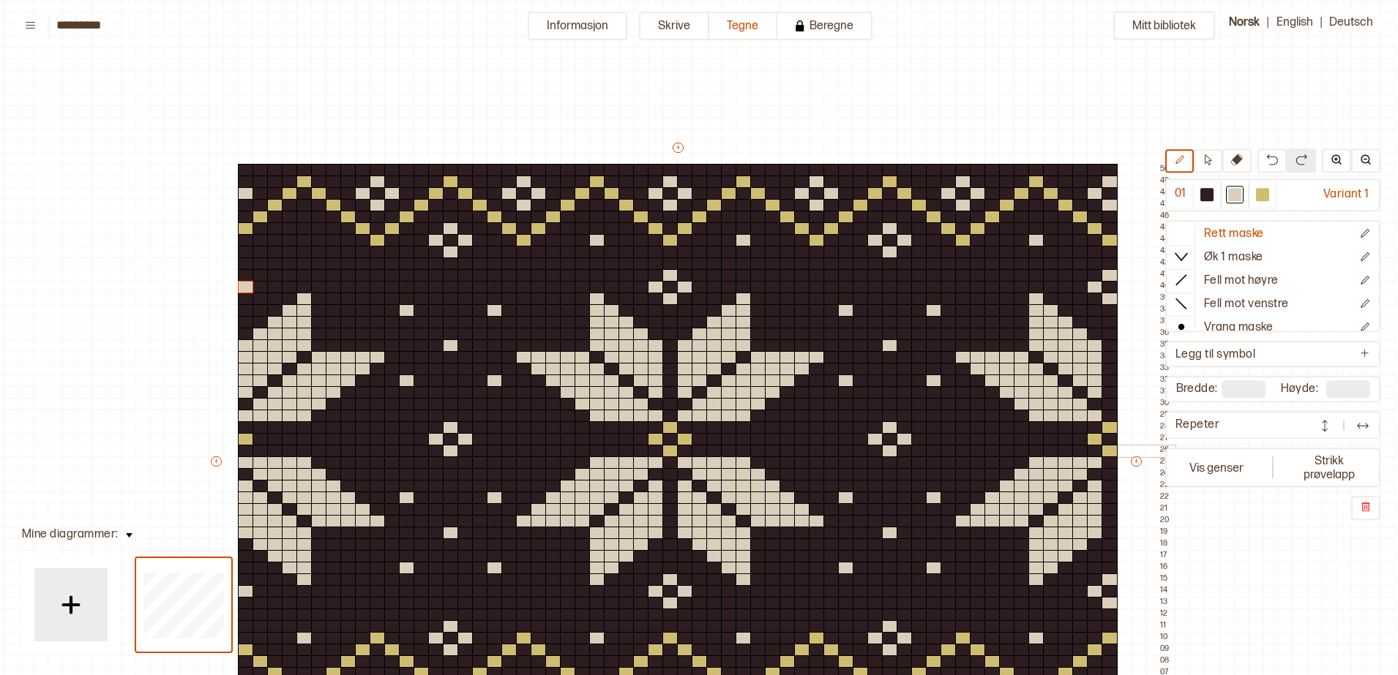
scroll to position [274, 11]
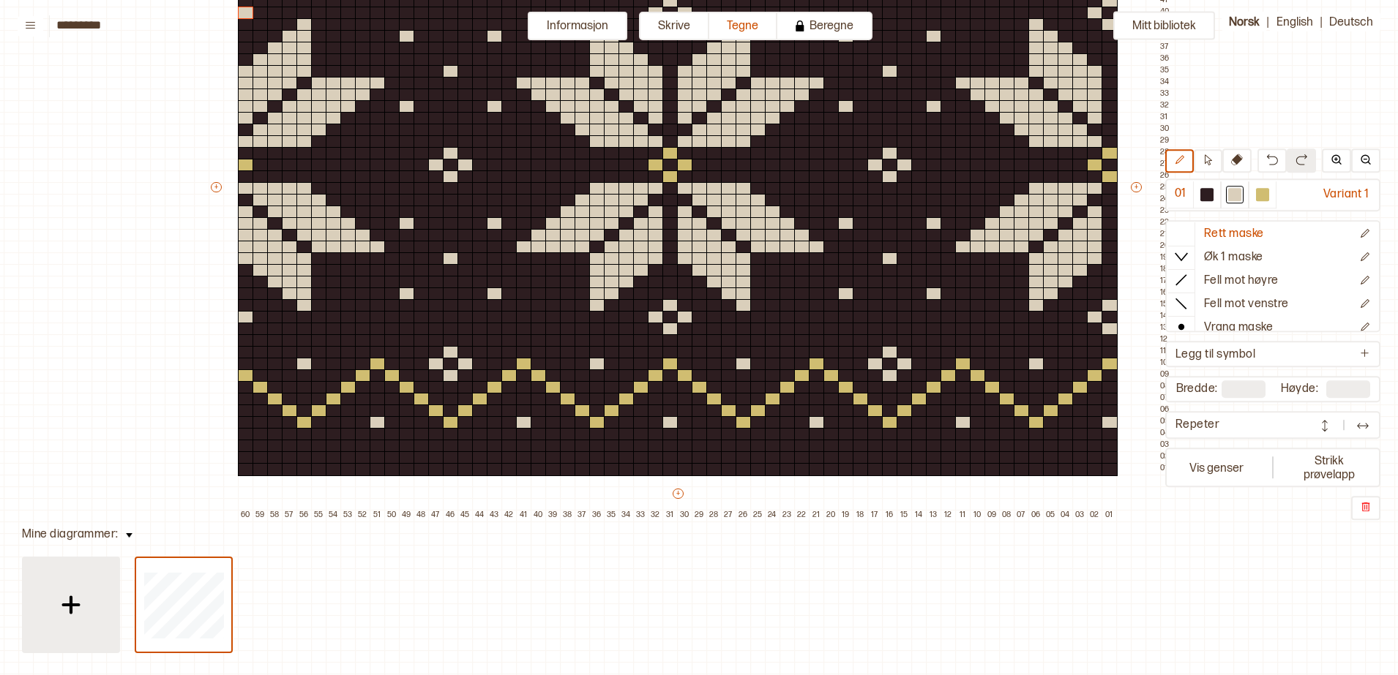
click at [62, 590] on img at bounding box center [71, 605] width 37 height 37
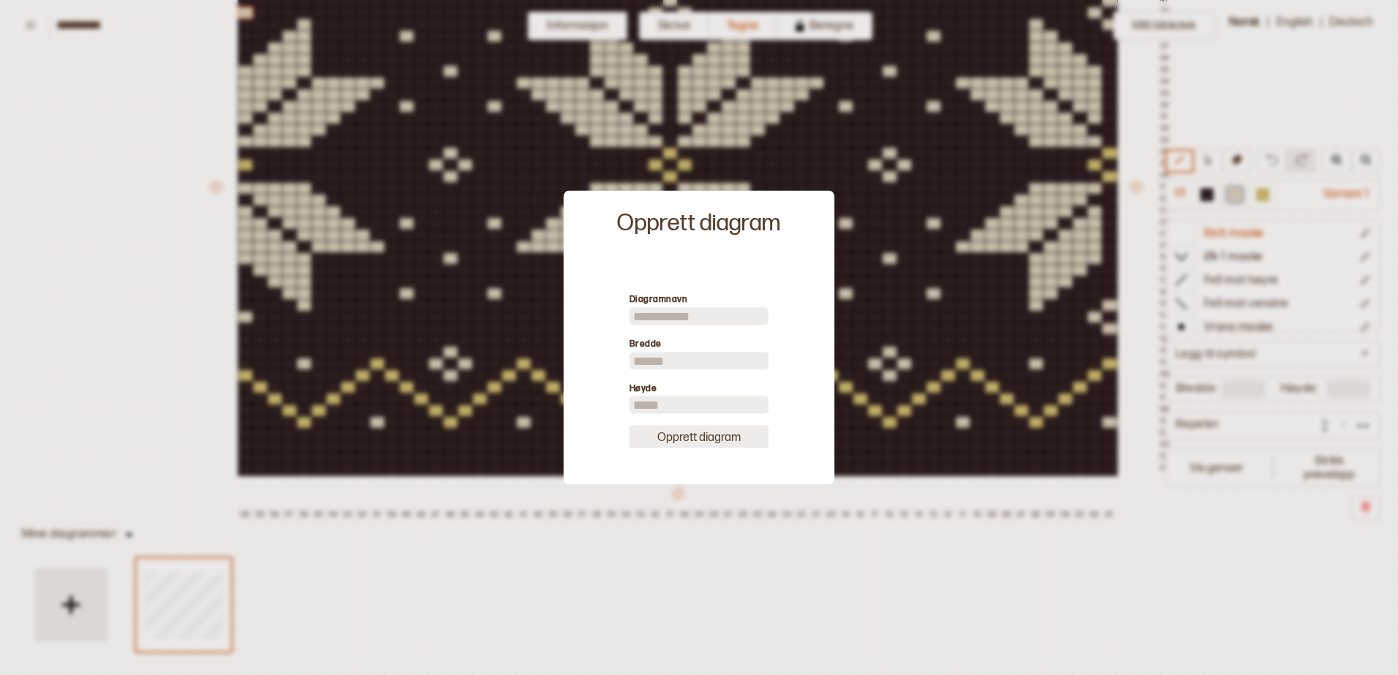
click at [705, 440] on button "Opprett diagram" at bounding box center [698, 437] width 139 height 23
type input "**"
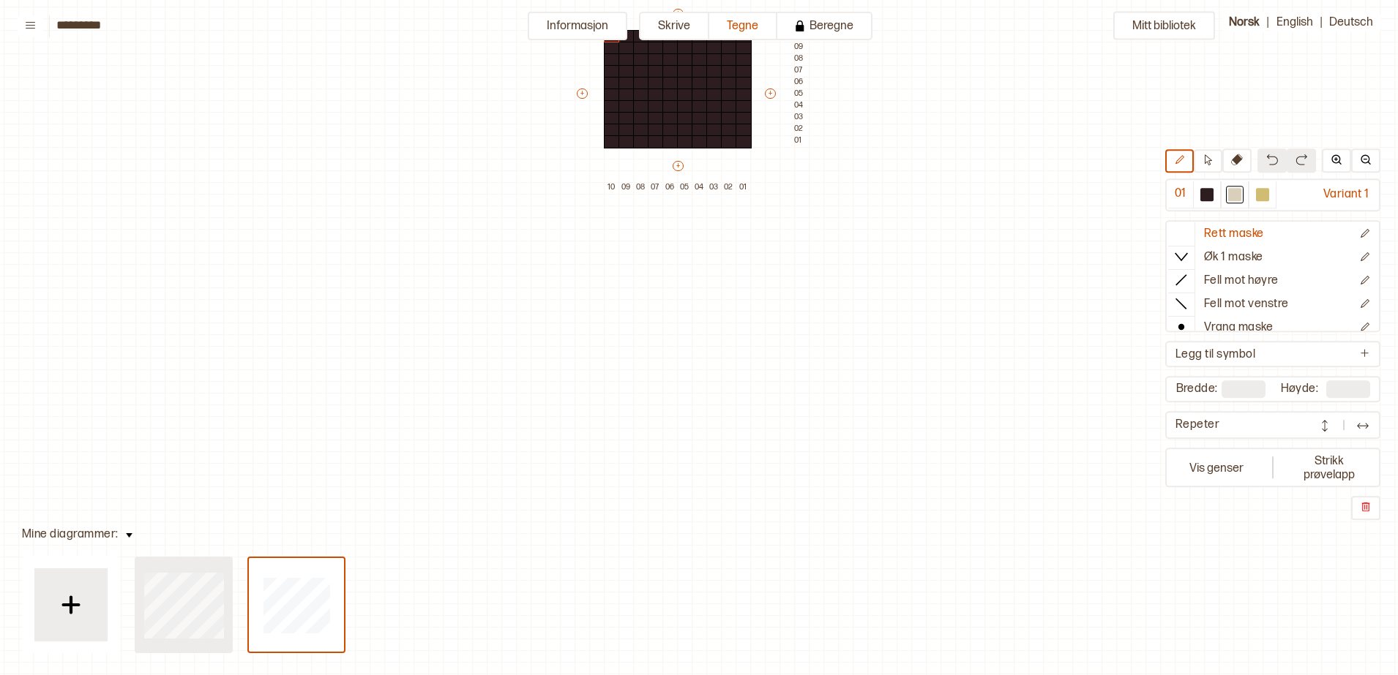
type input "**"
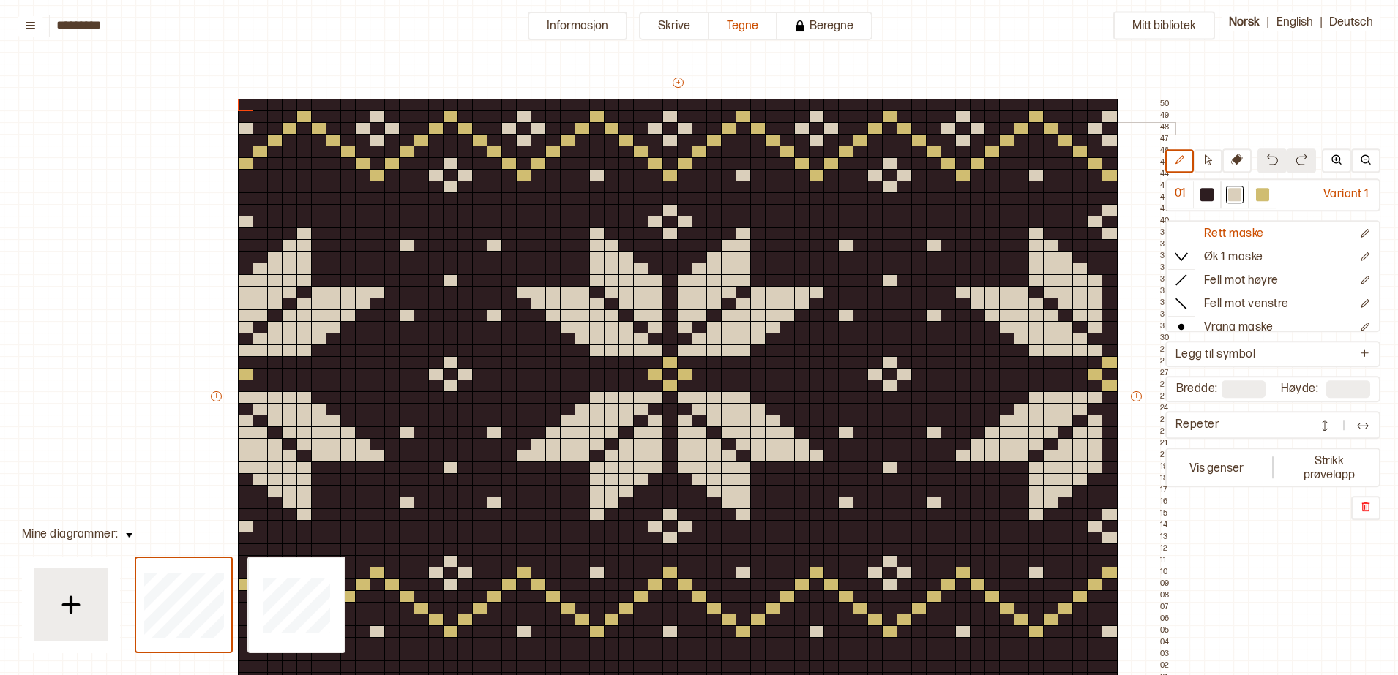
scroll to position [0, 11]
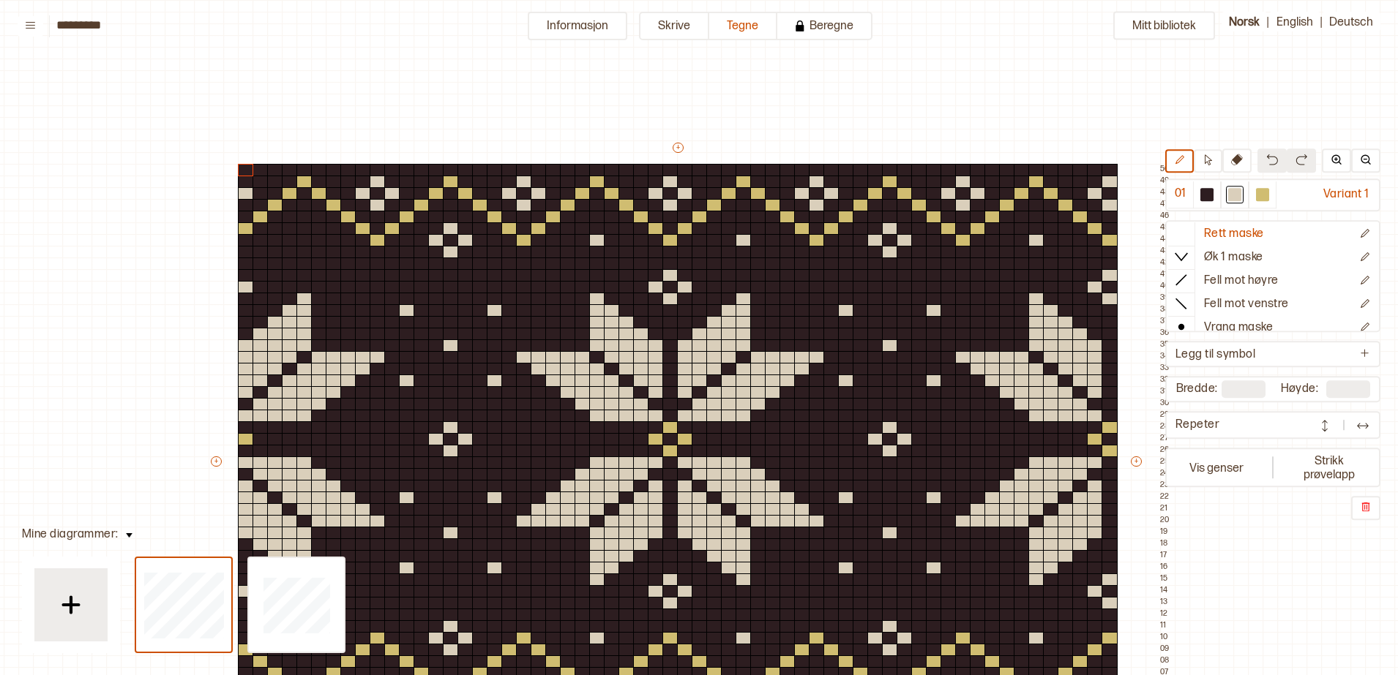
drag, startPoint x: 1209, startPoint y: 160, endPoint x: 1104, endPoint y: 165, distance: 105.5
click at [1209, 160] on icon at bounding box center [1207, 159] width 11 height 11
click at [742, 131] on div "Mitt bibliotek 01 Variant 1 Rett maske Øk 1 maske Fell mot høyre Fell mot venst…" at bounding box center [1387, 675] width 2796 height 1351
drag, startPoint x: 798, startPoint y: 209, endPoint x: 924, endPoint y: 141, distance: 144.1
click at [924, 141] on div "+ + + + 60 59 58 57 56 55 54 53 52 51 50 49 48 47 46 45 44 43 42 41 40 39 38 37…" at bounding box center [692, 469] width 966 height 656
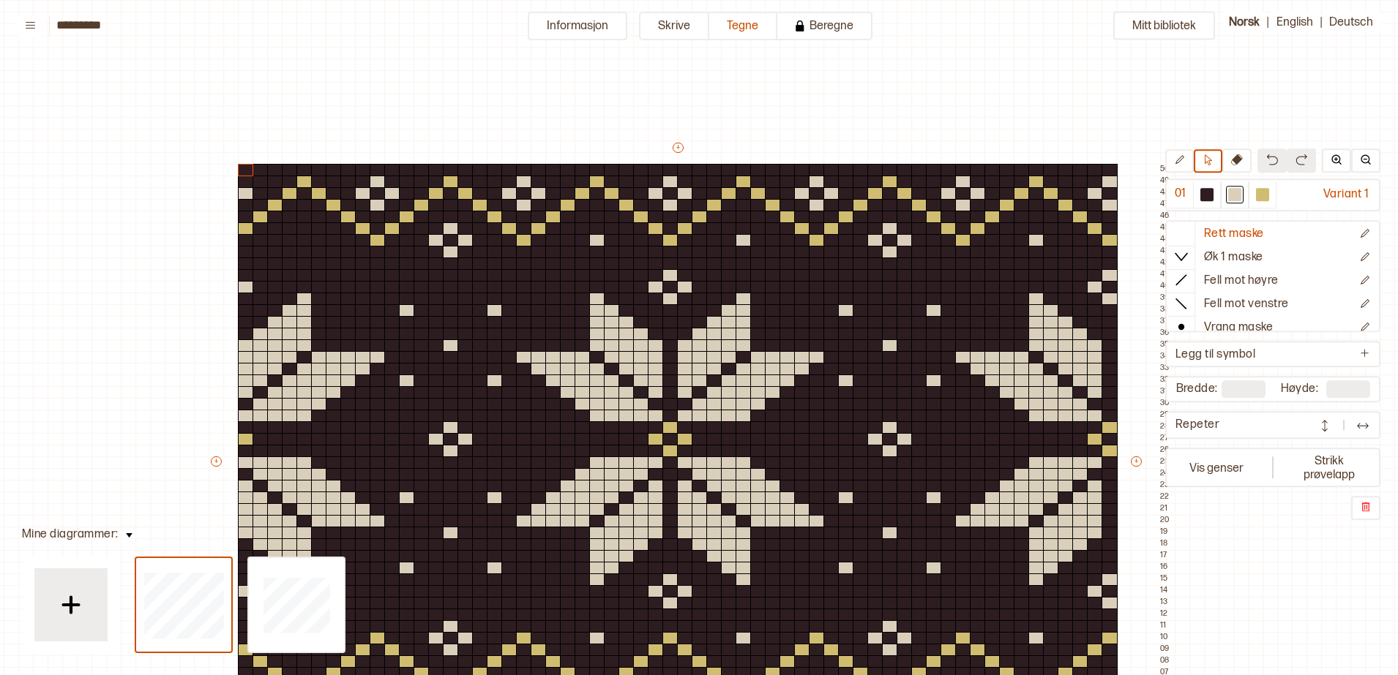
click at [924, 97] on div "Mitt bibliotek 01 Variant 1 Rett maske Øk 1 maske Fell mot høyre Fell mot venst…" at bounding box center [1387, 675] width 2796 height 1351
type input "**"
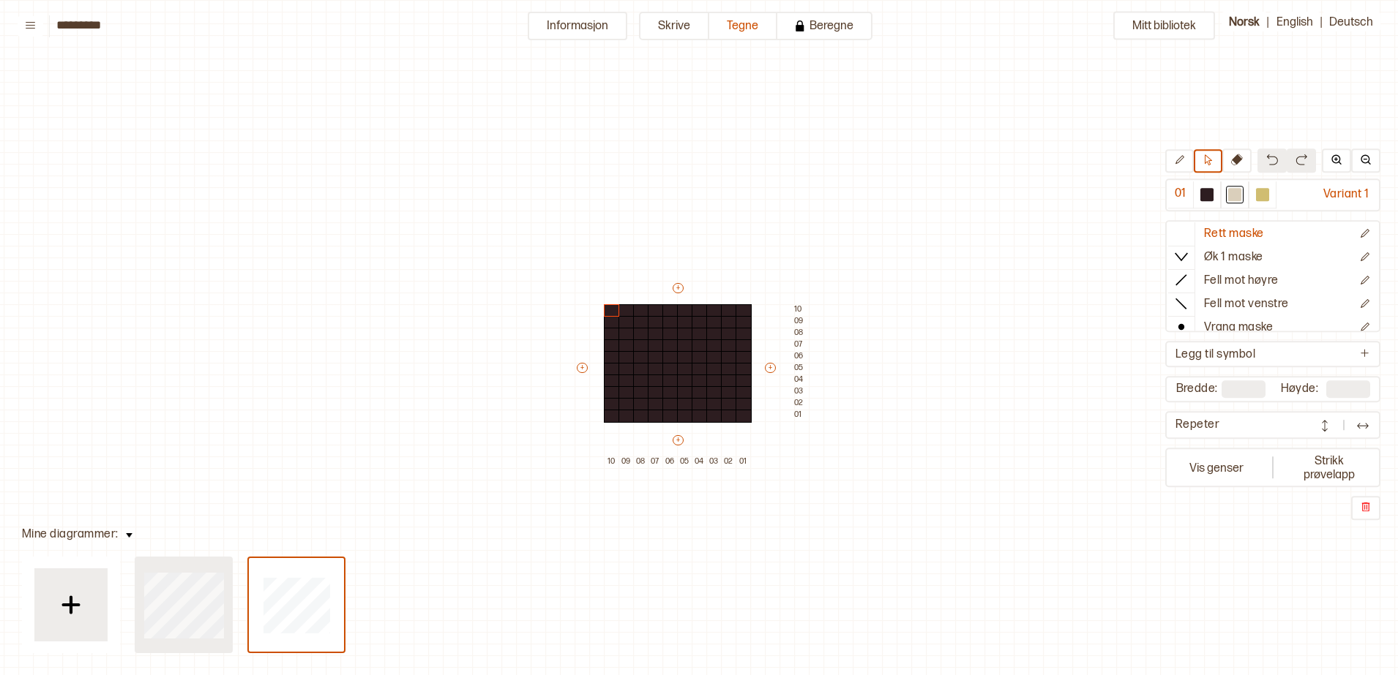
type input "**"
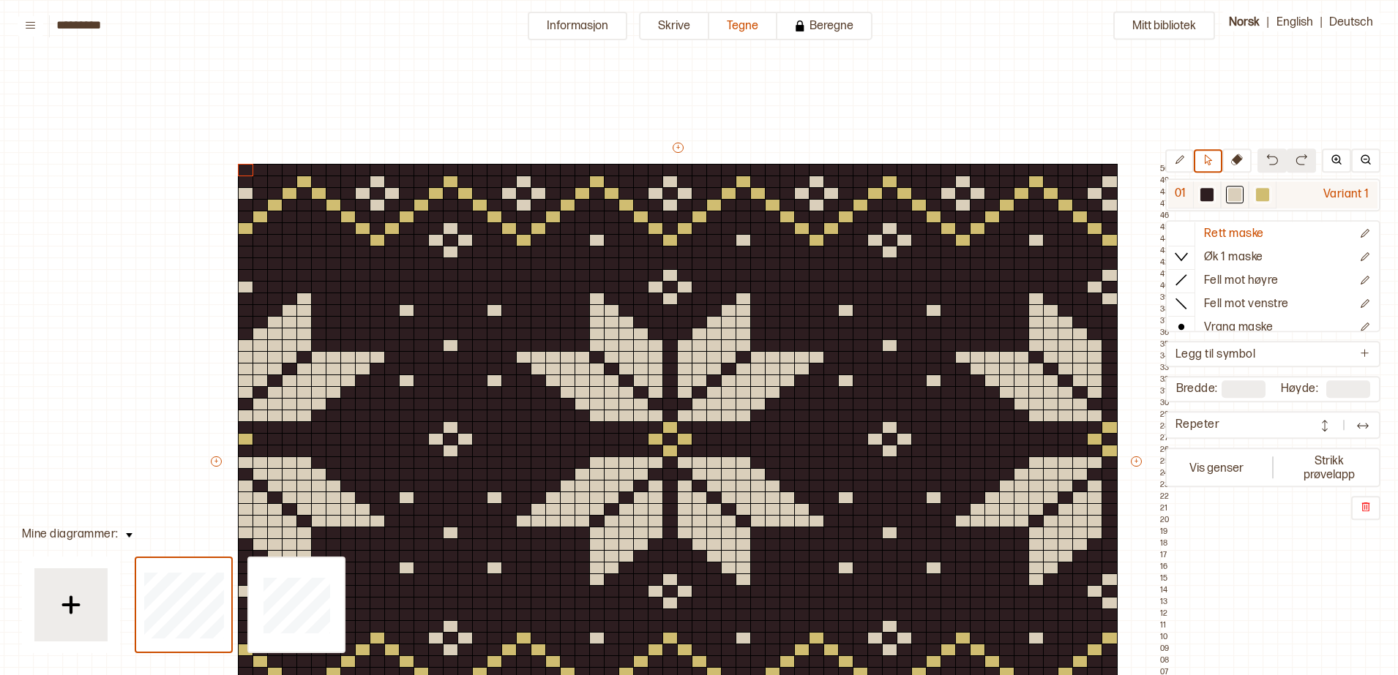
click at [1266, 192] on div at bounding box center [1262, 194] width 13 height 13
click at [915, 168] on div at bounding box center [919, 170] width 16 height 13
click at [1191, 156] on button at bounding box center [1179, 160] width 29 height 23
click at [920, 165] on div at bounding box center [919, 170] width 16 height 13
click at [861, 165] on div at bounding box center [861, 170] width 16 height 13
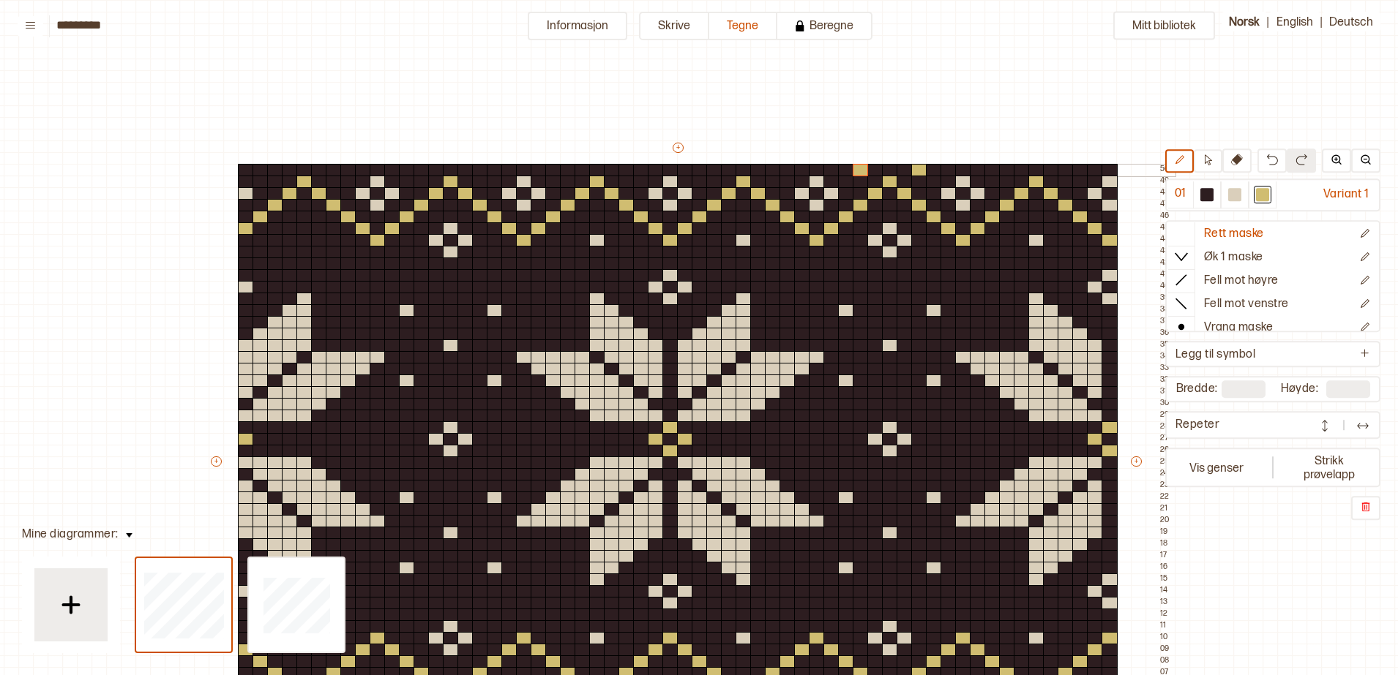
click at [776, 170] on div at bounding box center [773, 170] width 16 height 13
click at [716, 165] on div at bounding box center [714, 170] width 16 height 13
click at [631, 167] on div at bounding box center [626, 170] width 16 height 13
click at [566, 166] on div at bounding box center [568, 170] width 16 height 13
click at [482, 165] on div at bounding box center [480, 170] width 16 height 13
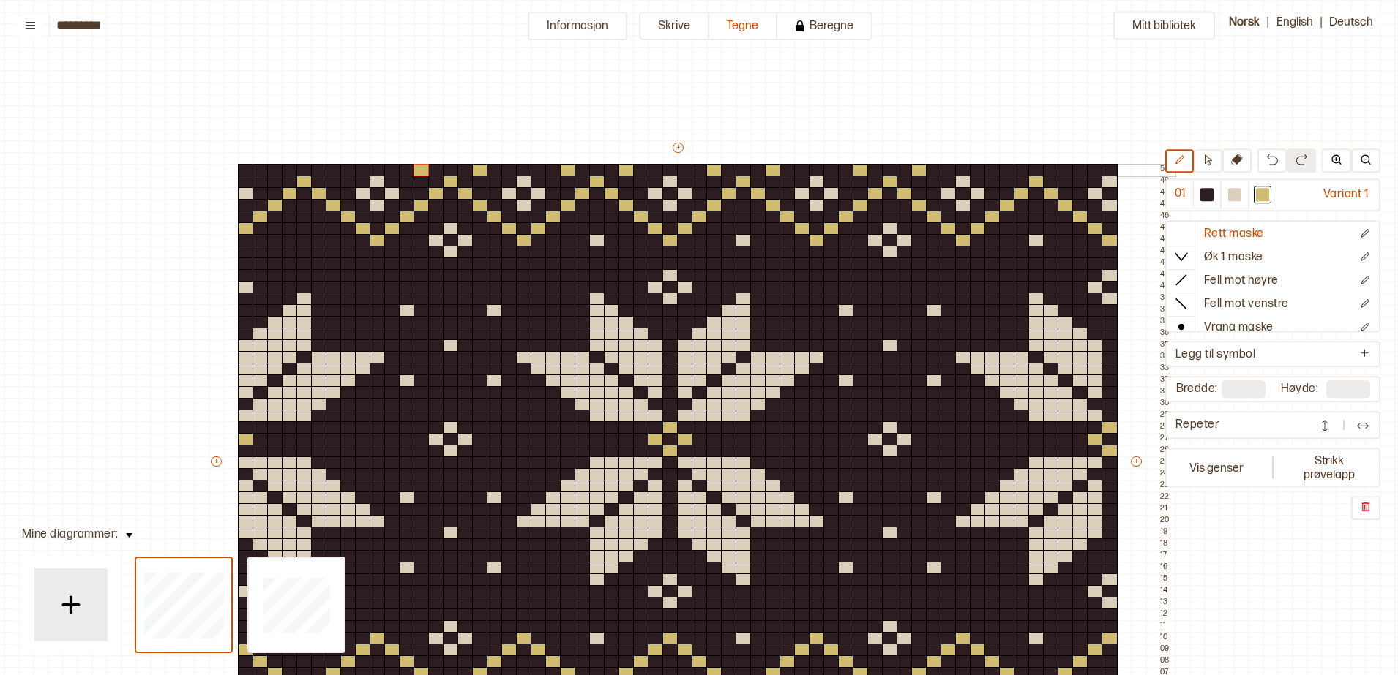
click at [419, 164] on div at bounding box center [421, 170] width 16 height 13
click at [334, 165] on div at bounding box center [334, 170] width 16 height 13
click at [272, 171] on div at bounding box center [275, 170] width 16 height 13
click at [1006, 168] on div at bounding box center [1007, 170] width 16 height 13
click at [1053, 171] on div at bounding box center [1051, 170] width 16 height 13
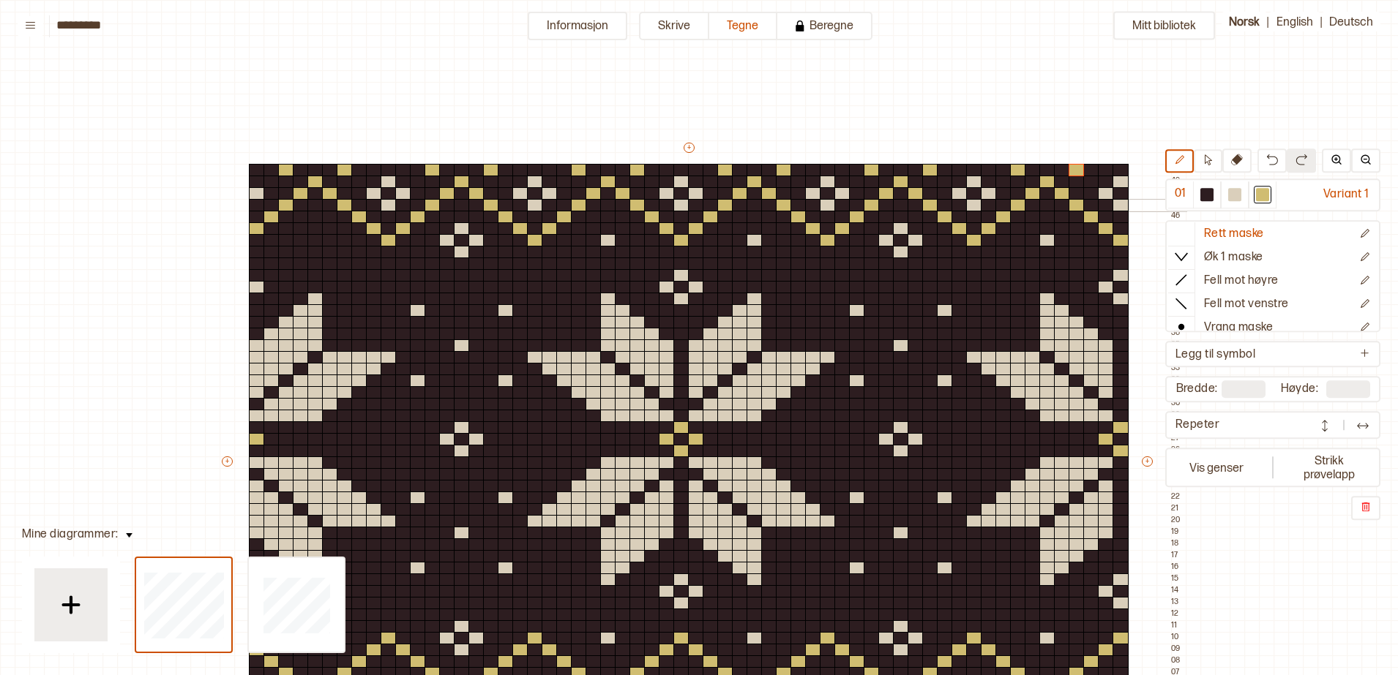
scroll to position [0, 11]
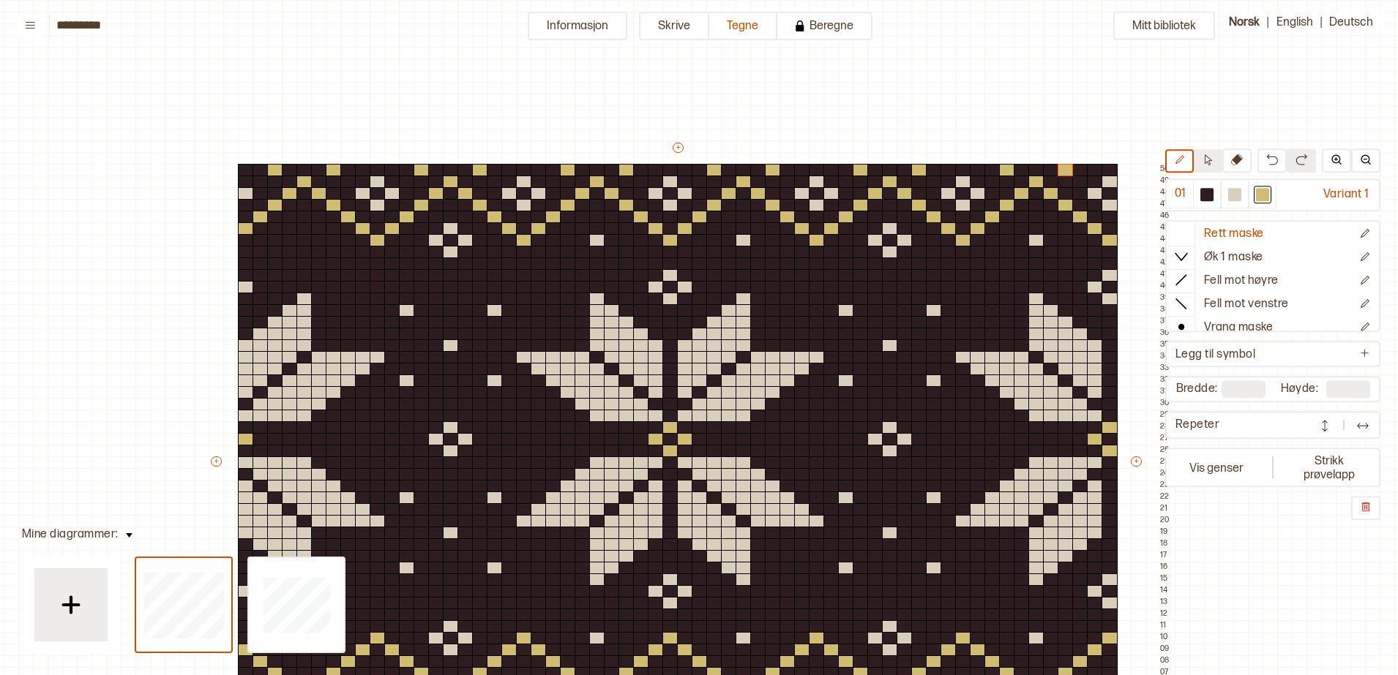
click at [1208, 158] on icon at bounding box center [1207, 159] width 11 height 11
drag, startPoint x: 738, startPoint y: 154, endPoint x: 1026, endPoint y: 257, distance: 305.3
click at [1026, 257] on div "+ + + + 60 59 58 57 56 55 54 53 52 51 50 49 48 47 46 45 44 43 42 41 40 39 38 37…" at bounding box center [692, 469] width 966 height 656
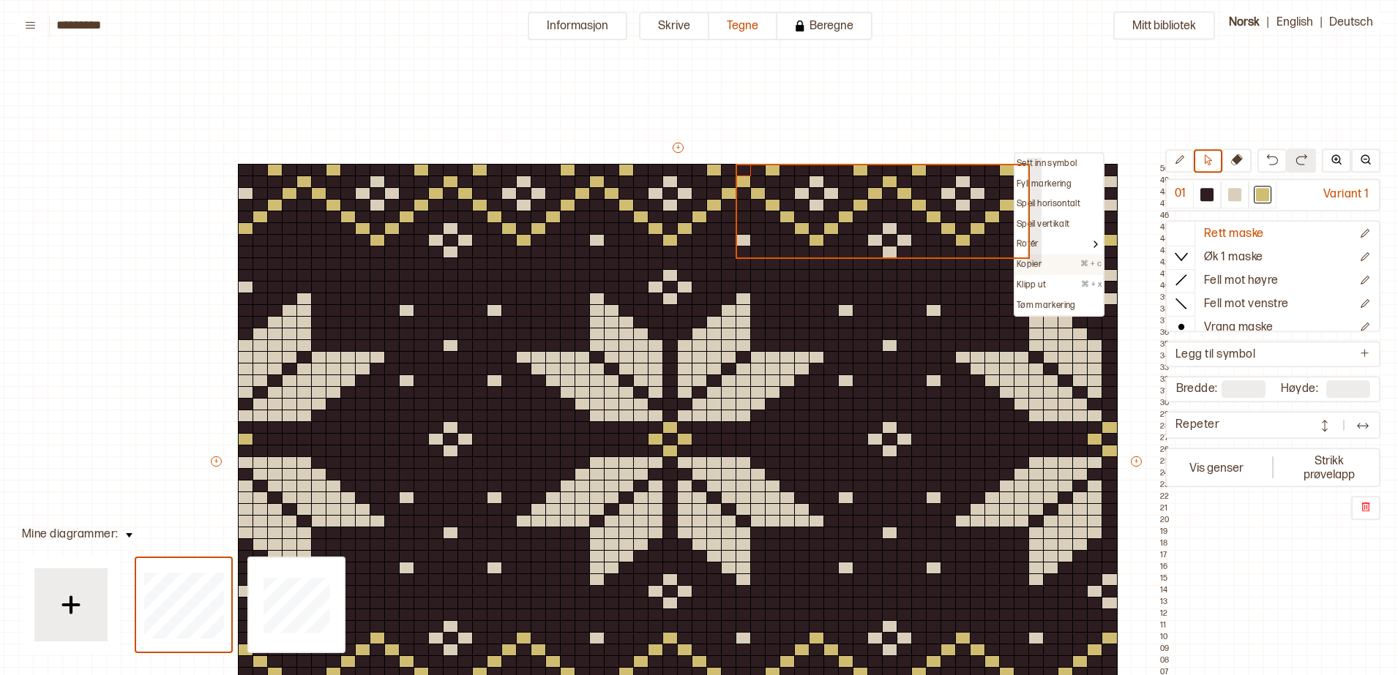
drag, startPoint x: 1025, startPoint y: 157, endPoint x: 1037, endPoint y: 262, distance: 106.0
click at [1037, 262] on div "Sett inn symbol Fyll markering Speil horisontalt Speil vertikalt Rotér Kopier ⌘…" at bounding box center [1059, 234] width 91 height 165
click at [1037, 262] on p "Kopier" at bounding box center [1029, 265] width 25 height 12
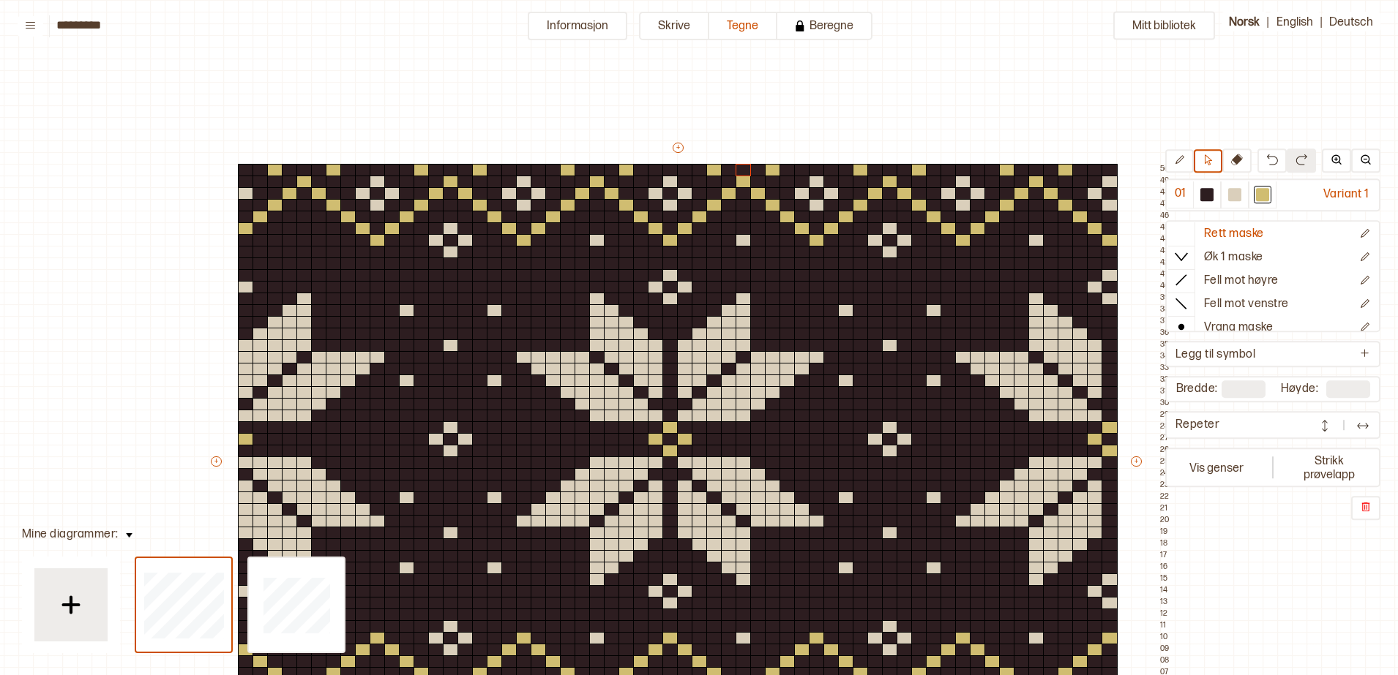
type input "**"
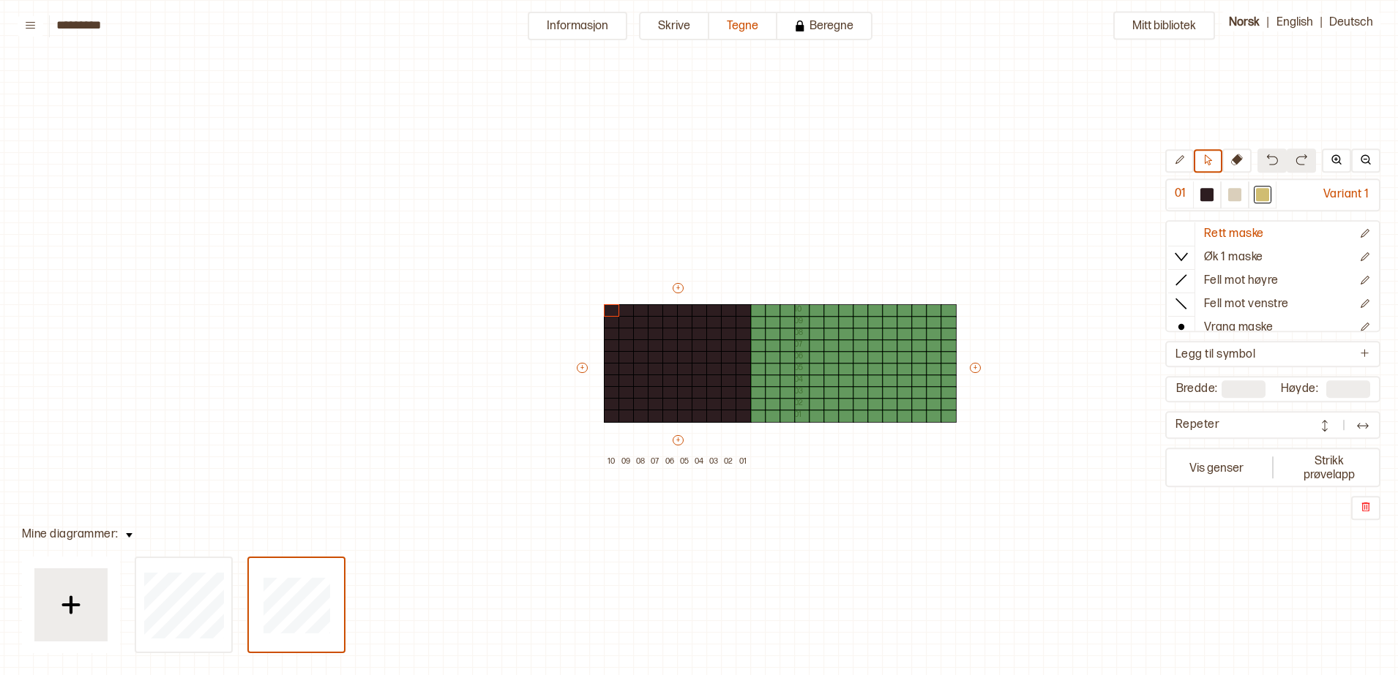
type input "**"
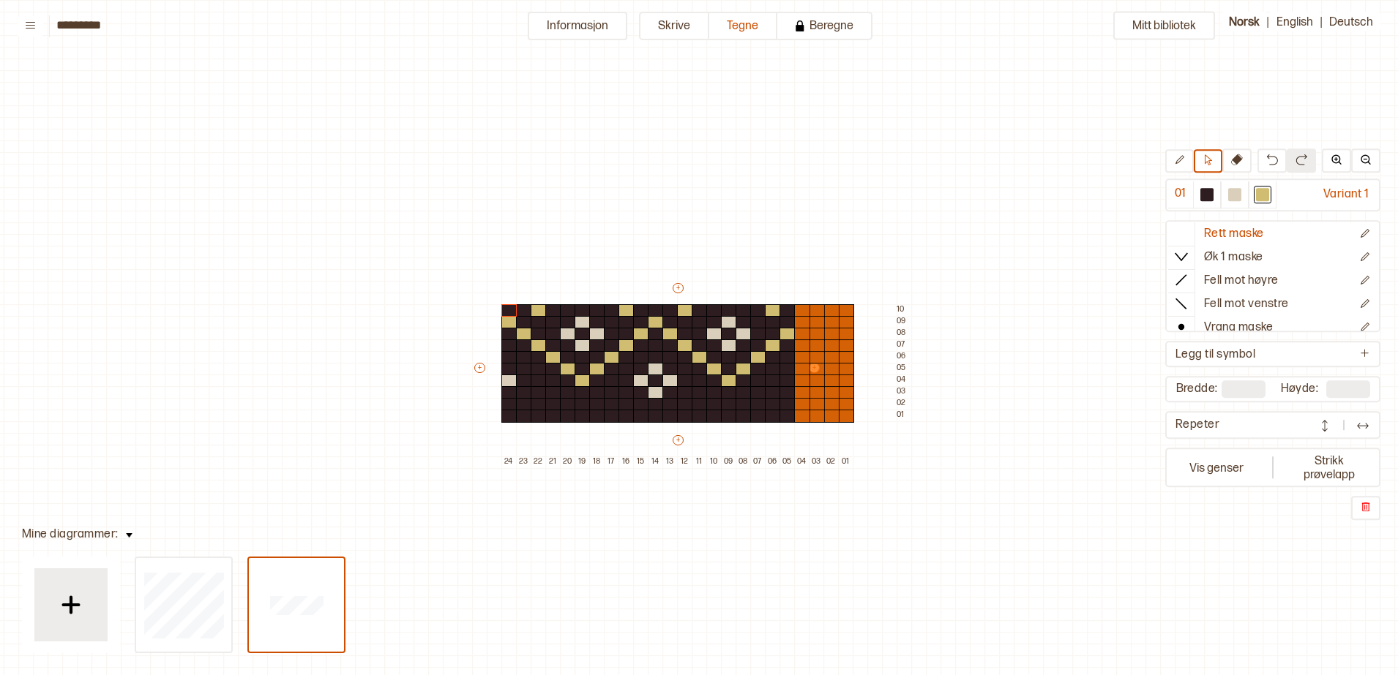
type input "**"
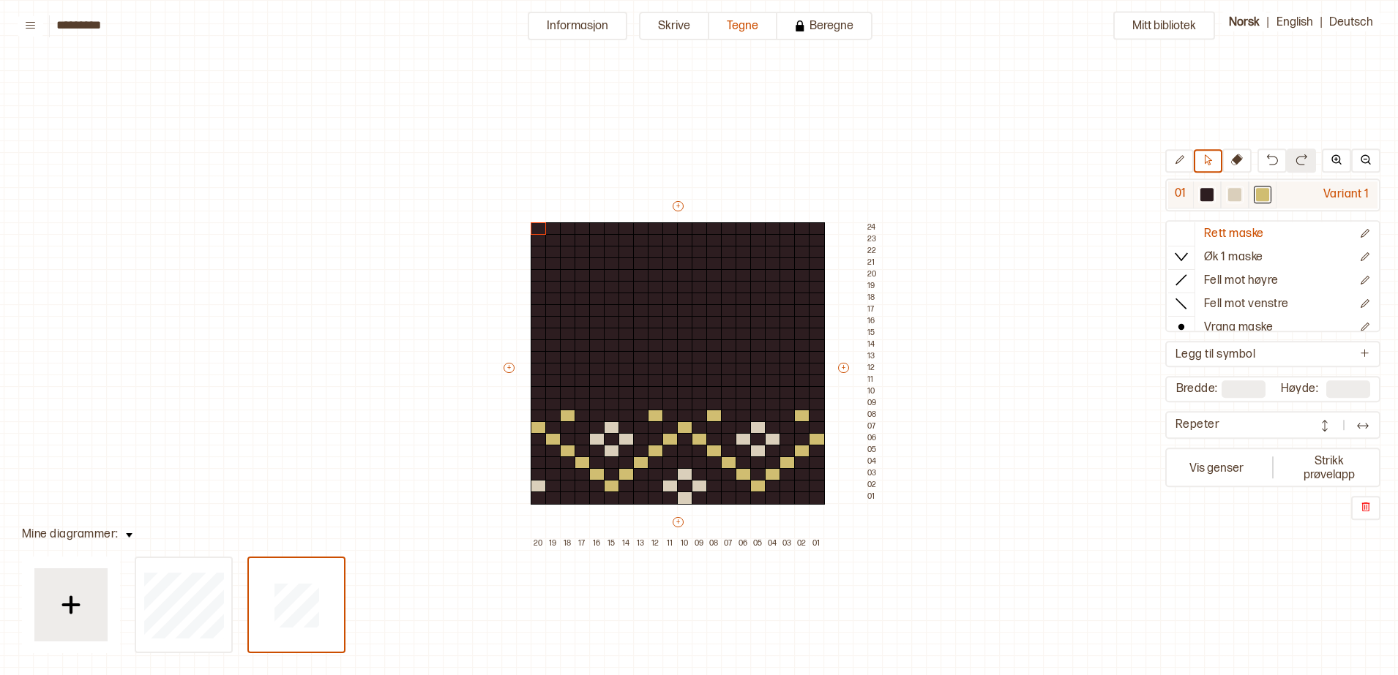
click at [1235, 195] on div at bounding box center [1234, 194] width 13 height 13
click at [1262, 190] on div at bounding box center [1262, 194] width 13 height 13
click at [684, 383] on div at bounding box center [685, 381] width 16 height 13
click at [1178, 163] on icon at bounding box center [1179, 159] width 11 height 11
click at [686, 376] on div at bounding box center [685, 381] width 16 height 13
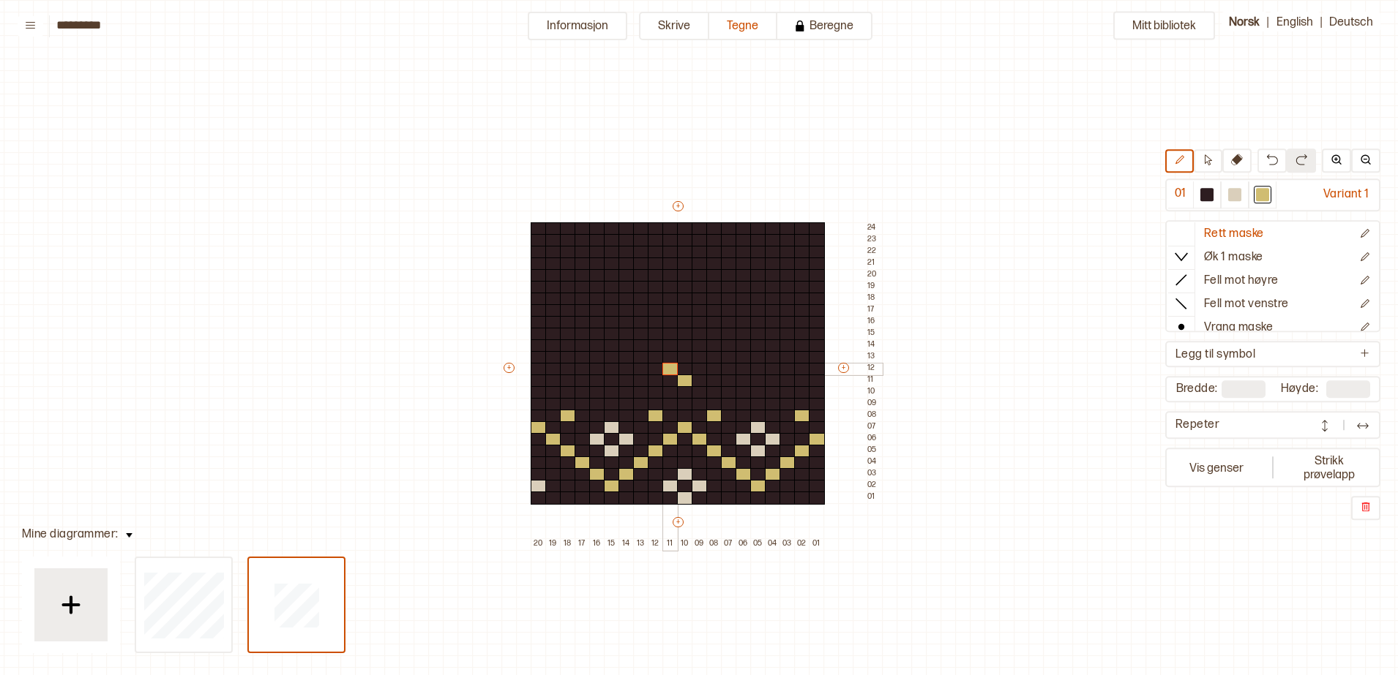
click at [670, 368] on div at bounding box center [670, 369] width 16 height 13
click at [697, 367] on div at bounding box center [700, 369] width 16 height 13
click at [686, 359] on div at bounding box center [685, 357] width 16 height 13
click at [682, 309] on div at bounding box center [685, 310] width 16 height 13
click at [668, 286] on div at bounding box center [670, 287] width 16 height 13
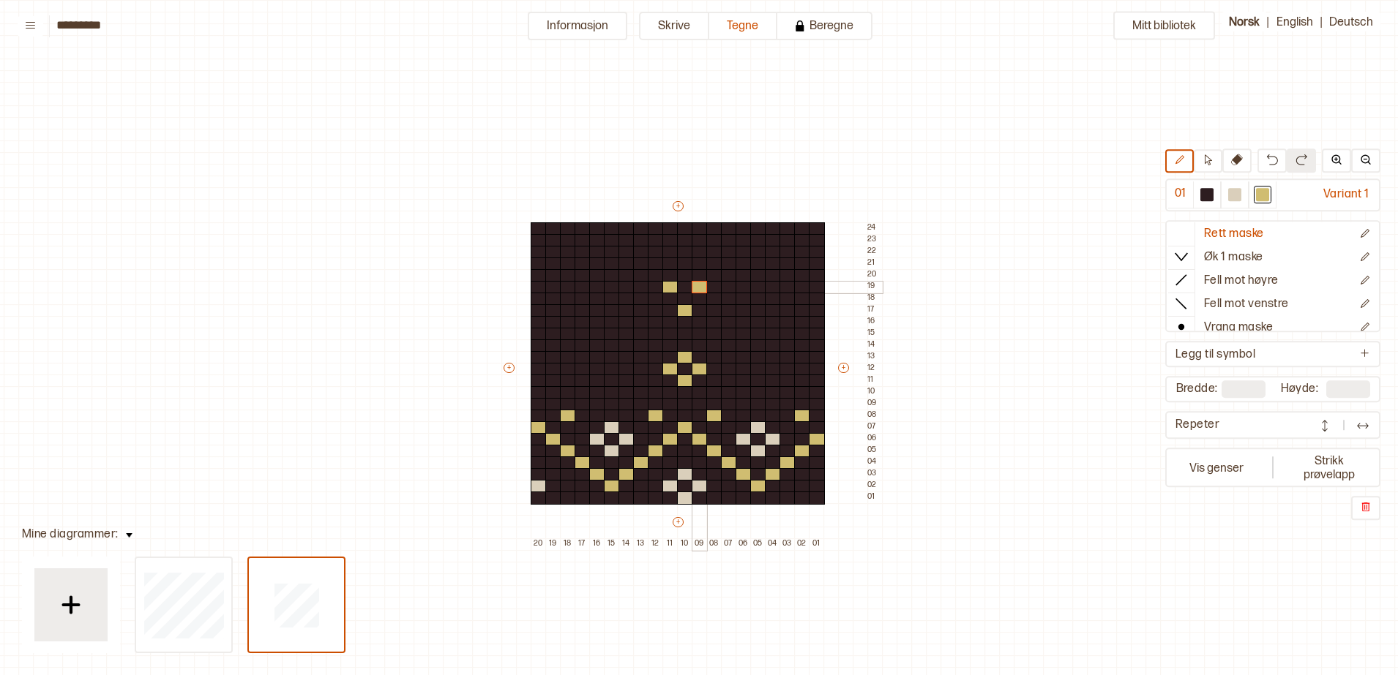
click at [697, 286] on div at bounding box center [700, 287] width 16 height 13
click at [679, 263] on div at bounding box center [685, 264] width 16 height 13
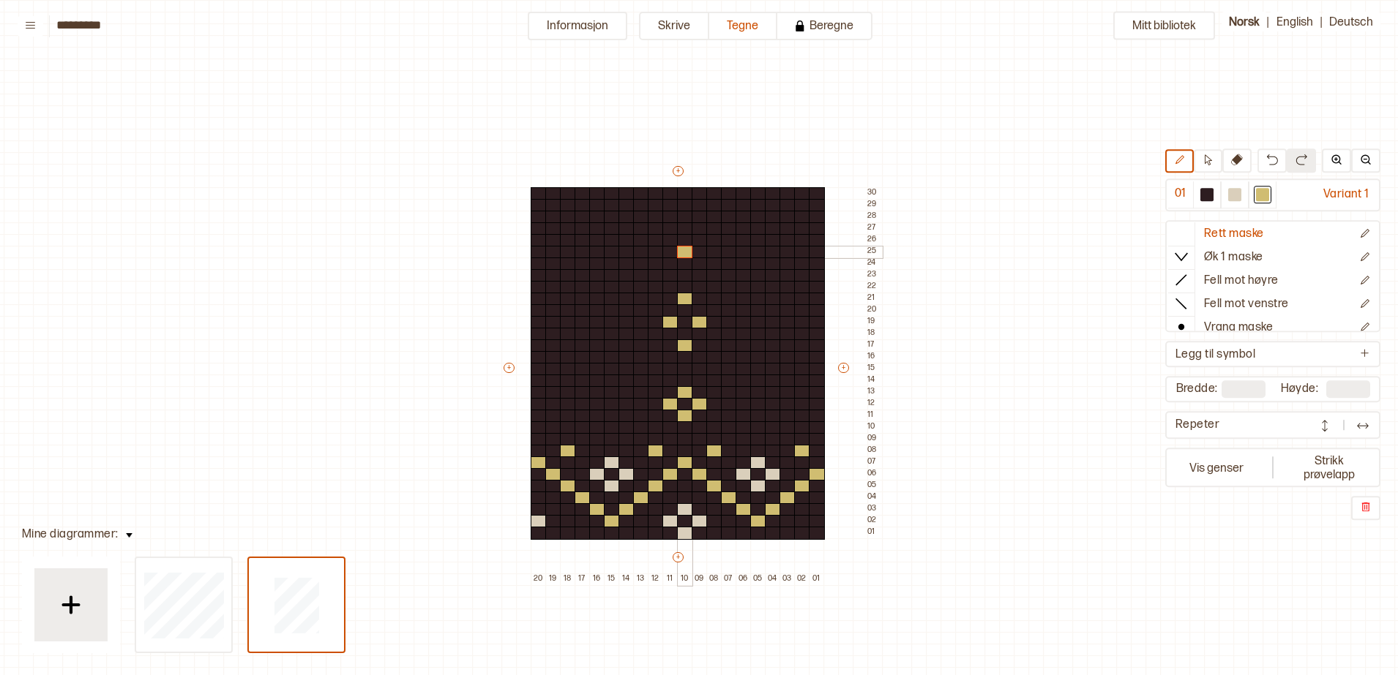
click at [681, 251] on div at bounding box center [685, 252] width 16 height 13
click at [669, 238] on div at bounding box center [670, 240] width 16 height 13
click at [700, 237] on div at bounding box center [700, 240] width 16 height 13
click at [681, 219] on div at bounding box center [685, 217] width 16 height 13
click at [682, 392] on div at bounding box center [685, 392] width 16 height 13
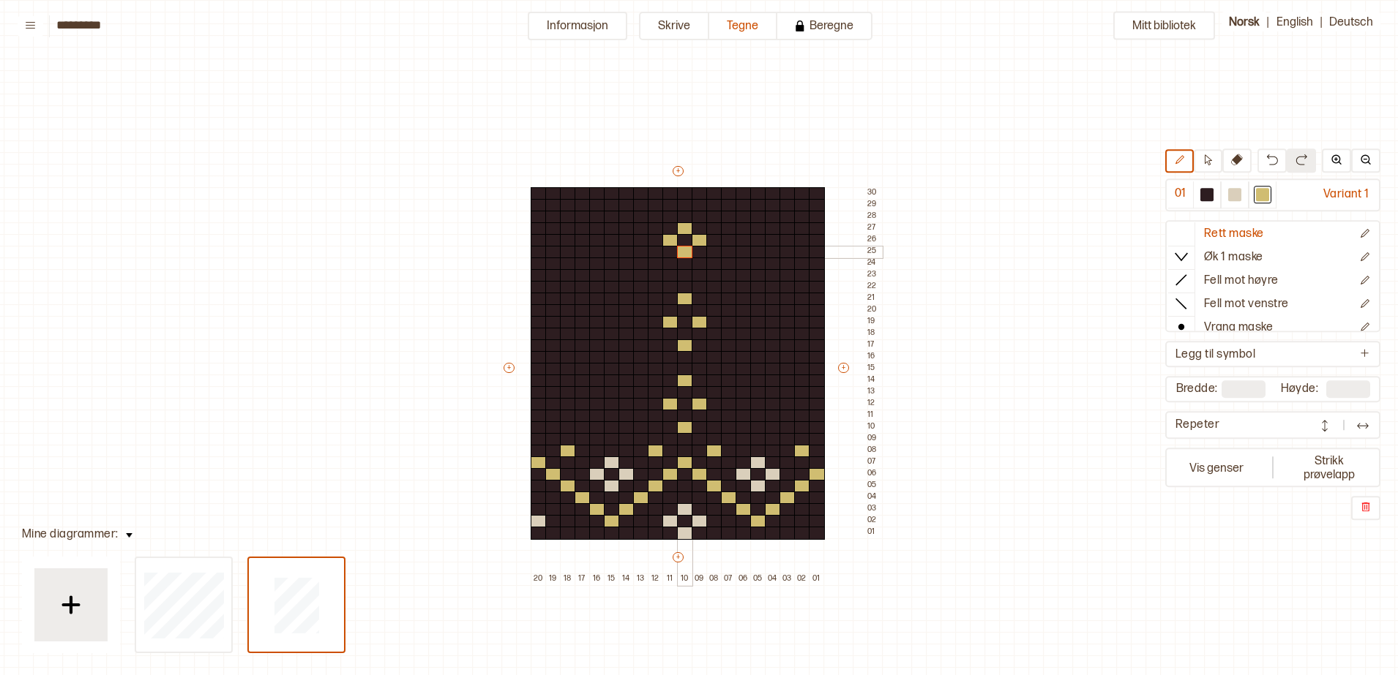
click at [679, 254] on div at bounding box center [685, 252] width 16 height 13
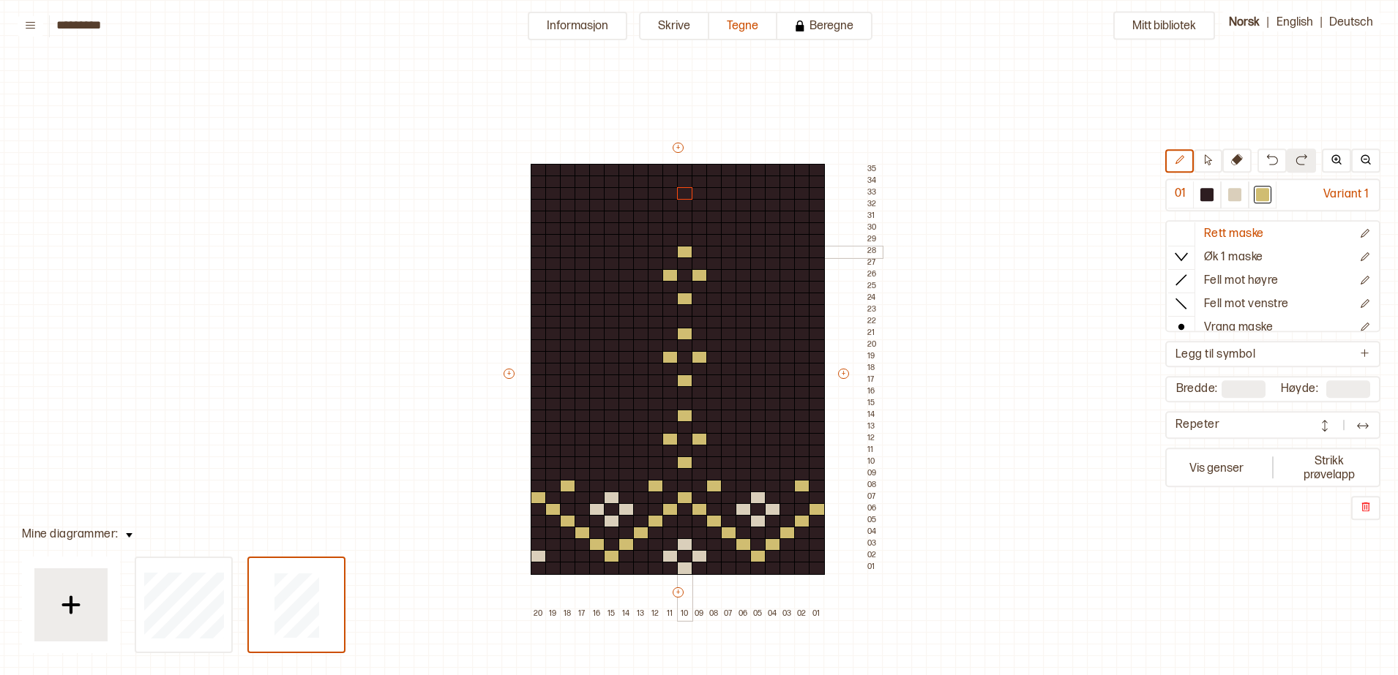
click at [682, 255] on div at bounding box center [685, 252] width 16 height 13
click at [1233, 197] on div at bounding box center [1234, 194] width 13 height 13
click at [757, 439] on div at bounding box center [758, 439] width 16 height 13
click at [747, 439] on div at bounding box center [744, 439] width 16 height 13
click at [776, 435] on div at bounding box center [773, 439] width 16 height 13
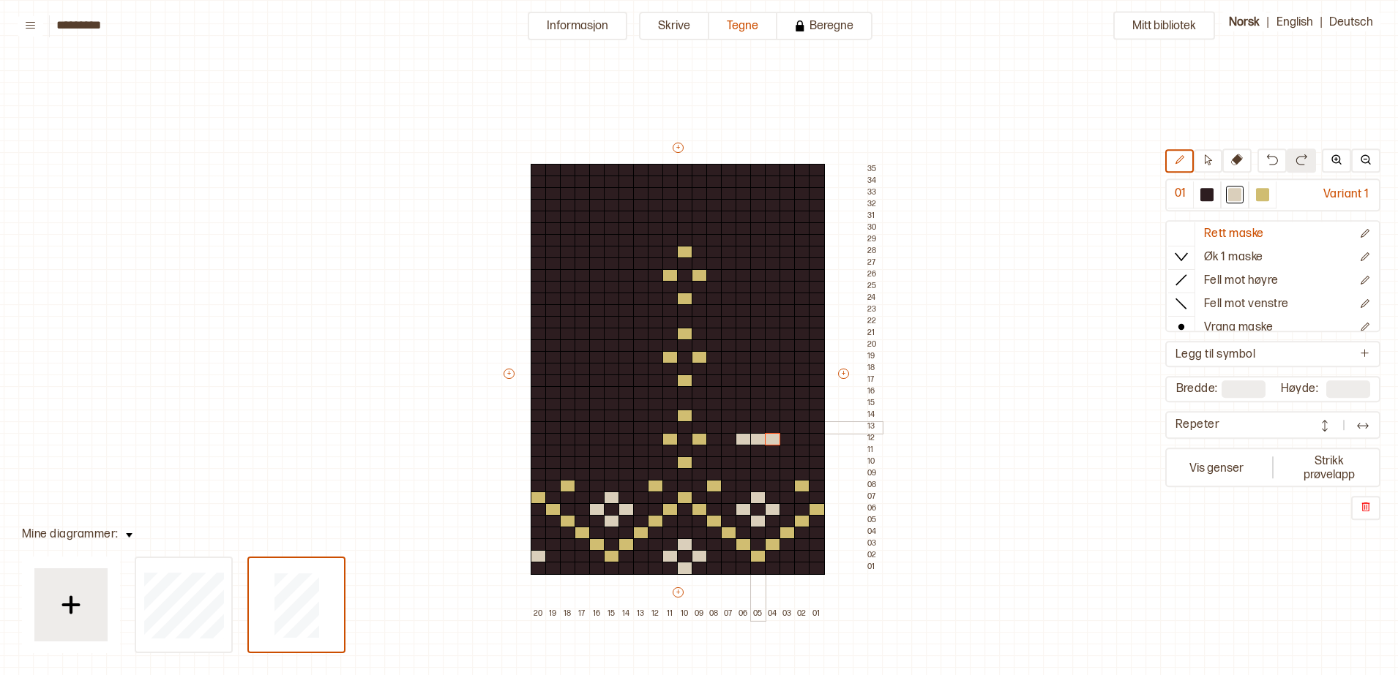
click at [750, 427] on div at bounding box center [758, 428] width 16 height 13
click at [756, 452] on div at bounding box center [758, 451] width 16 height 13
click at [608, 451] on div at bounding box center [612, 451] width 16 height 13
click at [622, 438] on div at bounding box center [626, 439] width 16 height 13
click at [610, 440] on div at bounding box center [612, 439] width 16 height 13
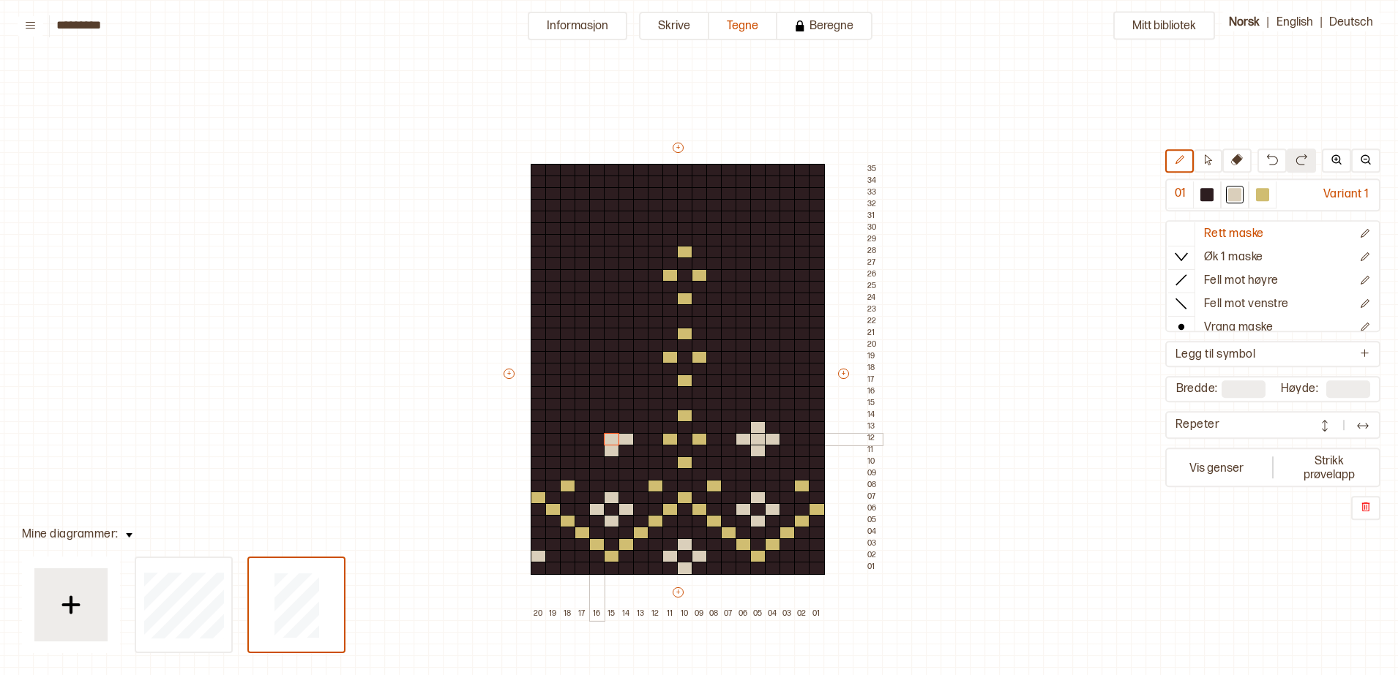
click at [596, 441] on div at bounding box center [597, 439] width 16 height 13
click at [610, 424] on div at bounding box center [612, 428] width 16 height 13
click at [755, 276] on div at bounding box center [758, 275] width 16 height 13
click at [744, 275] on div at bounding box center [744, 275] width 16 height 13
click at [769, 273] on div at bounding box center [773, 275] width 16 height 13
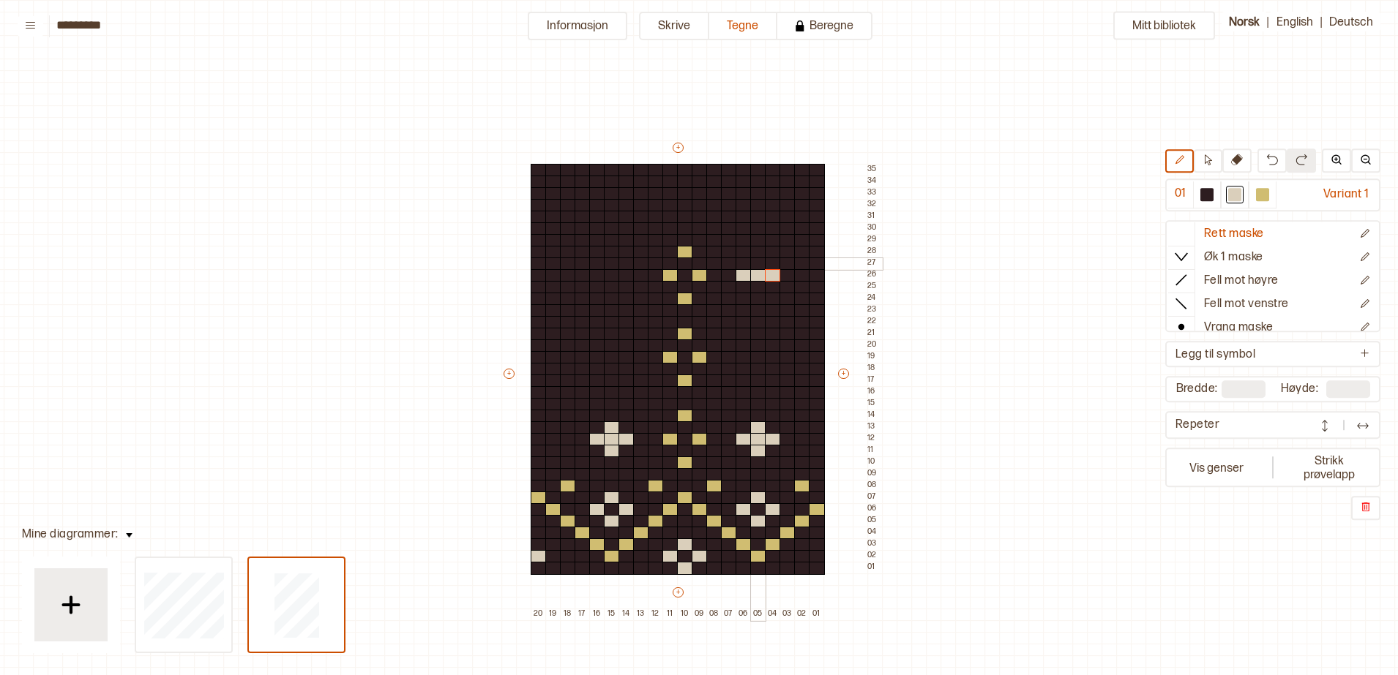
click at [756, 262] on div at bounding box center [758, 264] width 16 height 13
click at [757, 287] on div at bounding box center [758, 287] width 16 height 13
click at [610, 276] on div at bounding box center [612, 275] width 16 height 13
click at [627, 276] on div at bounding box center [626, 275] width 16 height 13
click at [599, 276] on div at bounding box center [597, 275] width 16 height 13
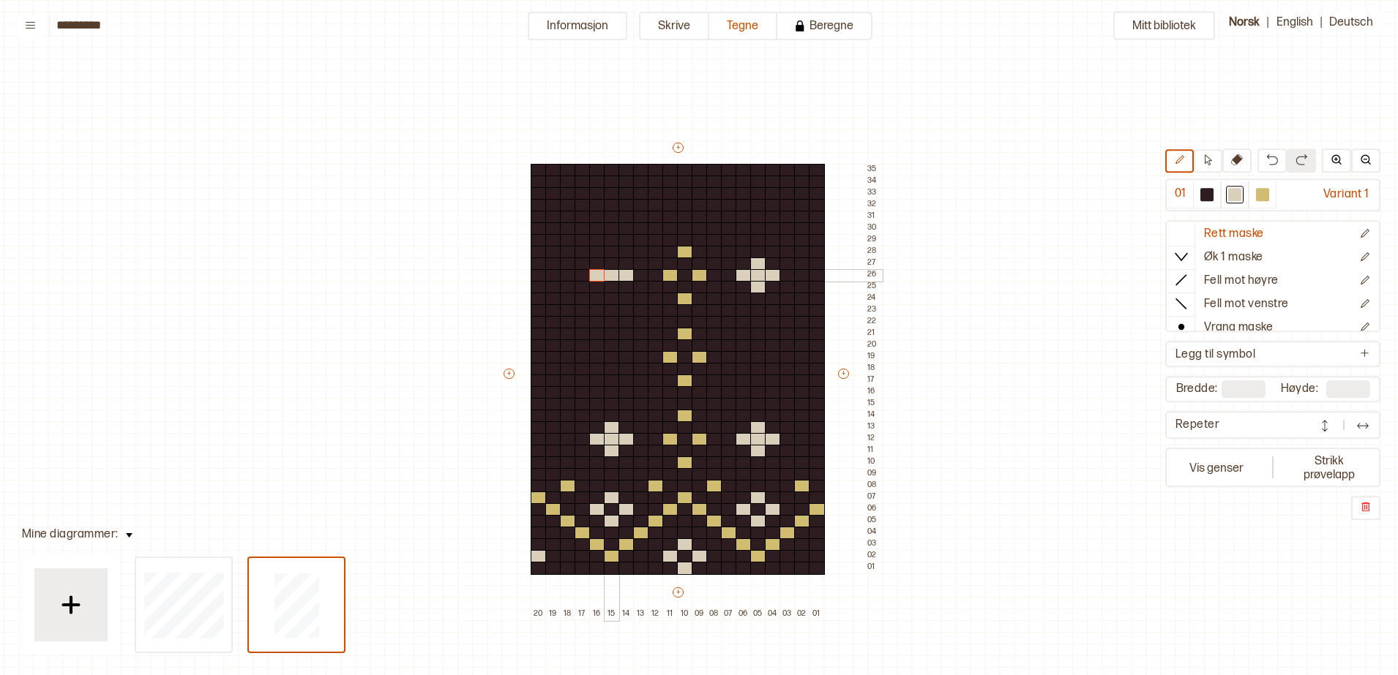
click at [607, 266] on div at bounding box center [612, 264] width 16 height 13
click at [609, 285] on div at bounding box center [612, 287] width 16 height 13
click at [612, 323] on div at bounding box center [612, 322] width 16 height 13
click at [614, 357] on div at bounding box center [612, 357] width 16 height 13
click at [611, 388] on div at bounding box center [612, 392] width 16 height 13
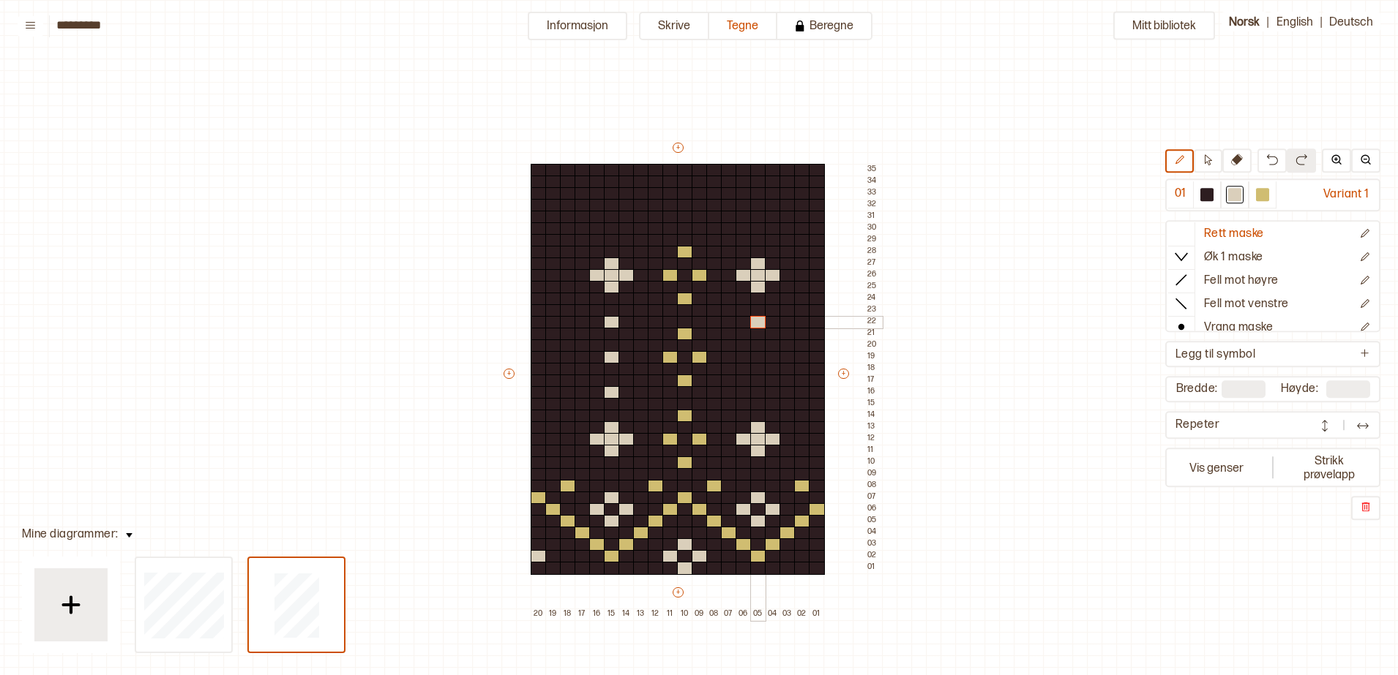
click at [757, 324] on div at bounding box center [758, 322] width 16 height 13
click at [756, 355] on div at bounding box center [758, 357] width 16 height 13
click at [757, 390] on div at bounding box center [758, 392] width 16 height 13
click at [1261, 197] on div at bounding box center [1262, 194] width 13 height 13
click at [814, 437] on div at bounding box center [817, 439] width 16 height 13
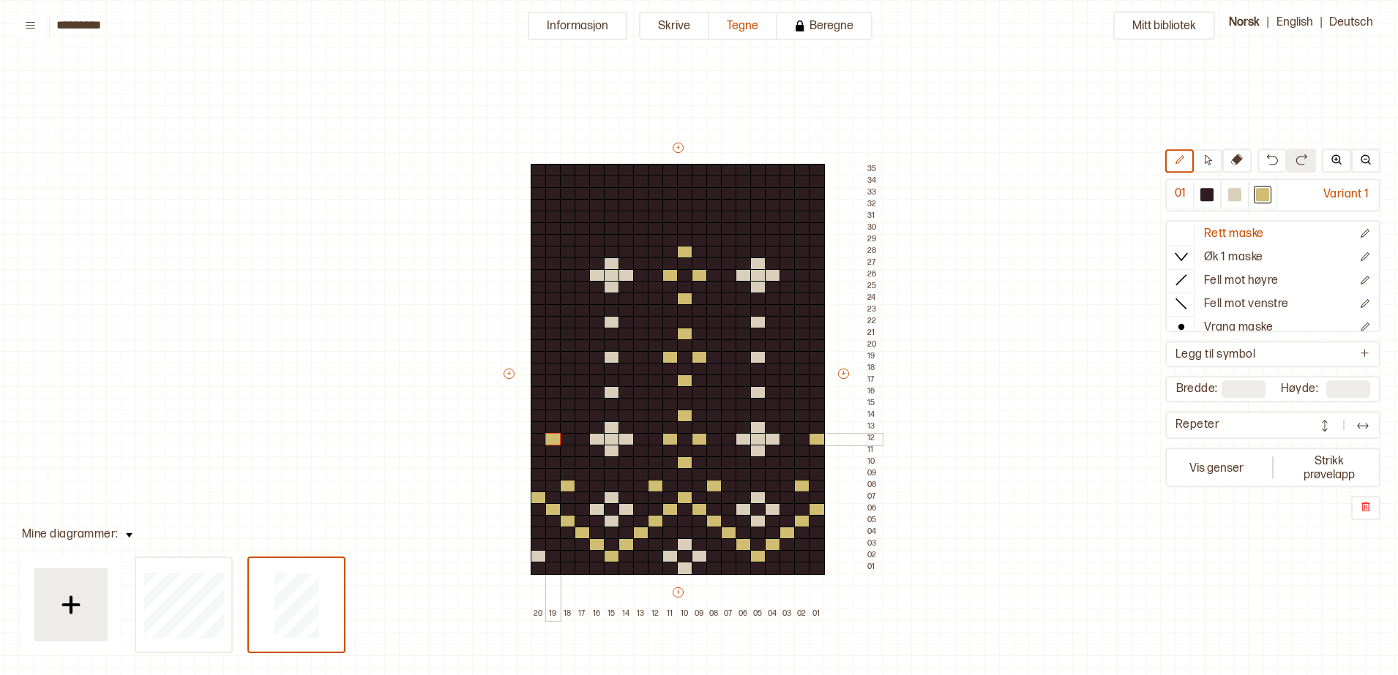
click at [550, 441] on div at bounding box center [553, 439] width 16 height 13
click at [817, 359] on div at bounding box center [817, 357] width 16 height 13
click at [555, 356] on div at bounding box center [553, 357] width 16 height 13
click at [815, 296] on div at bounding box center [817, 299] width 16 height 13
click at [816, 273] on div at bounding box center [817, 275] width 16 height 13
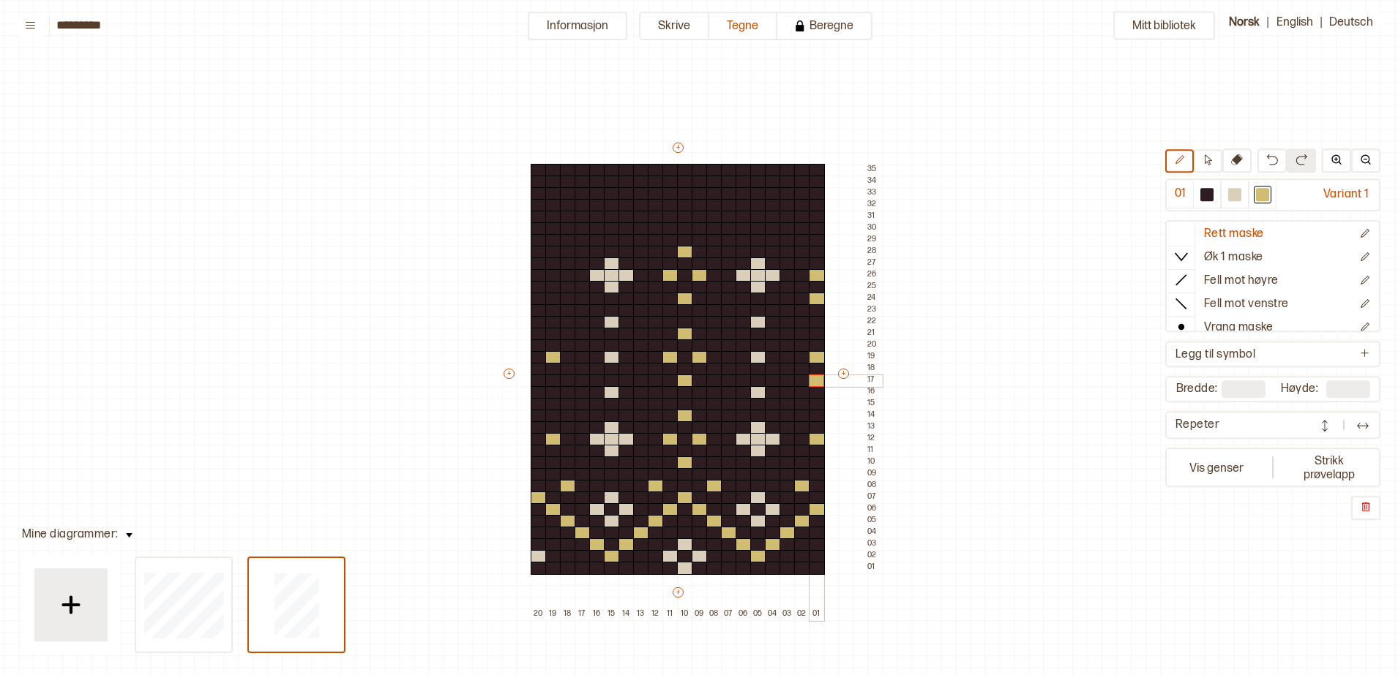
click at [815, 381] on div at bounding box center [817, 381] width 16 height 13
click at [534, 381] on div at bounding box center [539, 381] width 16 height 13
click at [536, 334] on div at bounding box center [539, 334] width 16 height 13
click at [814, 299] on div at bounding box center [817, 299] width 16 height 13
click at [537, 293] on div at bounding box center [539, 299] width 16 height 13
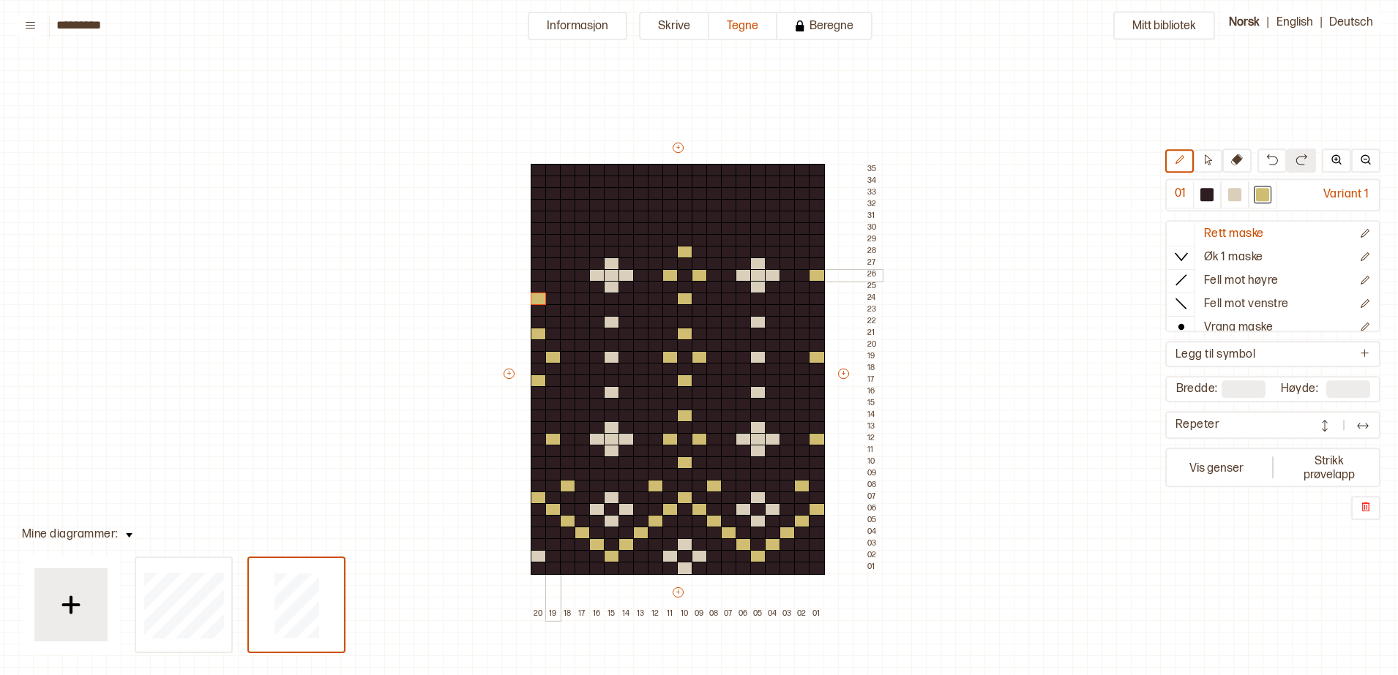
click at [553, 277] on div at bounding box center [553, 275] width 16 height 13
click at [539, 252] on div at bounding box center [539, 252] width 16 height 13
click at [539, 415] on div at bounding box center [539, 416] width 16 height 13
click at [537, 463] on div at bounding box center [539, 463] width 16 height 13
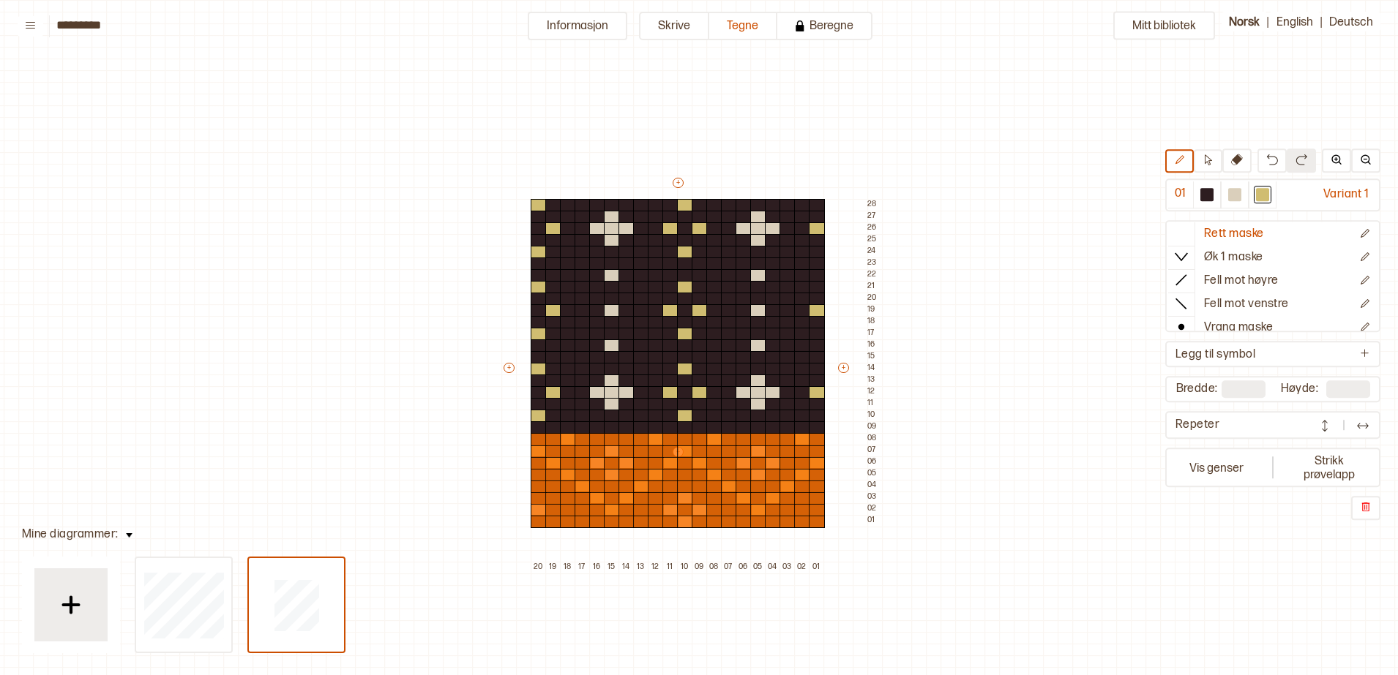
type input "**"
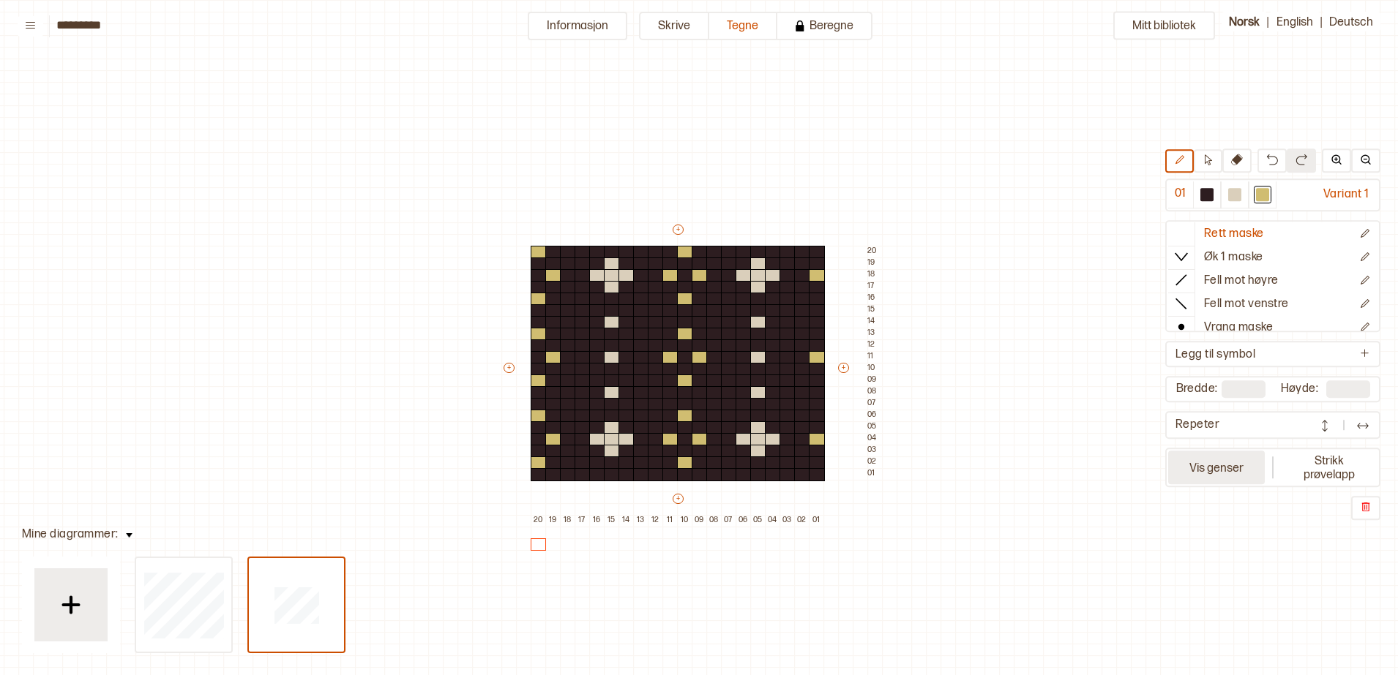
click at [1216, 457] on button "Vis genser" at bounding box center [1216, 469] width 97 height 34
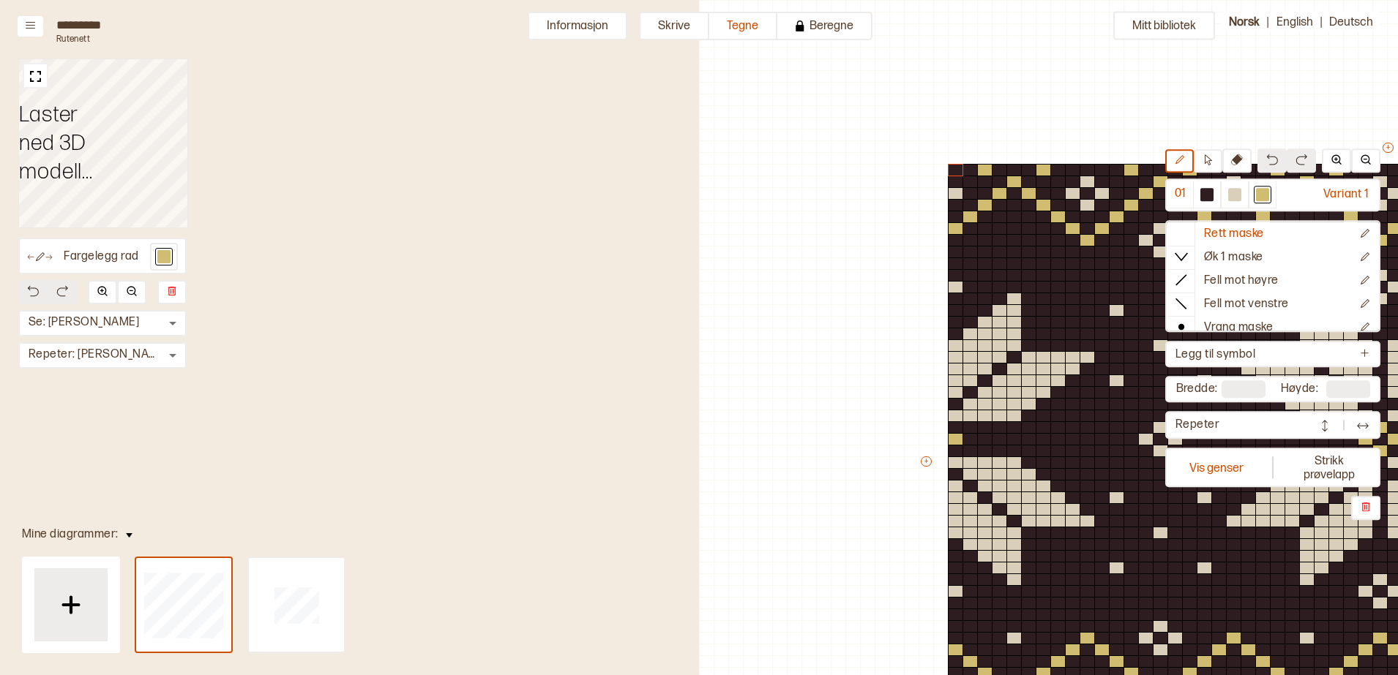
type input "**"
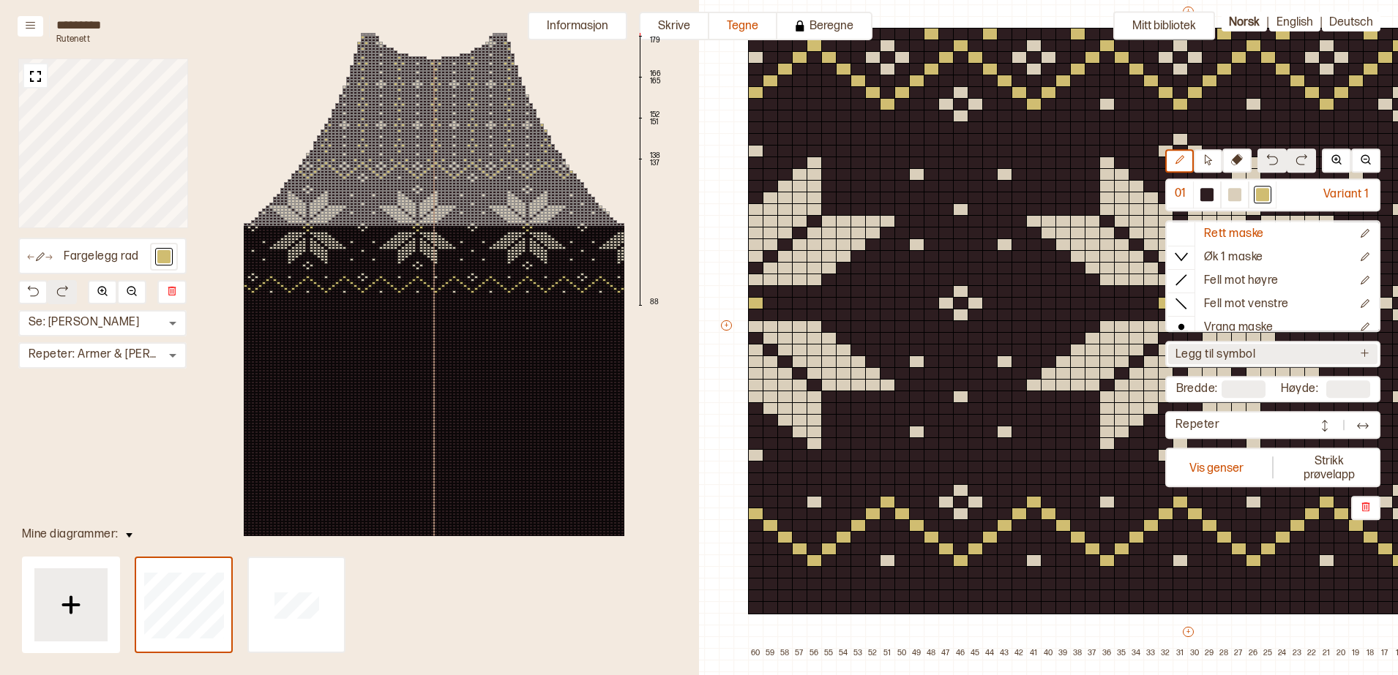
scroll to position [136, 197]
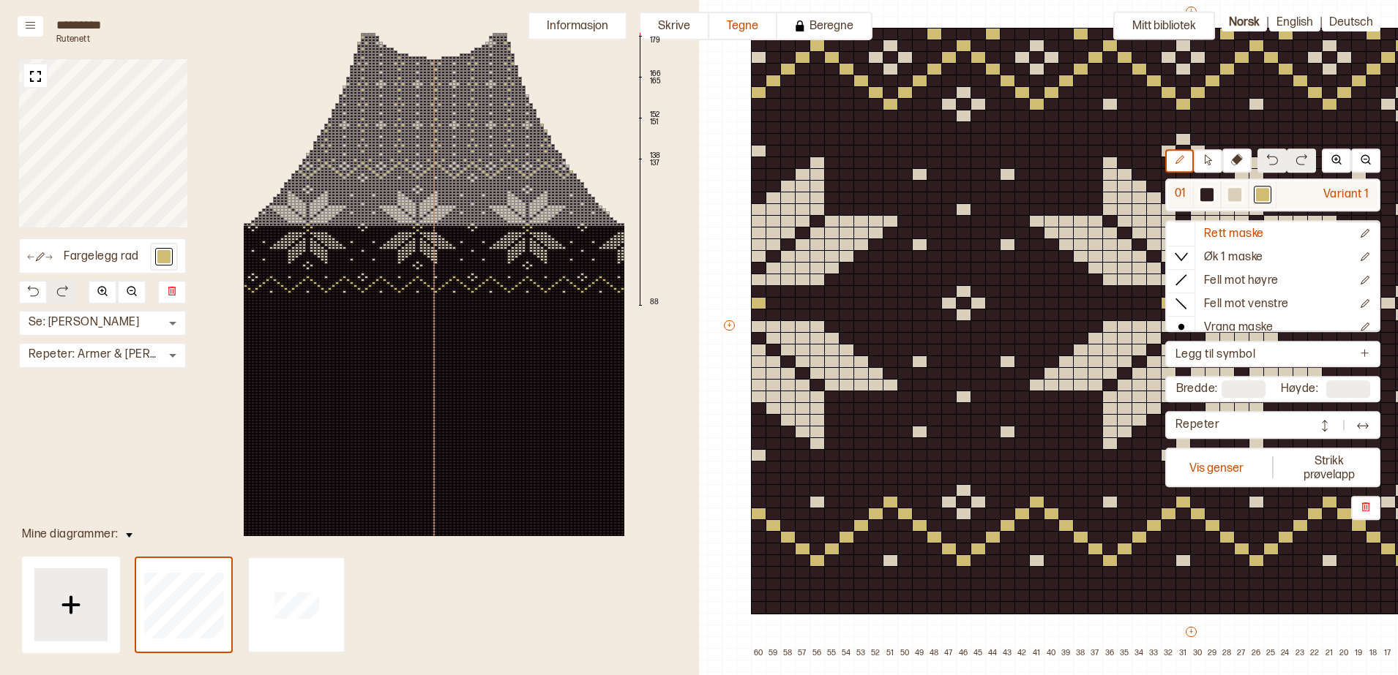
click at [1232, 195] on div at bounding box center [1234, 194] width 13 height 13
click at [815, 104] on div at bounding box center [817, 104] width 16 height 13
click at [31, 64] on button at bounding box center [36, 76] width 26 height 26
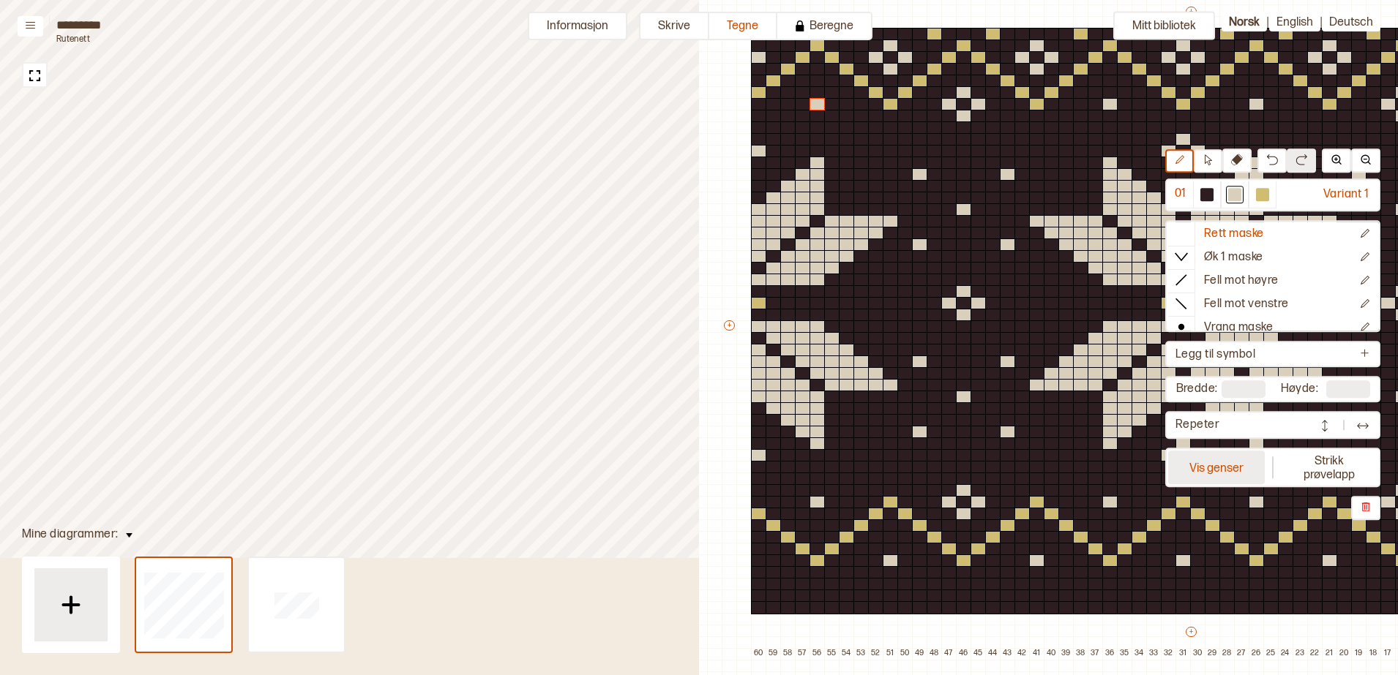
click at [1221, 465] on button "Vis genser" at bounding box center [1216, 469] width 97 height 34
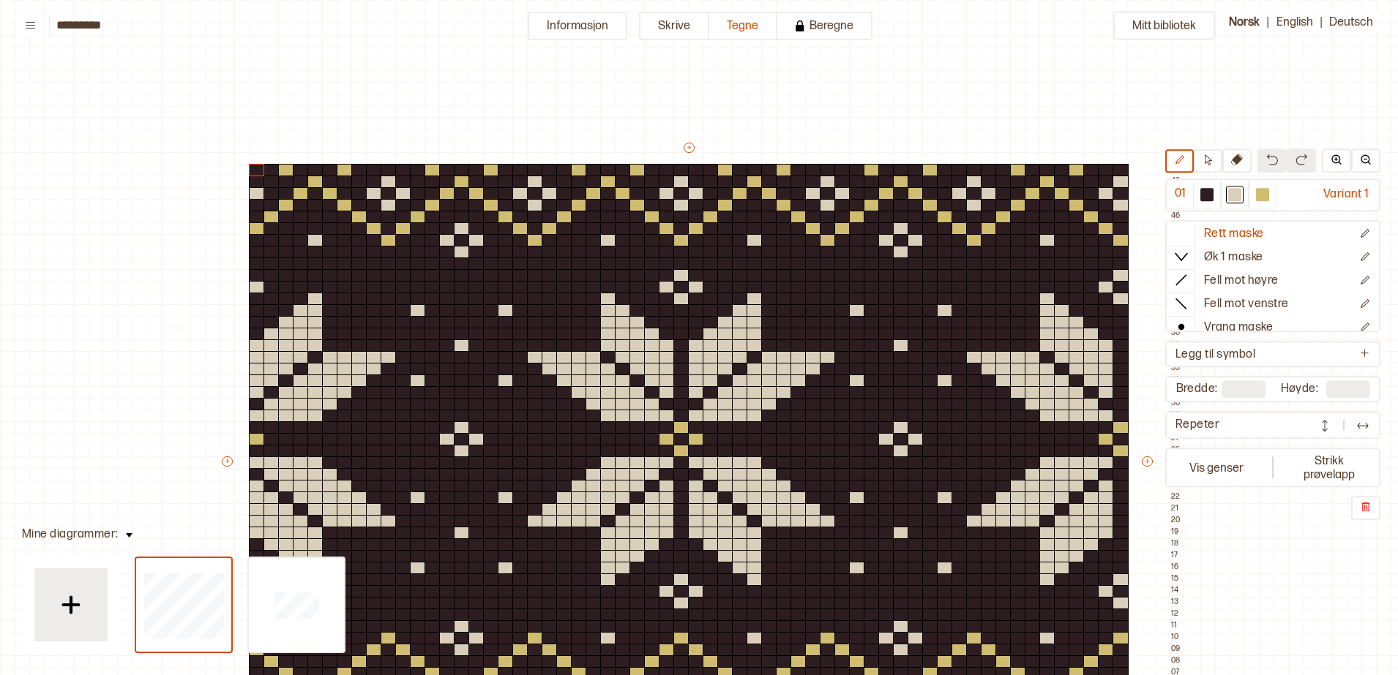
scroll to position [138, 11]
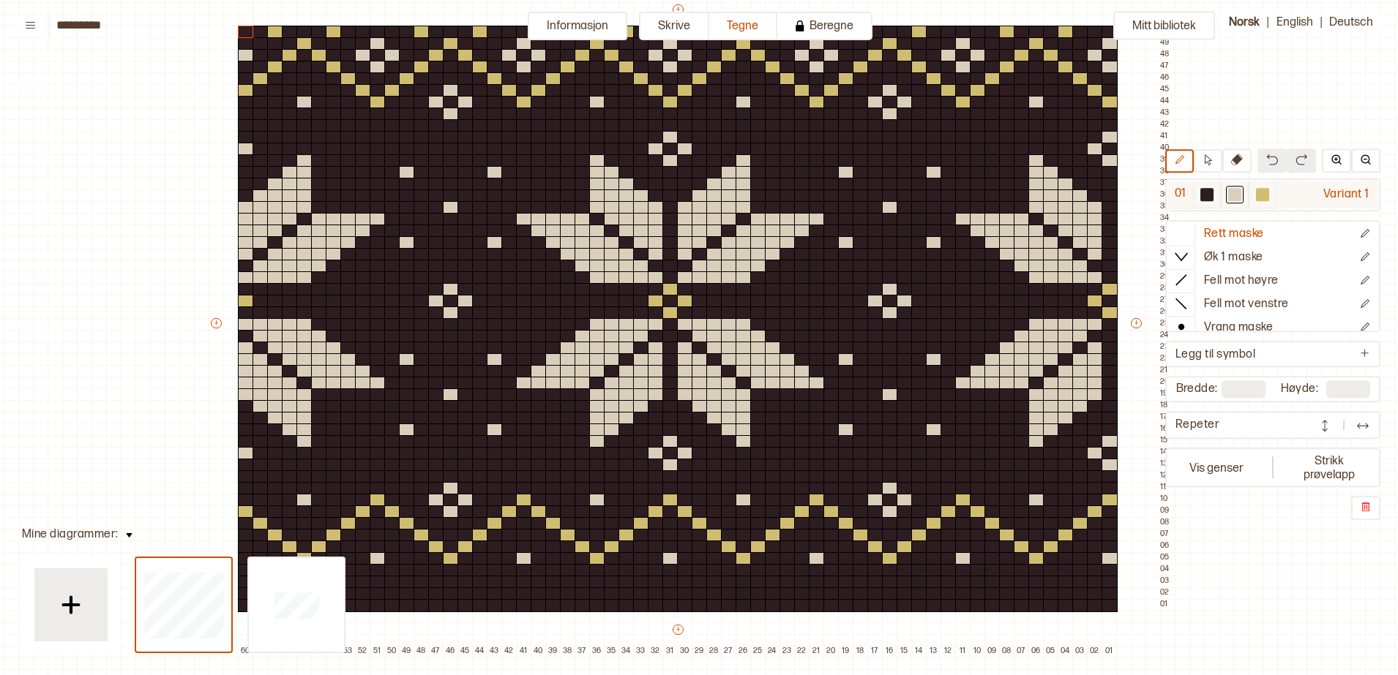
click at [1265, 195] on div at bounding box center [1262, 194] width 13 height 13
click at [669, 438] on div at bounding box center [670, 441] width 16 height 13
click at [667, 465] on div at bounding box center [670, 465] width 16 height 13
click at [656, 452] on div at bounding box center [656, 453] width 16 height 13
click at [675, 451] on div at bounding box center [670, 453] width 16 height 13
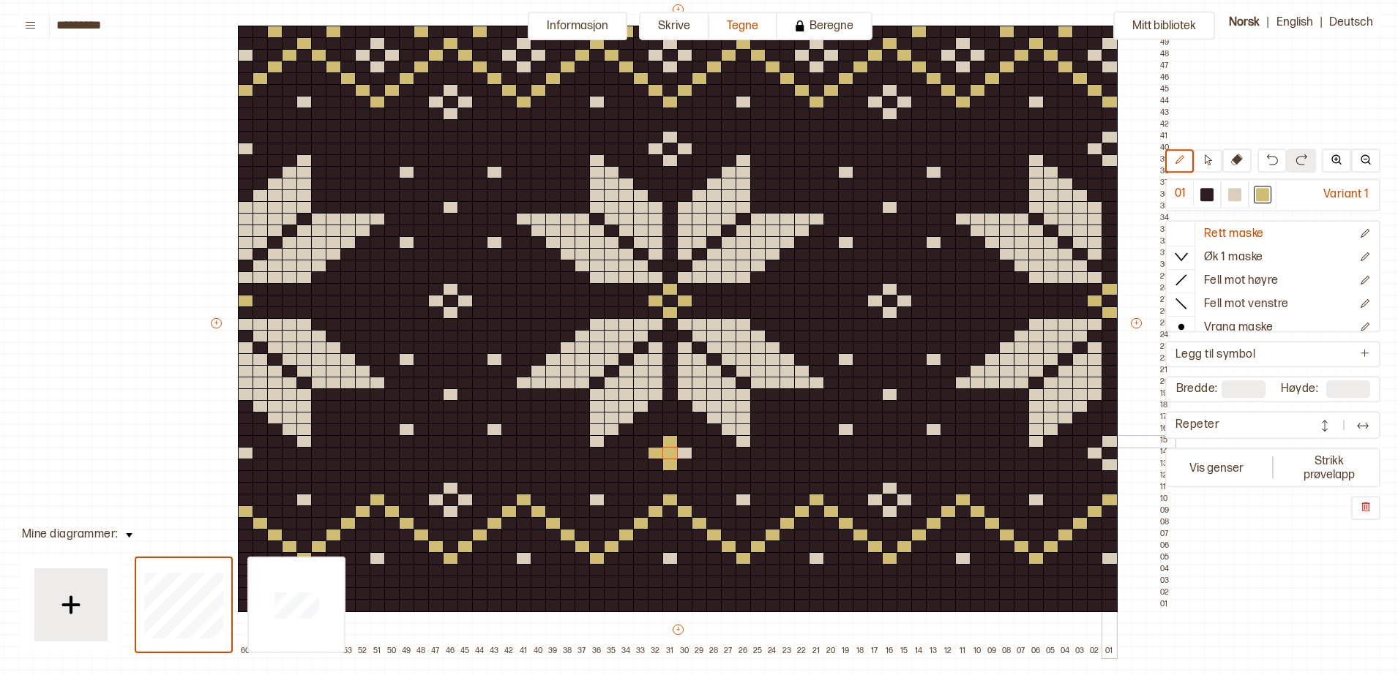
click at [1107, 441] on div at bounding box center [1109, 441] width 16 height 13
click at [1108, 468] on div at bounding box center [1109, 465] width 16 height 13
click at [1094, 452] on div at bounding box center [1095, 453] width 16 height 13
click at [1108, 161] on div at bounding box center [1109, 160] width 16 height 13
click at [1108, 137] on div at bounding box center [1109, 137] width 16 height 13
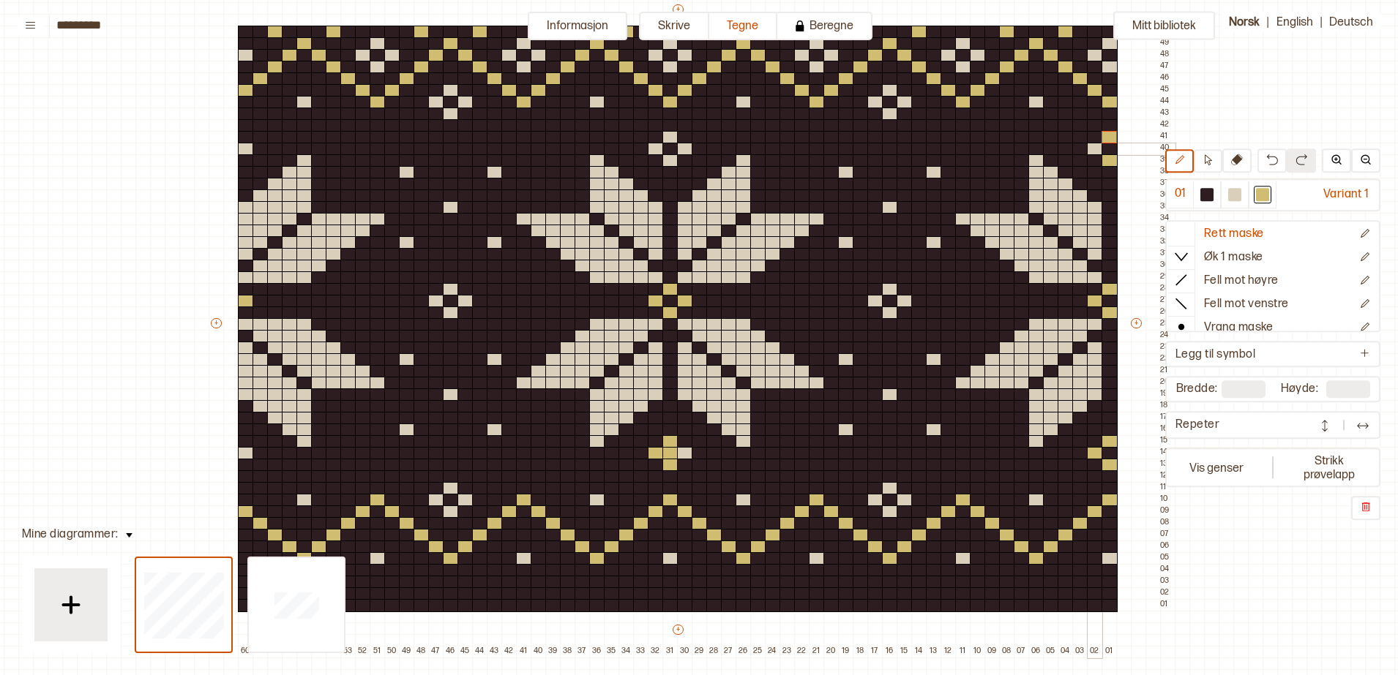
click at [1095, 149] on div at bounding box center [1095, 149] width 16 height 13
click at [665, 138] on div at bounding box center [670, 137] width 16 height 13
click at [665, 157] on div at bounding box center [670, 160] width 16 height 13
click at [659, 149] on div at bounding box center [656, 149] width 16 height 13
click at [684, 152] on div at bounding box center [685, 149] width 16 height 13
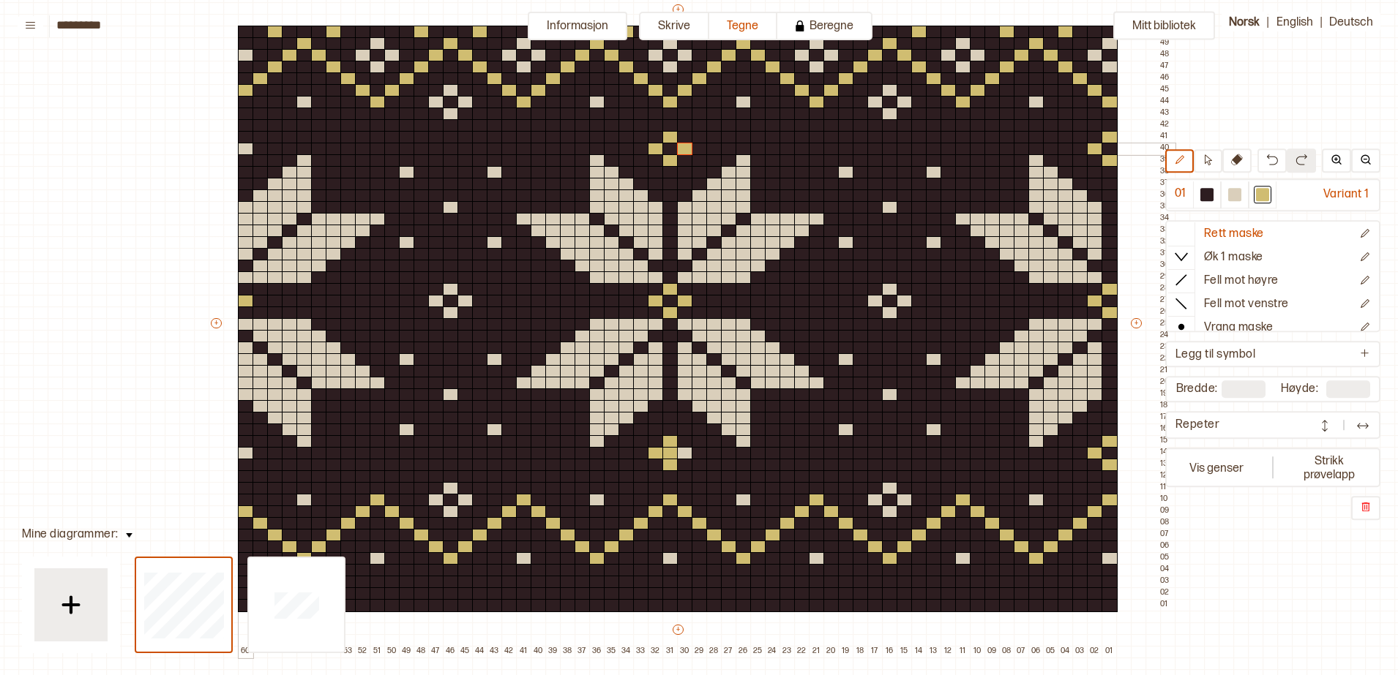
click at [250, 146] on div at bounding box center [246, 149] width 16 height 13
click at [247, 451] on div at bounding box center [246, 453] width 16 height 13
click at [688, 454] on div at bounding box center [685, 453] width 16 height 13
click at [1240, 470] on button "Vis genser" at bounding box center [1216, 469] width 97 height 34
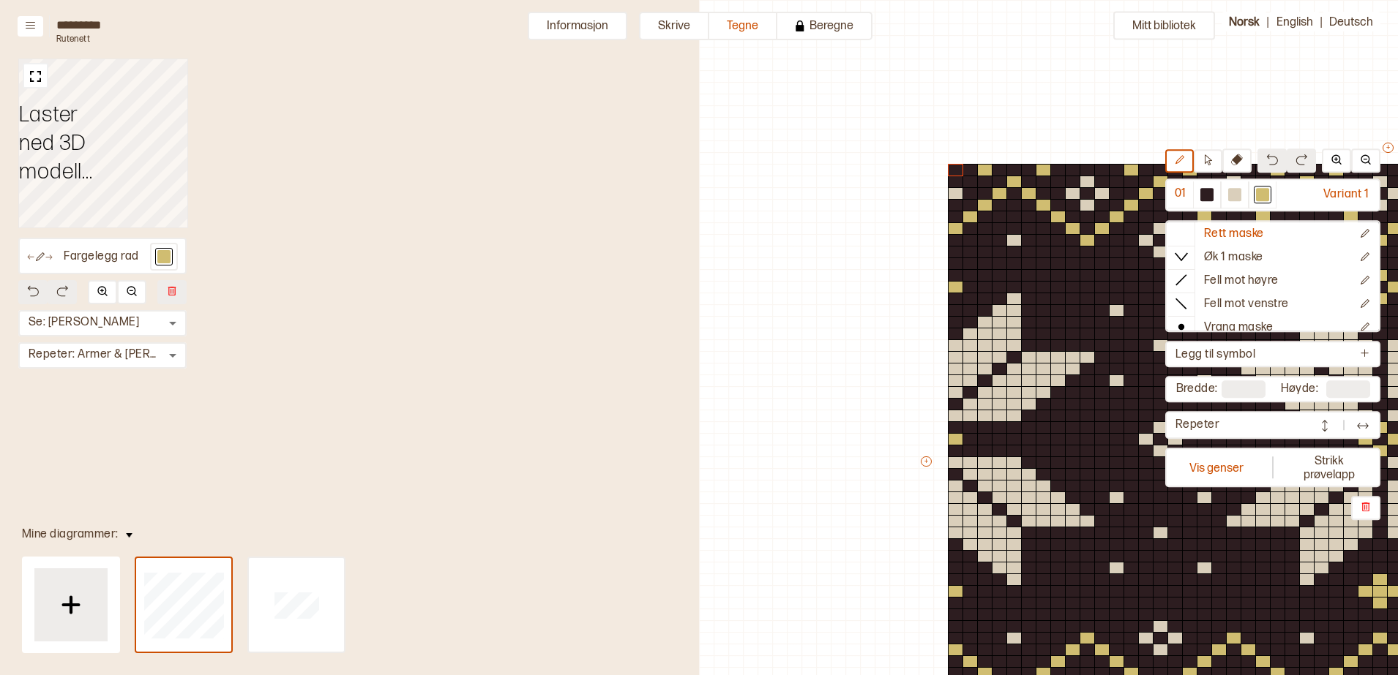
scroll to position [138, 685]
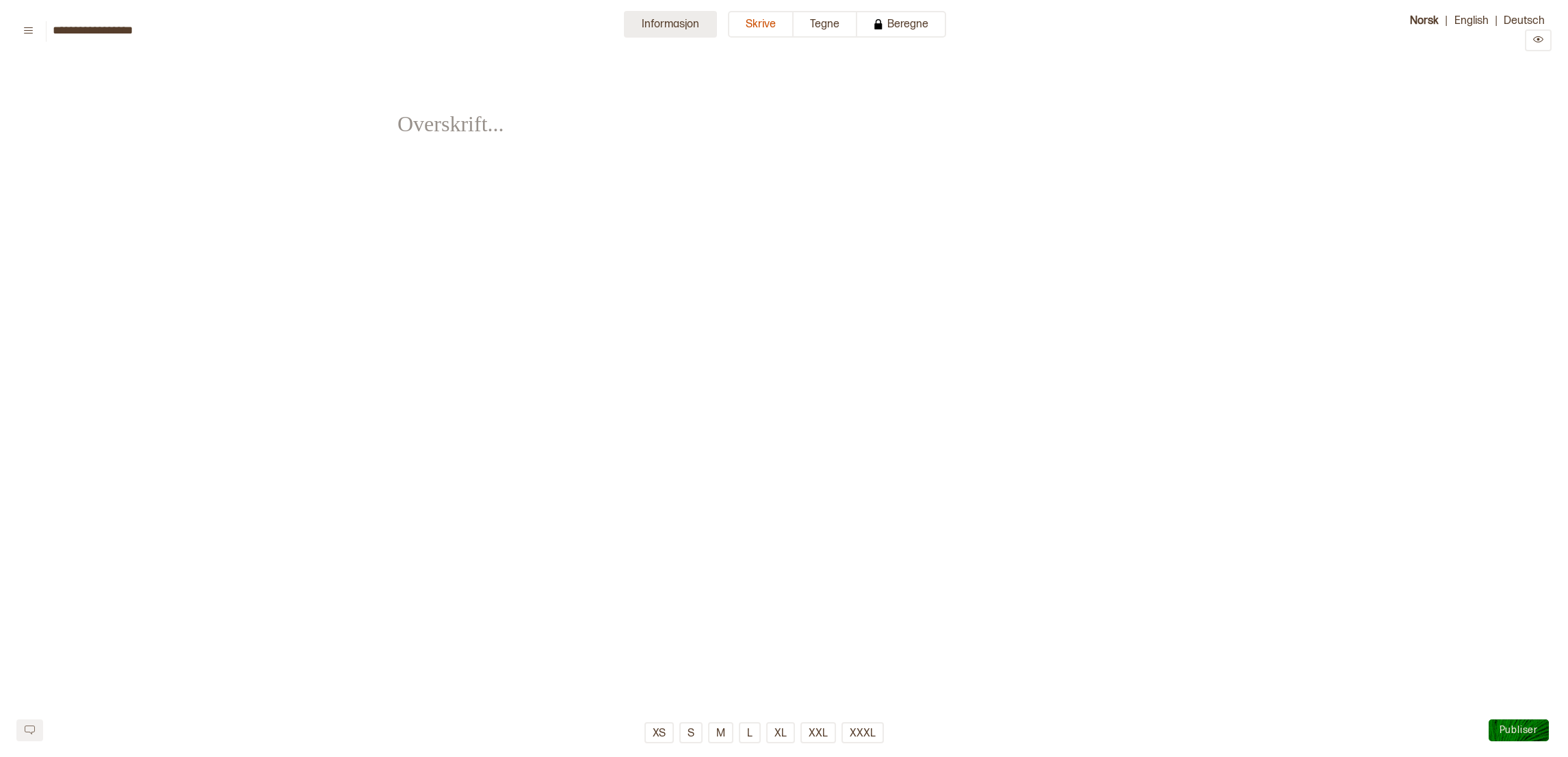
click at [650, 11] on button "Informasjon" at bounding box center [670, 24] width 94 height 27
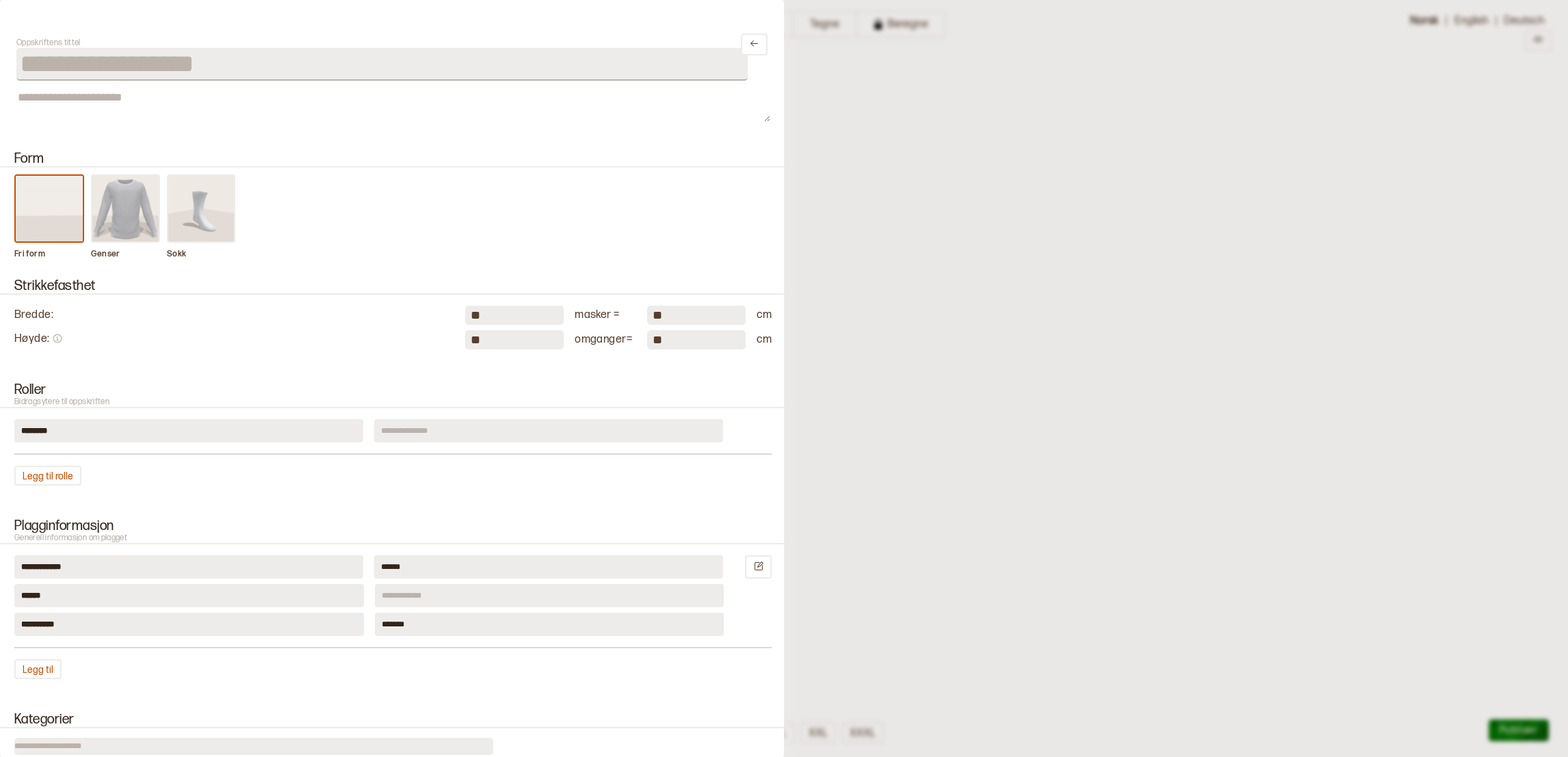
click at [142, 205] on img at bounding box center [126, 208] width 67 height 65
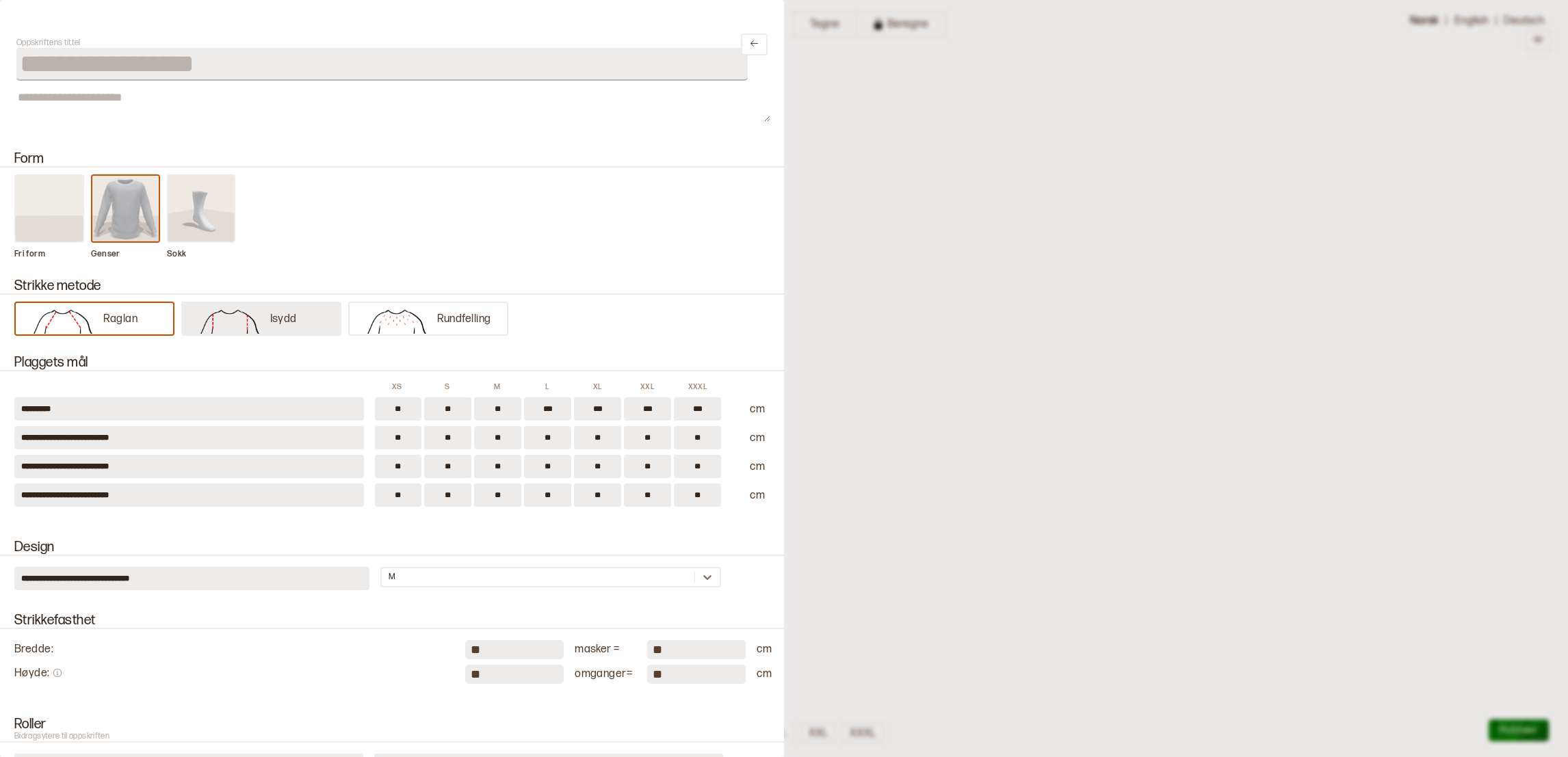
click at [274, 317] on p "Isydd" at bounding box center [283, 319] width 27 height 14
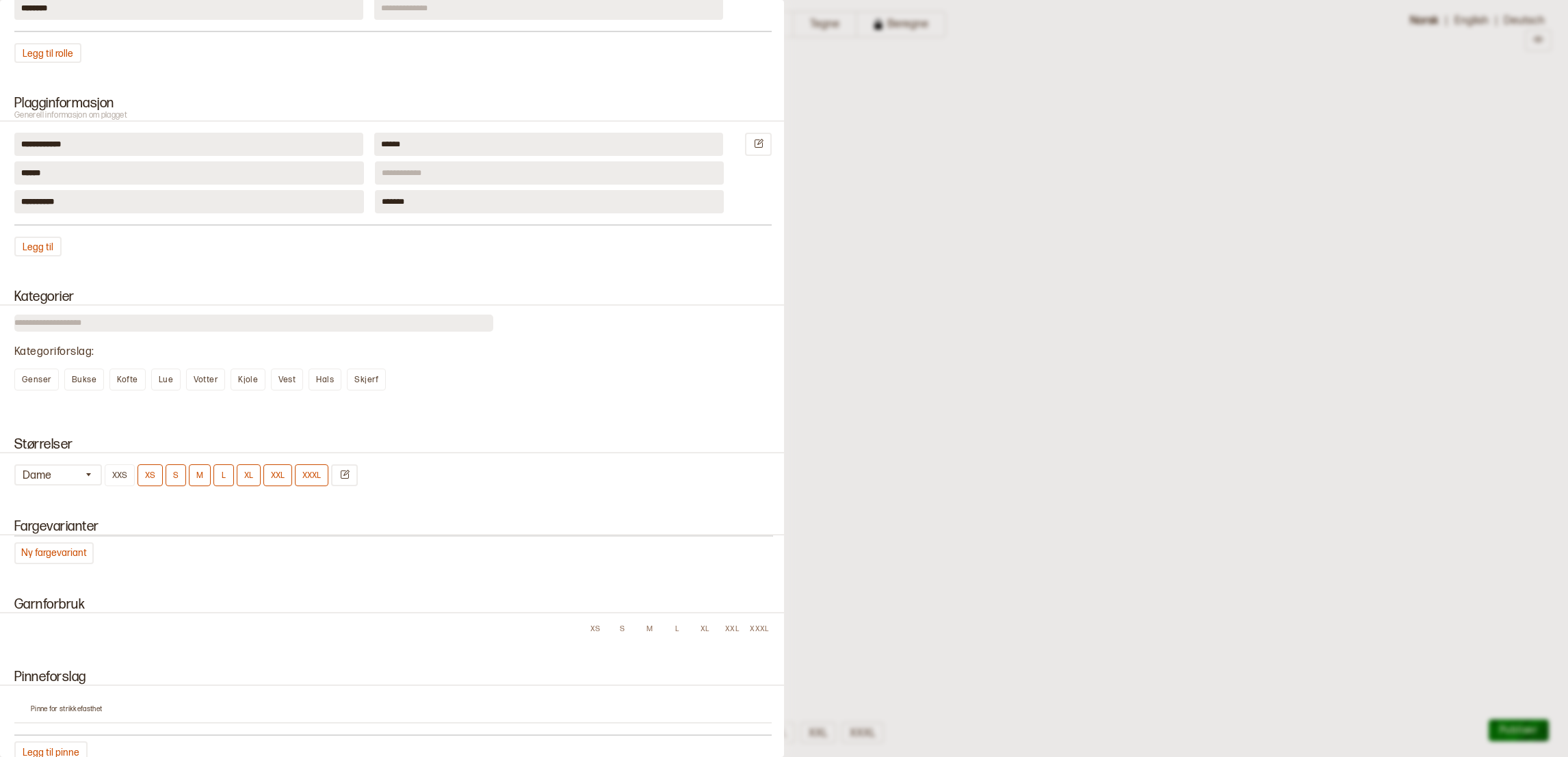
scroll to position [989, 0]
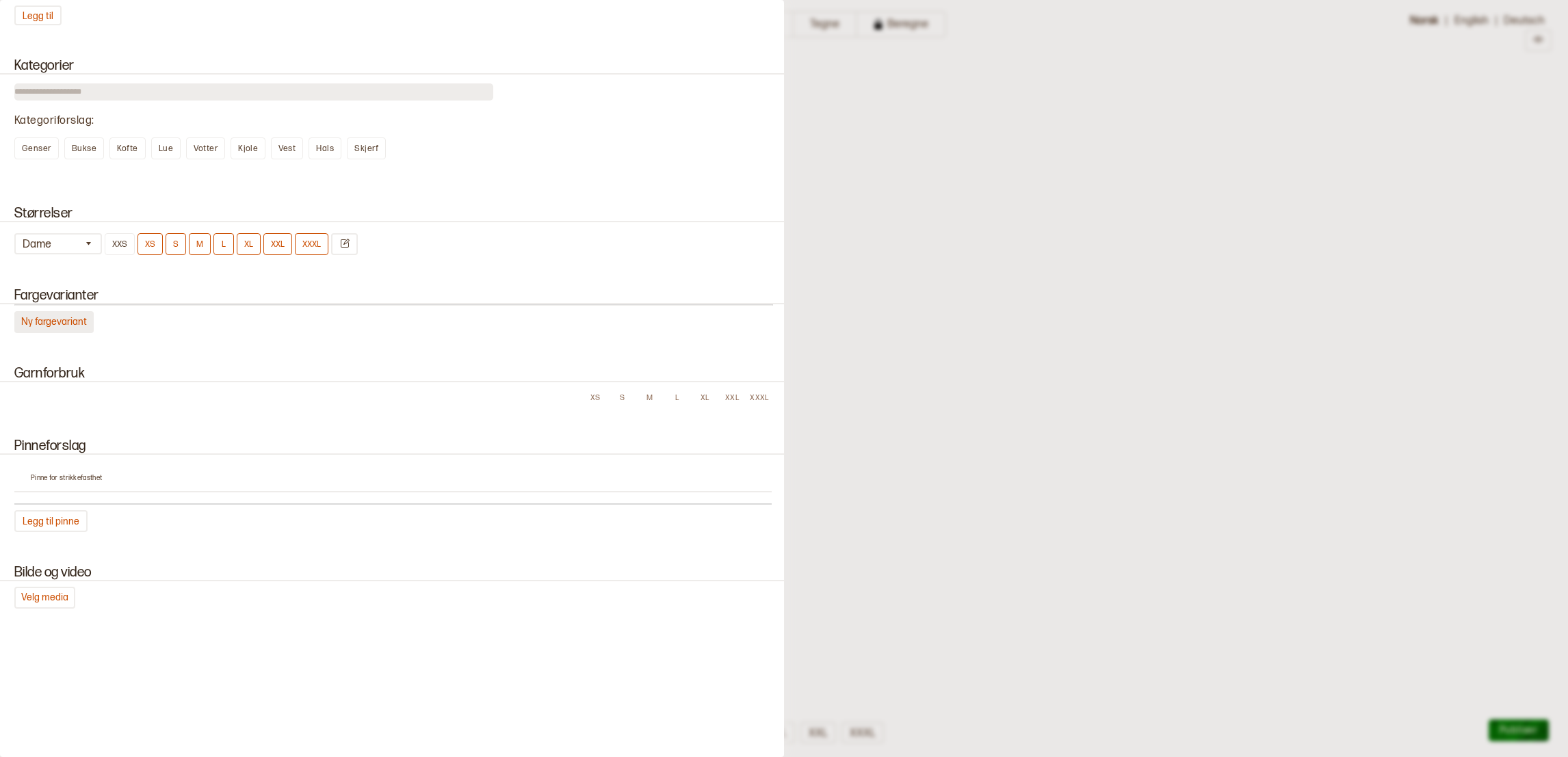
click at [44, 311] on button "Ny fargevariant" at bounding box center [53, 321] width 79 height 21
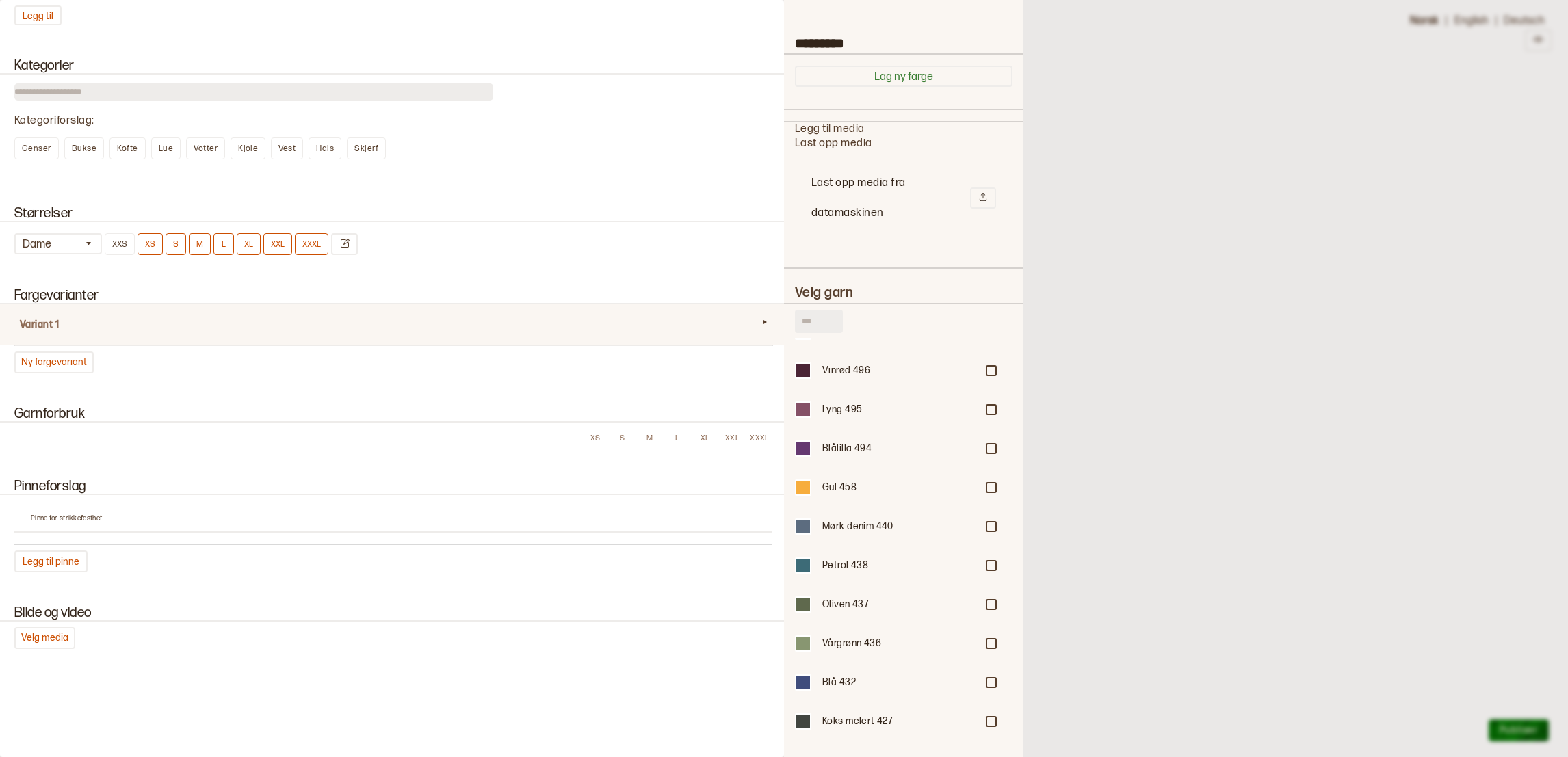
scroll to position [307, 0]
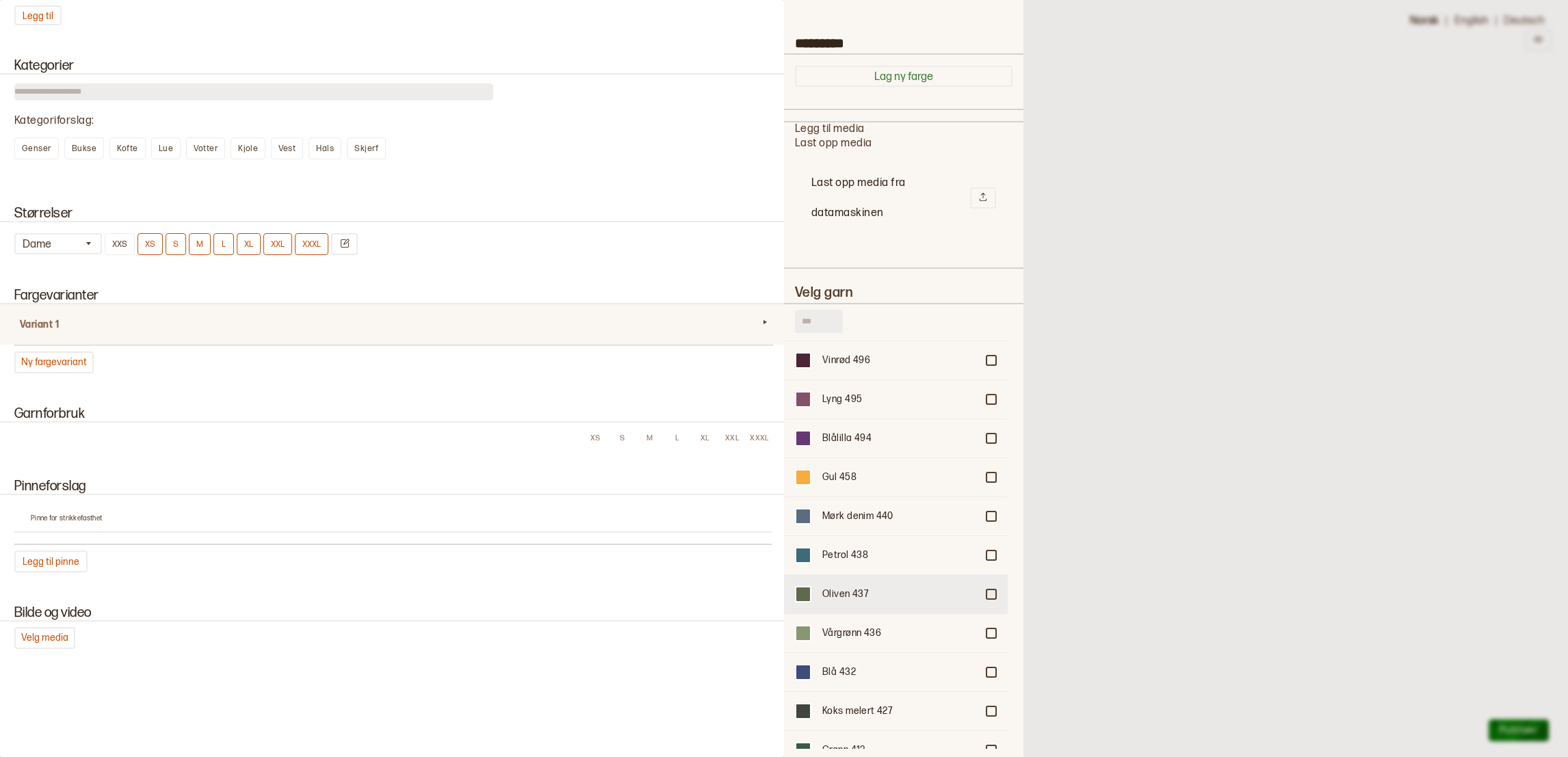
click at [825, 588] on div "Oliven 437" at bounding box center [899, 594] width 154 height 14
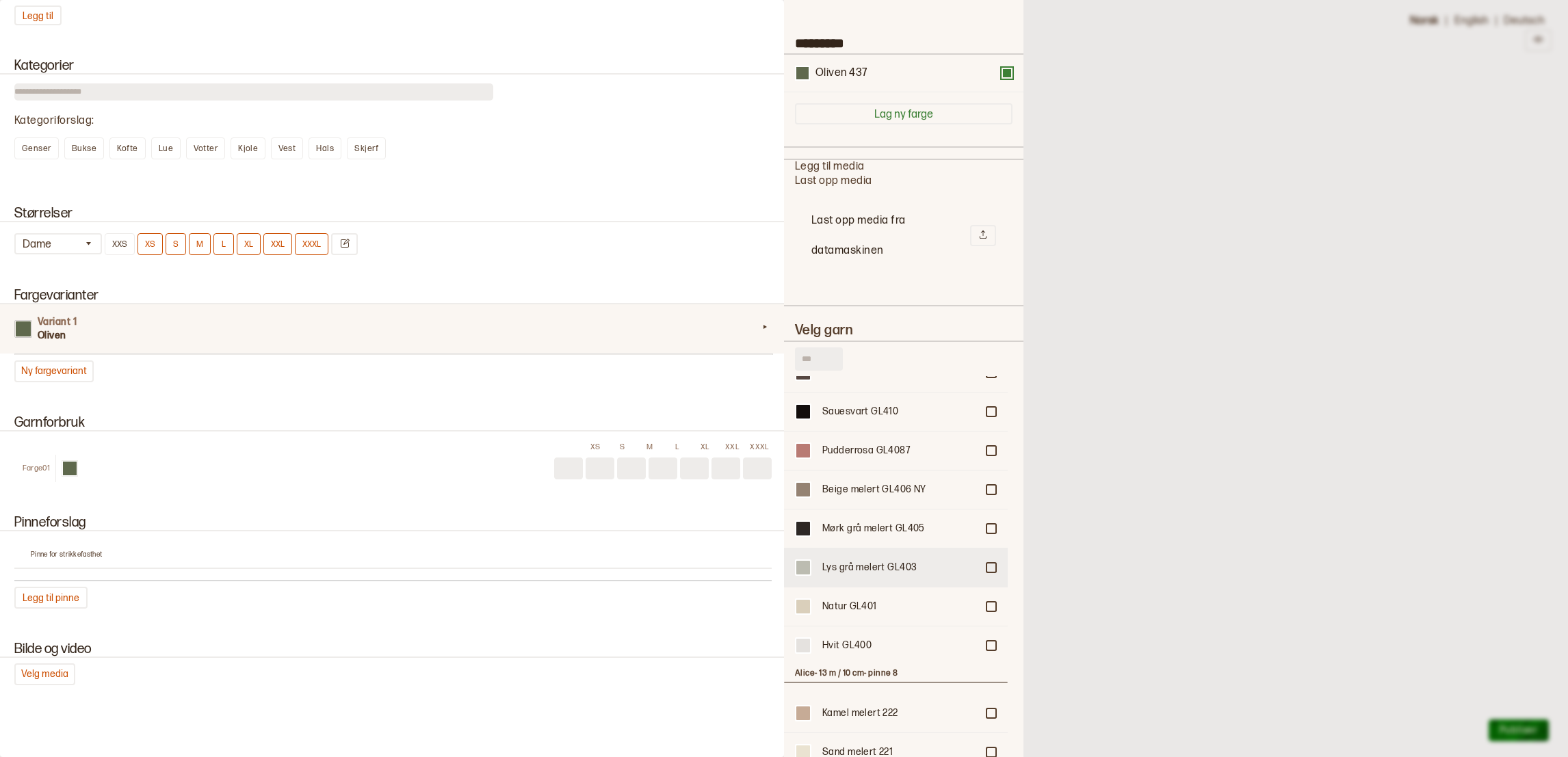
scroll to position [1949, 0]
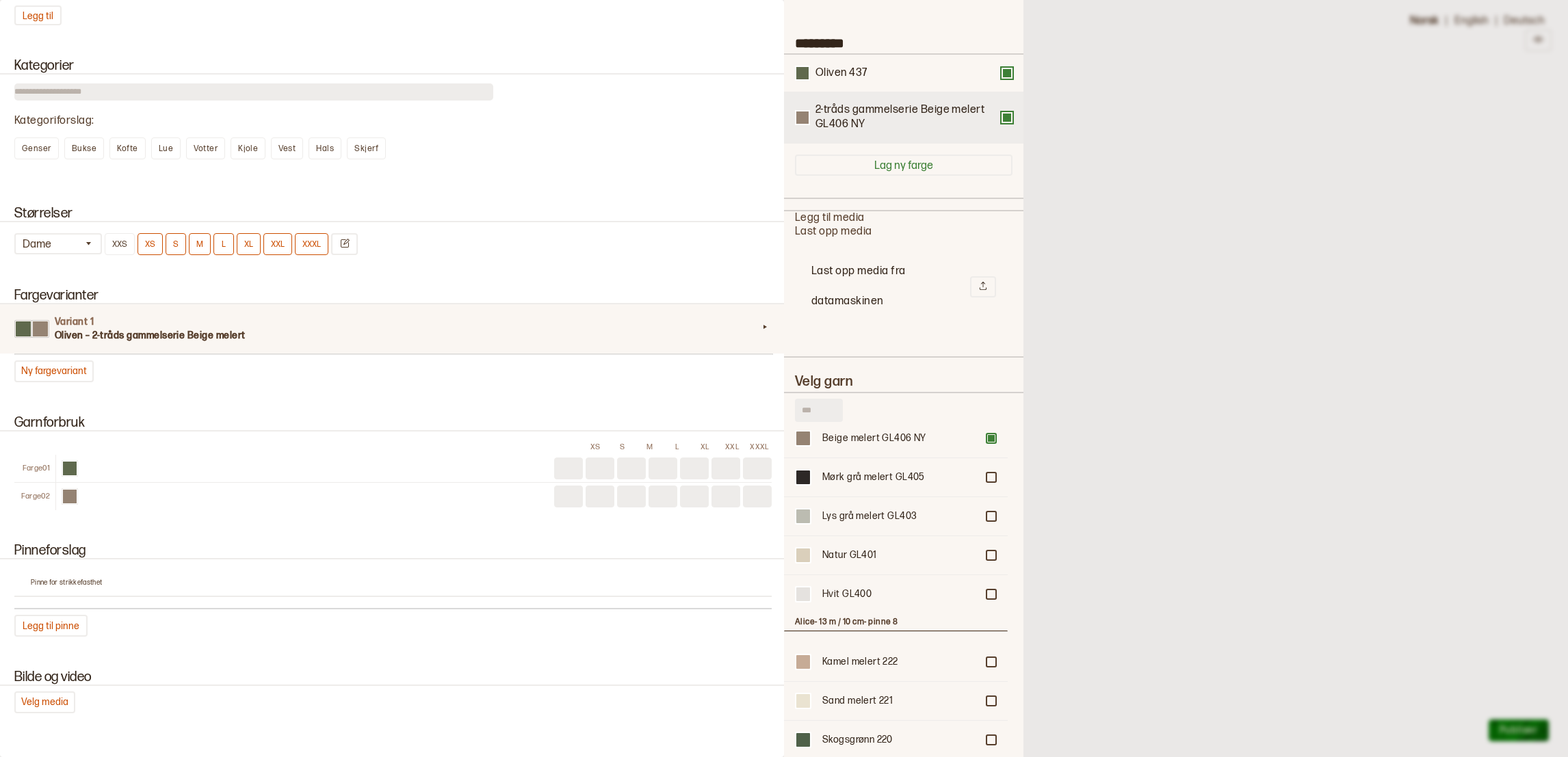
drag, startPoint x: 795, startPoint y: 119, endPoint x: 843, endPoint y: 98, distance: 52.4
click at [843, 98] on div "2-tråds gammelserie Beige melert GL406 NY" at bounding box center [904, 118] width 239 height 51
click at [1001, 119] on button at bounding box center [1007, 118] width 11 height 11
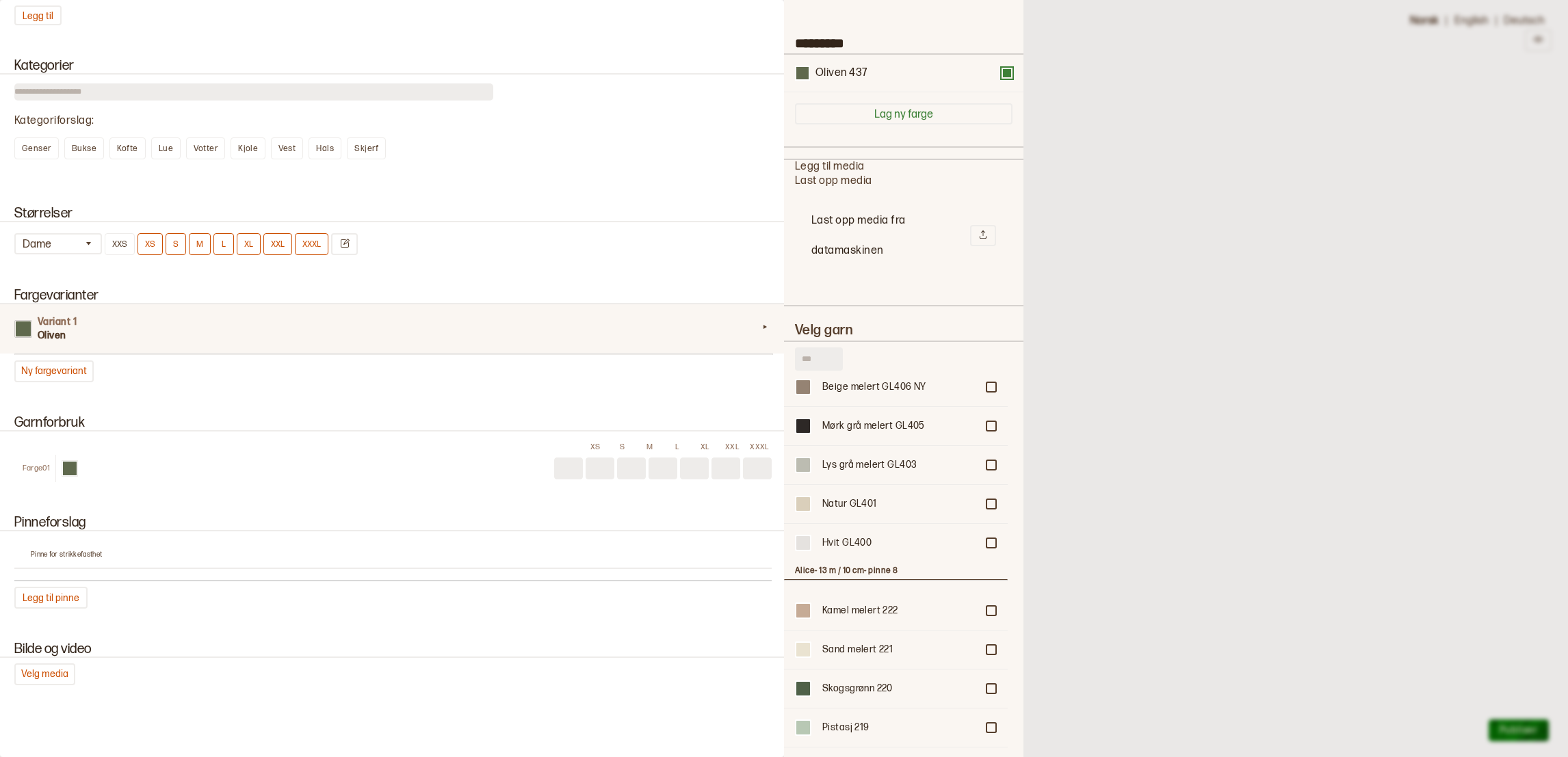
click at [806, 354] on input "text" at bounding box center [818, 359] width 48 height 23
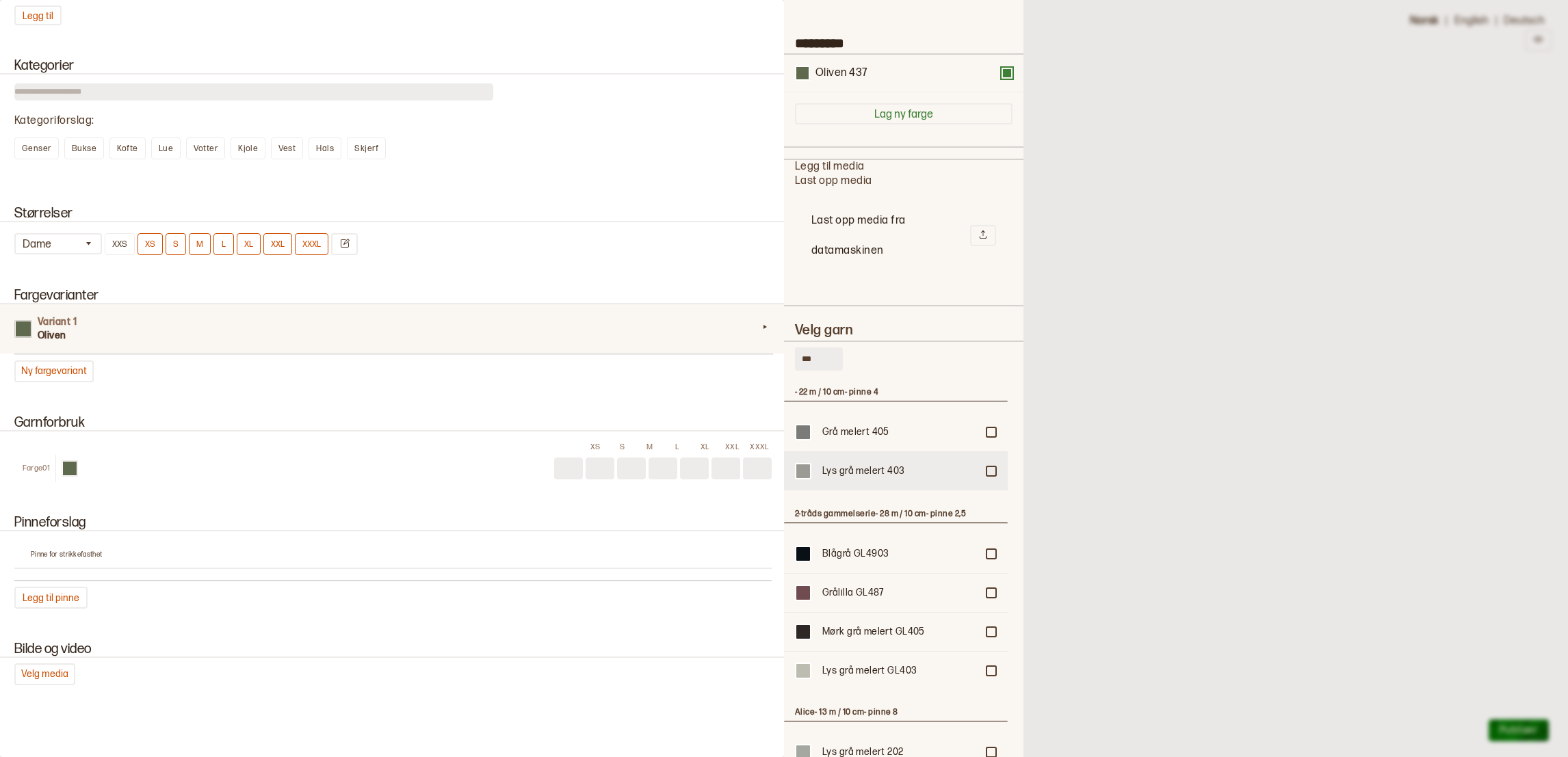
type input "***"
click at [876, 469] on div "Lys grå melert 403" at bounding box center [899, 471] width 154 height 14
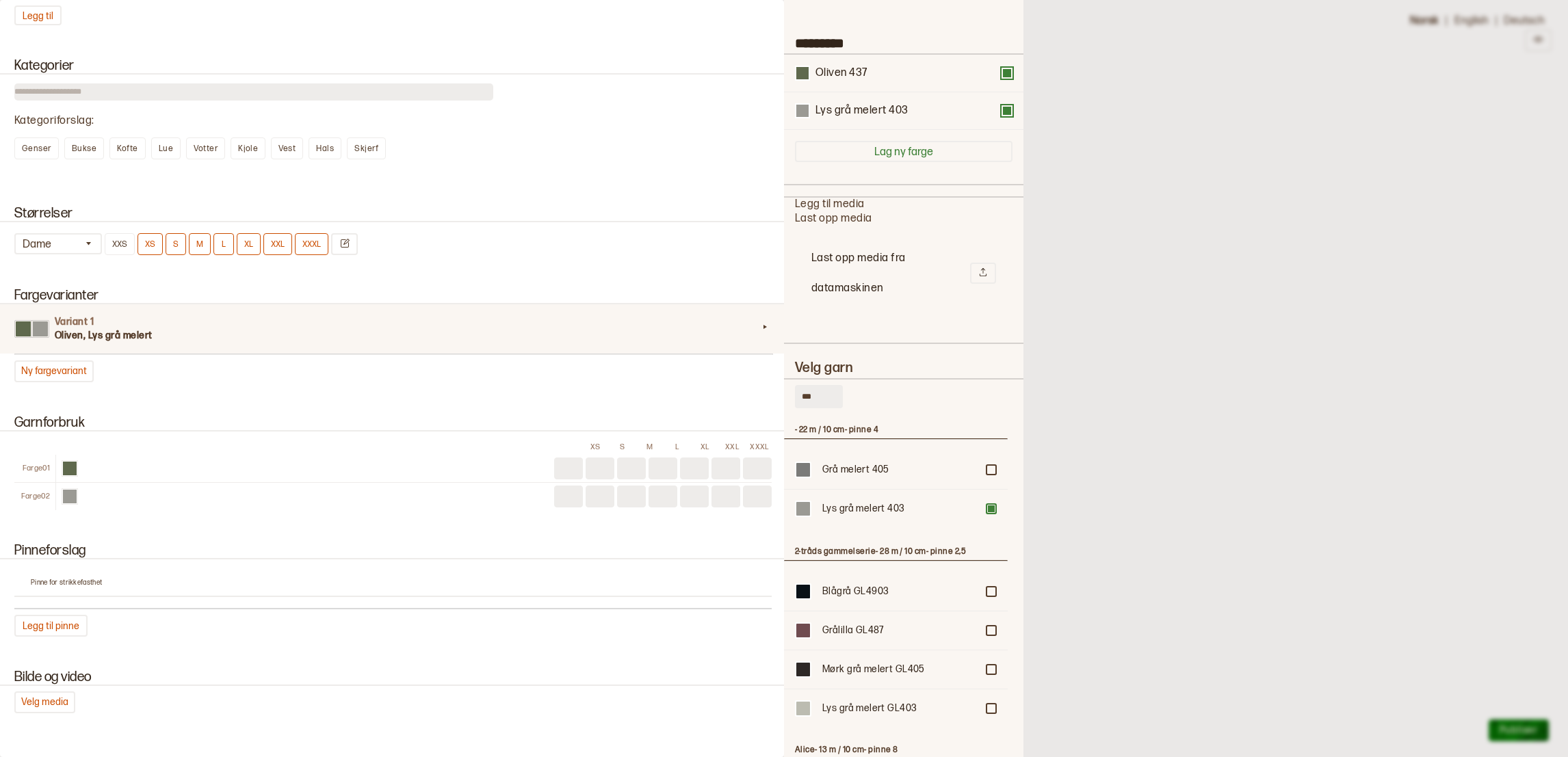
click at [1057, 257] on div at bounding box center [784, 378] width 1568 height 757
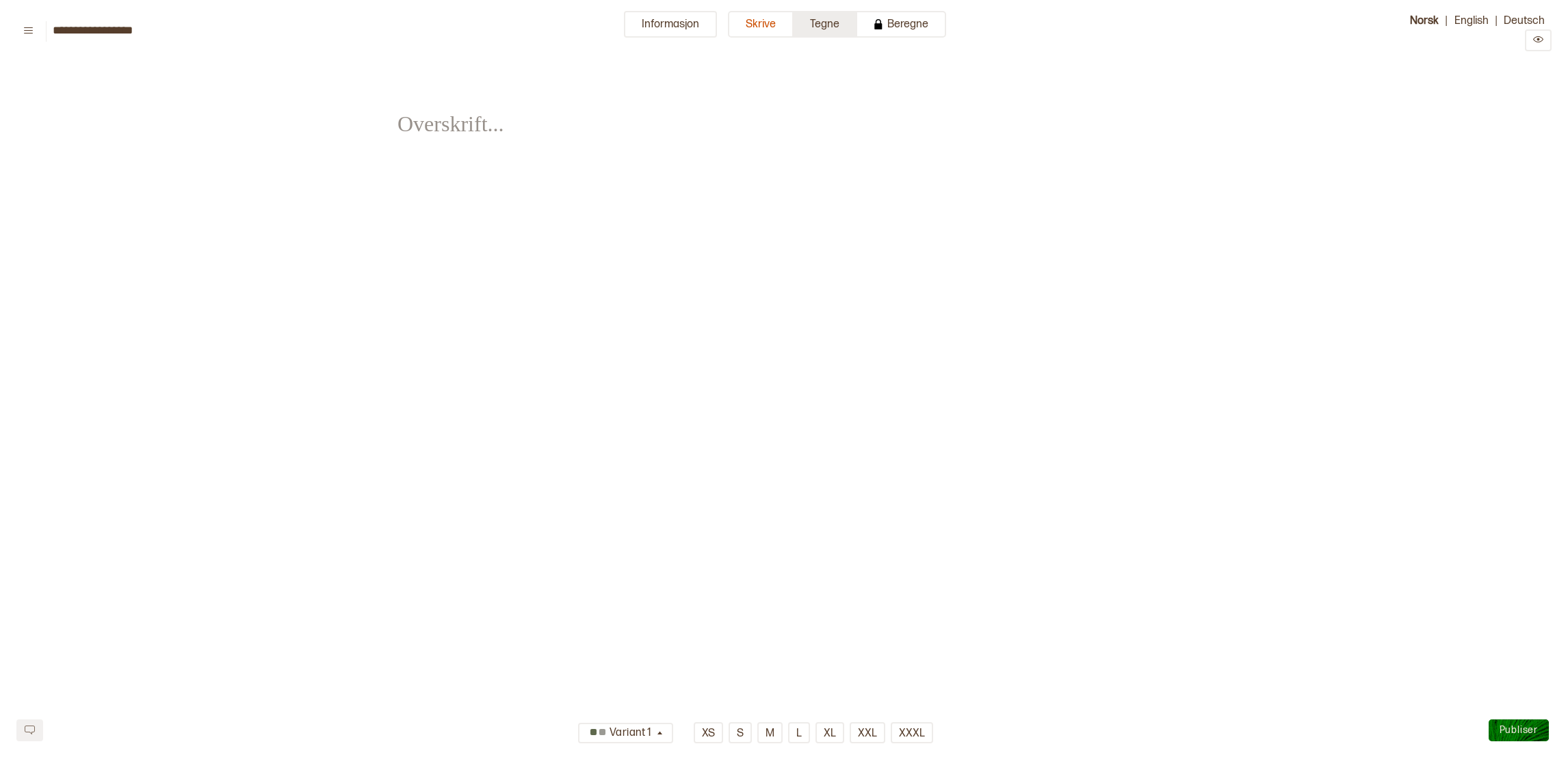
click at [813, 26] on button "Tegne" at bounding box center [826, 24] width 64 height 27
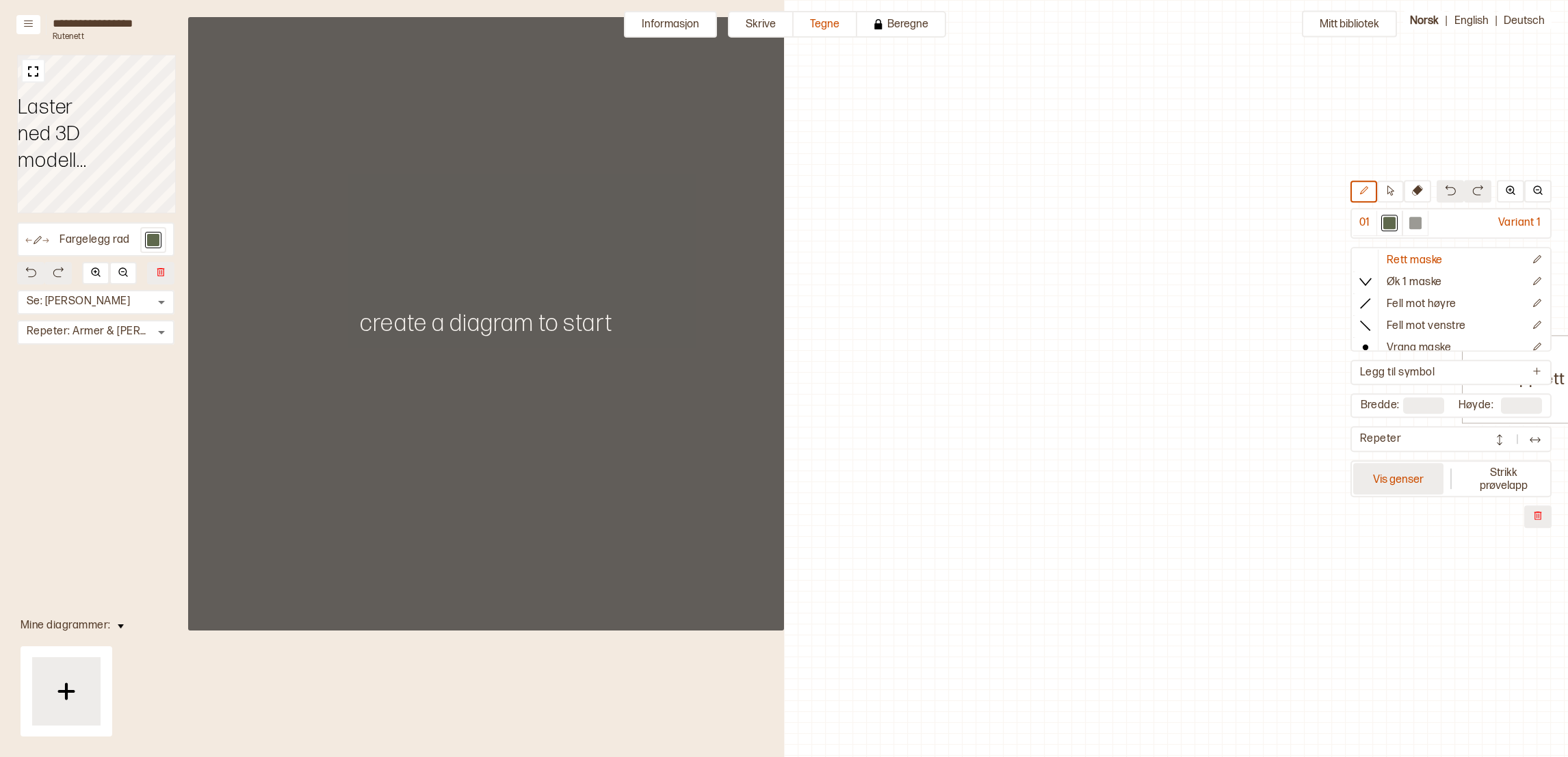
click at [1403, 476] on button "Vis genser" at bounding box center [1399, 478] width 91 height 32
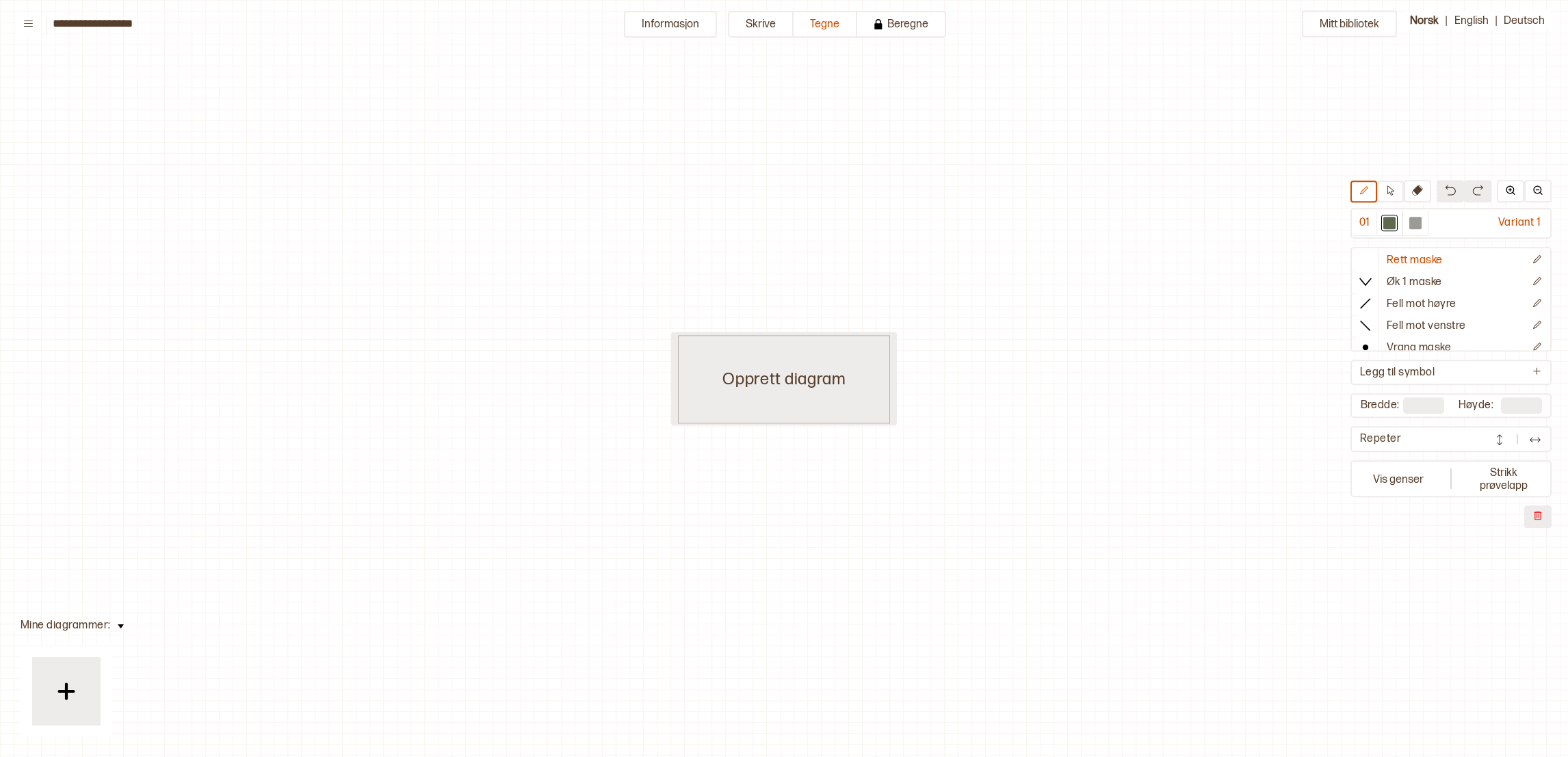
click at [830, 383] on div "Opprett diagram" at bounding box center [784, 379] width 212 height 88
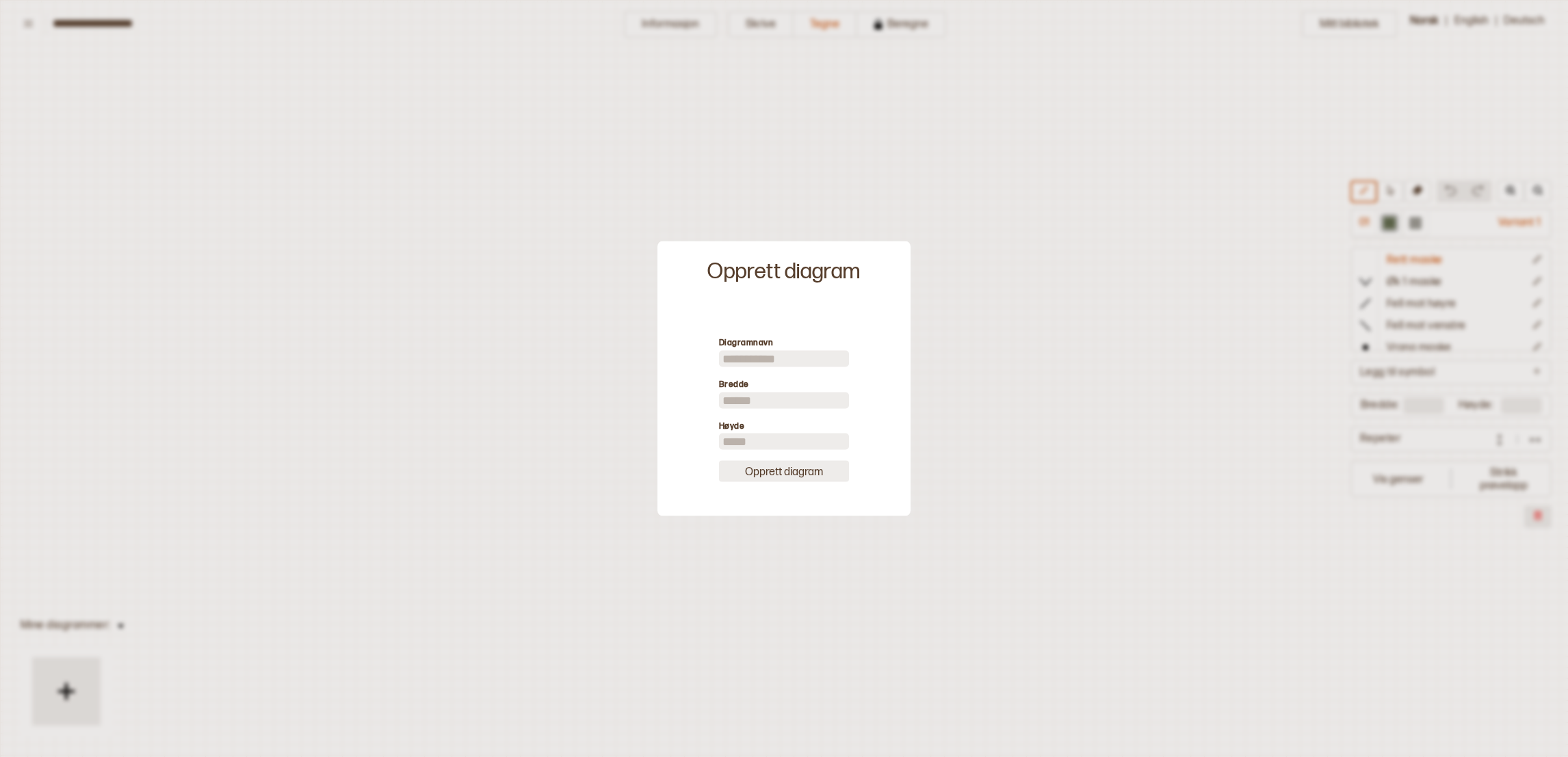
click at [793, 471] on button "Opprett diagram" at bounding box center [784, 471] width 130 height 21
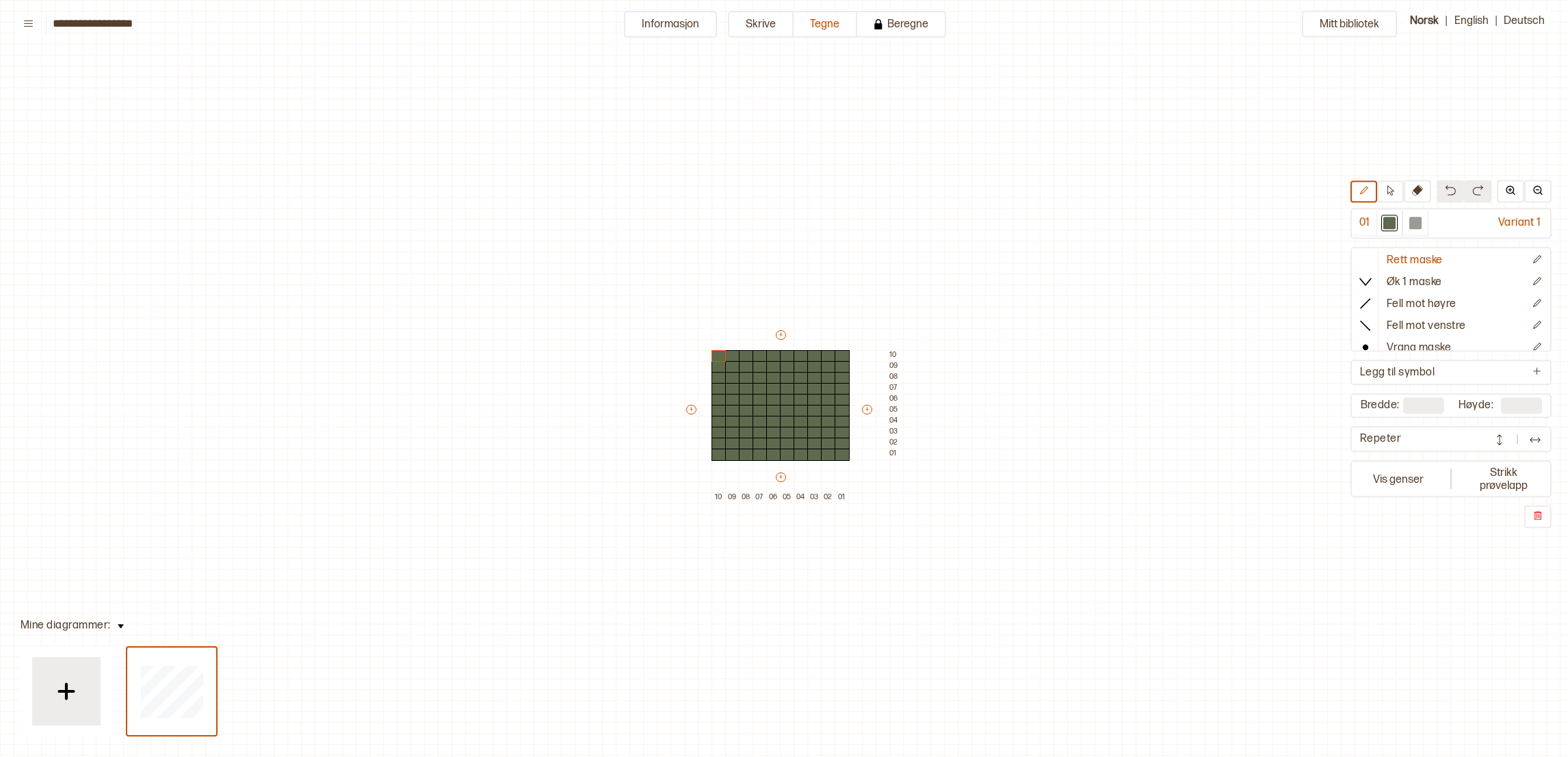
scroll to position [45, 18]
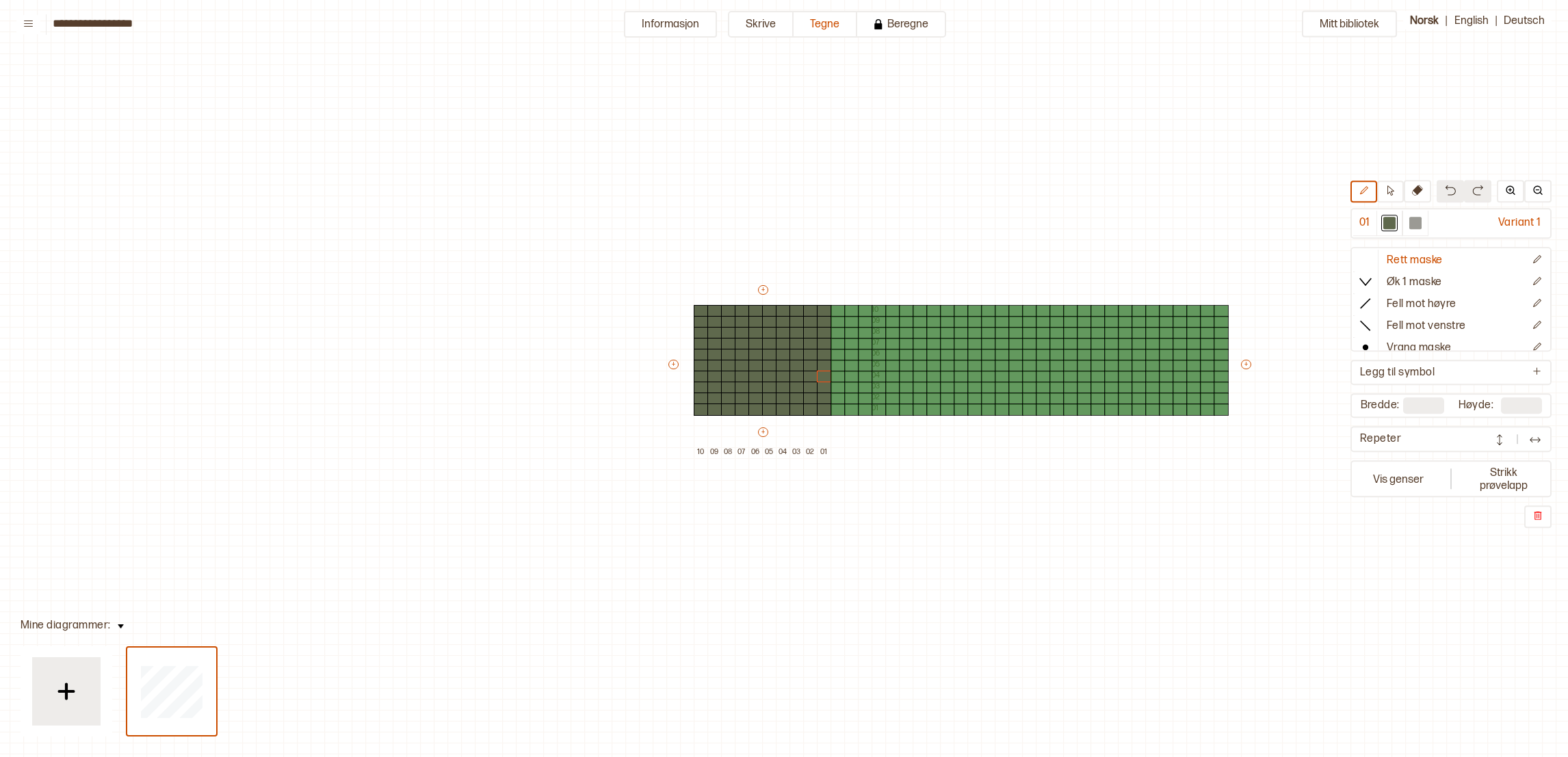
type input "**"
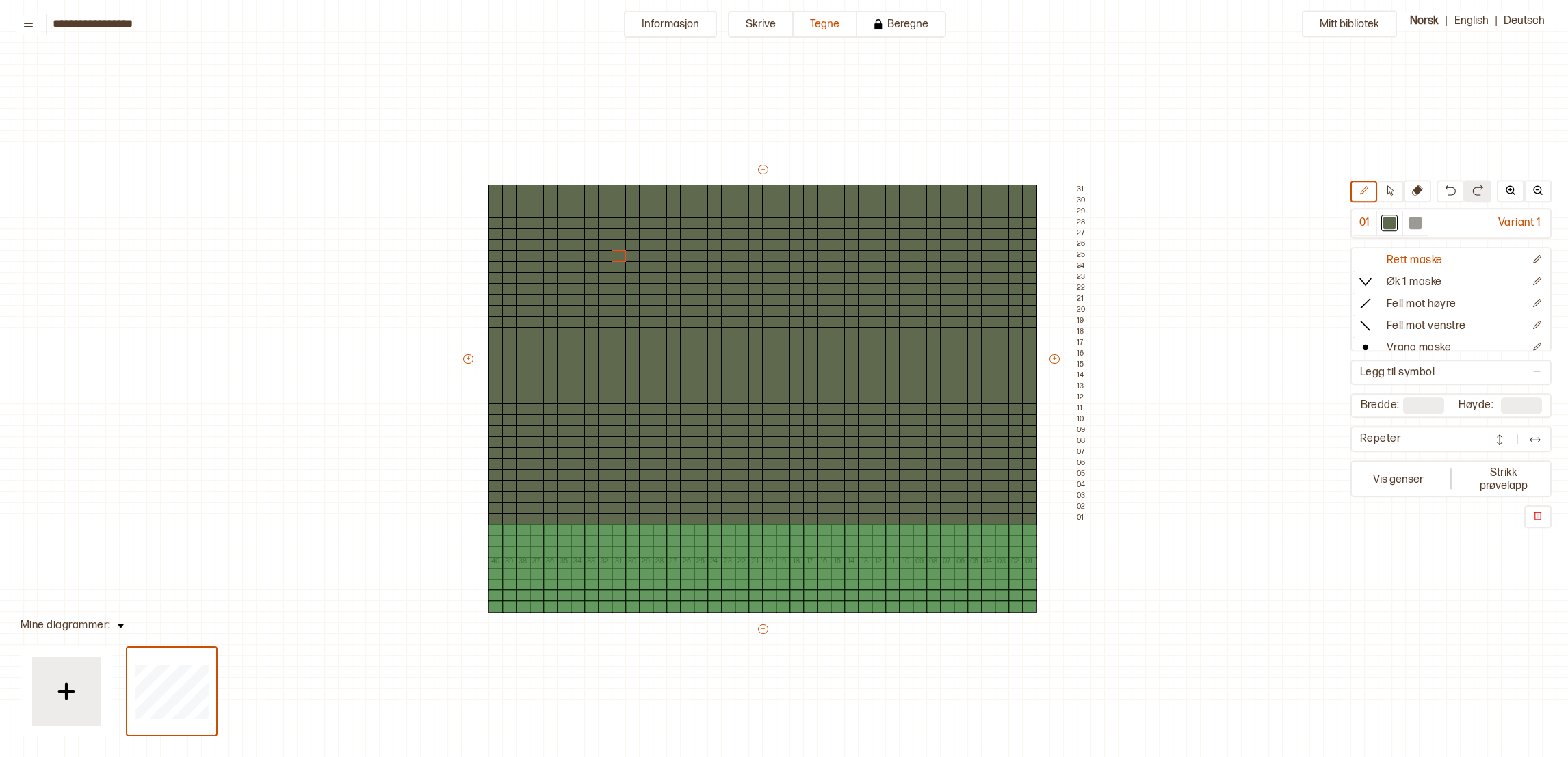
type input "**"
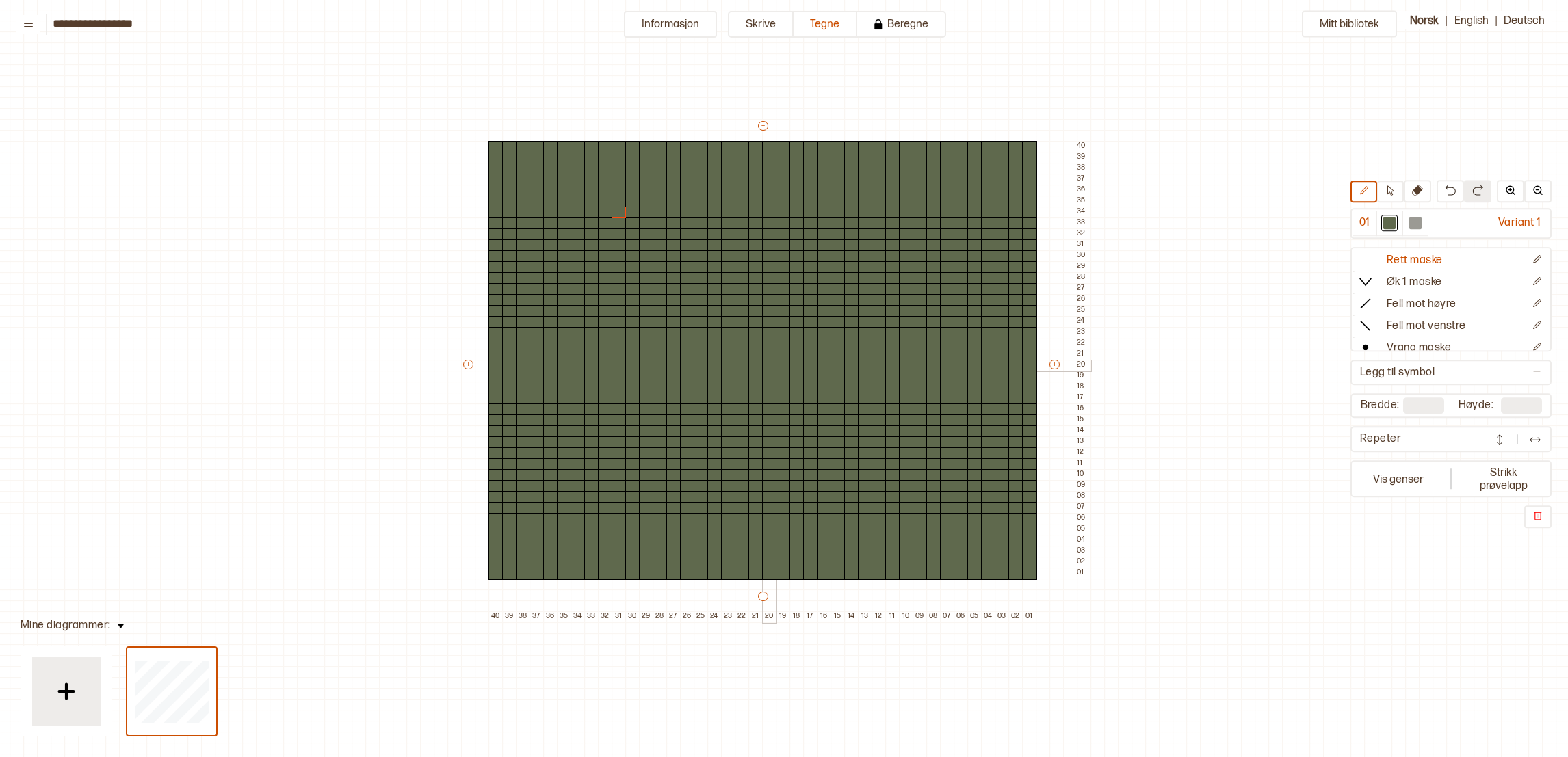
click at [763, 364] on div at bounding box center [770, 365] width 15 height 12
click at [764, 364] on div at bounding box center [770, 365] width 15 height 12
click at [1422, 218] on div at bounding box center [1416, 223] width 12 height 12
click at [770, 368] on div at bounding box center [770, 365] width 15 height 12
click at [778, 353] on div at bounding box center [784, 354] width 15 height 12
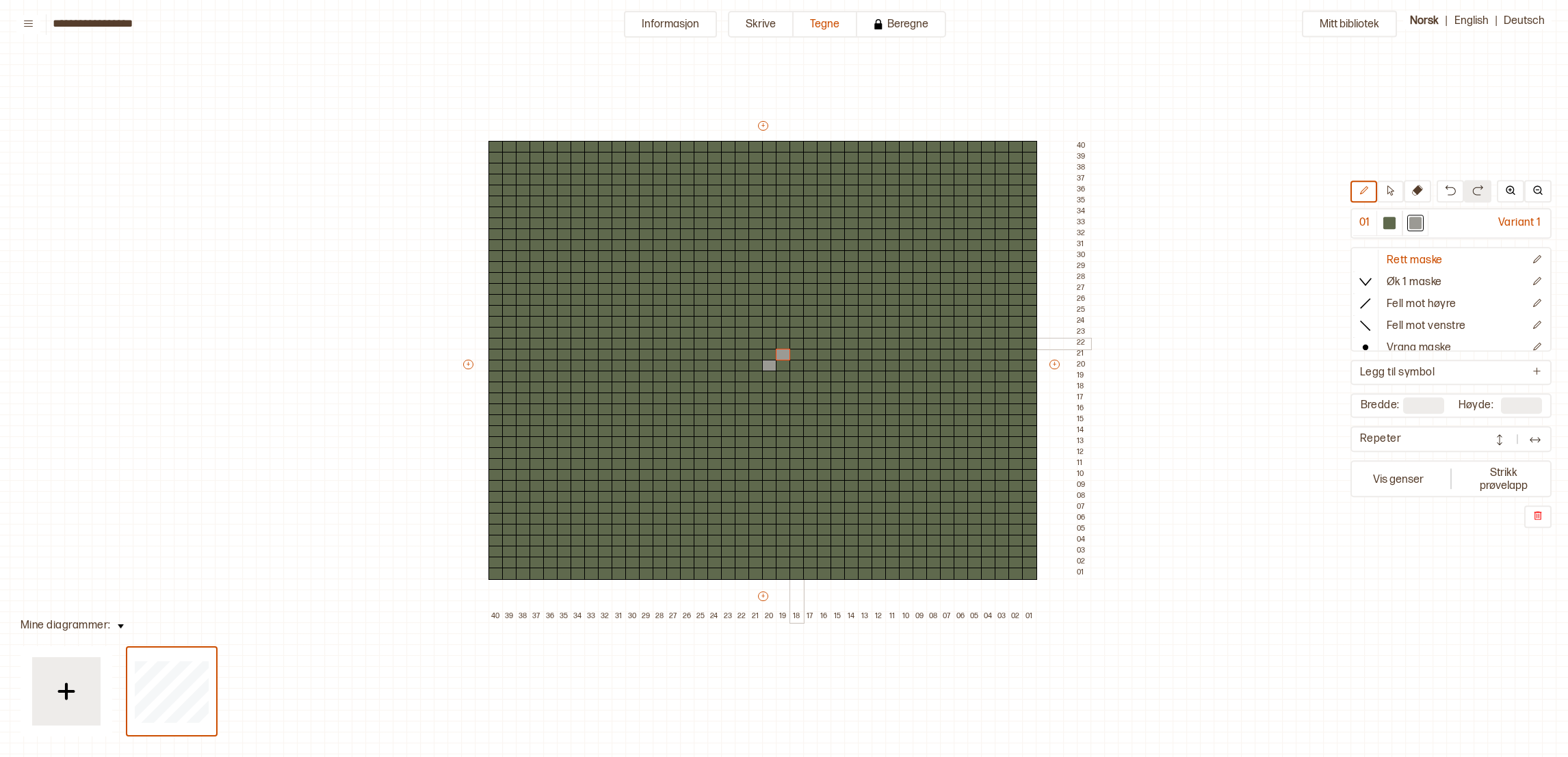
click at [794, 340] on div at bounding box center [798, 344] width 15 height 12
click at [806, 329] on div at bounding box center [811, 333] width 15 height 12
click at [822, 313] on div at bounding box center [825, 310] width 15 height 12
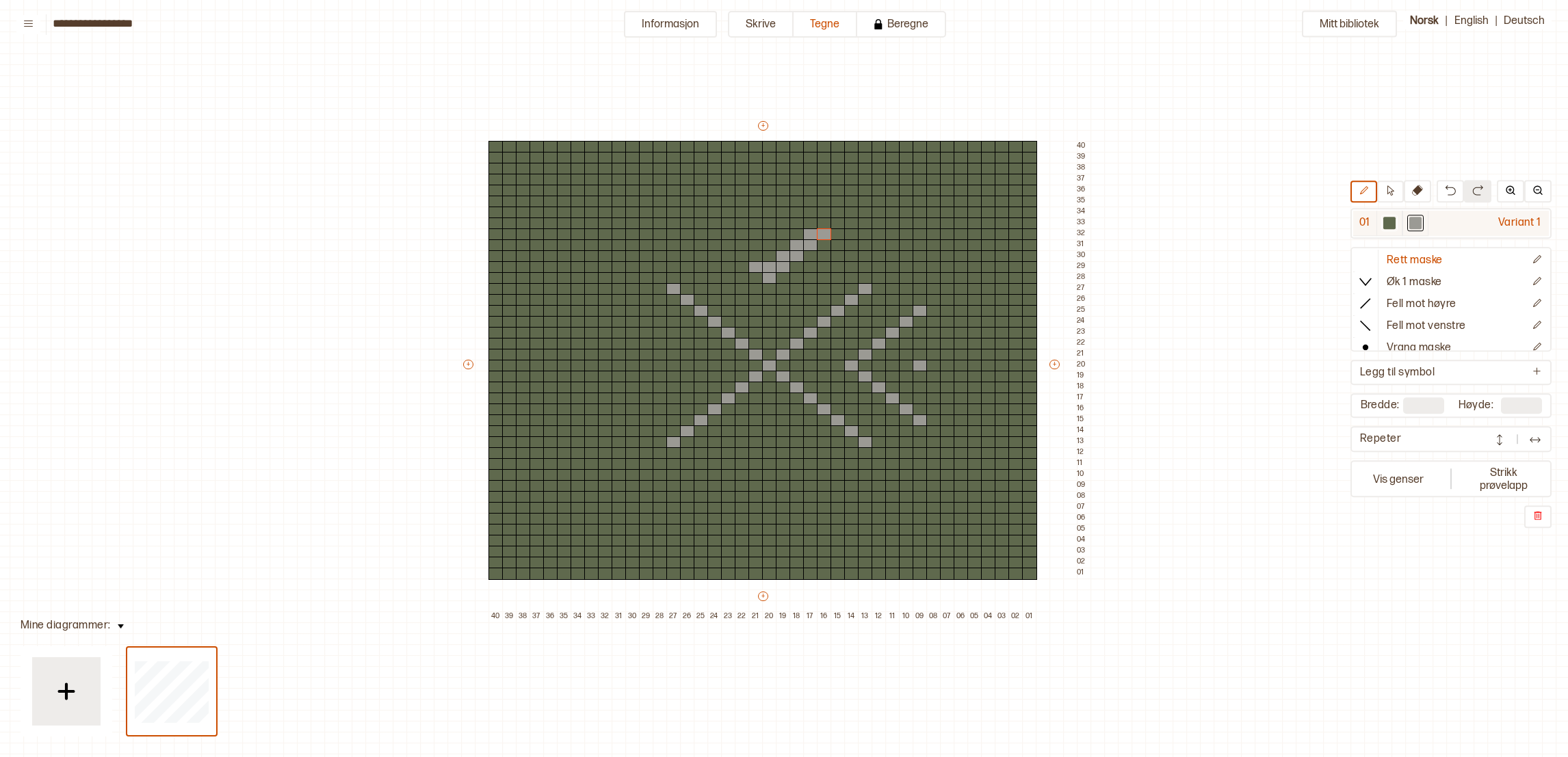
click at [1391, 227] on div at bounding box center [1389, 223] width 12 height 12
drag, startPoint x: 757, startPoint y: 226, endPoint x: 767, endPoint y: 278, distance: 53.0
click at [767, 278] on div "+ + + + 40 39 38 37 36 35 34 33 32 31 30 29 28 27 26 25 24 23 22 21 20 19 18 17…" at bounding box center [775, 370] width 629 height 504
drag, startPoint x: 670, startPoint y: 287, endPoint x: 688, endPoint y: 300, distance: 22.2
click at [688, 300] on div "+ + + + 40 39 38 37 36 35 34 33 32 31 30 29 28 27 26 25 24 23 22 21 20 19 18 17…" at bounding box center [775, 370] width 629 height 504
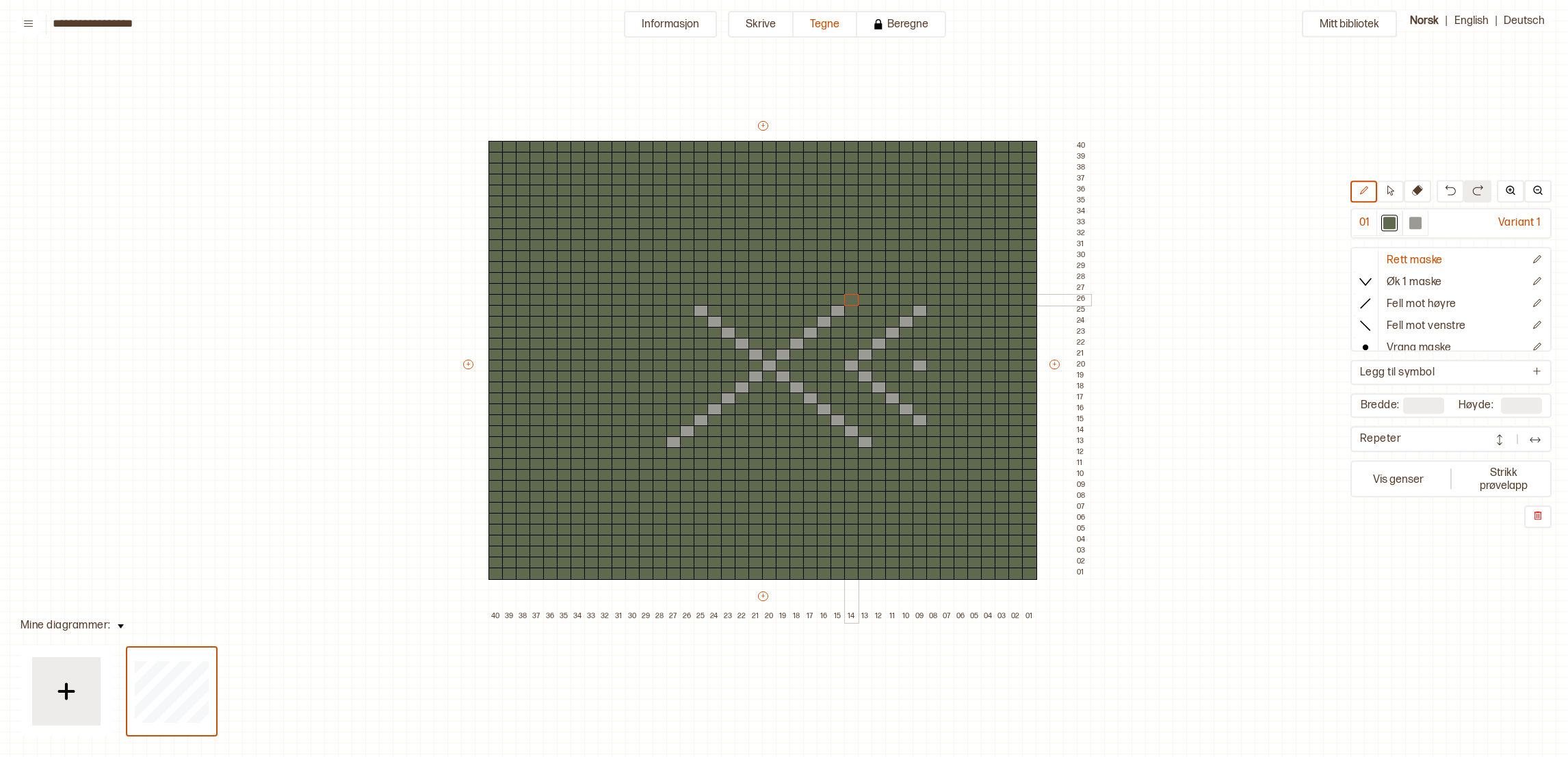
drag, startPoint x: 859, startPoint y: 298, endPoint x: 855, endPoint y: 304, distance: 7.2
click at [855, 304] on div "+ + + + 40 39 38 37 36 35 34 33 32 31 30 29 28 27 26 25 24 23 22 21 20 19 18 17…" at bounding box center [775, 370] width 629 height 504
drag, startPoint x: 919, startPoint y: 309, endPoint x: 910, endPoint y: 358, distance: 49.8
click at [910, 358] on div "+ + + + 40 39 38 37 36 35 34 33 32 31 30 29 28 27 26 25 24 23 22 21 20 19 18 17…" at bounding box center [775, 370] width 629 height 504
click at [917, 368] on div at bounding box center [920, 365] width 15 height 12
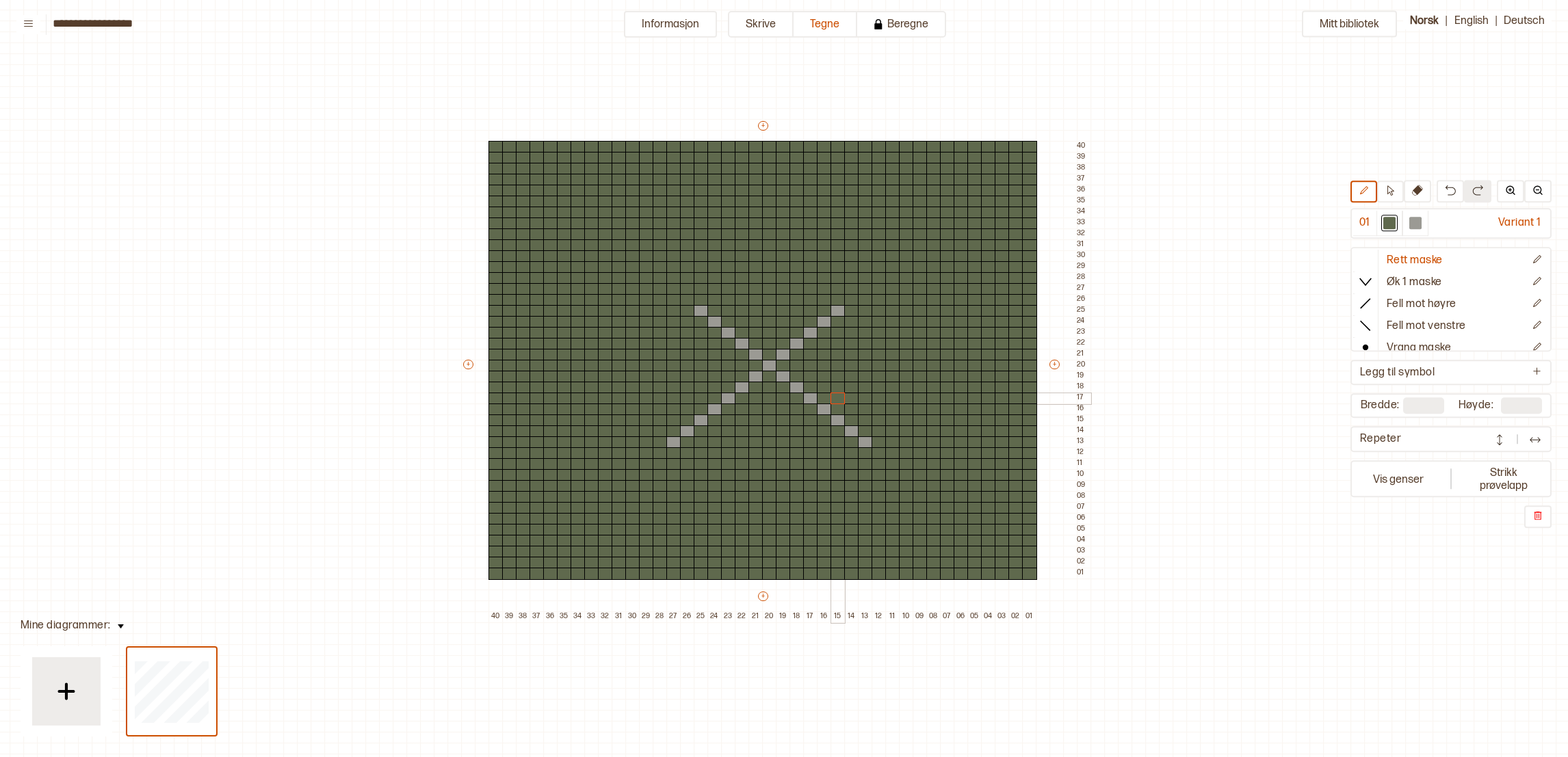
click at [835, 399] on div at bounding box center [838, 398] width 15 height 12
drag, startPoint x: 848, startPoint y: 432, endPoint x: 863, endPoint y: 446, distance: 20.5
click at [863, 446] on div "+ + + + 40 39 38 37 36 35 34 33 32 31 30 29 28 27 26 25 24 23 22 21 20 19 18 17…" at bounding box center [775, 370] width 629 height 504
click at [871, 444] on div at bounding box center [879, 442] width 15 height 12
click at [686, 433] on div at bounding box center [687, 431] width 15 height 12
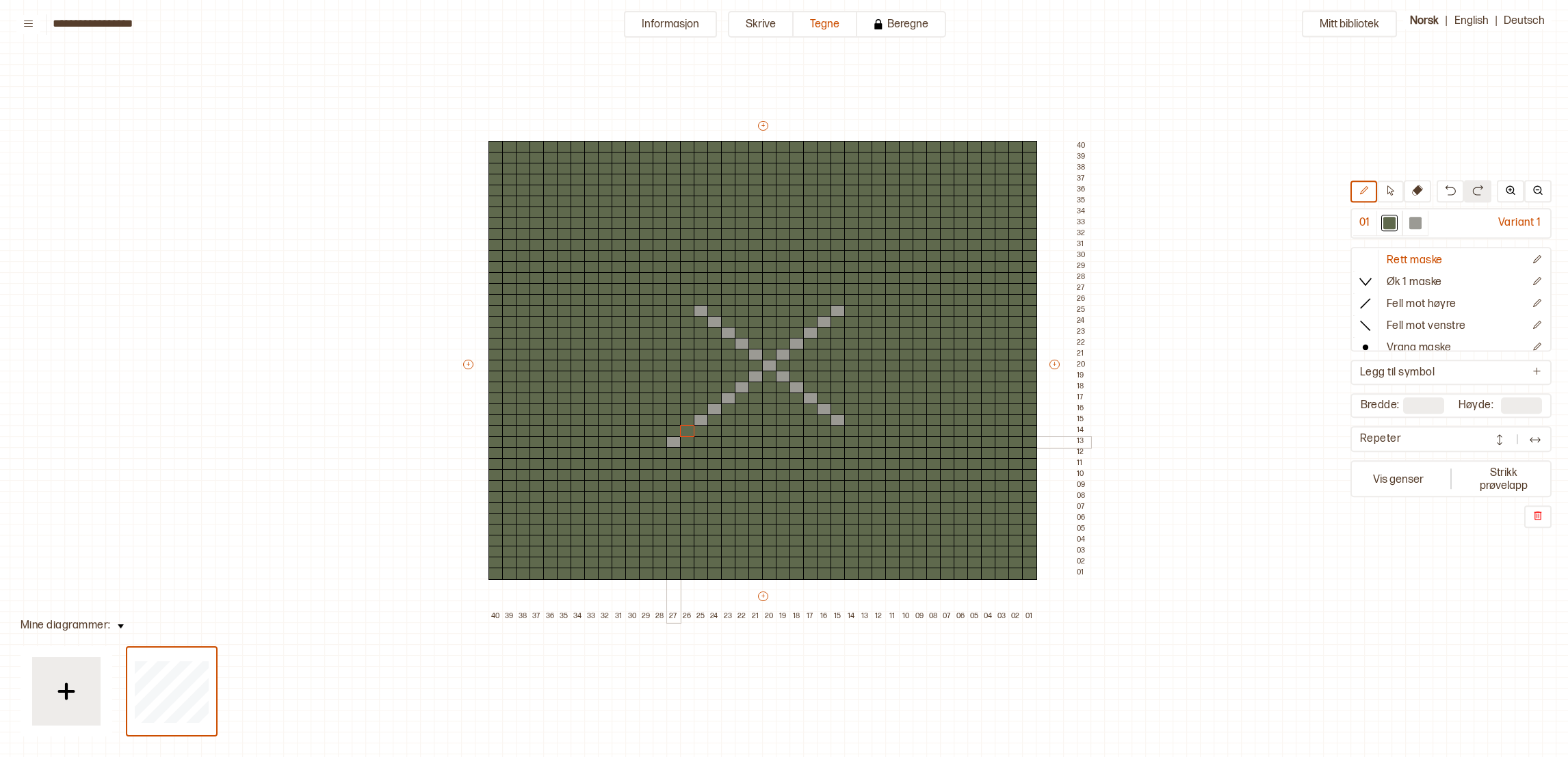
click at [668, 443] on div at bounding box center [674, 442] width 15 height 12
click at [1422, 225] on div at bounding box center [1416, 223] width 12 height 12
click at [836, 368] on div at bounding box center [838, 365] width 15 height 12
click at [852, 360] on div at bounding box center [852, 365] width 15 height 12
click at [918, 364] on div at bounding box center [920, 365] width 15 height 12
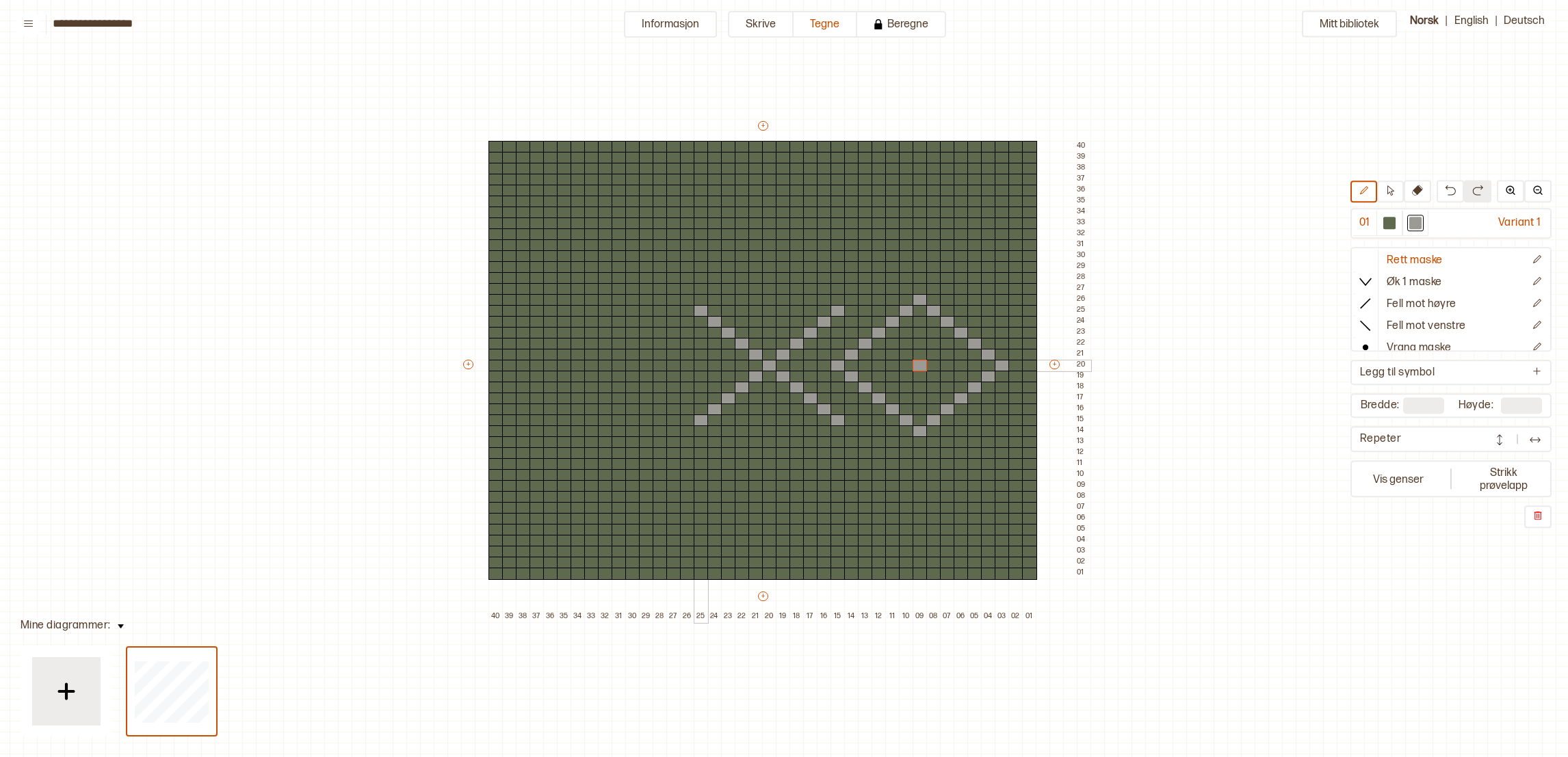
click at [703, 365] on div at bounding box center [701, 365] width 15 height 12
